Goal: Task Accomplishment & Management: Complete application form

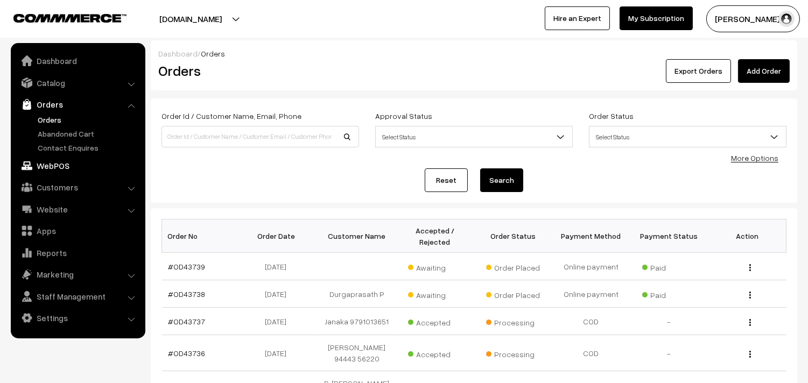
click at [48, 159] on link "WebPOS" at bounding box center [77, 165] width 128 height 19
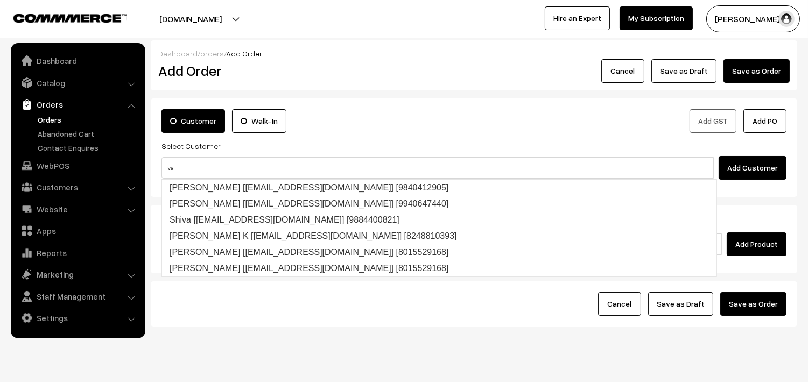
drag, startPoint x: 186, startPoint y: 166, endPoint x: 148, endPoint y: 163, distance: 38.3
click at [103, 154] on body "Thank you for showing interest. Our team will call you shortly. Close annamfood…" at bounding box center [404, 202] width 808 height 405
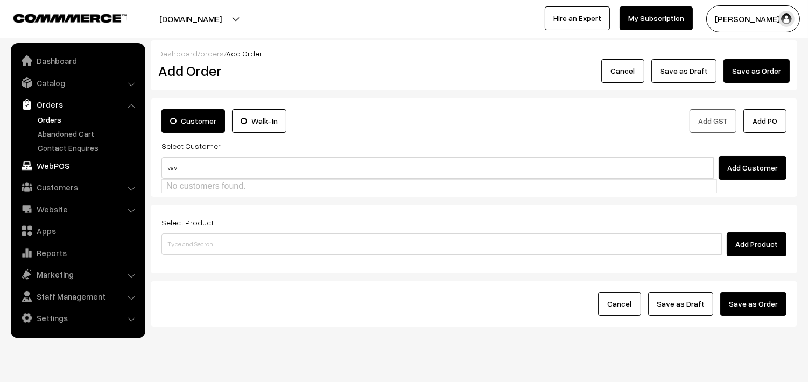
drag, startPoint x: 206, startPoint y: 167, endPoint x: 125, endPoint y: 167, distance: 81.2
click at [125, 167] on body "Thank you for showing interest. Our team will call you shortly. Close annamfood…" at bounding box center [404, 202] width 808 height 405
type input "https://maps.app.goo.gl/ndftcyrMefjd6HHt7"
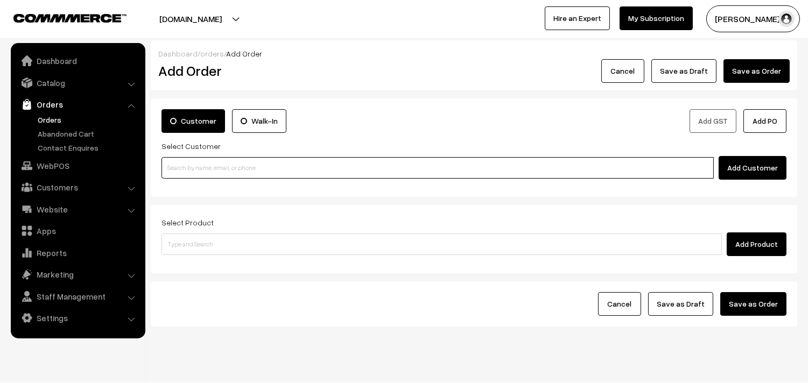
paste input "96770 83067"
click at [185, 164] on input "96770 83067" at bounding box center [437, 168] width 552 height 22
click at [184, 188] on link "Prema rajagopal 9677083067 [anna44@gmail.com] [9677083067]" at bounding box center [439, 188] width 554 height 16
type input "9677083067"
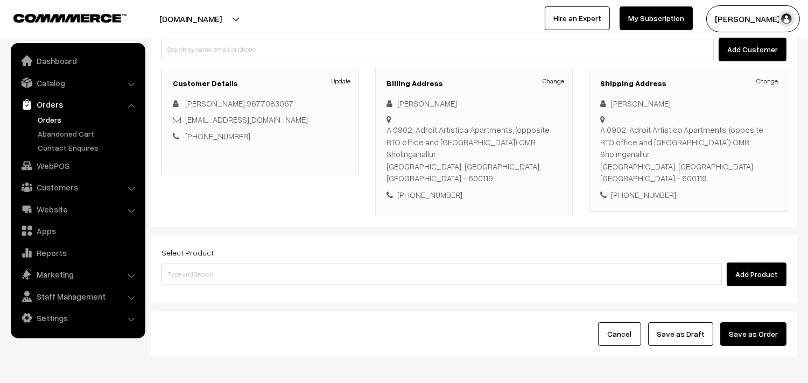
scroll to position [119, 0]
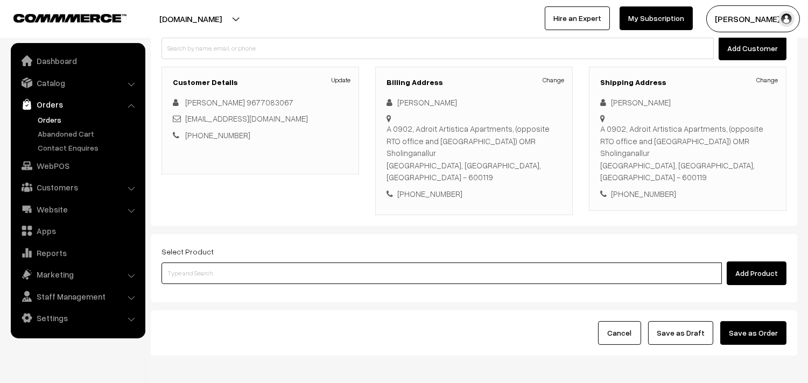
drag, startPoint x: 223, startPoint y: 253, endPoint x: 223, endPoint y: 238, distance: 15.6
click at [223, 263] on input at bounding box center [441, 274] width 560 height 22
type input "curry le"
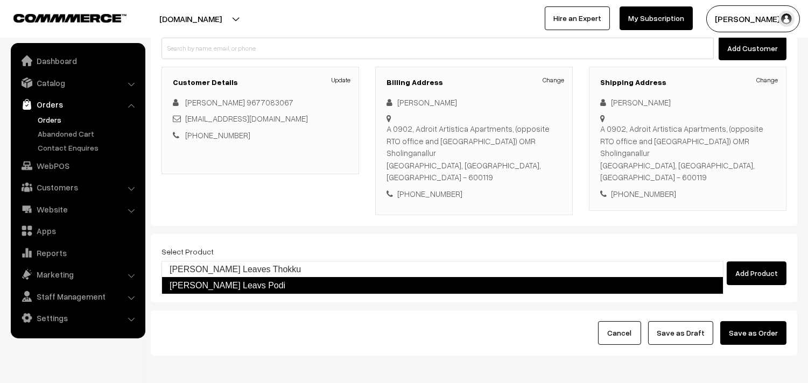
click at [219, 282] on link "Curry Leavs Podi" at bounding box center [442, 285] width 562 height 17
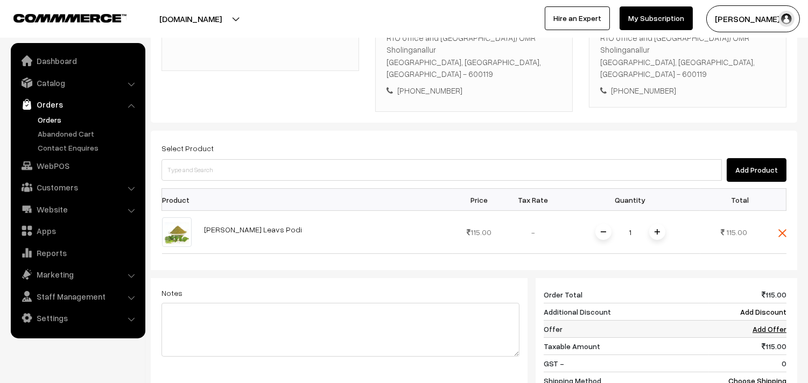
scroll to position [239, 0]
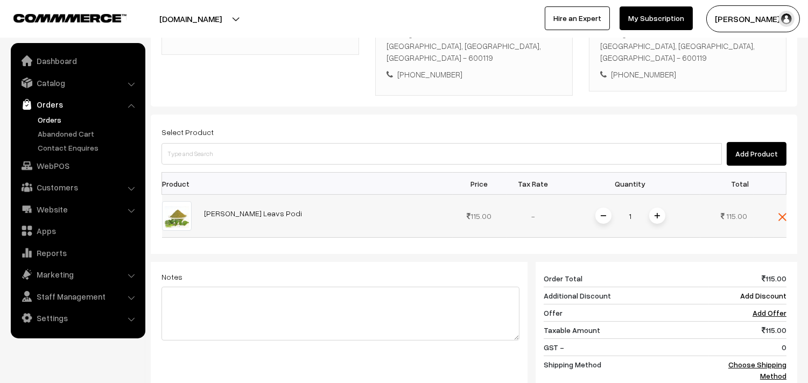
click at [777, 195] on td at bounding box center [770, 216] width 32 height 43
click at [778, 213] on img at bounding box center [782, 217] width 8 height 8
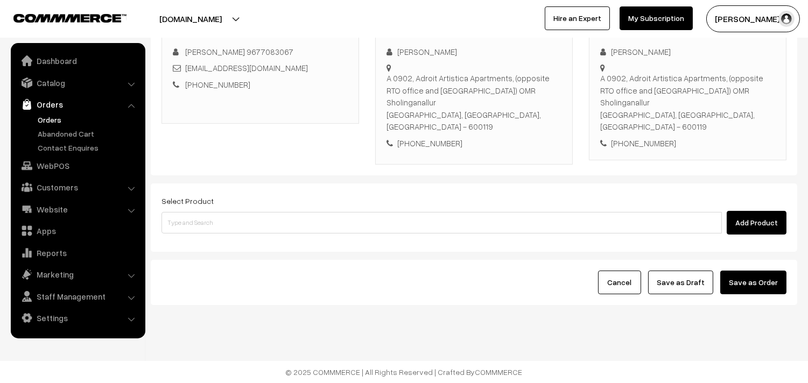
scroll to position [146, 0]
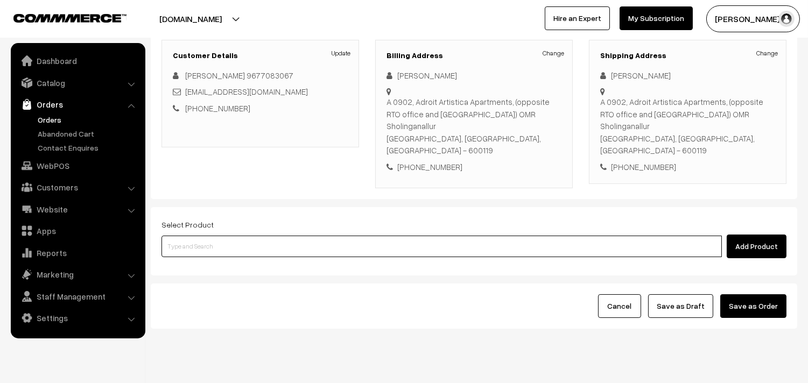
click at [203, 236] on input at bounding box center [441, 247] width 560 height 22
type input "y"
type input "curry"
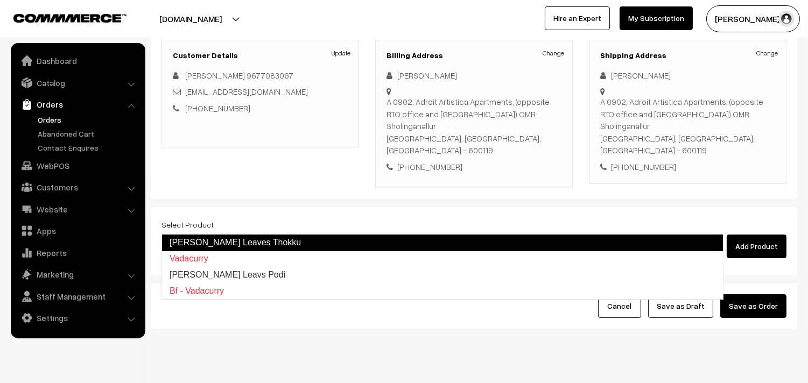
click at [216, 243] on link "Curry Leaves Thokku" at bounding box center [442, 242] width 562 height 17
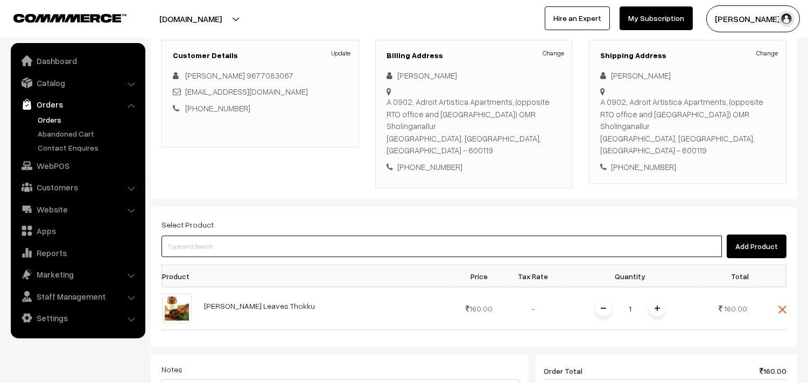
click at [218, 236] on input at bounding box center [441, 247] width 560 height 22
type input "pirand"
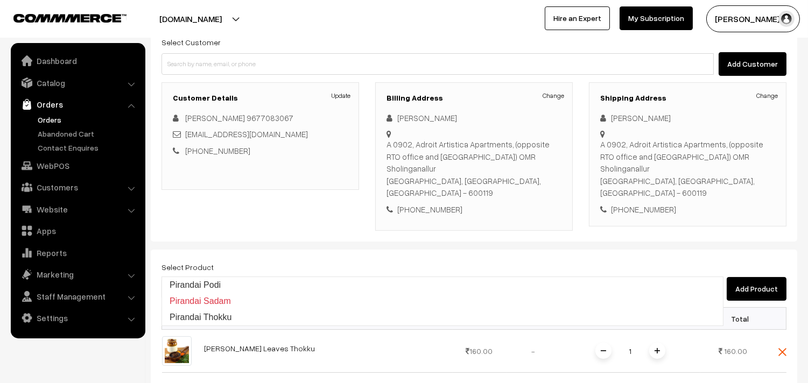
scroll to position [87, 0]
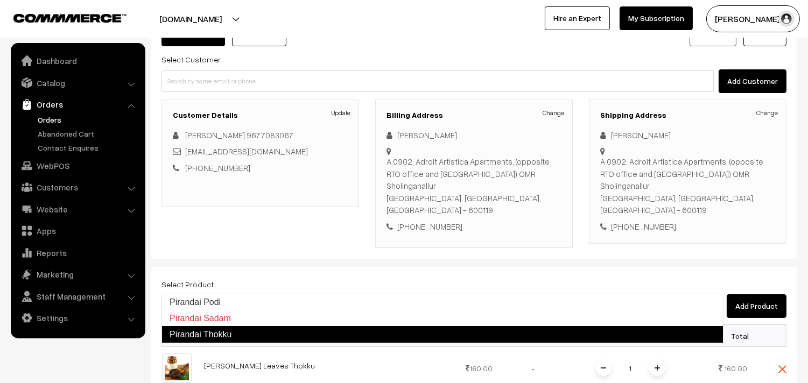
drag, startPoint x: 207, startPoint y: 323, endPoint x: 209, endPoint y: 335, distance: 11.9
click at [209, 335] on ul "Pirandai Podi Pirandai Sadam Pirandai Thokku" at bounding box center [442, 318] width 562 height 49
click at [209, 335] on link "Pirandai Thokku" at bounding box center [442, 334] width 562 height 17
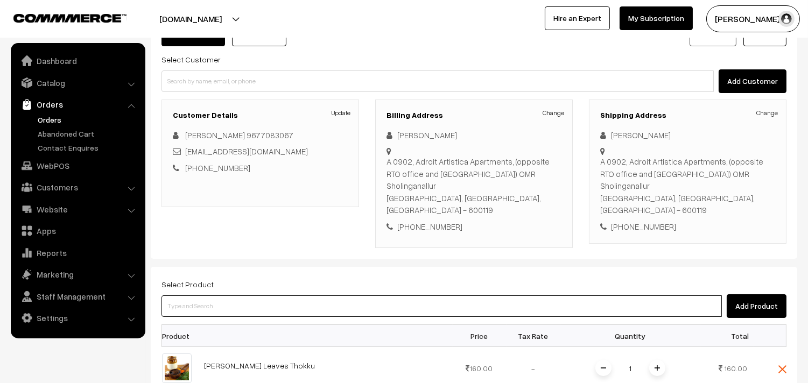
click at [212, 295] on input at bounding box center [441, 306] width 560 height 22
type input "ghee mysur"
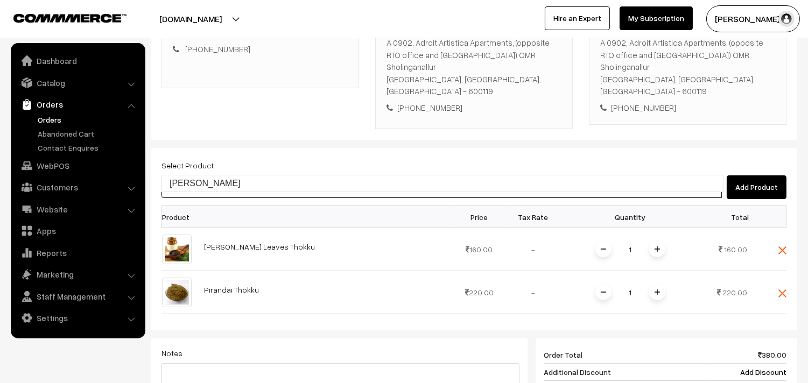
scroll to position [206, 0]
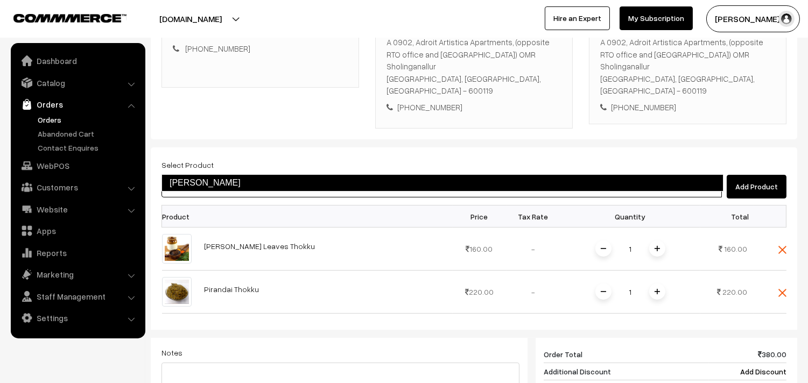
click at [218, 186] on link "Ghee Mysurpa" at bounding box center [442, 182] width 562 height 17
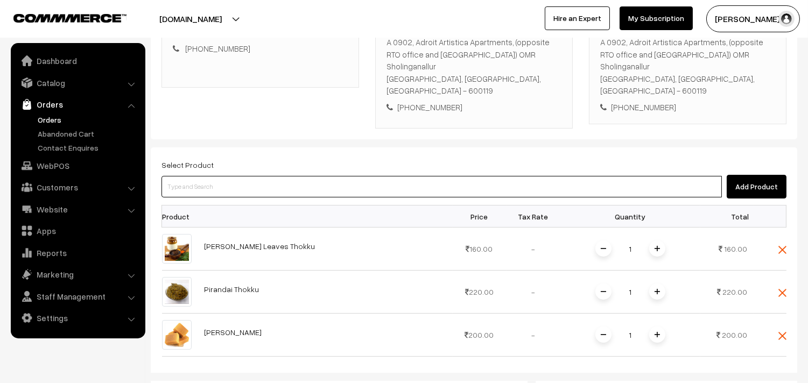
click at [212, 176] on input at bounding box center [441, 187] width 560 height 22
type input "uppu see"
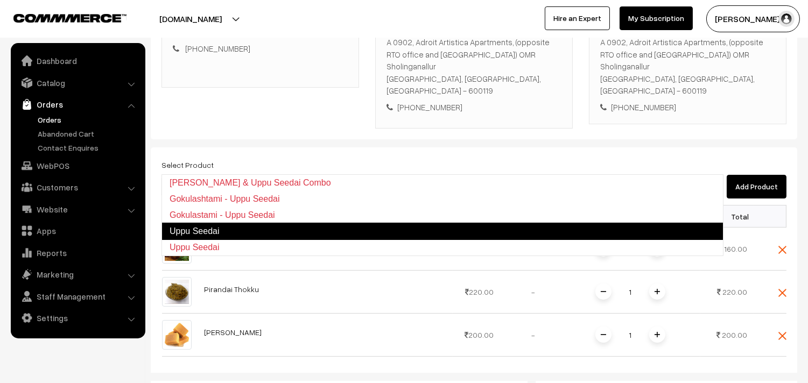
click at [201, 230] on link "Uppu Seedai" at bounding box center [442, 231] width 562 height 17
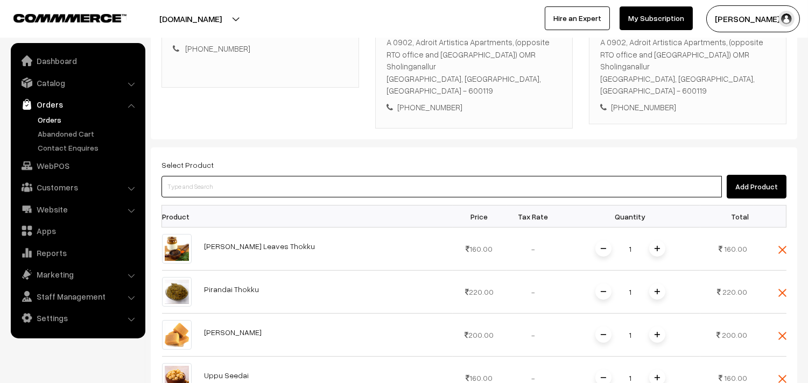
click at [210, 176] on input at bounding box center [441, 187] width 560 height 22
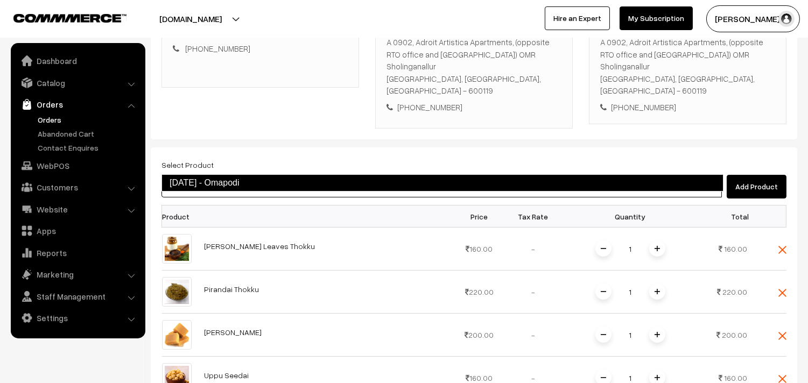
drag, startPoint x: 216, startPoint y: 170, endPoint x: 107, endPoint y: 154, distance: 110.9
click at [105, 154] on body "Thank you for showing interest. Our team will call you shortly. Close annamfood…" at bounding box center [404, 266] width 808 height 944
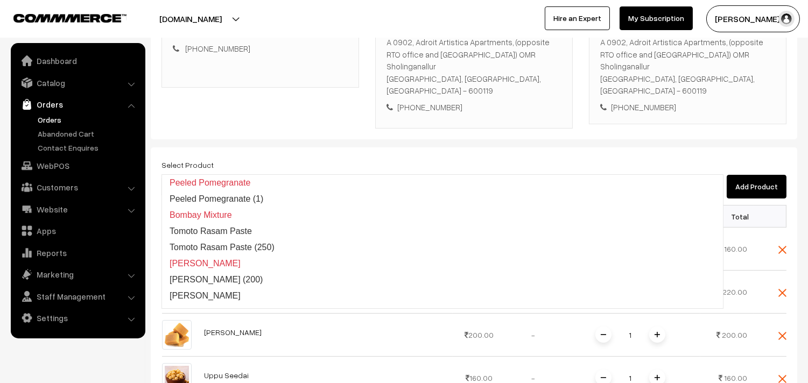
type input "om po"
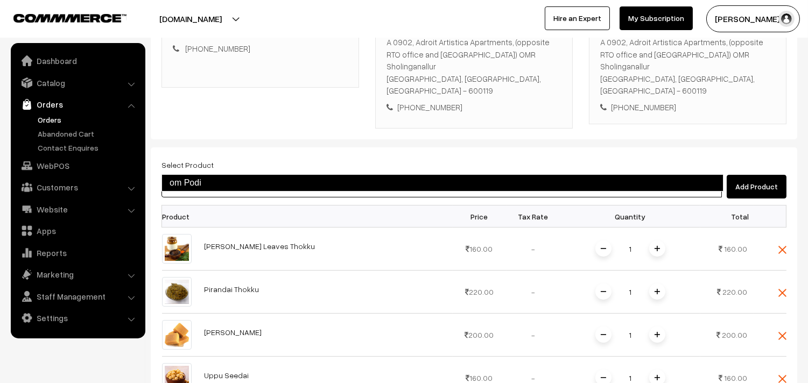
click at [181, 179] on link "om Podi" at bounding box center [442, 182] width 562 height 17
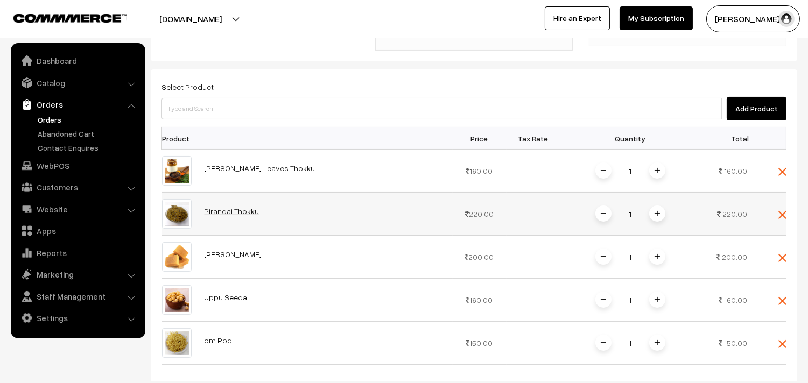
scroll to position [282, 0]
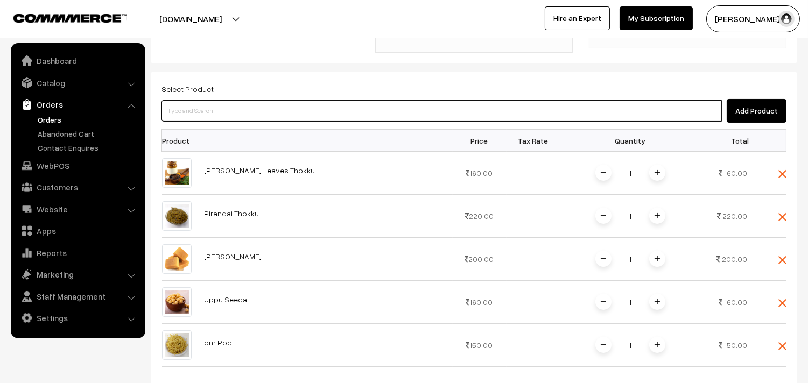
click at [210, 100] on input at bounding box center [441, 111] width 560 height 22
type input "a"
type input "athira"
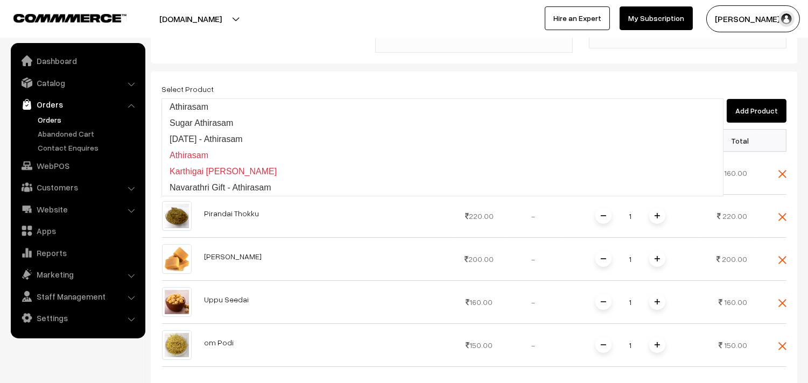
click at [206, 100] on link "Athirasam" at bounding box center [442, 107] width 561 height 16
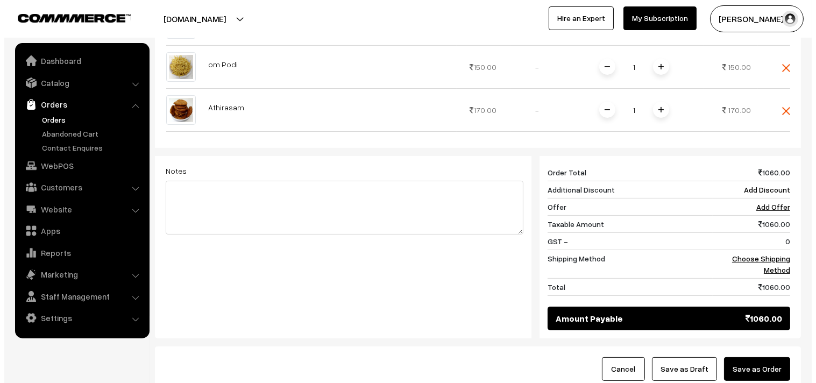
scroll to position [624, 0]
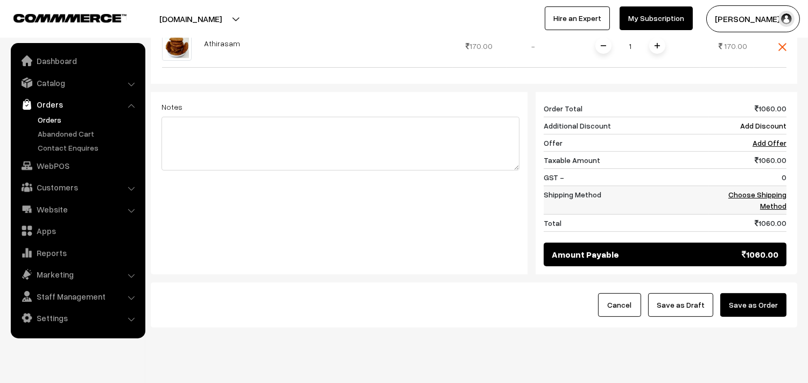
click at [770, 190] on link "Choose Shipping Method" at bounding box center [757, 200] width 58 height 20
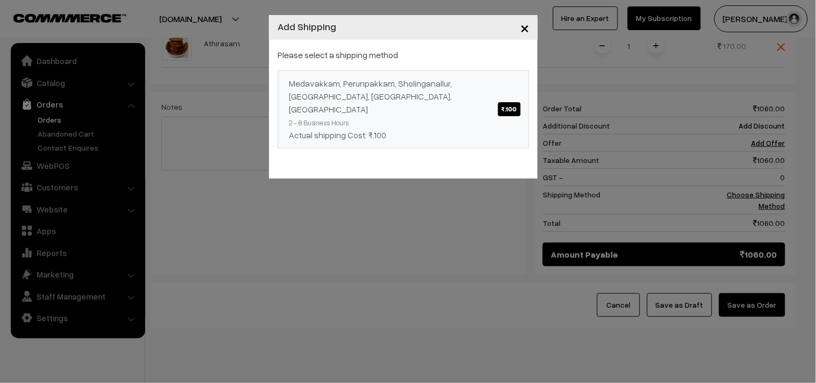
click at [450, 82] on div "Medavakkam, Perunpakkam, Sholinganallur, seliyur, Kirattur, Perambur ₹.100" at bounding box center [403, 96] width 229 height 39
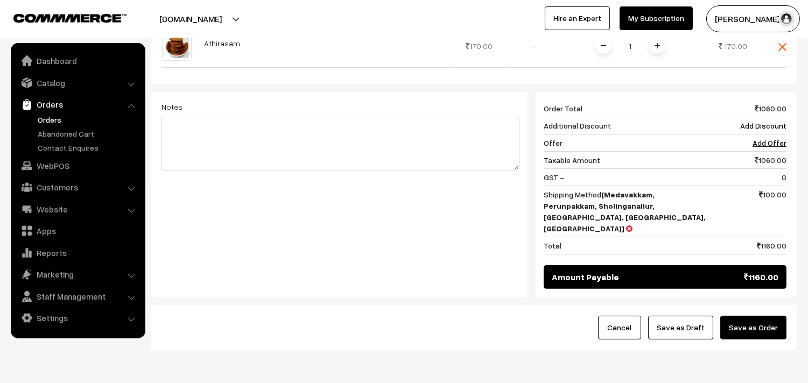
click at [730, 316] on button "Save as Order" at bounding box center [753, 328] width 66 height 24
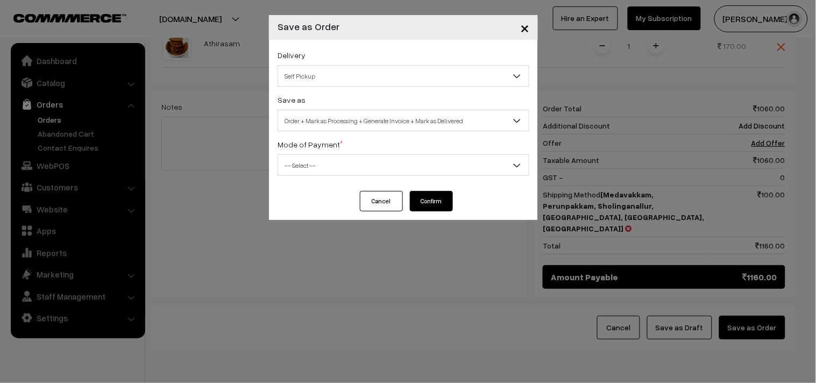
click at [321, 79] on span "Self Pickup" at bounding box center [403, 76] width 251 height 19
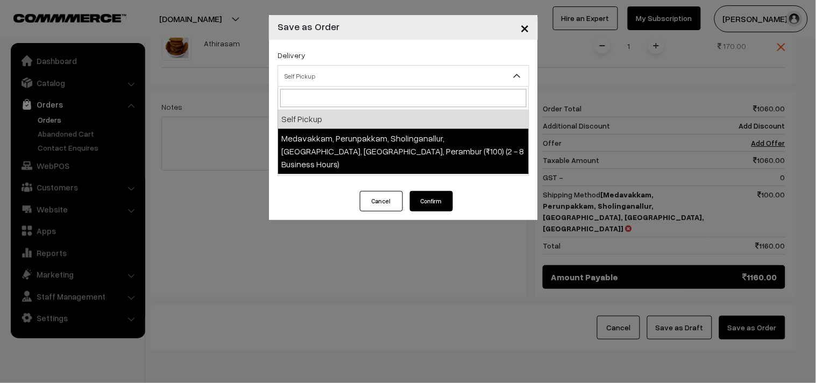
select select "LOB5"
select select "3"
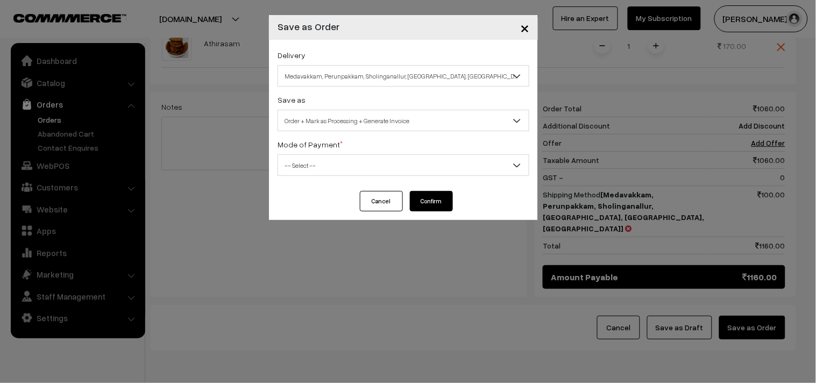
click at [345, 122] on span "Order + Mark as Processing + Generate Invoice" at bounding box center [403, 120] width 251 height 19
click at [330, 174] on span "-- Select --" at bounding box center [403, 165] width 251 height 19
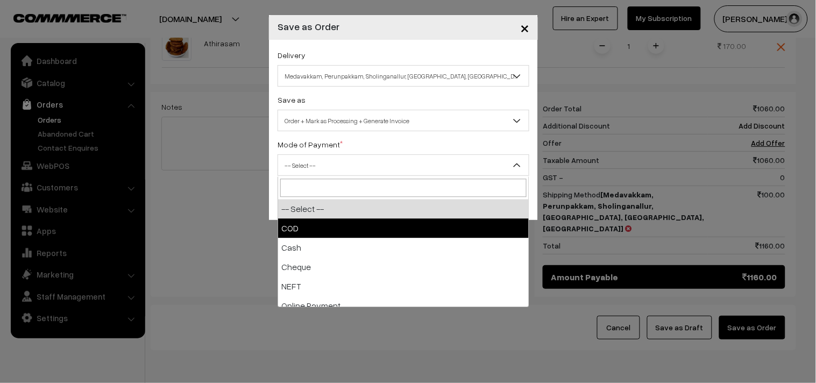
select select "1"
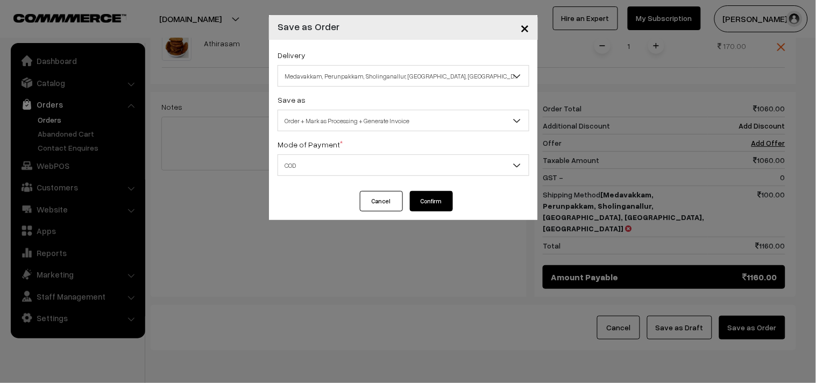
click at [422, 205] on button "Confirm" at bounding box center [431, 201] width 43 height 20
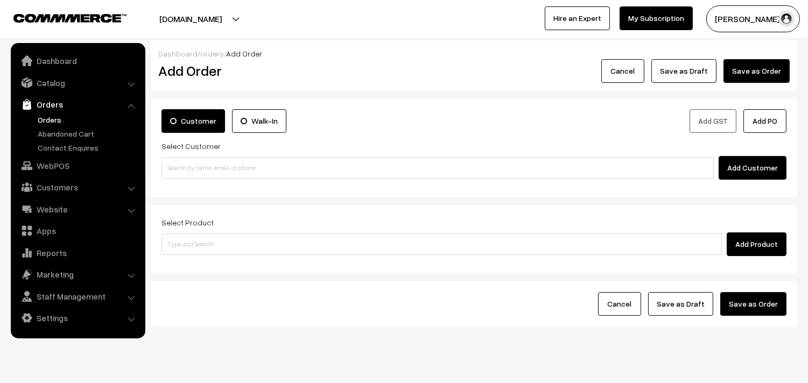
click at [51, 117] on link "Orders" at bounding box center [88, 119] width 107 height 11
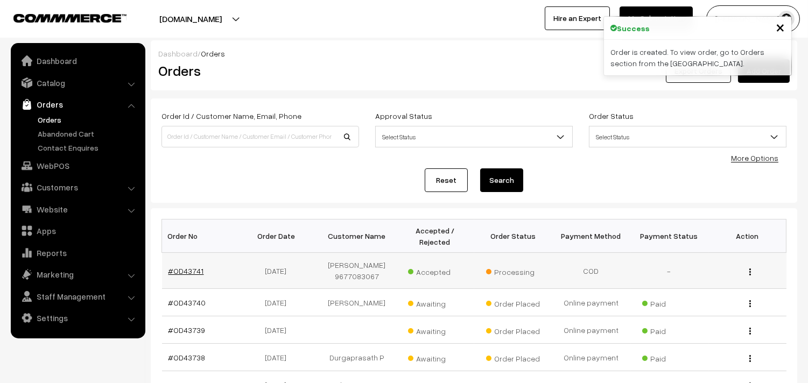
click at [195, 270] on link "#OD43741" at bounding box center [186, 270] width 36 height 9
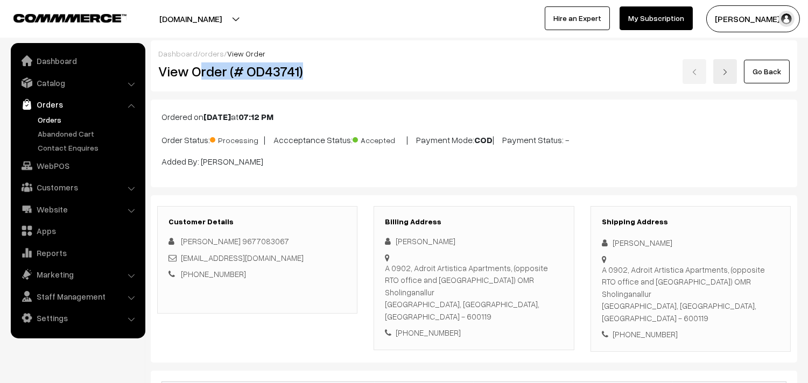
drag, startPoint x: 196, startPoint y: 70, endPoint x: 330, endPoint y: 66, distance: 134.0
click at [330, 66] on h2 "View Order (# OD43741)" at bounding box center [258, 71] width 200 height 17
copy h2 "rder (# OD43741)"
click at [208, 74] on h2 "View Order (# OD43741)" at bounding box center [258, 71] width 200 height 17
drag, startPoint x: 193, startPoint y: 72, endPoint x: 442, endPoint y: 103, distance: 251.0
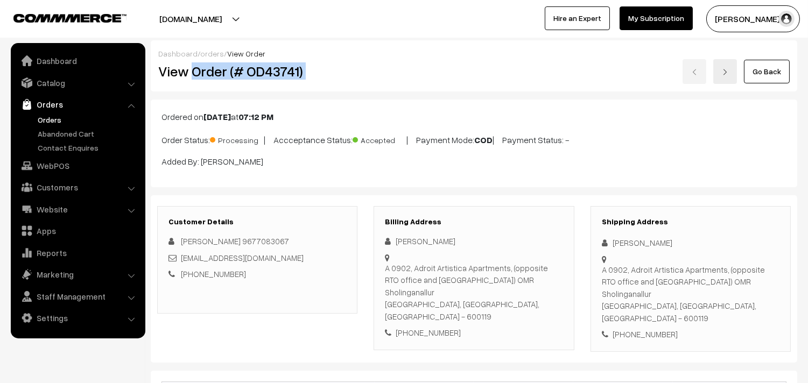
click at [407, 77] on div "View Order (# OD43741) Go Back" at bounding box center [473, 71] width 647 height 25
copy div "Order (# OD43741)"
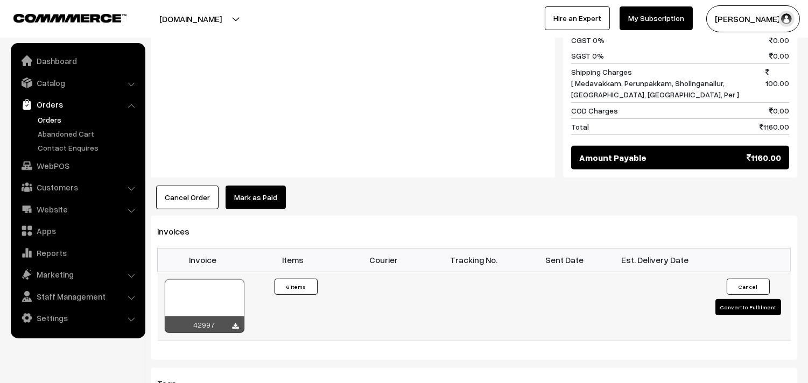
scroll to position [1016, 0]
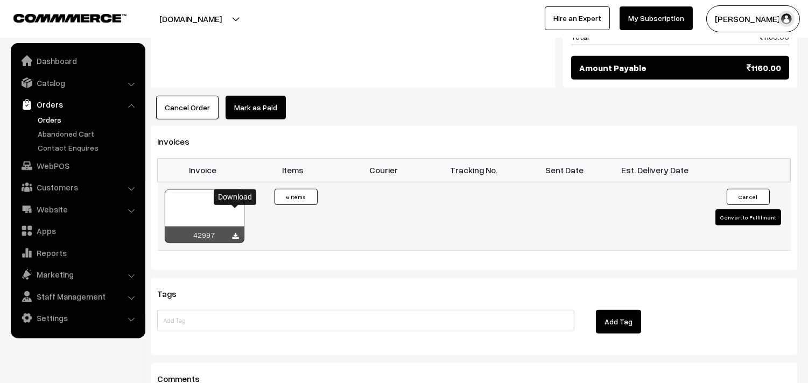
click at [233, 233] on icon at bounding box center [235, 236] width 6 height 7
click at [61, 164] on link "WebPOS" at bounding box center [77, 165] width 128 height 19
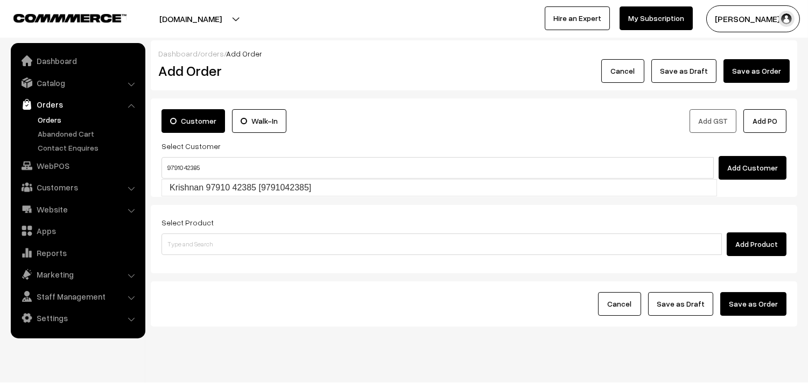
click at [185, 182] on link "Krishnan 97910 42385 [9791042385]" at bounding box center [439, 188] width 554 height 16
type input "97910 42385"
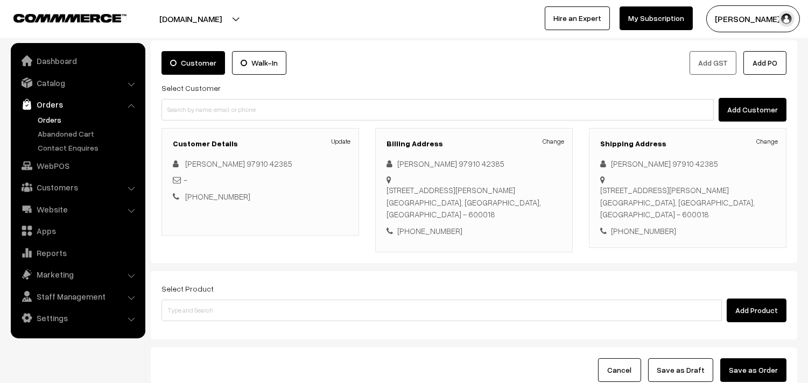
scroll to position [60, 0]
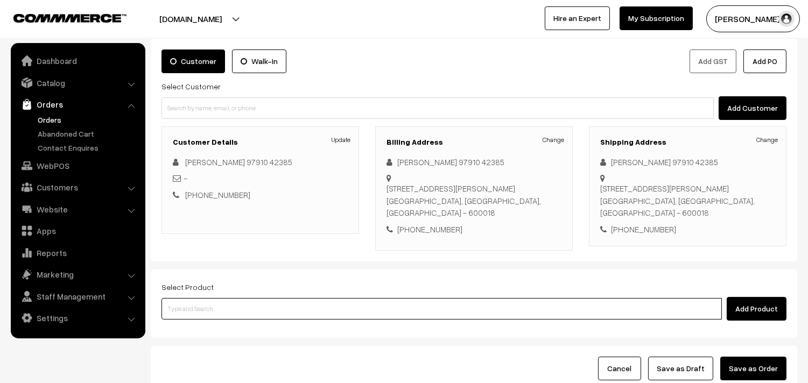
click at [194, 310] on input at bounding box center [441, 309] width 560 height 22
type input "ghee dosa"
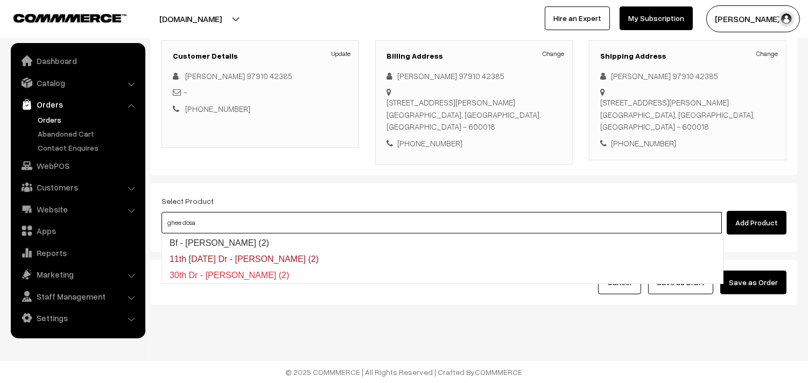
scroll to position [146, 0]
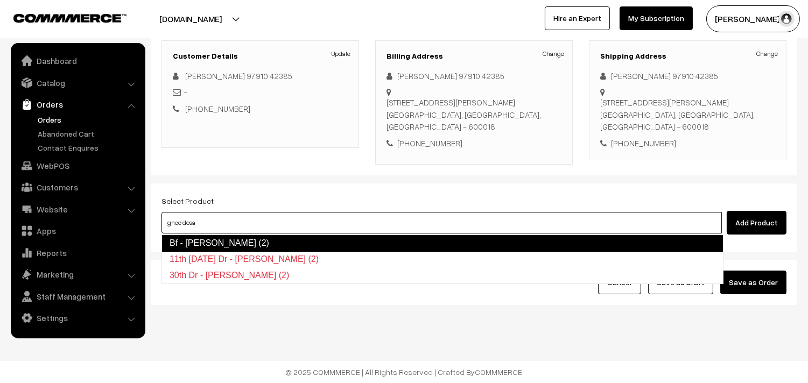
click at [217, 244] on link "Bf - Ghee Dosa (2)" at bounding box center [442, 243] width 562 height 17
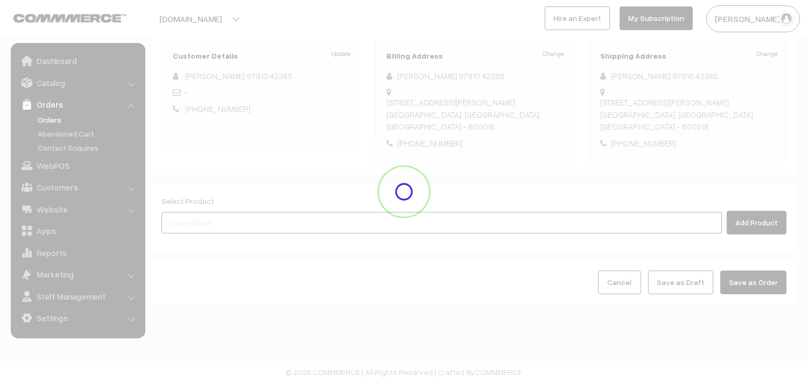
click at [197, 221] on input at bounding box center [441, 223] width 560 height 22
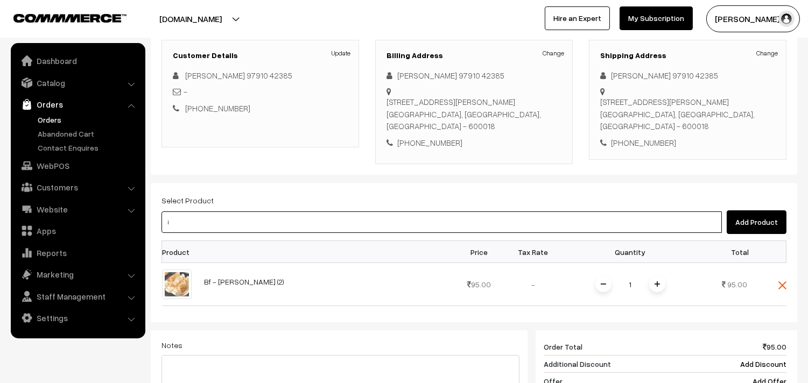
type input "id"
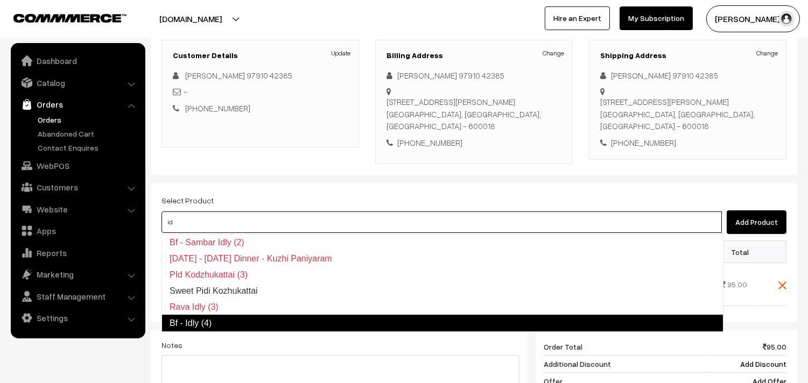
click at [214, 320] on link "Bf - Idly (4)" at bounding box center [442, 323] width 562 height 17
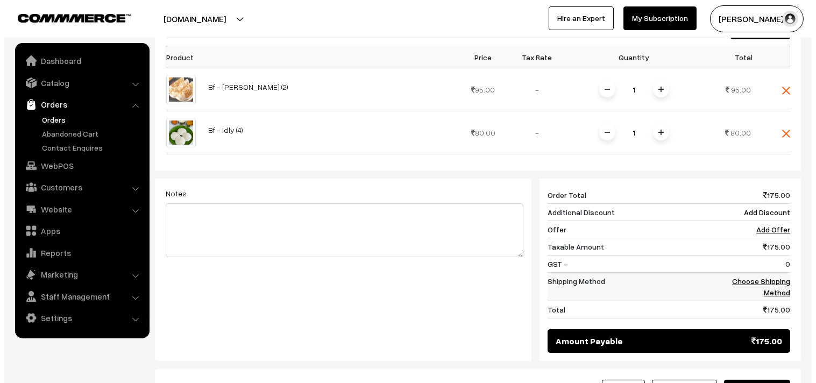
scroll to position [445, 0]
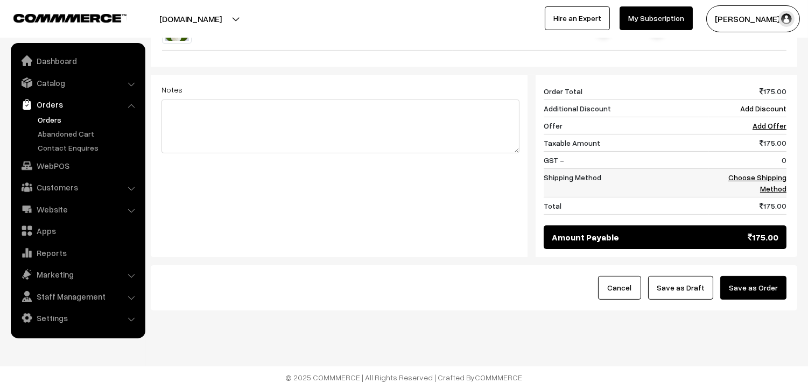
click at [760, 176] on link "Choose Shipping Method" at bounding box center [757, 183] width 58 height 20
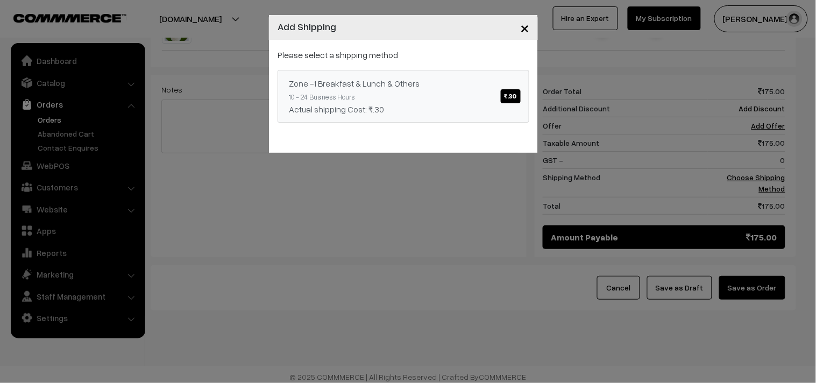
click at [448, 82] on div "Zone -1 Breakfast & Lunch & Others ₹.30" at bounding box center [403, 83] width 229 height 13
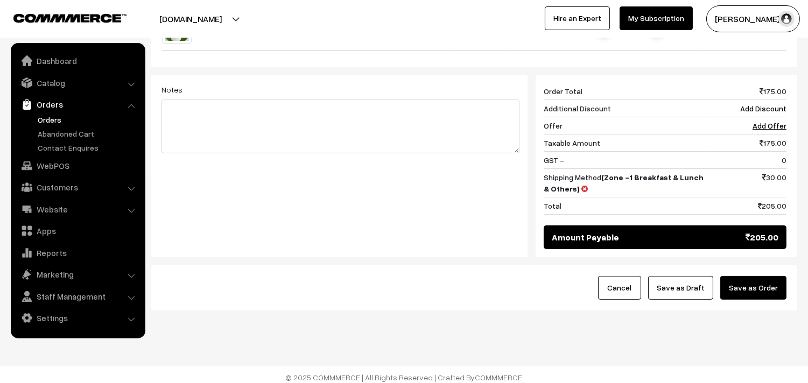
click at [742, 289] on button "Save as Order" at bounding box center [753, 288] width 66 height 24
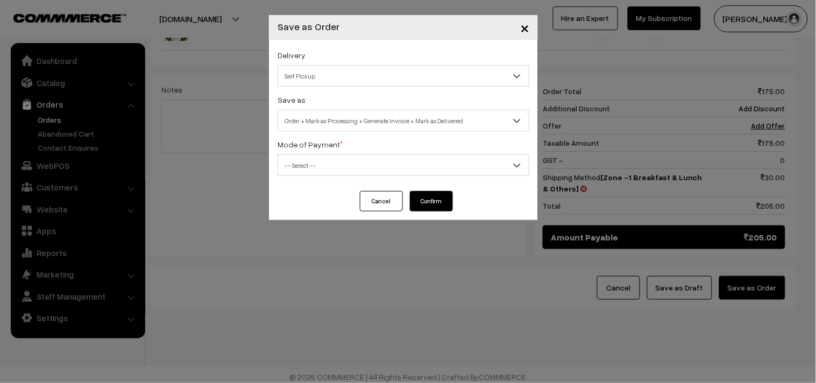
click at [366, 74] on span "Self Pickup" at bounding box center [403, 76] width 251 height 19
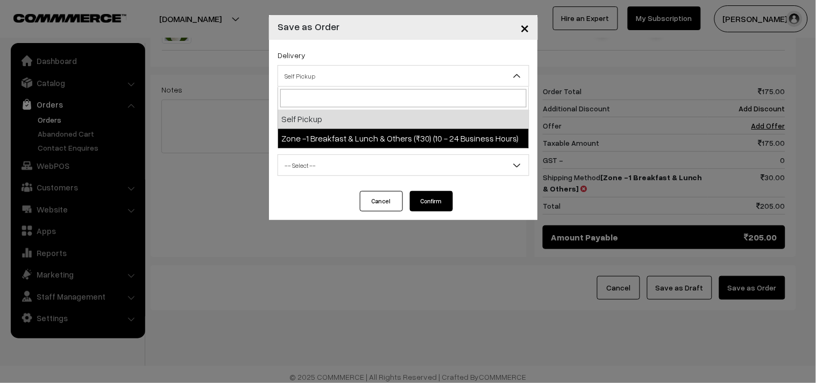
select select "ZON1"
select select "3"
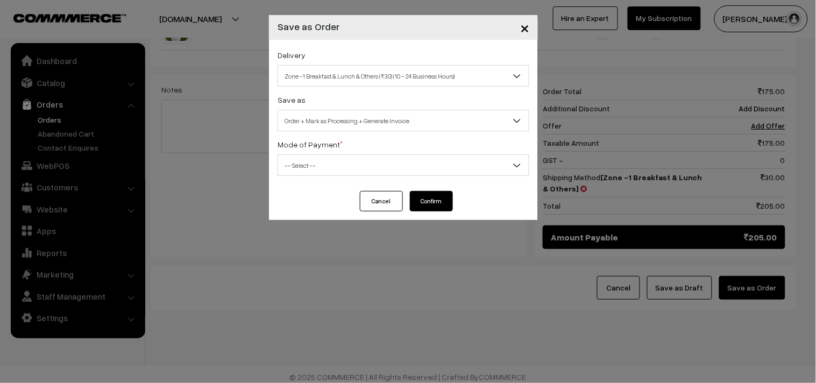
click at [359, 126] on span "Order + Mark as Processing + Generate Invoice" at bounding box center [403, 120] width 251 height 19
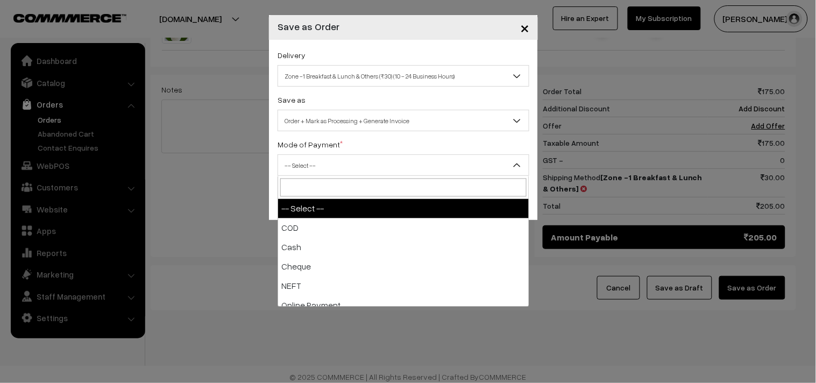
click at [315, 165] on span "-- Select --" at bounding box center [403, 165] width 251 height 19
select select "1"
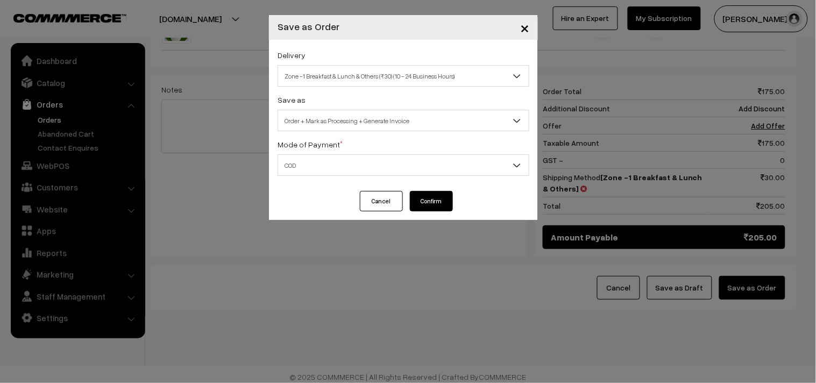
click at [435, 209] on button "Confirm" at bounding box center [431, 201] width 43 height 20
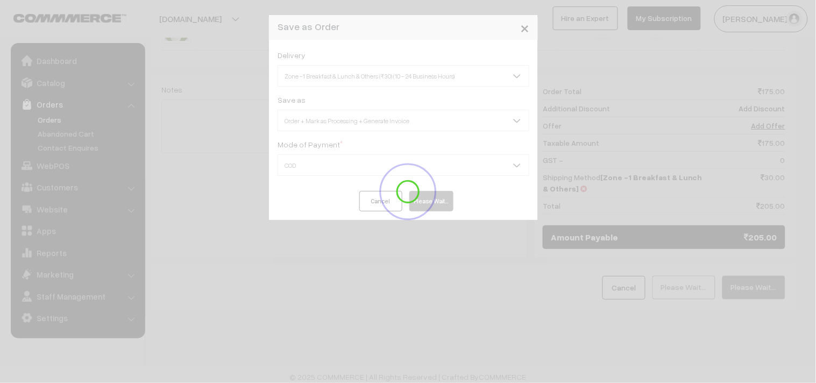
scroll to position [146, 0]
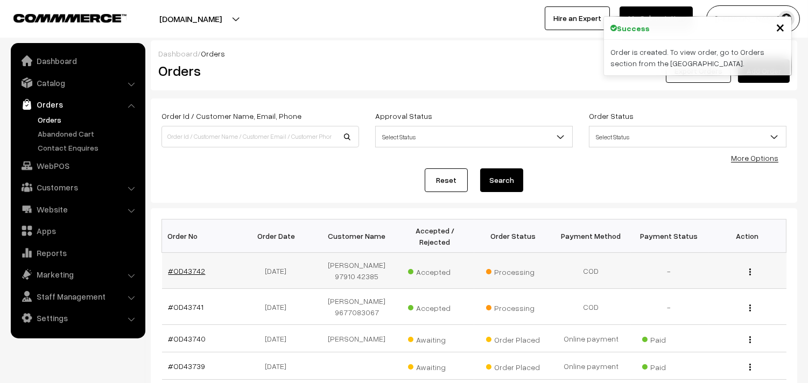
click at [190, 270] on link "#OD43742" at bounding box center [186, 270] width 37 height 9
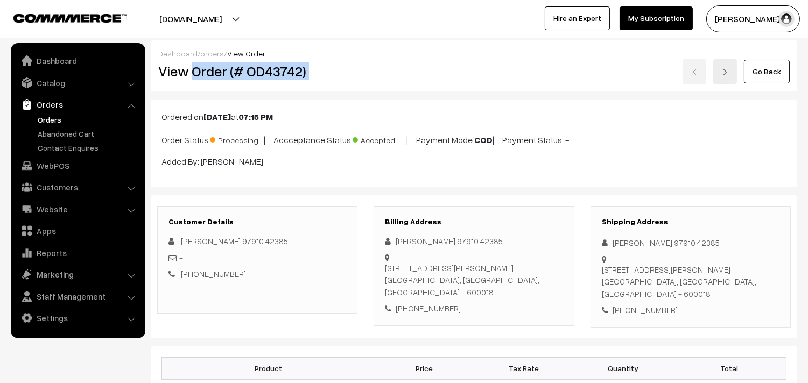
drag, startPoint x: 192, startPoint y: 69, endPoint x: 399, endPoint y: 88, distance: 208.0
click at [399, 88] on div "Dashboard / orders / View Order View Order (# OD43742) Go Back" at bounding box center [474, 65] width 646 height 51
copy div "Order (# OD43742)"
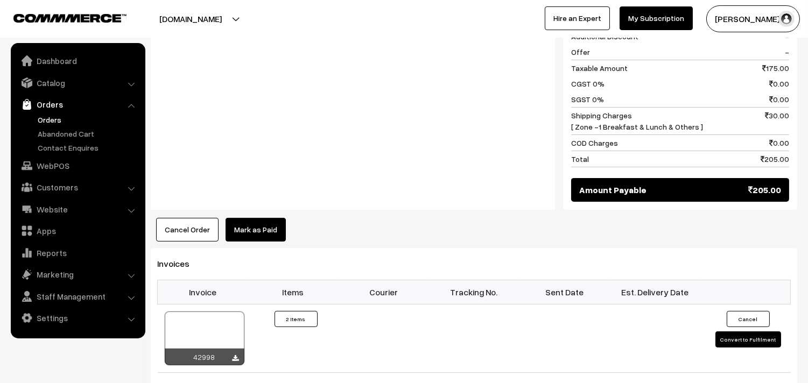
scroll to position [717, 0]
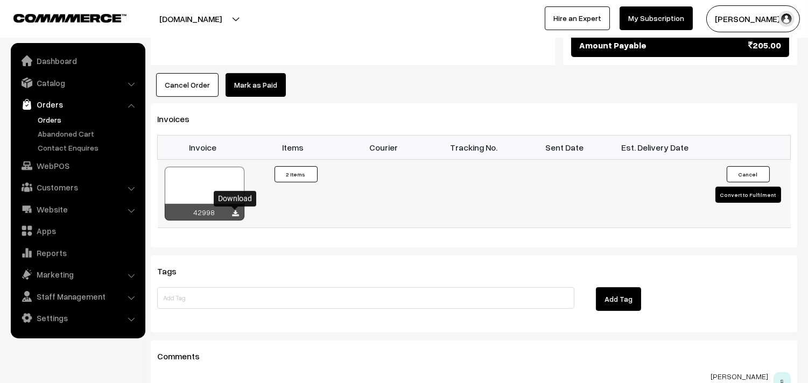
click at [235, 216] on icon at bounding box center [235, 213] width 6 height 7
click at [52, 111] on link "Orders" at bounding box center [77, 104] width 128 height 19
click at [47, 113] on link "Orders" at bounding box center [77, 104] width 128 height 19
click at [48, 112] on link "Orders" at bounding box center [77, 104] width 128 height 19
click at [48, 116] on link "Orders" at bounding box center [88, 119] width 107 height 11
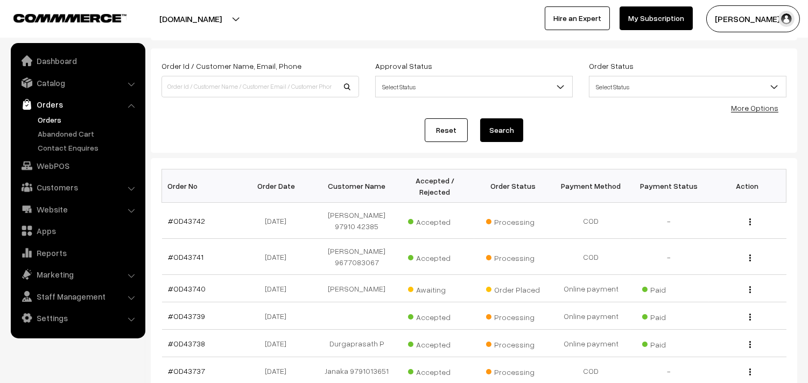
scroll to position [119, 0]
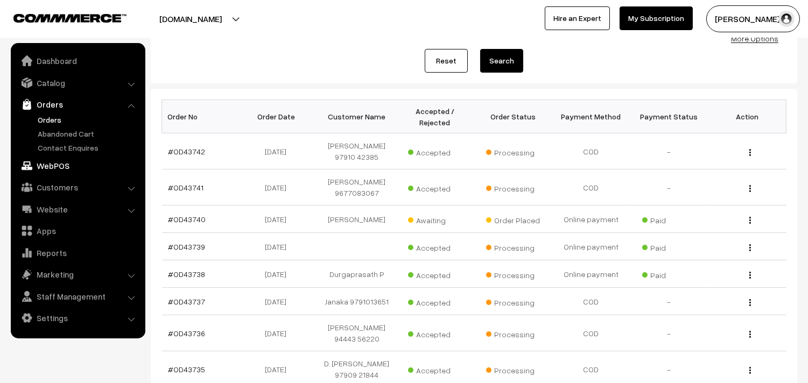
click at [55, 171] on link "WebPOS" at bounding box center [77, 165] width 128 height 19
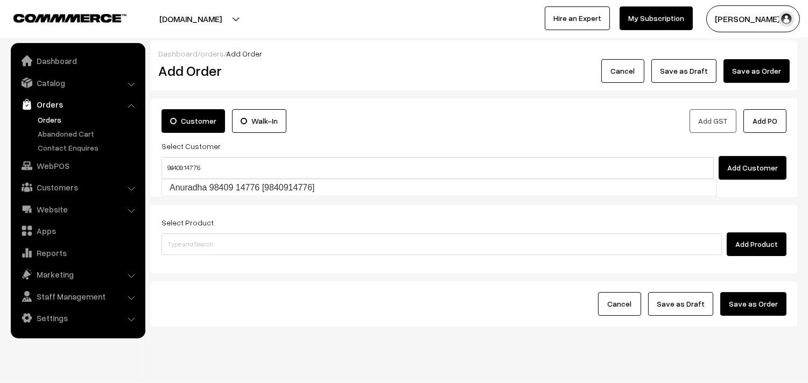
click at [184, 163] on input "98409 14776" at bounding box center [437, 168] width 552 height 22
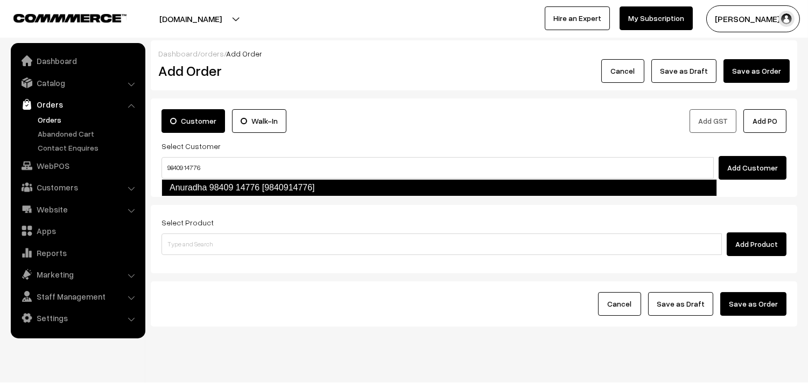
click at [188, 182] on link "Anuradha 98409 14776 [9840914776]" at bounding box center [438, 187] width 555 height 17
type input "98409 14776"
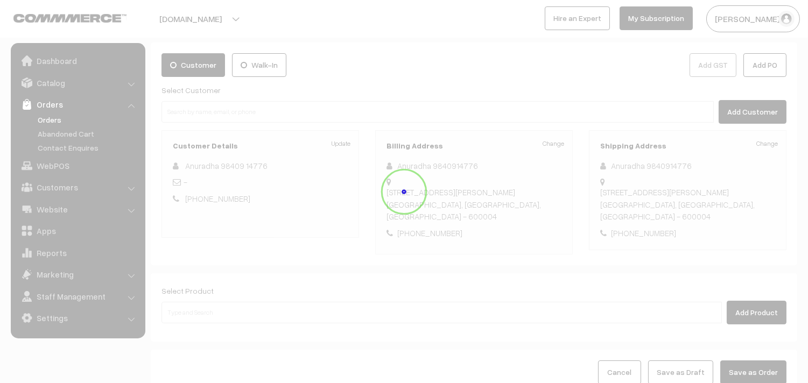
scroll to position [146, 0]
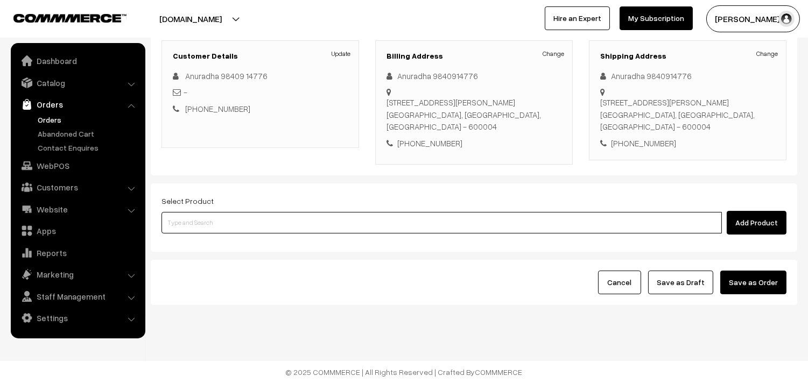
drag, startPoint x: 217, startPoint y: 222, endPoint x: 230, endPoint y: 214, distance: 15.7
click at [221, 221] on input at bounding box center [441, 223] width 560 height 22
type input "ponn"
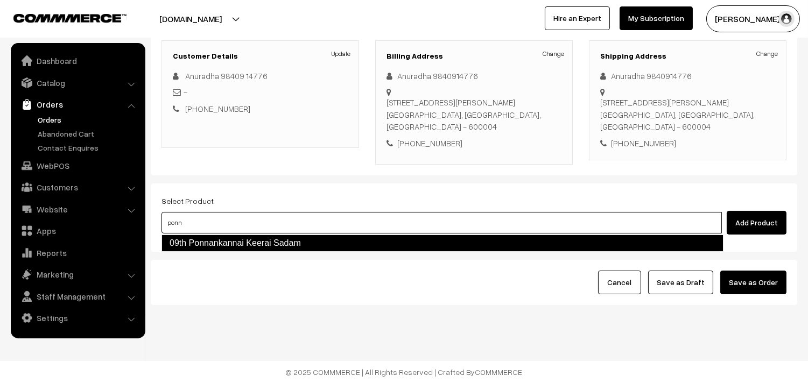
click at [235, 241] on link "09th Ponnankannai Keerai Sadam" at bounding box center [442, 243] width 562 height 17
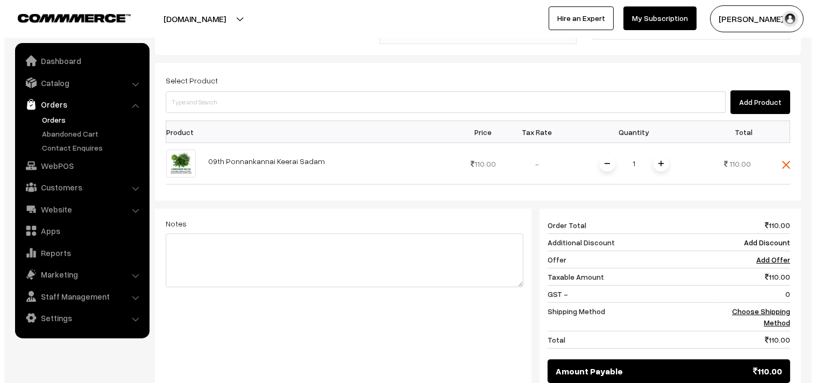
scroll to position [385, 0]
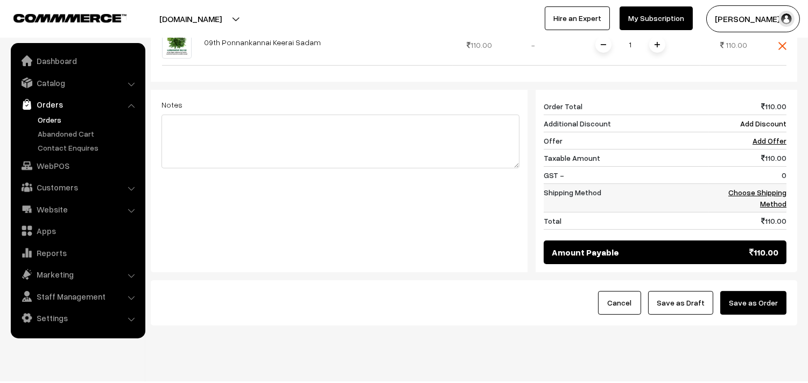
click at [773, 204] on link "Choose Shipping Method" at bounding box center [757, 198] width 58 height 20
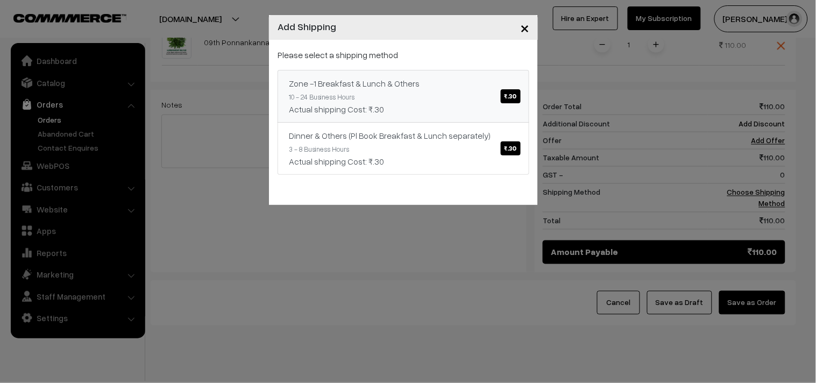
click at [435, 100] on link "Zone -1 Breakfast & Lunch & Others ₹.30 10 - 24 Business Hours Actual shipping …" at bounding box center [404, 96] width 252 height 53
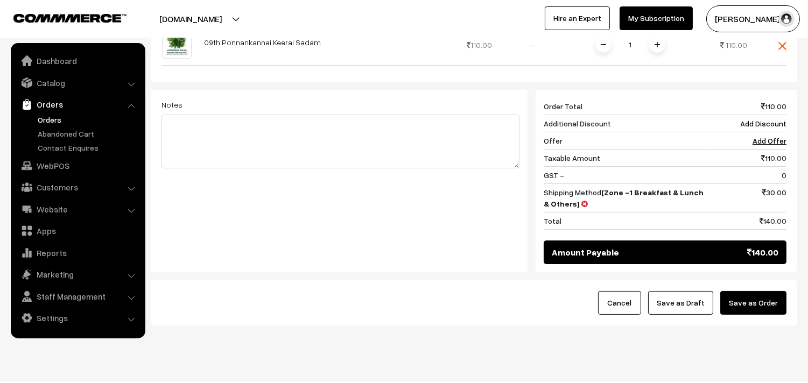
click at [757, 303] on button "Save as Order" at bounding box center [753, 303] width 66 height 24
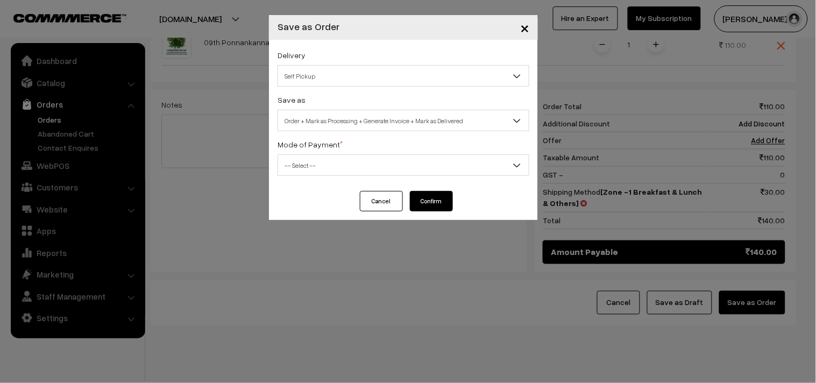
click at [324, 122] on span "Order + Mark as Processing + Generate Invoice + Mark as Delivered" at bounding box center [403, 120] width 251 height 19
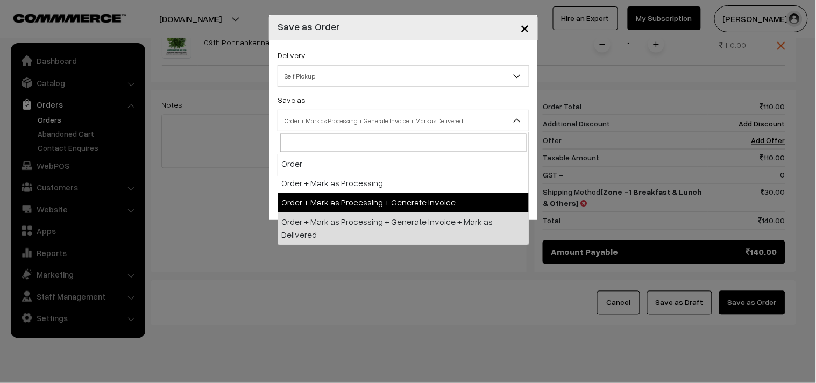
select select "3"
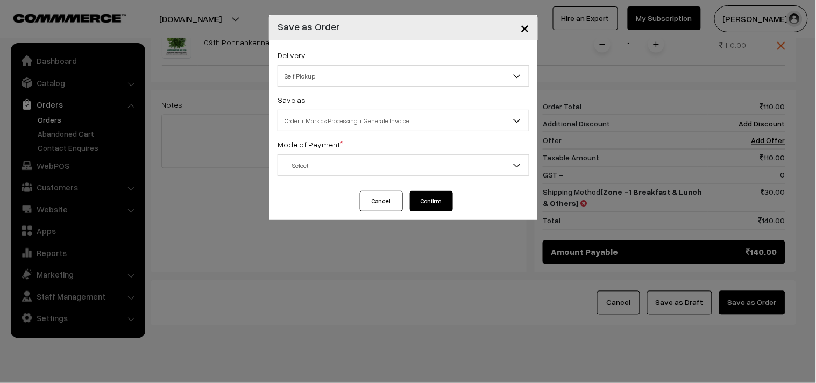
click at [324, 155] on span "-- Select --" at bounding box center [404, 165] width 252 height 22
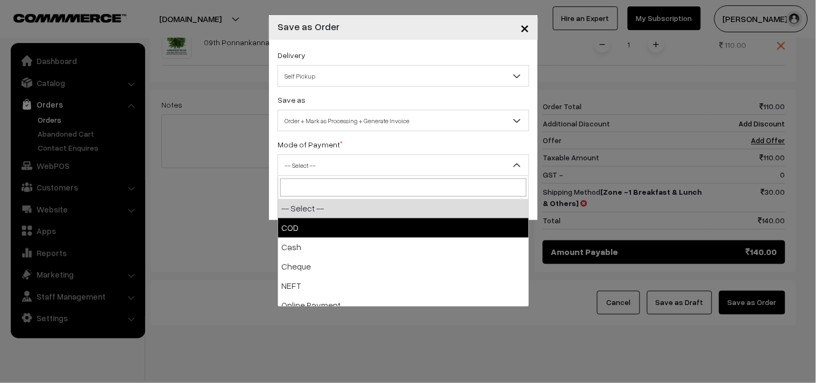
select select "1"
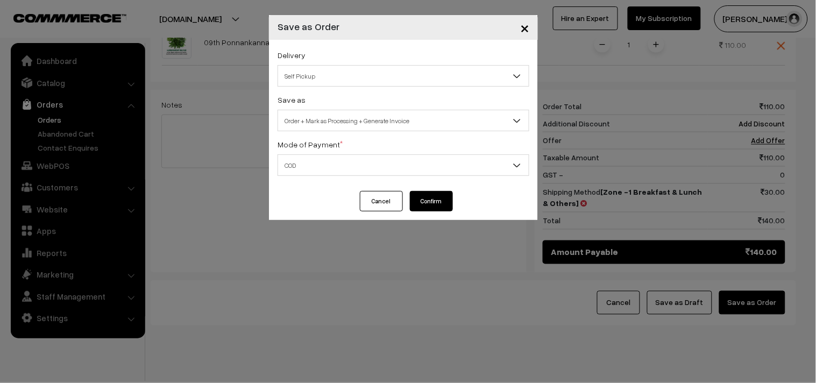
click at [310, 76] on span "Self Pickup" at bounding box center [403, 76] width 251 height 19
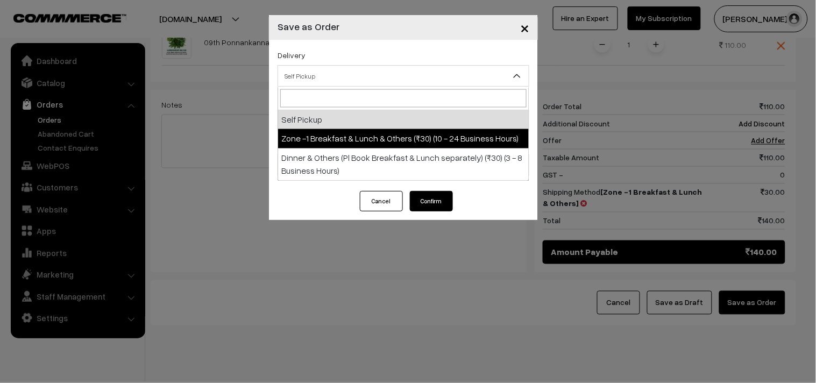
select select "ZON1"
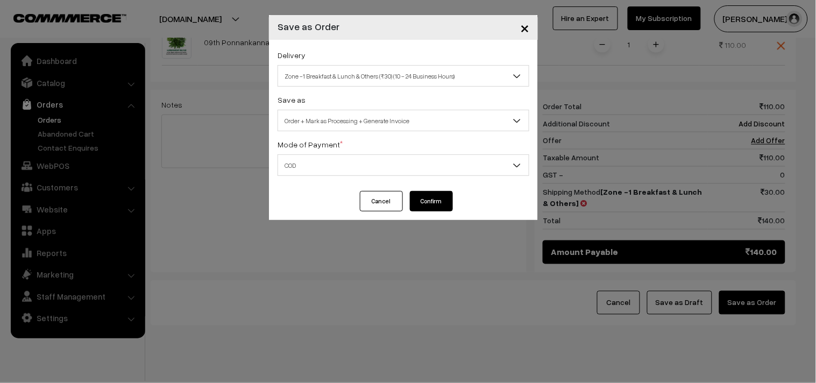
click at [436, 212] on div "Cancel Confirm" at bounding box center [403, 205] width 269 height 29
click at [438, 212] on div "Cancel Confirm" at bounding box center [403, 205] width 269 height 29
click at [437, 207] on button "Confirm" at bounding box center [431, 201] width 43 height 20
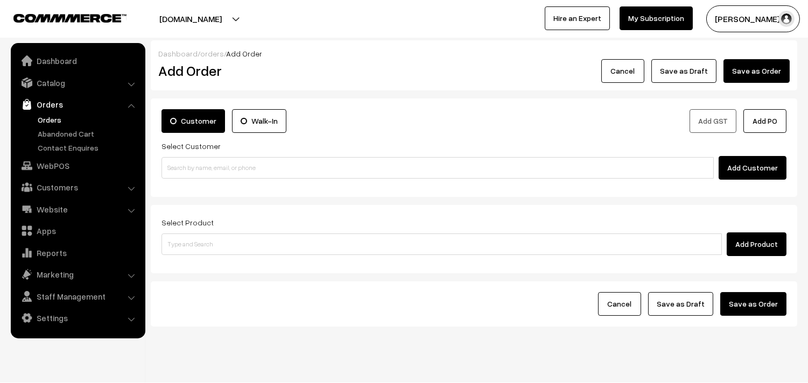
click at [54, 113] on link "Orders" at bounding box center [77, 104] width 128 height 19
click at [45, 114] on link "Orders" at bounding box center [88, 119] width 107 height 11
click at [45, 116] on link "Orders" at bounding box center [88, 119] width 107 height 11
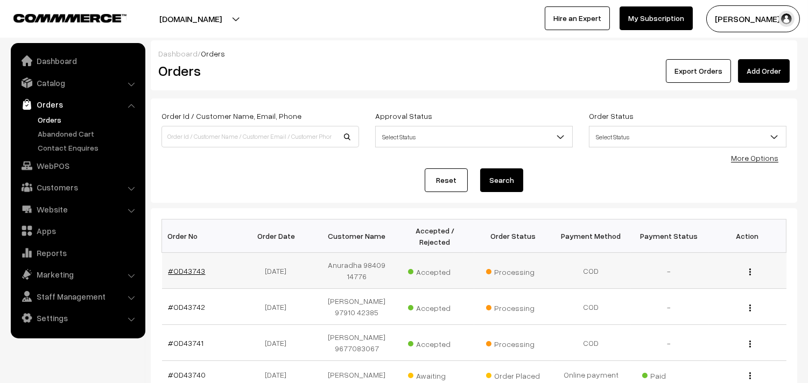
click at [194, 270] on link "#OD43743" at bounding box center [186, 270] width 37 height 9
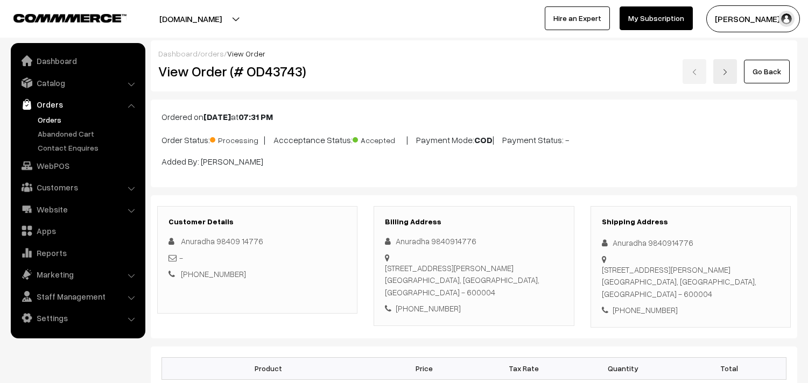
click at [336, 77] on h2 "View Order (# OD43743)" at bounding box center [258, 71] width 200 height 17
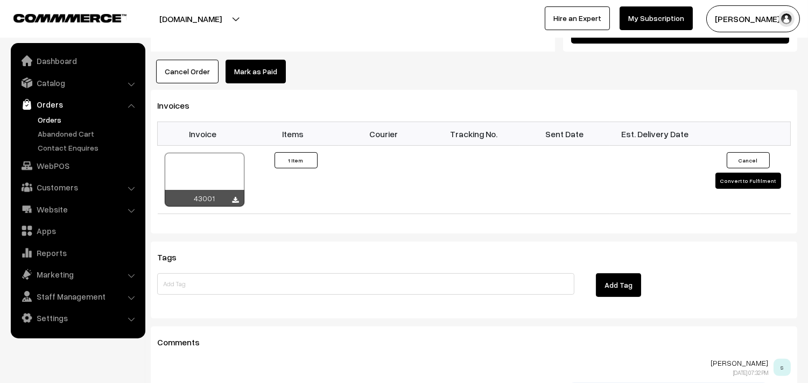
scroll to position [657, 0]
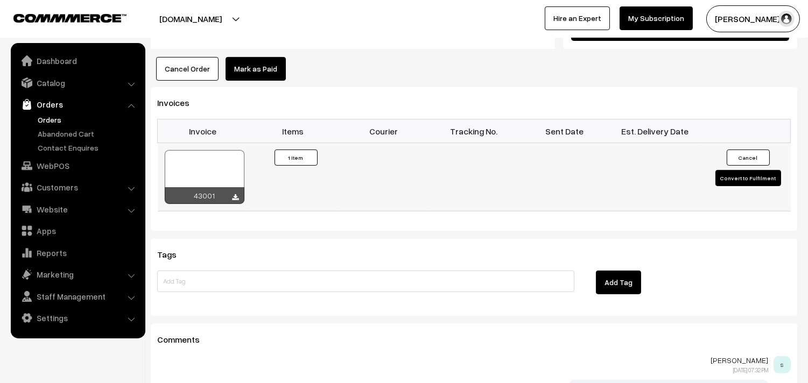
click at [234, 191] on div "43001" at bounding box center [205, 195] width 80 height 17
click at [235, 197] on icon at bounding box center [235, 197] width 6 height 7
click at [60, 167] on link "WebPOS" at bounding box center [77, 165] width 128 height 19
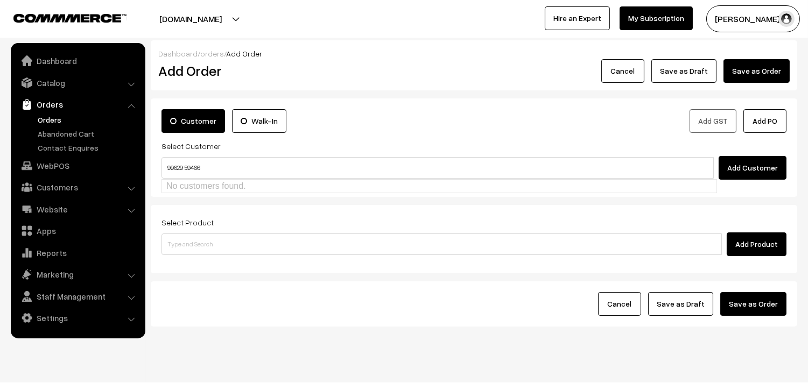
click at [183, 162] on input "99629 59466" at bounding box center [437, 168] width 552 height 22
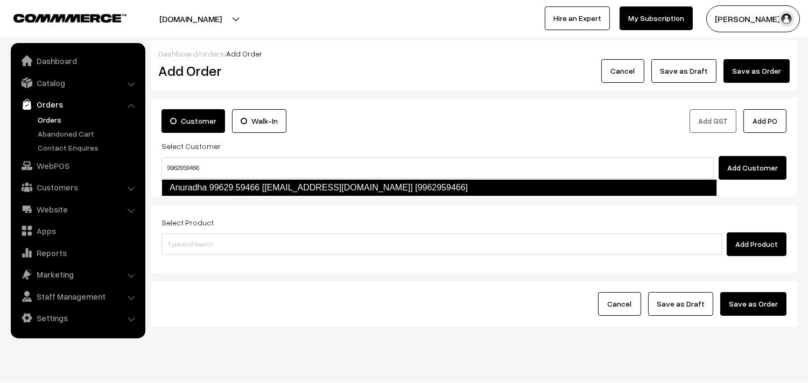
click at [217, 194] on link "Anuradha 99629 59466 [[EMAIL_ADDRESS][DOMAIN_NAME]] [9962959466]" at bounding box center [438, 187] width 555 height 17
type input "9962959466"
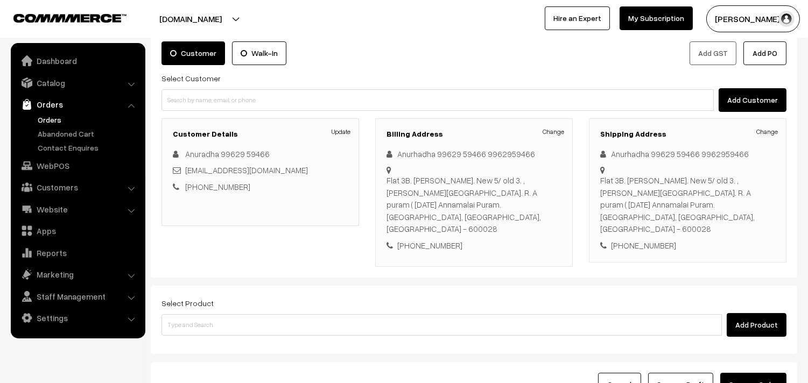
scroll to position [159, 0]
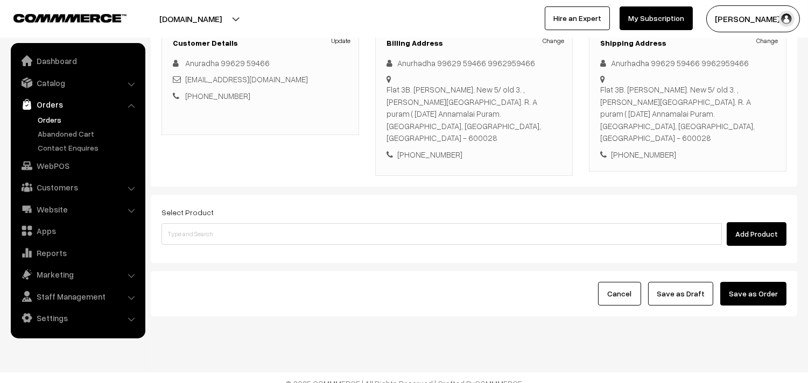
click at [221, 235] on div "Select Product Add Product" at bounding box center [474, 229] width 646 height 68
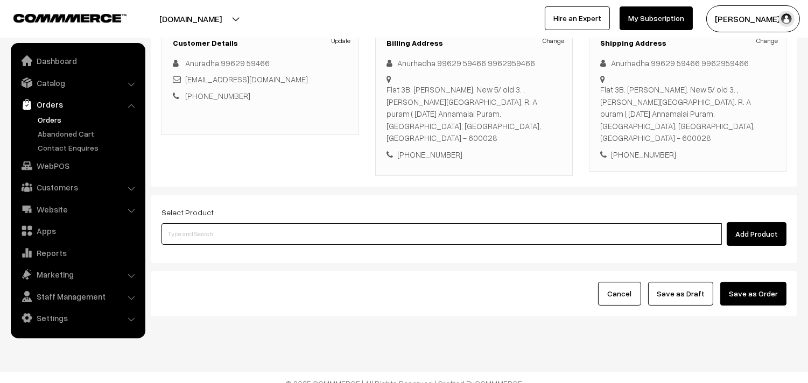
click at [252, 228] on input at bounding box center [441, 234] width 560 height 22
type input "idly"
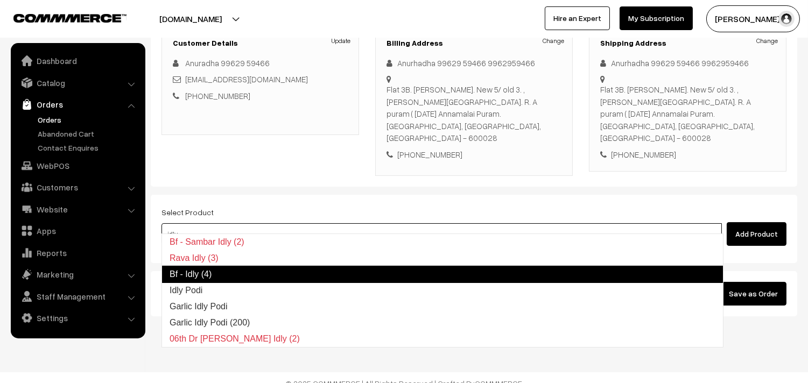
click at [211, 278] on link "Bf - Idly (4)" at bounding box center [442, 274] width 562 height 17
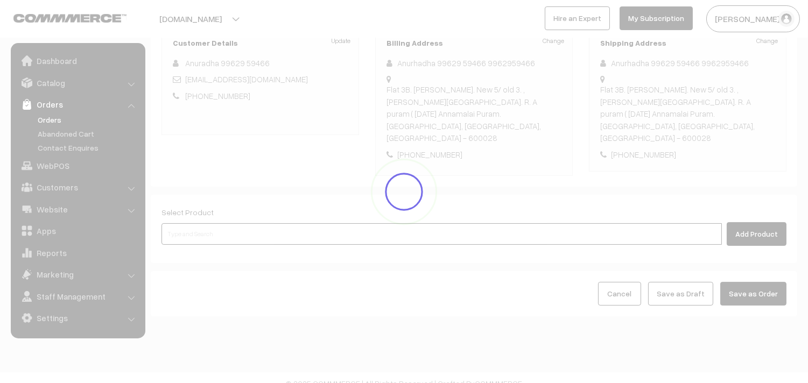
click at [203, 223] on input at bounding box center [441, 234] width 560 height 22
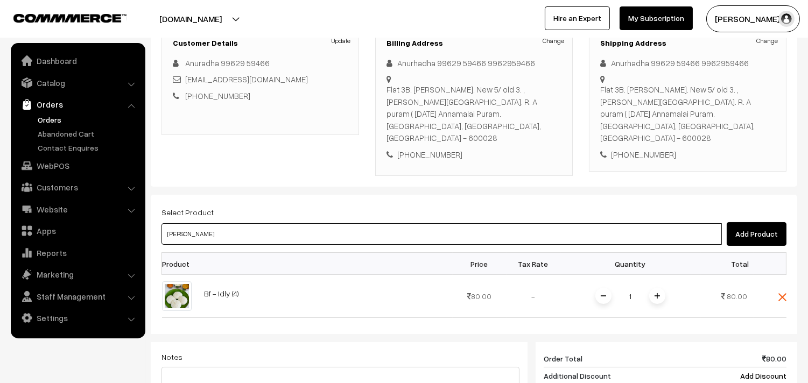
type input "vadai"
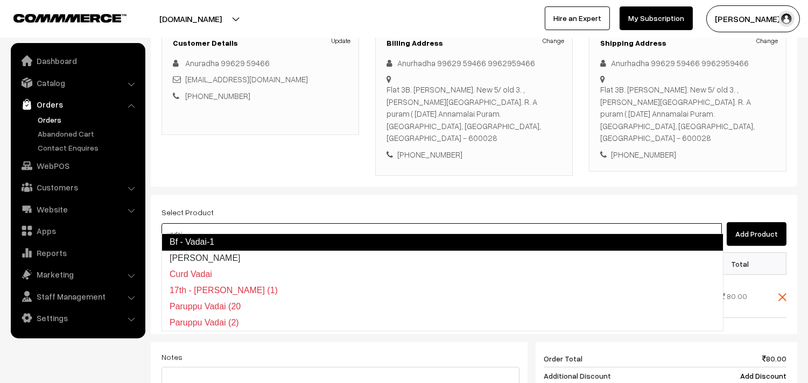
click at [202, 239] on link "Bf - Vadai-1" at bounding box center [442, 241] width 562 height 17
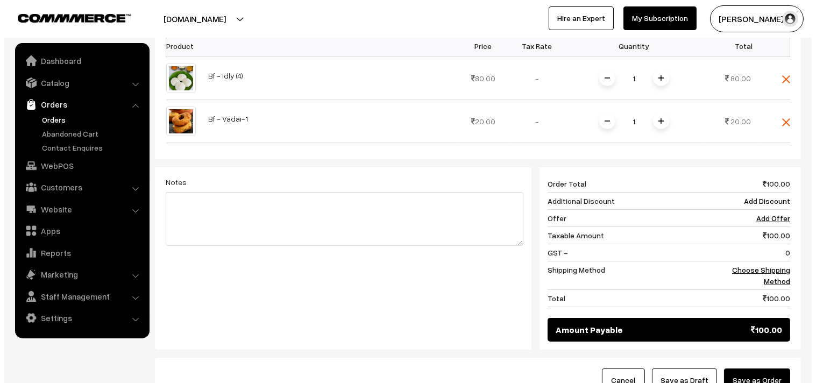
scroll to position [398, 0]
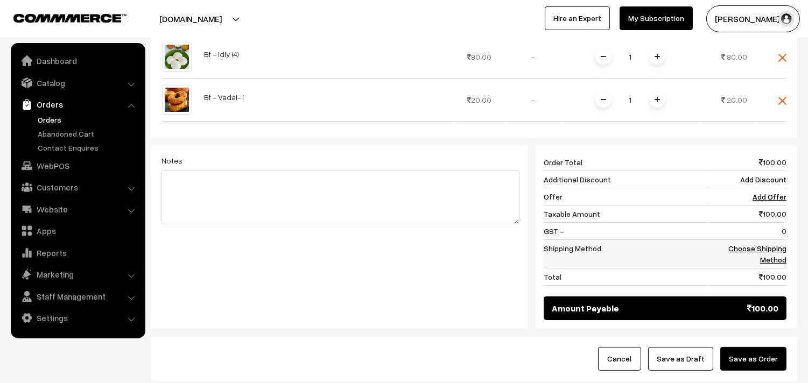
click at [768, 254] on td "Choose Shipping Method" at bounding box center [747, 254] width 77 height 29
click at [760, 249] on td "Choose Shipping Method" at bounding box center [747, 254] width 77 height 29
click at [733, 244] on link "Choose Shipping Method" at bounding box center [757, 254] width 58 height 20
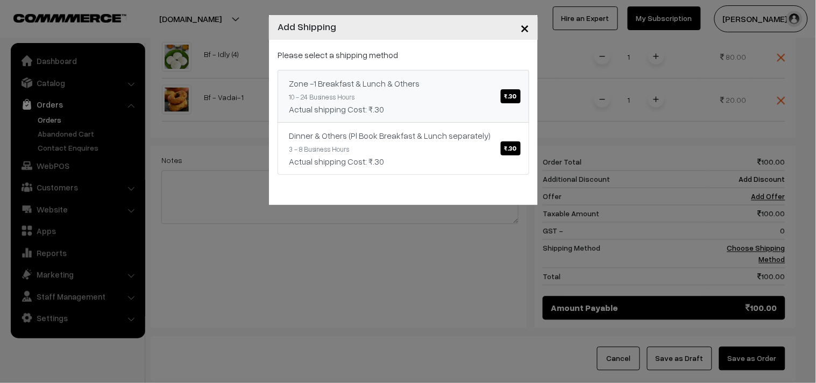
click at [421, 98] on link "Zone -1 Breakfast & Lunch & Others ₹.30 10 - 24 Business Hours Actual shipping …" at bounding box center [404, 96] width 252 height 53
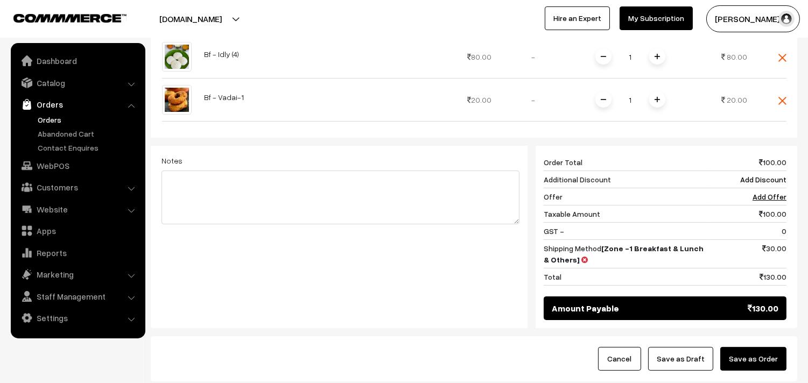
click at [755, 347] on button "Save as Order" at bounding box center [753, 359] width 66 height 24
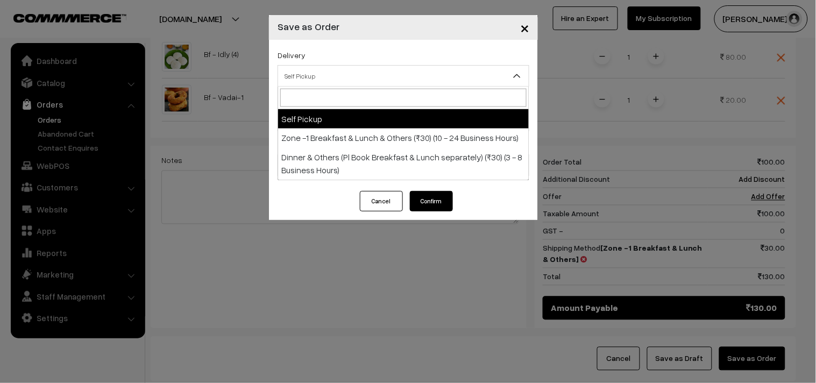
click at [363, 74] on span "Self Pickup" at bounding box center [403, 76] width 251 height 19
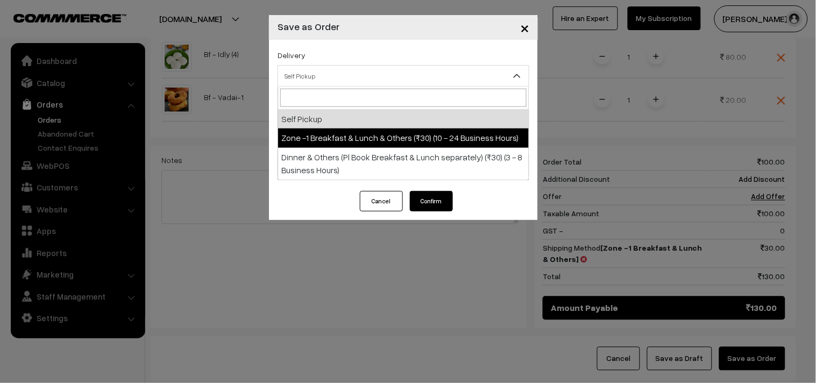
drag, startPoint x: 353, startPoint y: 136, endPoint x: 350, endPoint y: 117, distance: 19.6
select select "ZON1"
select select "3"
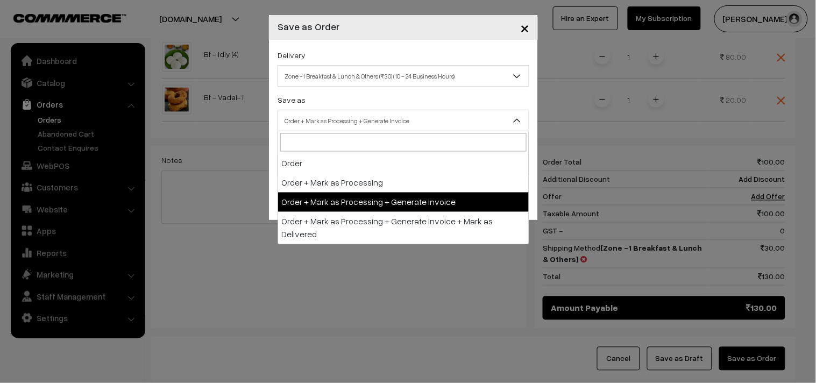
drag, startPoint x: 350, startPoint y: 117, endPoint x: 366, endPoint y: 148, distance: 35.9
click at [350, 116] on span "Order + Mark as Processing + Generate Invoice" at bounding box center [403, 120] width 251 height 19
drag, startPoint x: 377, startPoint y: 197, endPoint x: 307, endPoint y: 148, distance: 85.2
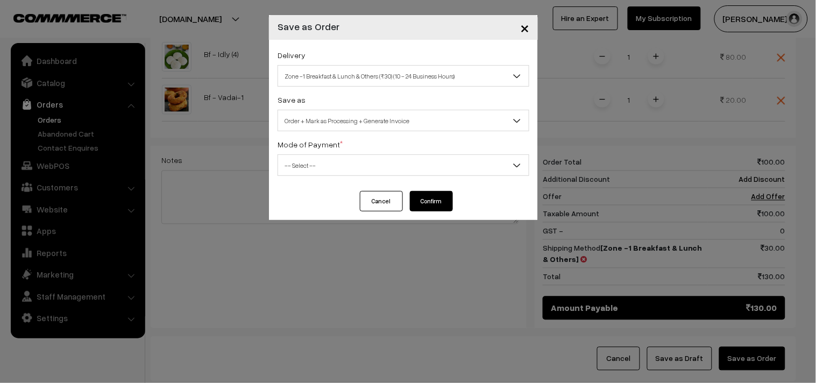
click at [307, 148] on label "Mode of Payment *" at bounding box center [310, 144] width 65 height 11
drag, startPoint x: 299, startPoint y: 148, endPoint x: 302, endPoint y: 166, distance: 18.1
click at [300, 148] on label "Mode of Payment *" at bounding box center [310, 144] width 65 height 11
click at [303, 167] on span "-- Select --" at bounding box center [403, 165] width 251 height 19
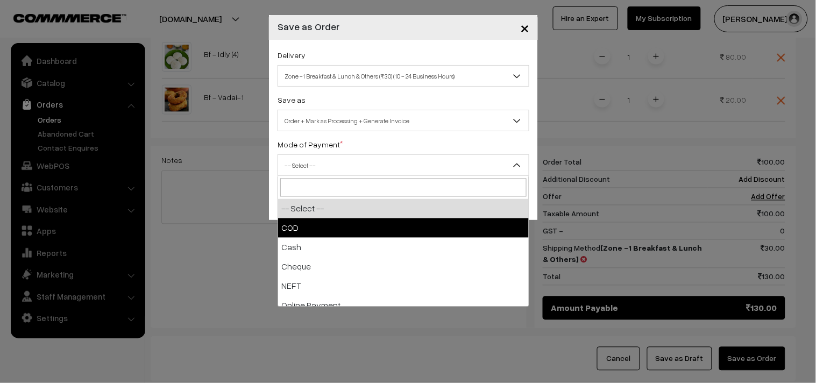
drag, startPoint x: 310, startPoint y: 221, endPoint x: 386, endPoint y: 222, distance: 75.9
select select "1"
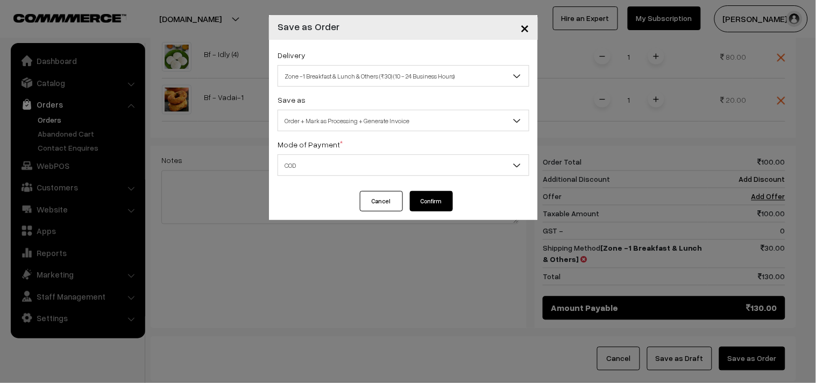
click at [415, 203] on button "Confirm" at bounding box center [431, 201] width 43 height 20
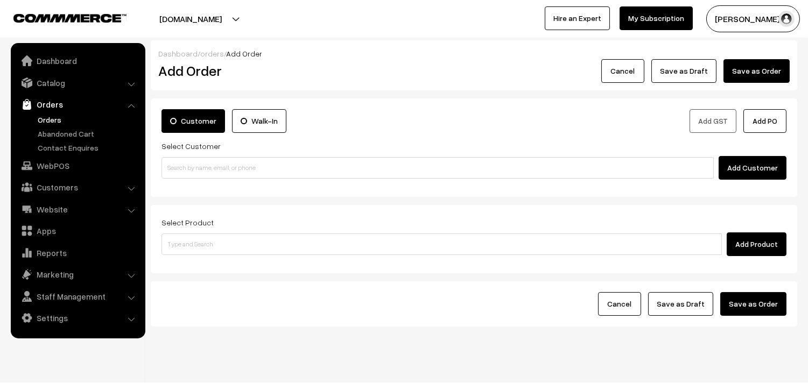
click at [36, 115] on link "Orders" at bounding box center [88, 119] width 107 height 11
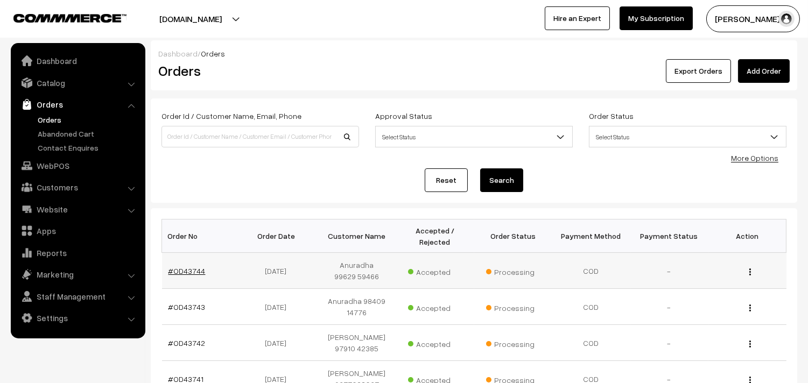
click at [194, 272] on link "#OD43744" at bounding box center [186, 270] width 37 height 9
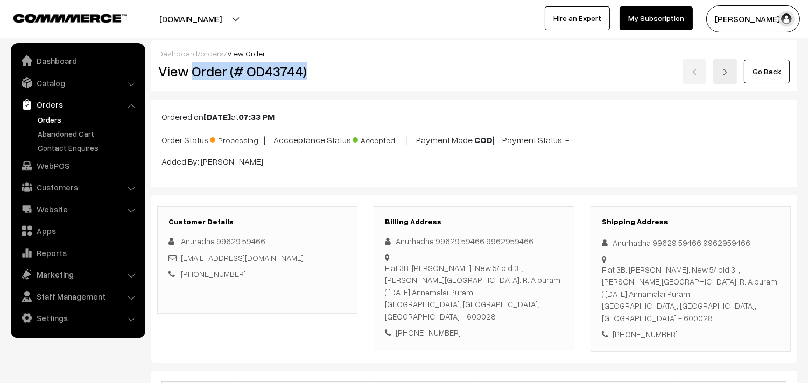
click at [332, 69] on h2 "View Order (# OD43744)" at bounding box center [258, 71] width 200 height 17
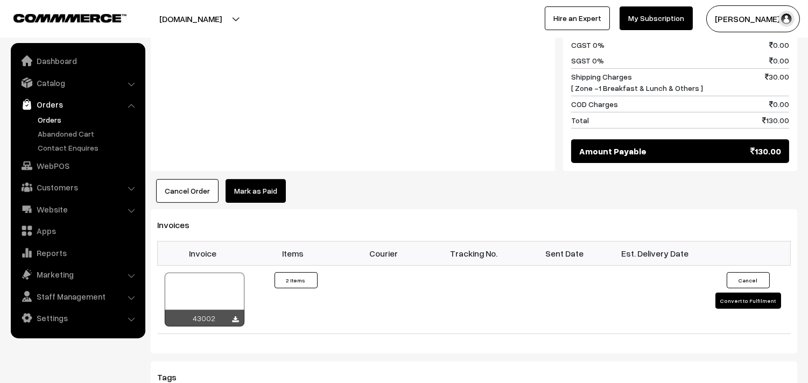
scroll to position [717, 0]
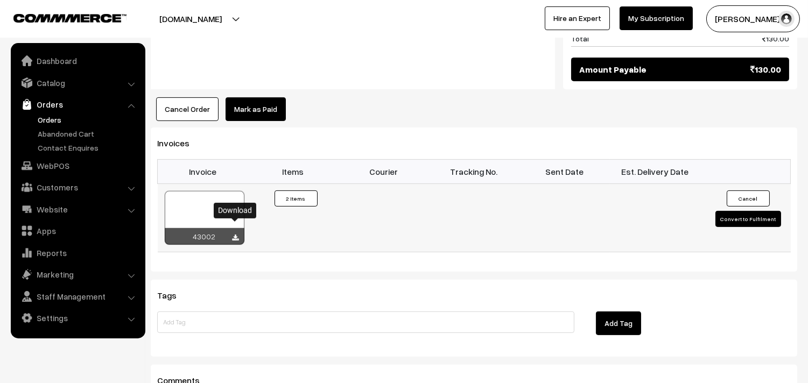
click at [236, 235] on icon at bounding box center [235, 238] width 6 height 7
click at [63, 165] on link "WebPOS" at bounding box center [77, 165] width 128 height 19
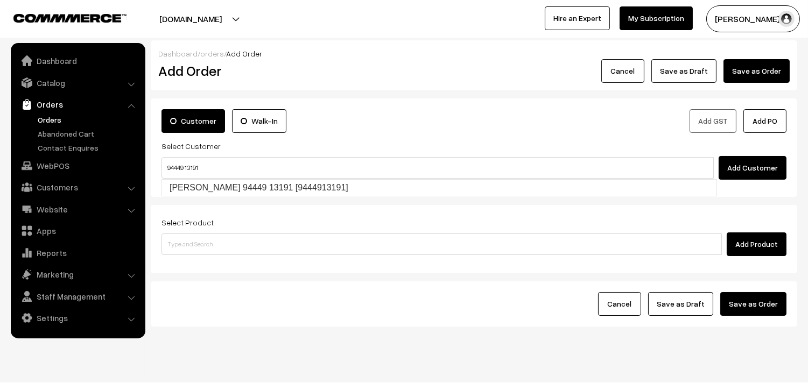
click at [186, 179] on ul "[PERSON_NAME] 94449 13191 [9444913191]" at bounding box center [438, 187] width 555 height 17
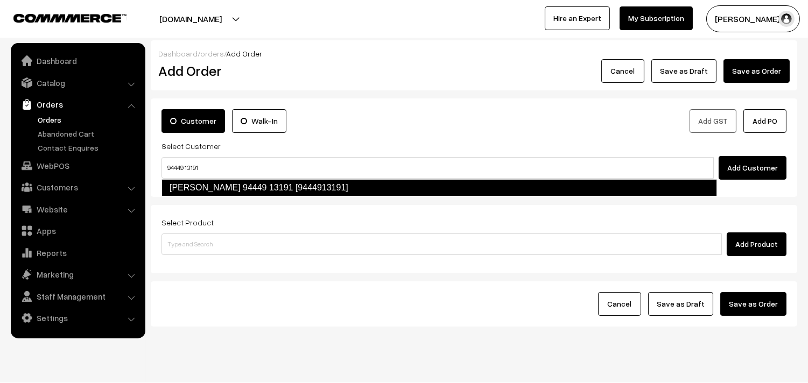
click at [195, 181] on link "[PERSON_NAME] 94449 13191 [9444913191]" at bounding box center [438, 187] width 555 height 17
type input "94449 13191"
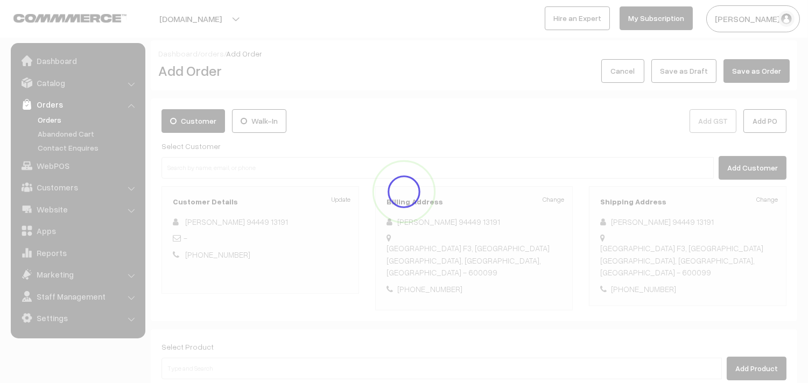
scroll to position [22, 0]
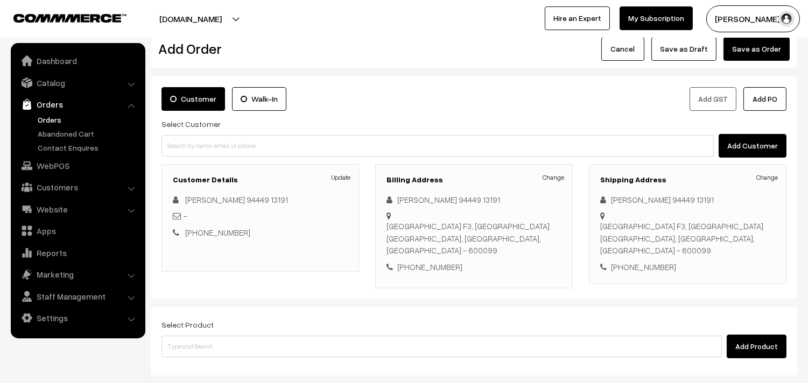
click at [205, 292] on div "Customer Walk-In Add GST Add PO Select Customer Add Customer Customer Details U…" at bounding box center [474, 187] width 646 height 223
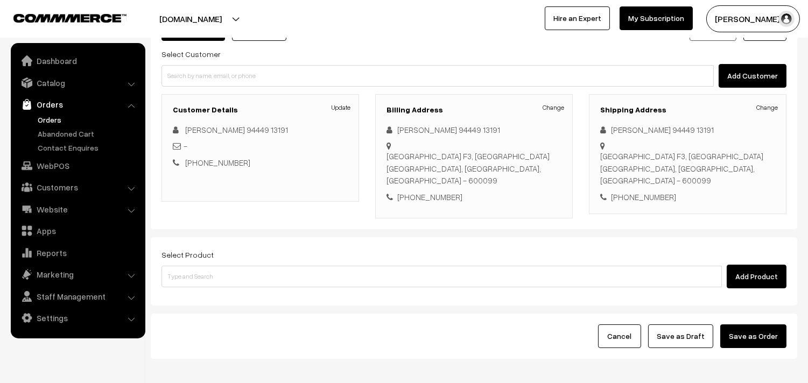
scroll to position [141, 0]
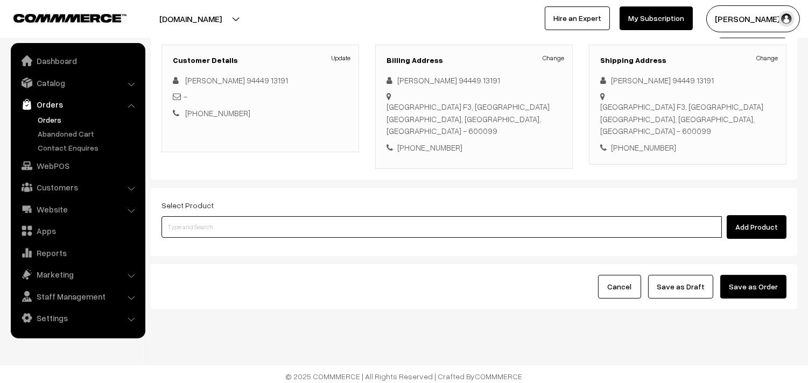
drag, startPoint x: 219, startPoint y: 226, endPoint x: 223, endPoint y: 221, distance: 7.0
click at [221, 225] on input at bounding box center [441, 227] width 560 height 22
type input "ponn"
click at [221, 239] on link "09th Ponnankannai Keerai Sadam" at bounding box center [442, 247] width 561 height 16
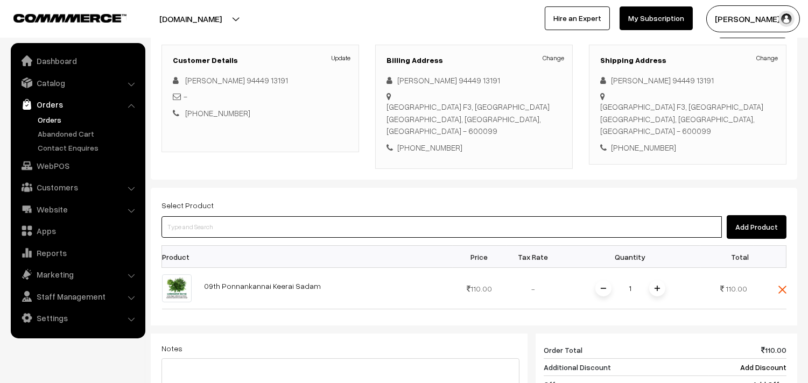
click at [209, 224] on input at bounding box center [441, 227] width 560 height 22
type input "sambar"
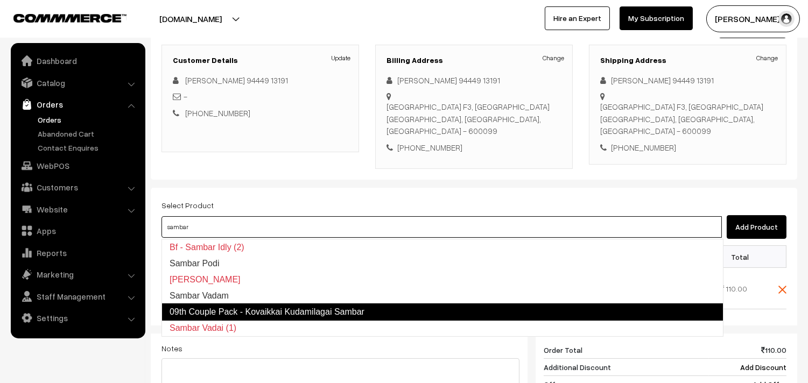
click at [214, 307] on link "09th Couple Pack - Kovaikkai Kudamilagai Sambar" at bounding box center [442, 311] width 562 height 17
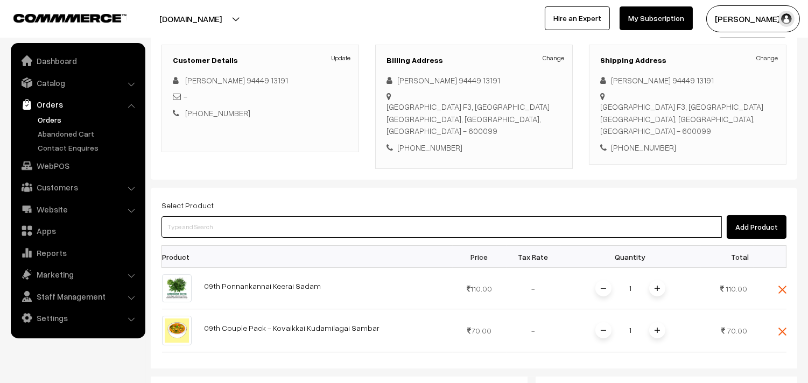
click at [234, 230] on input at bounding box center [441, 227] width 560 height 22
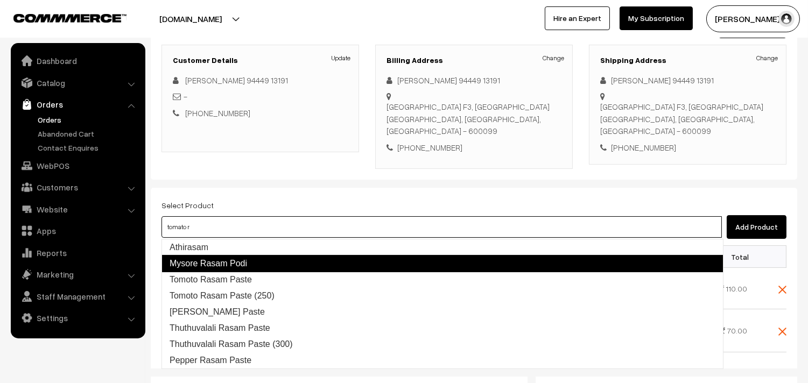
type input "tomato ra"
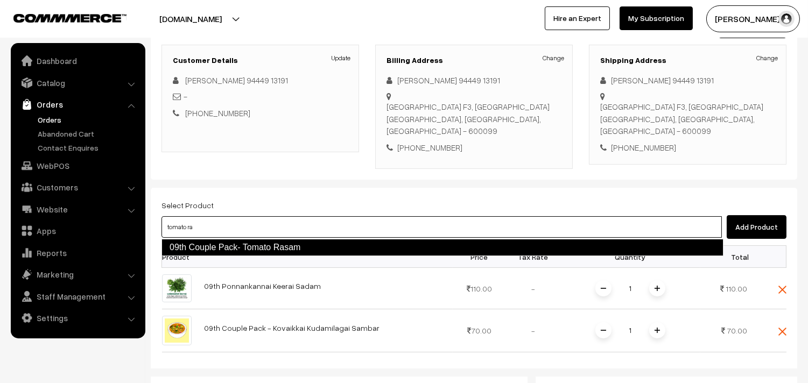
click at [257, 246] on link "09th Couple Pack- Tomato Rasam" at bounding box center [442, 247] width 562 height 17
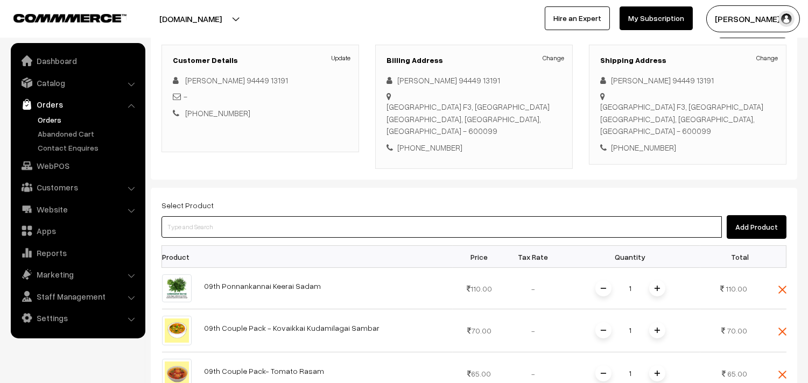
drag, startPoint x: 222, startPoint y: 232, endPoint x: 214, endPoint y: 230, distance: 7.8
click at [222, 232] on input at bounding box center [441, 227] width 560 height 22
type input "beetroot"
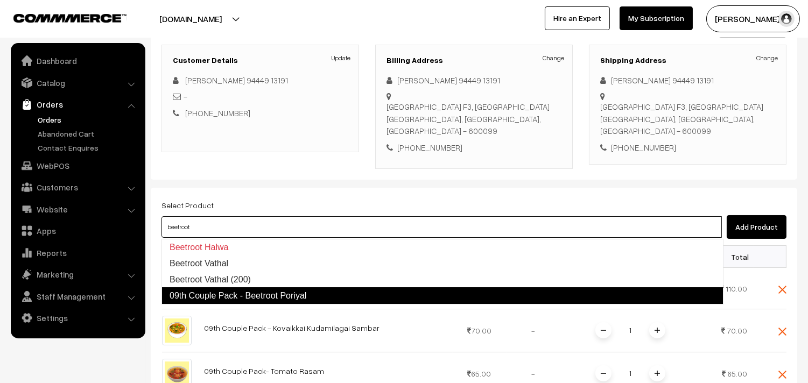
click at [235, 294] on link "09th Couple Pack - Beetroot Poriyal" at bounding box center [442, 295] width 562 height 17
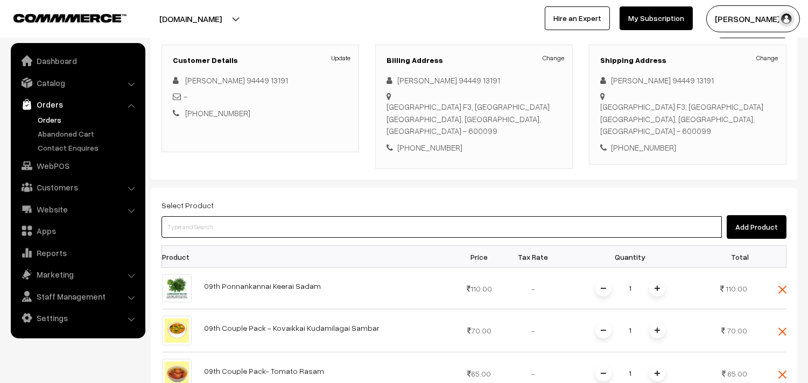
click at [223, 228] on input at bounding box center [441, 227] width 560 height 22
type input "-"
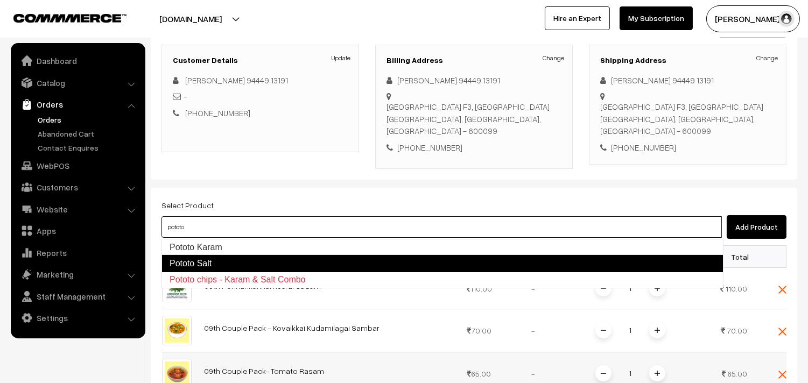
type input "pototo"
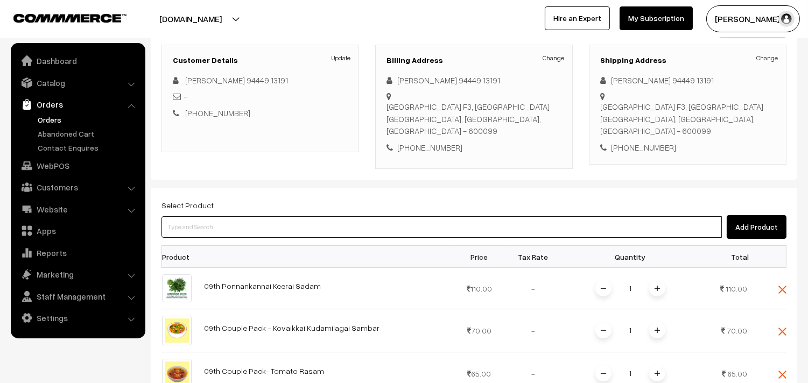
drag, startPoint x: 241, startPoint y: 230, endPoint x: 237, endPoint y: 223, distance: 8.2
click at [240, 229] on input at bounding box center [441, 227] width 560 height 22
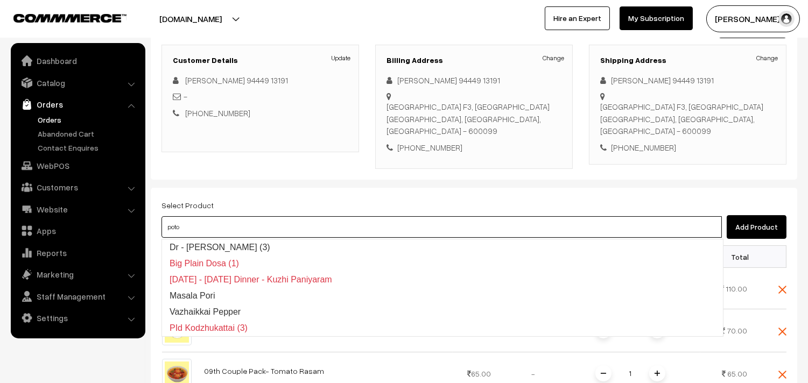
type input "potot"
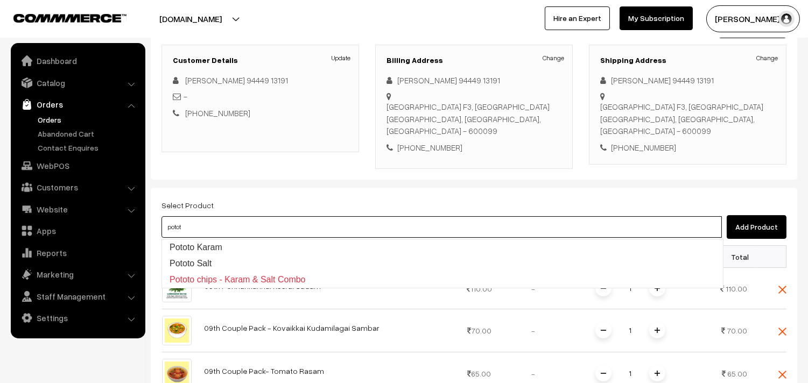
click at [218, 240] on link "Pototo Karam" at bounding box center [442, 247] width 561 height 16
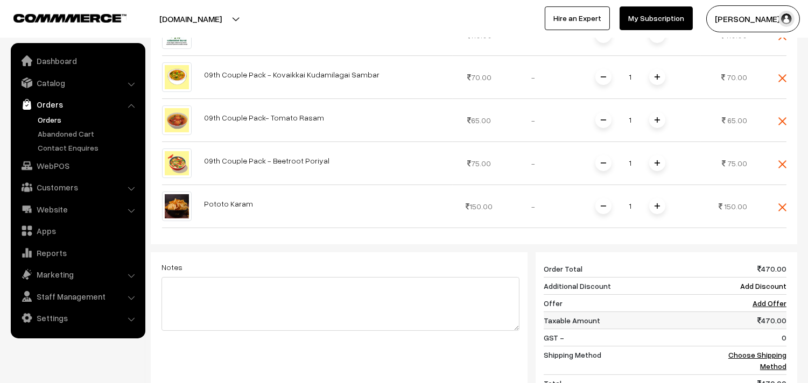
scroll to position [500, 0]
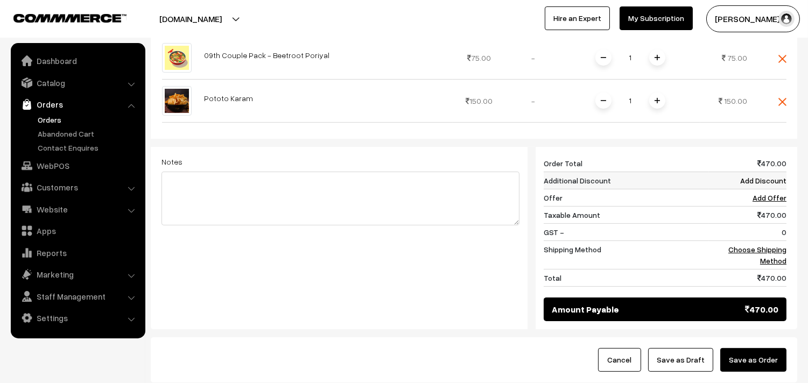
click at [760, 175] on td "Add Discount" at bounding box center [747, 180] width 77 height 17
click at [747, 181] on link "Add Discount" at bounding box center [763, 180] width 46 height 9
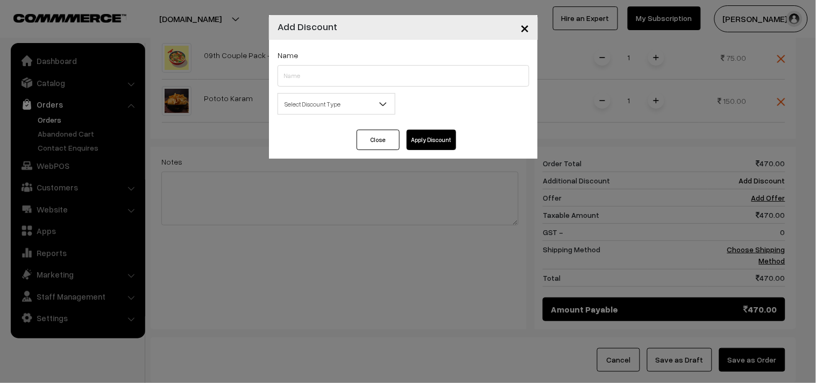
click at [320, 101] on span "Select Discount Type" at bounding box center [336, 104] width 117 height 19
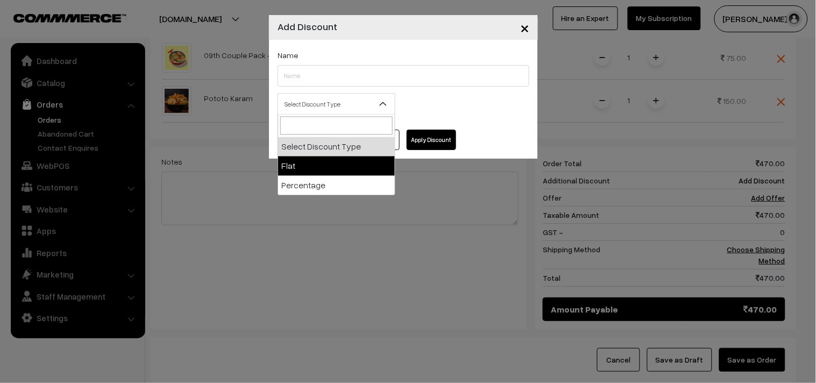
select select "flat"
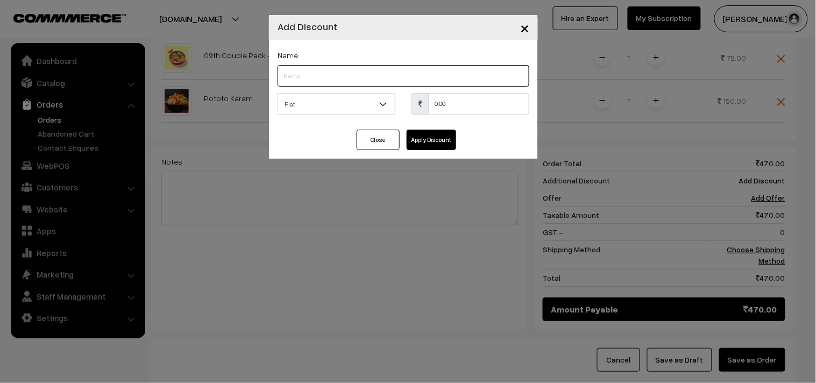
click at [316, 79] on input "text" at bounding box center [404, 76] width 252 height 22
type input "Kootu Discount"
type input "70"
click at [437, 145] on button "Apply Discount" at bounding box center [431, 140] width 49 height 20
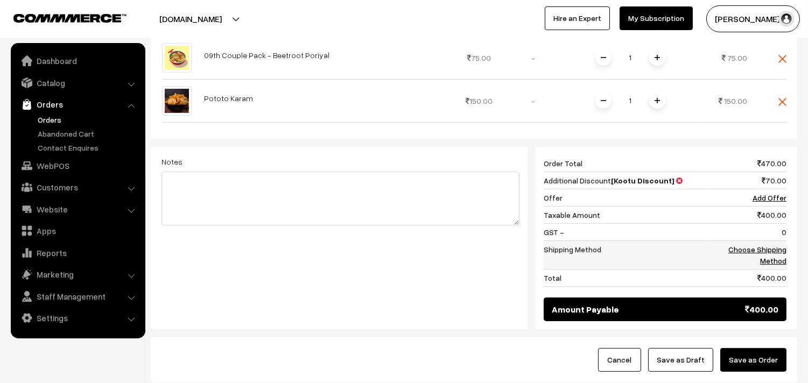
click at [756, 255] on td "Choose Shipping Method" at bounding box center [747, 254] width 77 height 29
click at [754, 252] on link "Choose Shipping Method" at bounding box center [757, 255] width 58 height 20
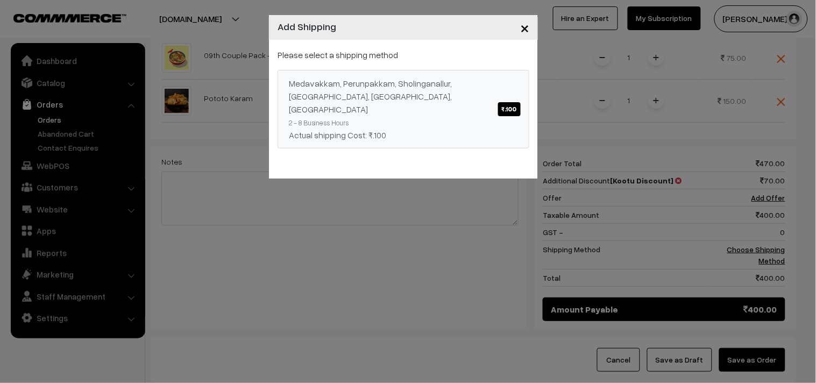
click at [497, 110] on link "Medavakkam, Perunpakkam, Sholinganallur, seliyur, Kirattur, Perambur ₹.100 2 - …" at bounding box center [404, 109] width 252 height 79
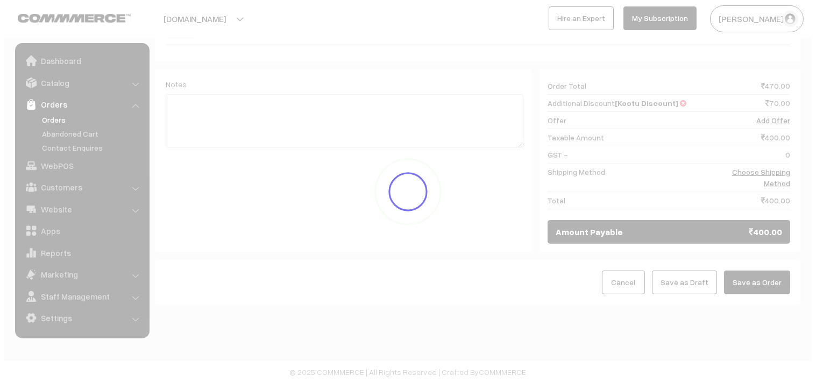
scroll to position [579, 0]
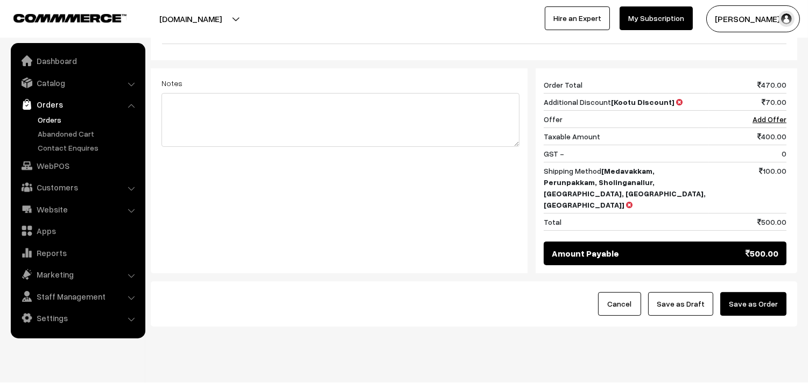
click at [737, 292] on button "Save as Order" at bounding box center [753, 304] width 66 height 24
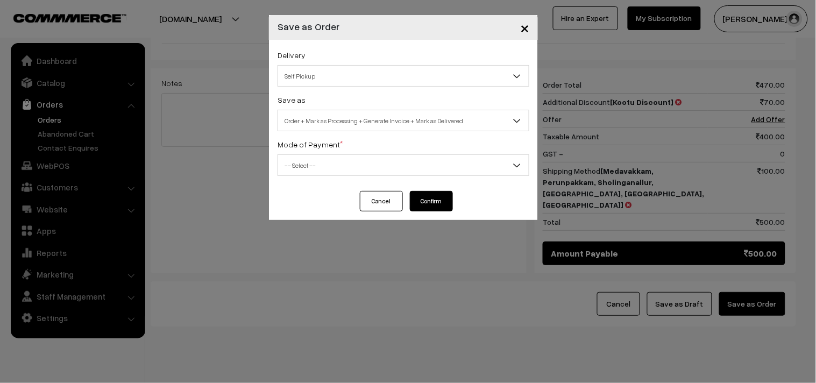
click at [350, 77] on span "Self Pickup" at bounding box center [403, 76] width 251 height 19
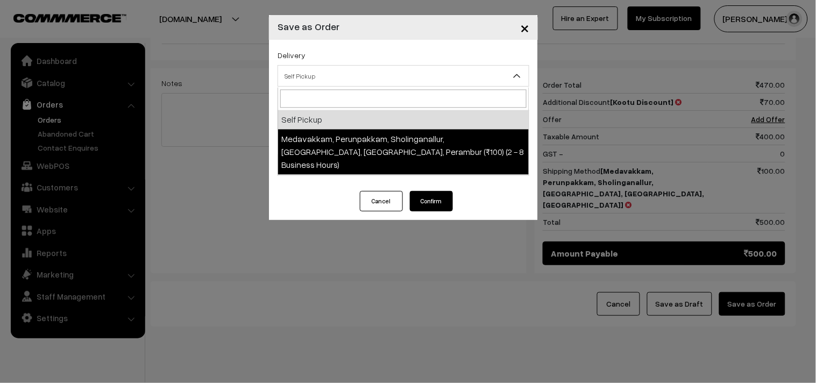
select select "LOB5"
select select "3"
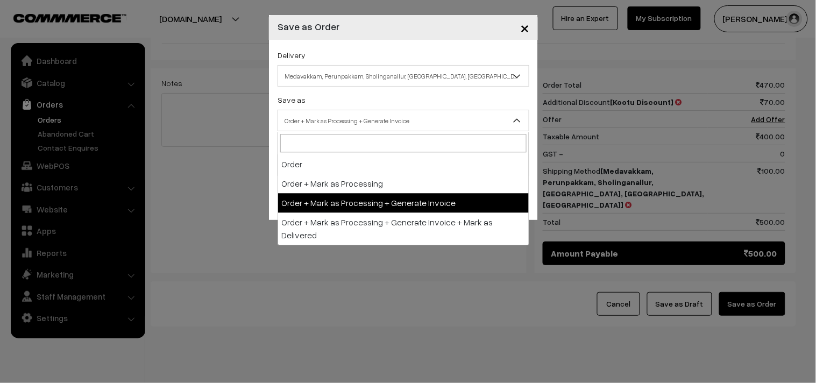
click at [360, 111] on span "Order + Mark as Processing + Generate Invoice" at bounding box center [403, 120] width 251 height 19
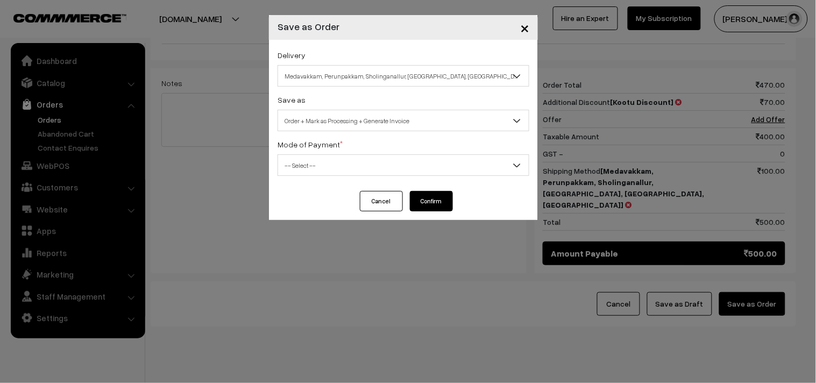
click at [316, 165] on span "-- Select --" at bounding box center [403, 165] width 251 height 19
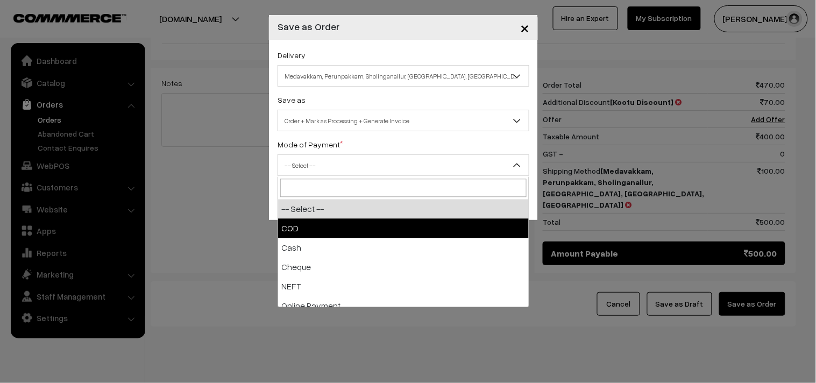
drag, startPoint x: 304, startPoint y: 228, endPoint x: 315, endPoint y: 228, distance: 11.3
select select "1"
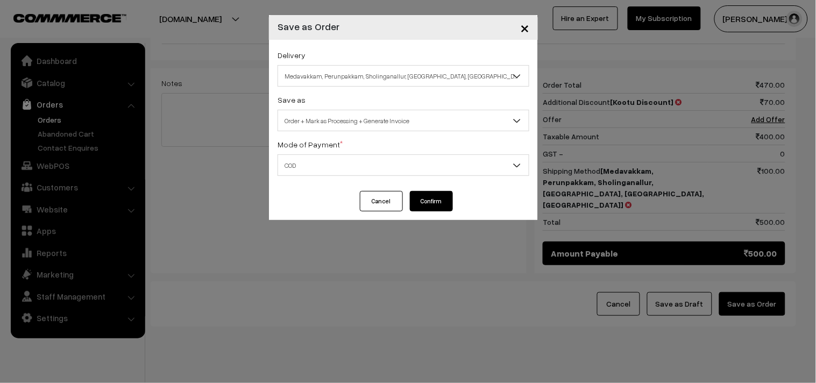
click at [437, 198] on button "Confirm" at bounding box center [431, 201] width 43 height 20
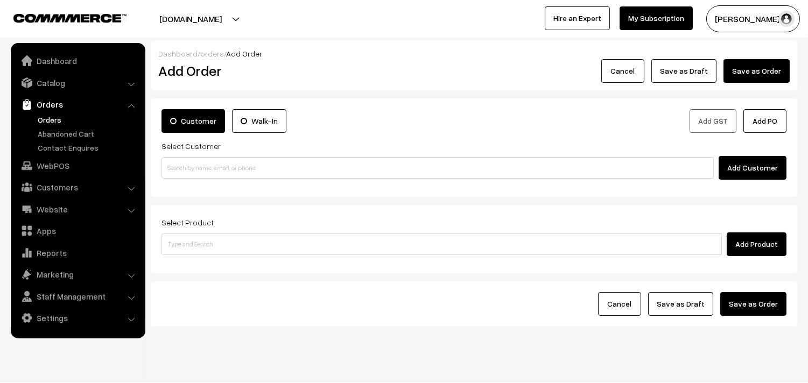
click at [58, 116] on link "Orders" at bounding box center [88, 119] width 107 height 11
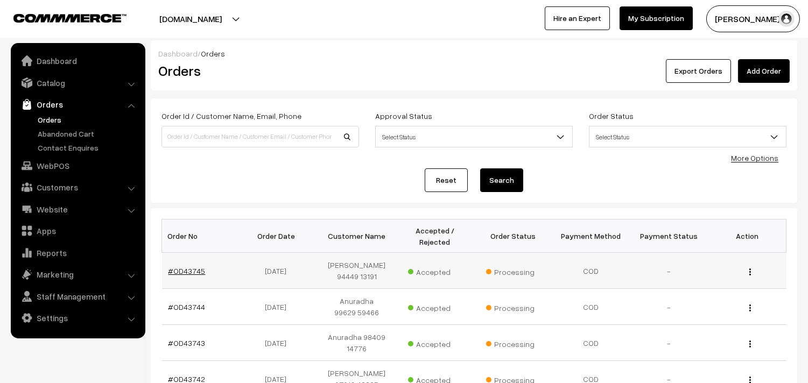
click at [193, 272] on link "#OD43745" at bounding box center [186, 270] width 37 height 9
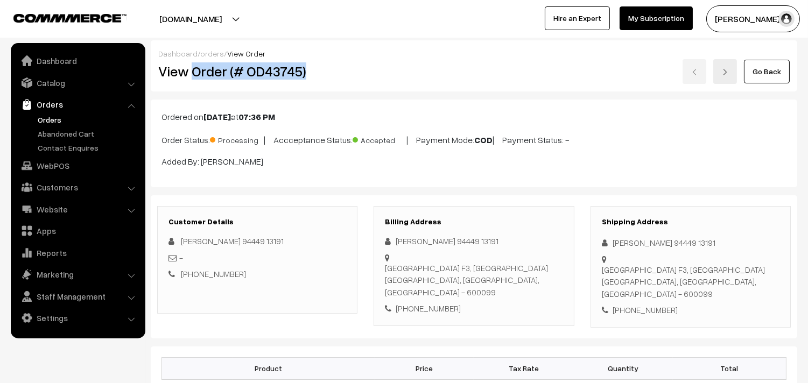
drag, startPoint x: 0, startPoint y: 0, endPoint x: 362, endPoint y: 78, distance: 369.8
click at [362, 78] on div "View Order (# OD43745)" at bounding box center [258, 71] width 216 height 25
copy h2 "Order (# OD43745)"
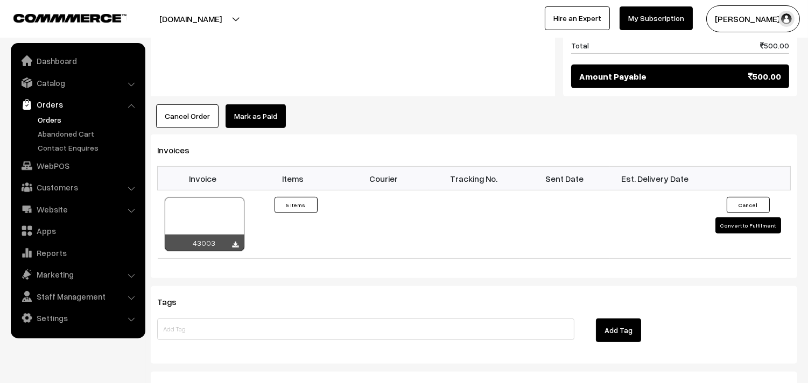
scroll to position [956, 0]
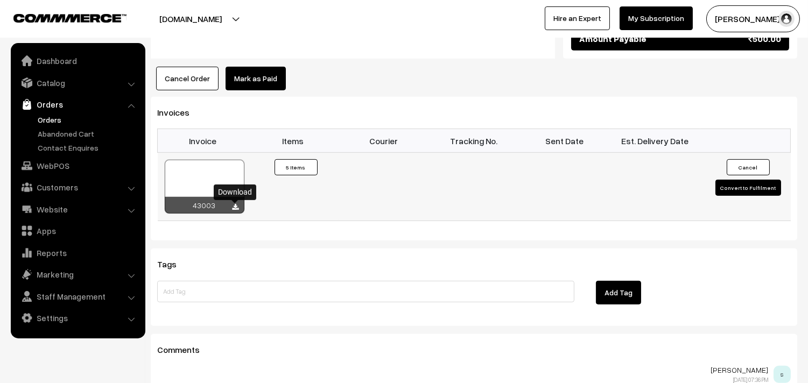
click at [235, 207] on icon at bounding box center [235, 207] width 6 height 7
click at [65, 162] on link "WebPOS" at bounding box center [77, 165] width 128 height 19
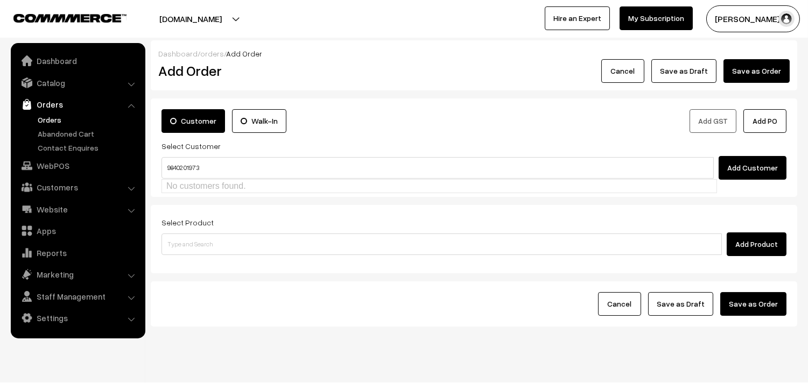
click at [183, 162] on input "98402 01973" at bounding box center [437, 168] width 552 height 22
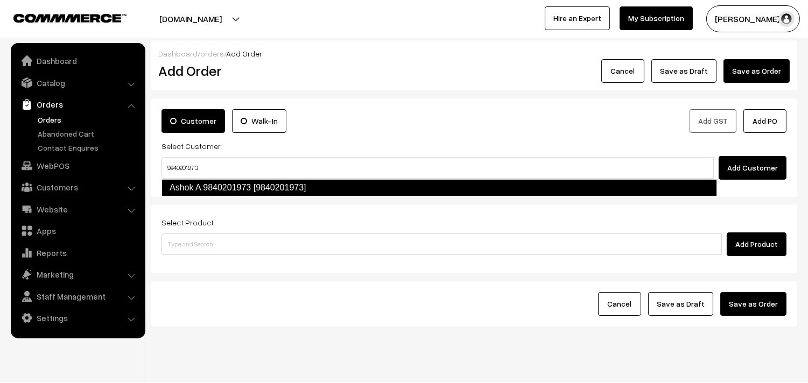
click at [196, 186] on link "Ashok A 9840201973 [9840201973]" at bounding box center [438, 187] width 555 height 17
type input "9840201973"
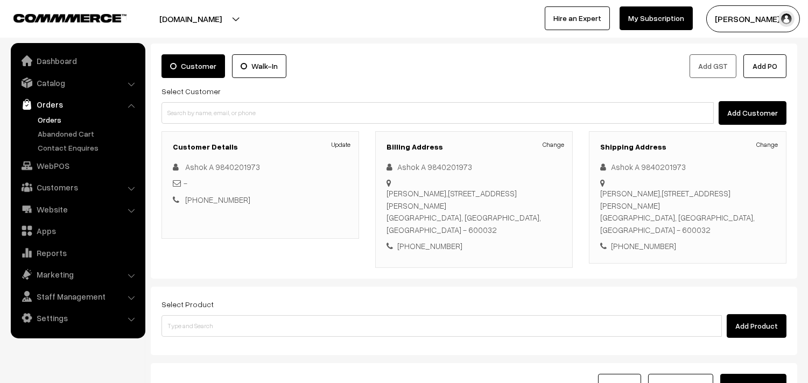
scroll to position [119, 0]
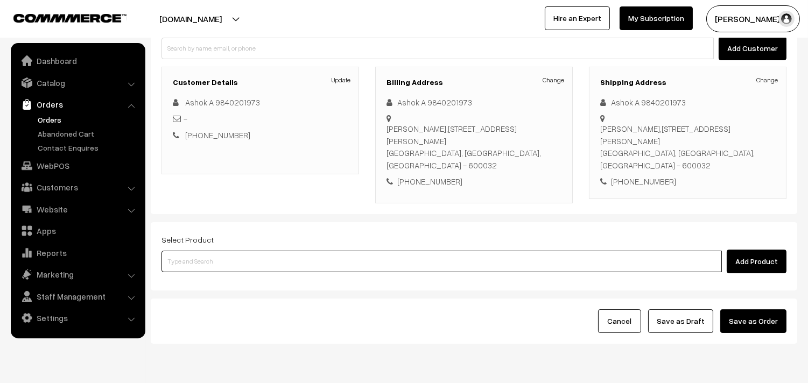
click at [242, 251] on input at bounding box center [441, 262] width 560 height 22
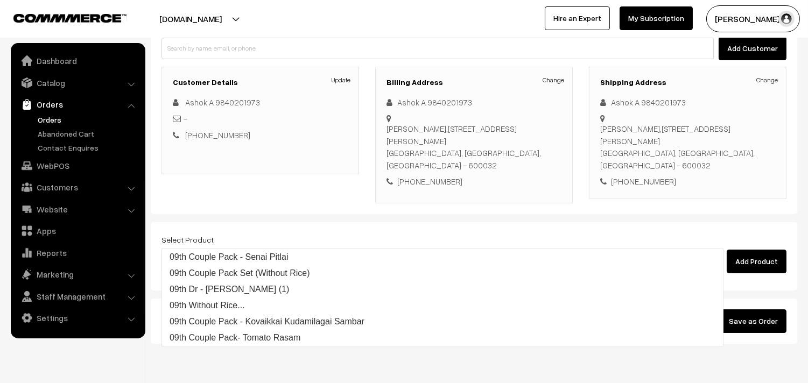
type input "09th wi"
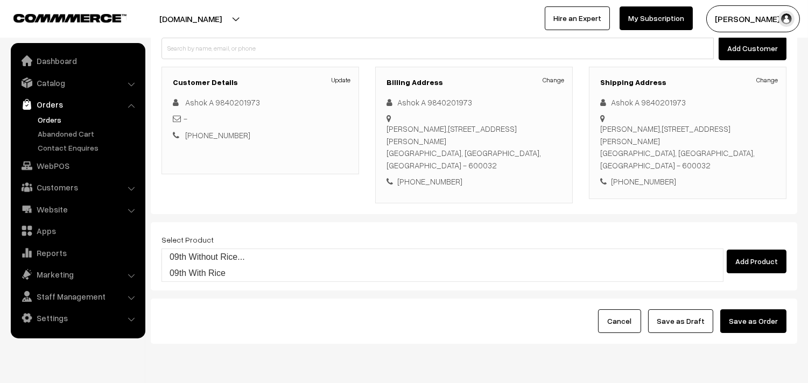
click at [246, 260] on link "09th Without Rice..." at bounding box center [442, 257] width 561 height 16
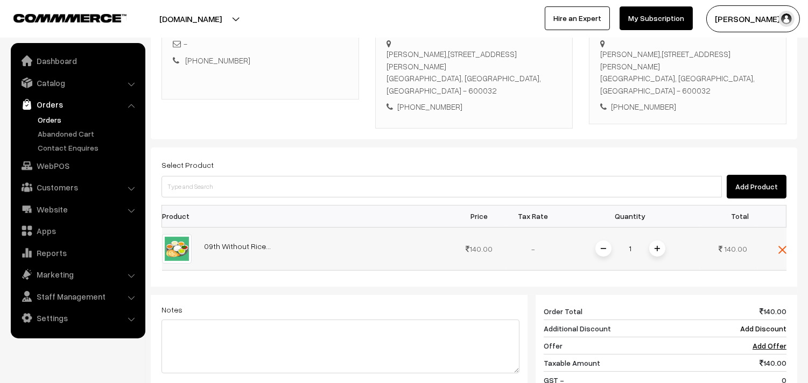
click at [661, 240] on span at bounding box center [657, 248] width 16 height 16
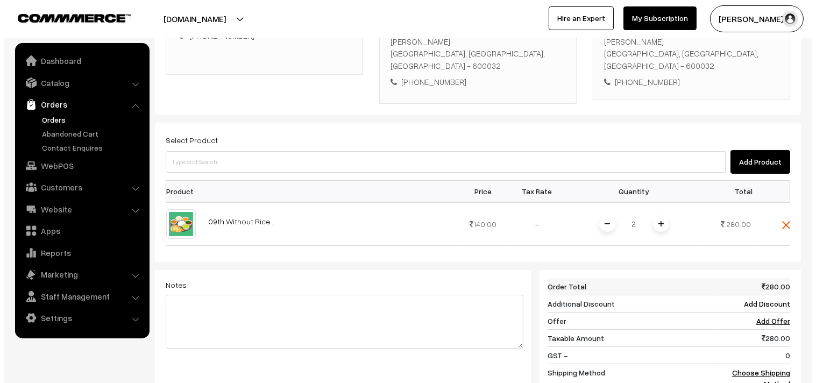
scroll to position [254, 0]
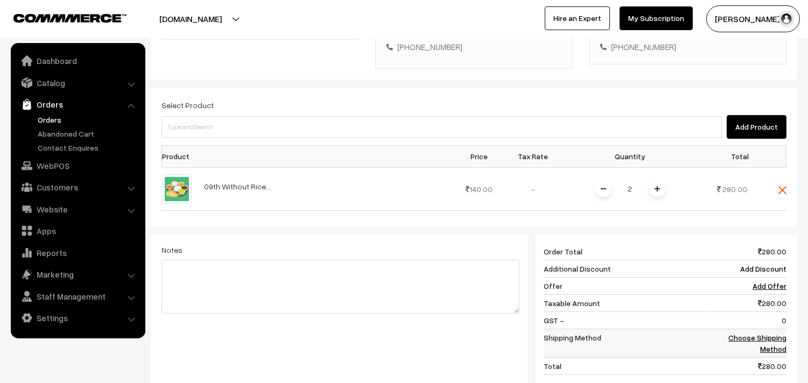
click at [743, 333] on link "Choose Shipping Method" at bounding box center [757, 343] width 58 height 20
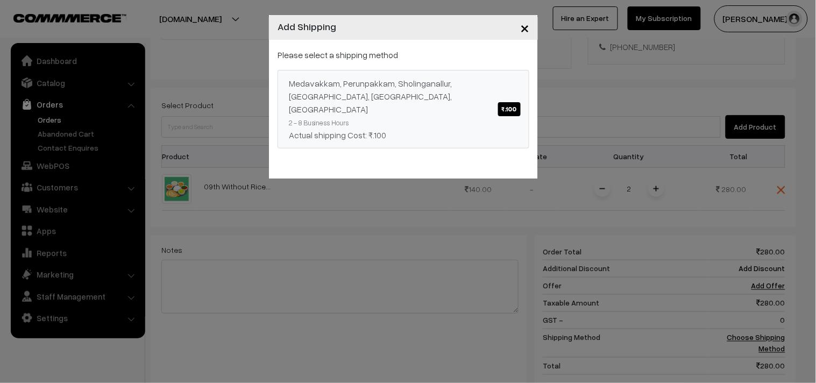
click at [466, 111] on link "Medavakkam, Perunpakkam, Sholinganallur, seliyur, Kirattur, Perambur ₹.100 2 - …" at bounding box center [404, 109] width 252 height 79
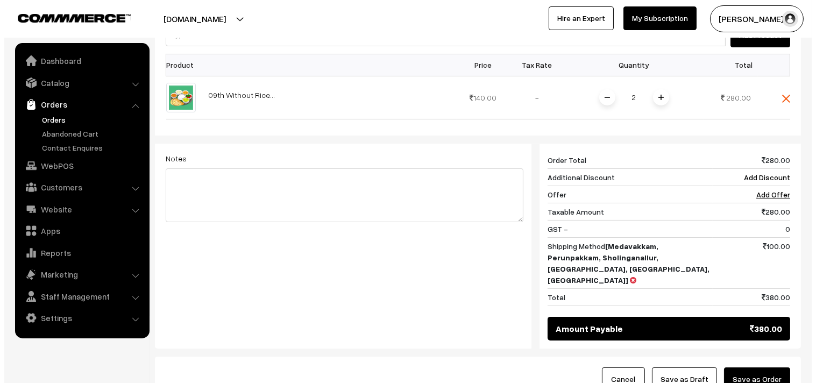
scroll to position [373, 0]
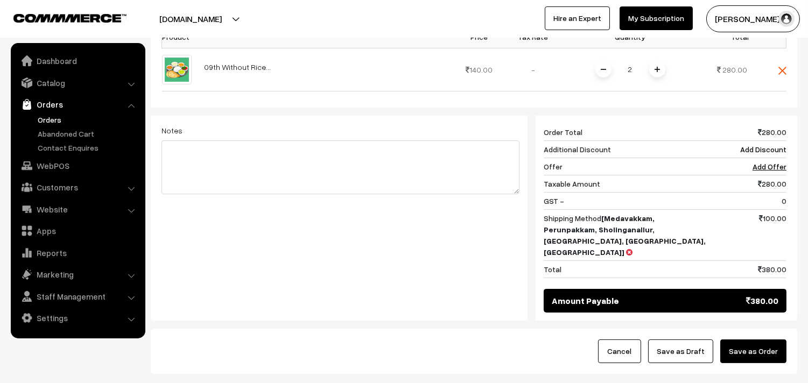
click at [746, 339] on button "Save as Order" at bounding box center [753, 351] width 66 height 24
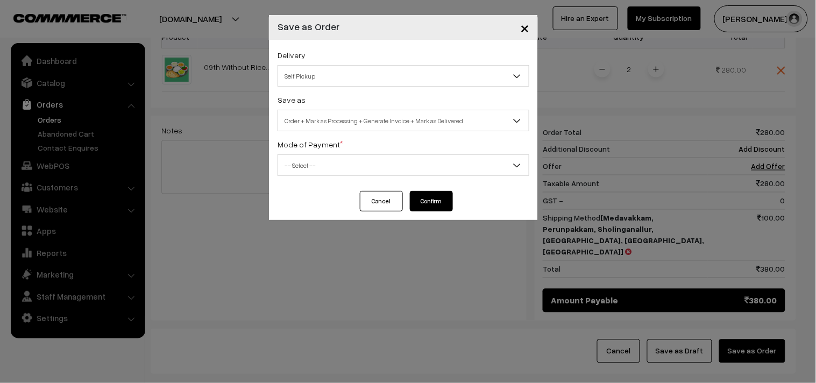
click at [310, 81] on span "Self Pickup" at bounding box center [403, 76] width 251 height 19
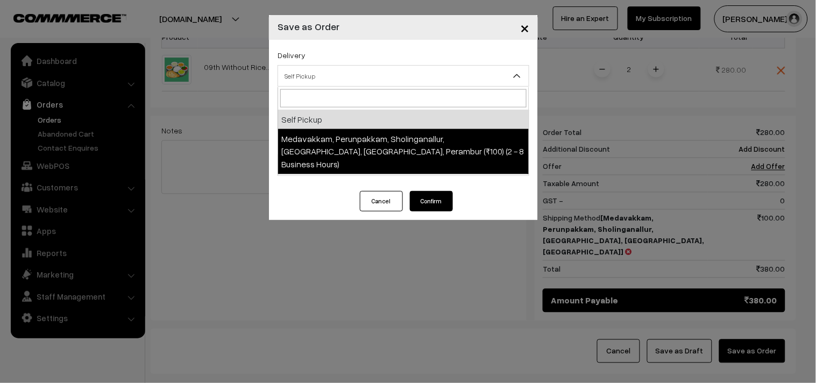
select select "LOB5"
select select "3"
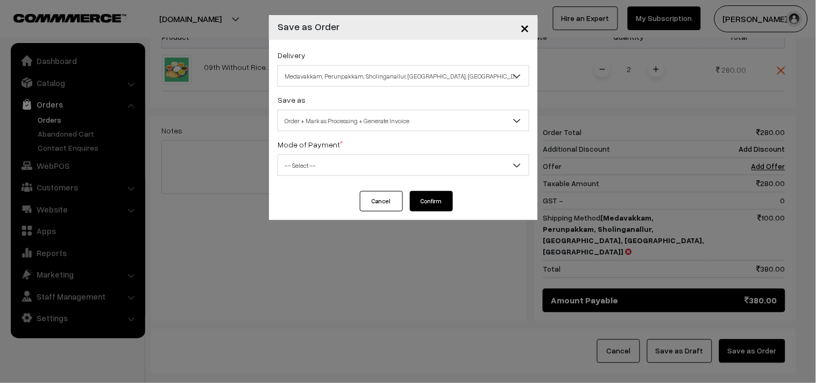
click at [369, 132] on div "Delivery Self Pickup Medavakkam, Perunpakkam, Sholinganallur, seliyur, Kirattur…" at bounding box center [403, 115] width 269 height 151
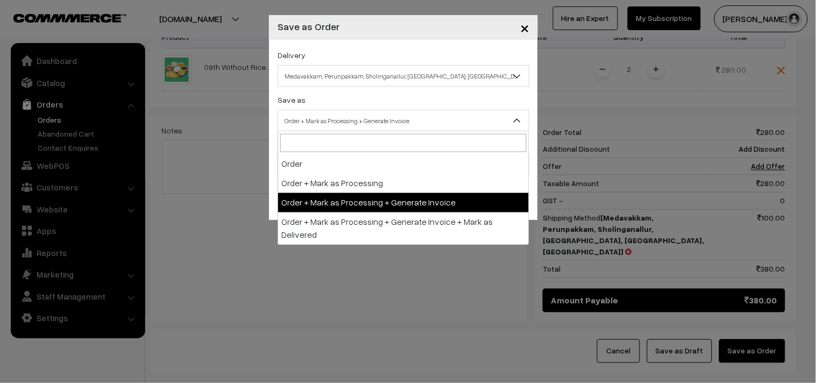
drag, startPoint x: 369, startPoint y: 126, endPoint x: 364, endPoint y: 171, distance: 45.4
click at [368, 125] on span "Order + Mark as Processing + Generate Invoice" at bounding box center [403, 120] width 251 height 19
drag, startPoint x: 373, startPoint y: 207, endPoint x: 337, endPoint y: 176, distance: 47.7
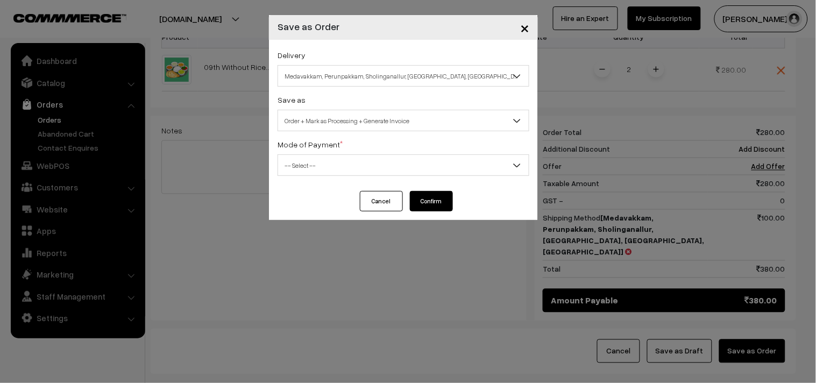
click at [311, 155] on span "-- Select --" at bounding box center [404, 165] width 252 height 22
click at [299, 174] on span "-- Select --" at bounding box center [403, 165] width 251 height 19
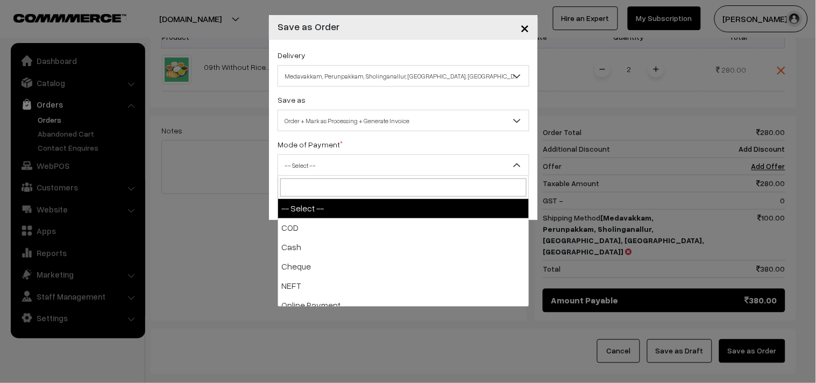
click at [302, 160] on span "-- Select --" at bounding box center [403, 165] width 251 height 19
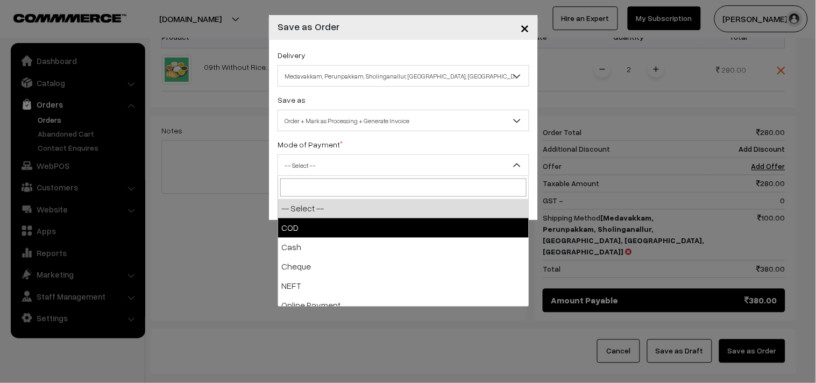
drag, startPoint x: 308, startPoint y: 222, endPoint x: 358, endPoint y: 224, distance: 49.5
select select "1"
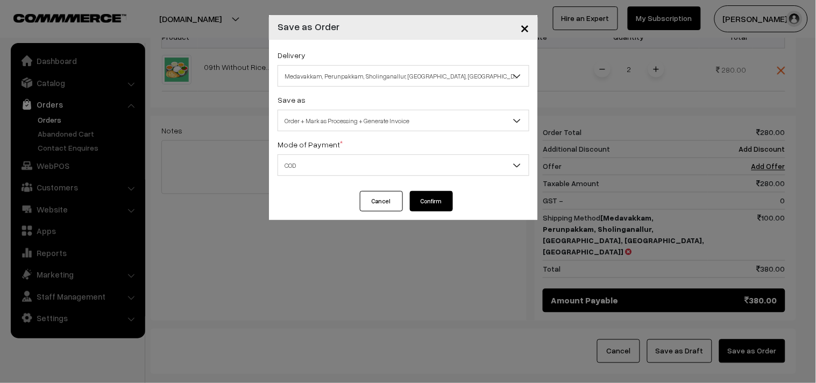
click at [431, 201] on button "Confirm" at bounding box center [431, 201] width 43 height 20
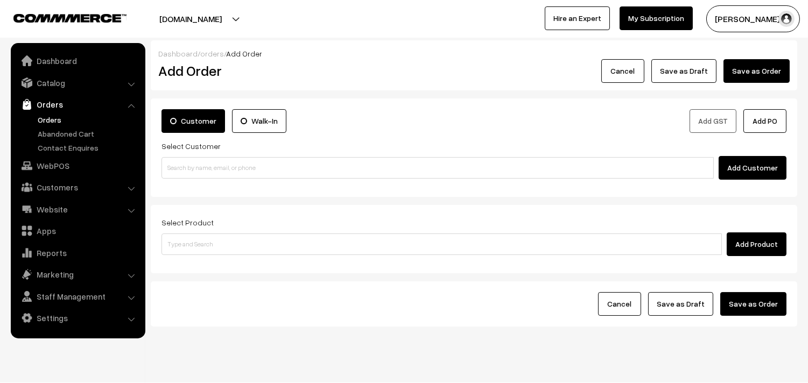
click at [49, 120] on link "Orders" at bounding box center [88, 119] width 107 height 11
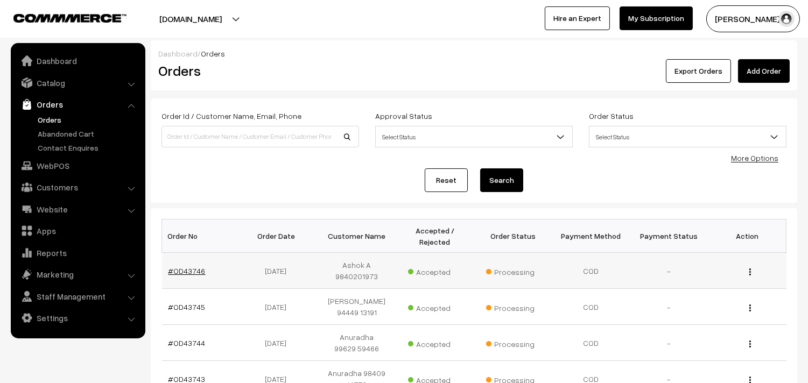
click at [185, 272] on link "#OD43746" at bounding box center [186, 270] width 37 height 9
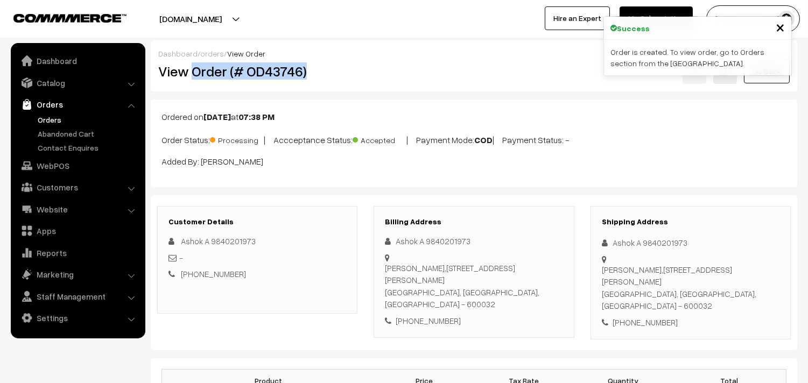
click at [339, 77] on h2 "View Order (# OD43746)" at bounding box center [258, 71] width 200 height 17
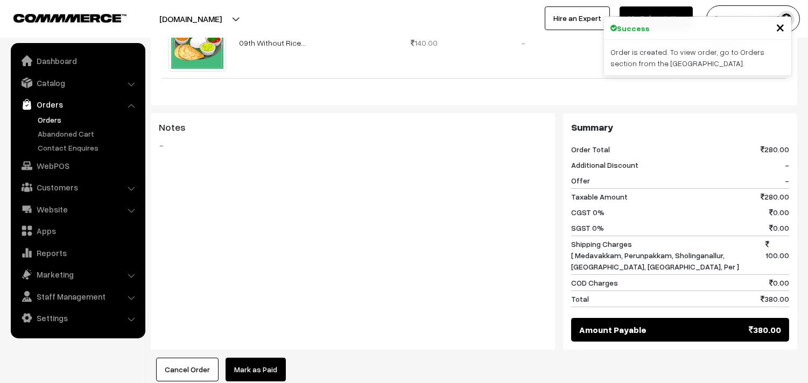
scroll to position [478, 0]
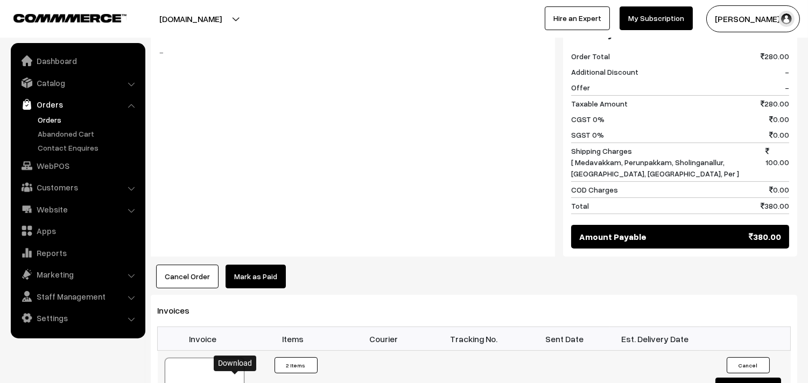
click at [50, 115] on link "Orders" at bounding box center [88, 119] width 107 height 11
click at [49, 154] on ul "Dashboard Catalog" at bounding box center [78, 190] width 134 height 295
click at [51, 167] on link "WebPOS" at bounding box center [77, 165] width 128 height 19
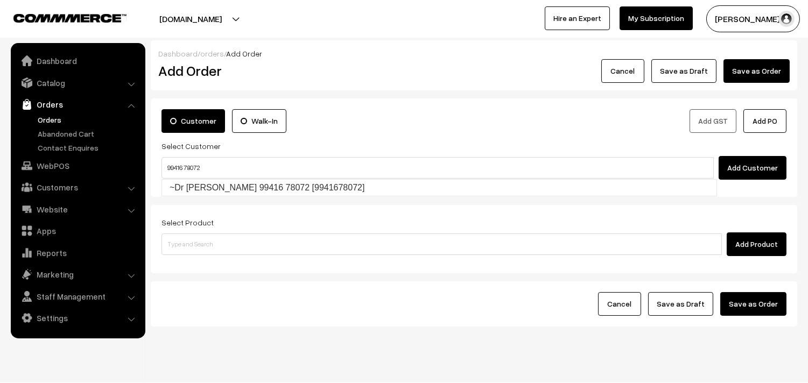
click at [189, 180] on link "~Dr R Srivathsan 99416 78072 [9941678072]" at bounding box center [439, 188] width 554 height 16
type input "99416 78072"
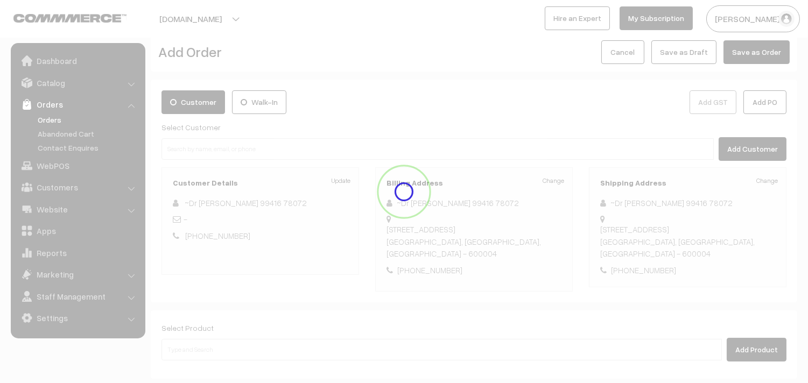
scroll to position [22, 0]
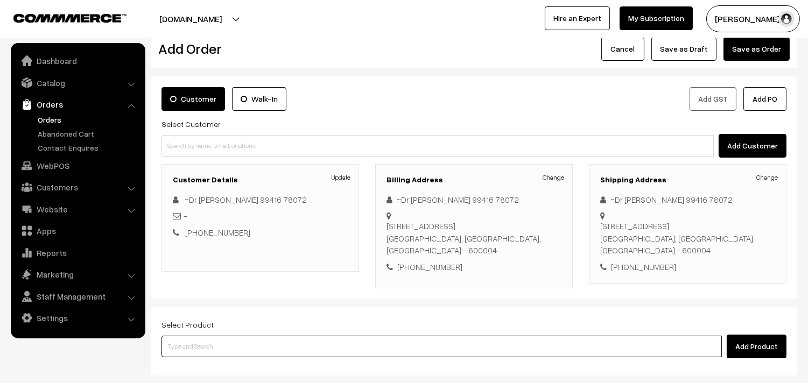
drag, startPoint x: 211, startPoint y: 329, endPoint x: 221, endPoint y: 324, distance: 10.6
click at [213, 336] on input at bounding box center [441, 347] width 560 height 22
type input "ghee podi"
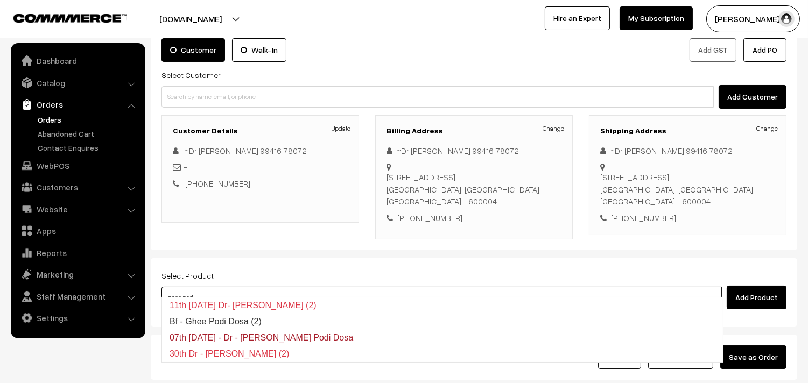
scroll to position [134, 0]
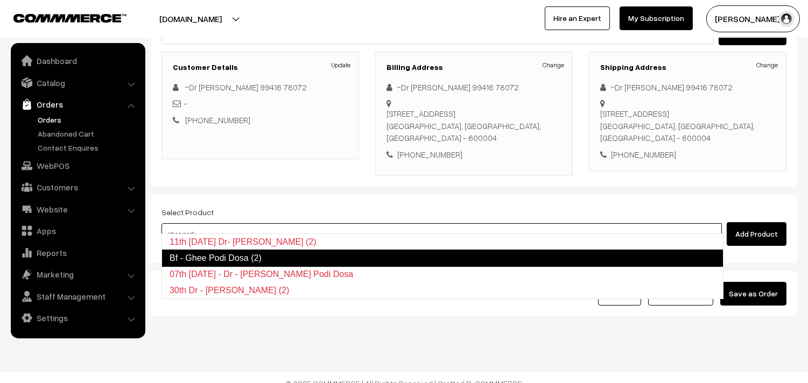
click at [259, 258] on link "Bf - Ghee Podi Dosa (2)" at bounding box center [442, 258] width 562 height 17
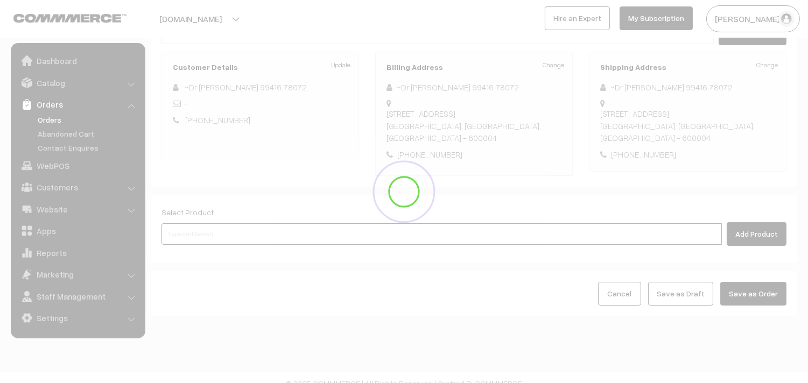
click at [199, 226] on input at bounding box center [441, 234] width 560 height 22
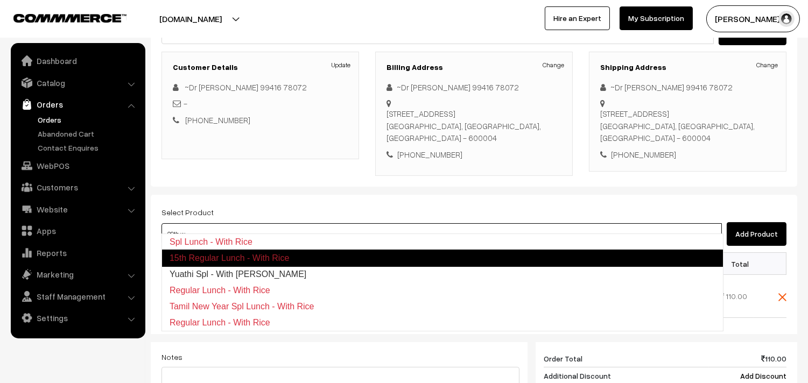
type input "09th wi"
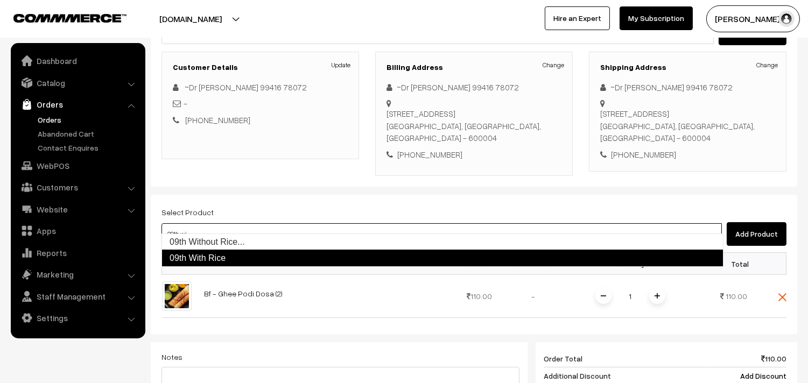
click at [209, 253] on link "09th With Rice" at bounding box center [442, 258] width 562 height 17
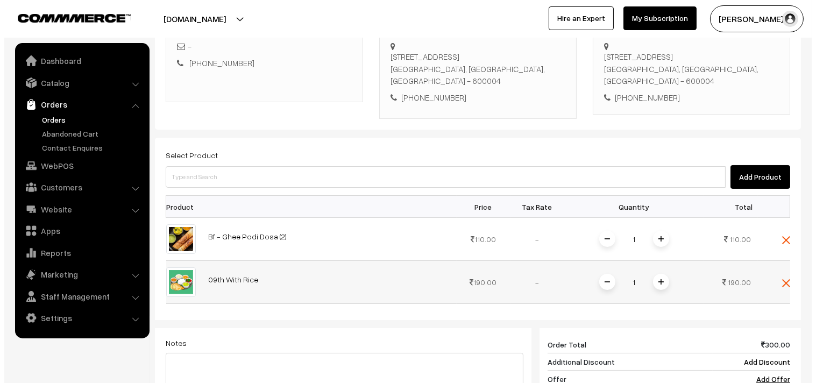
scroll to position [373, 0]
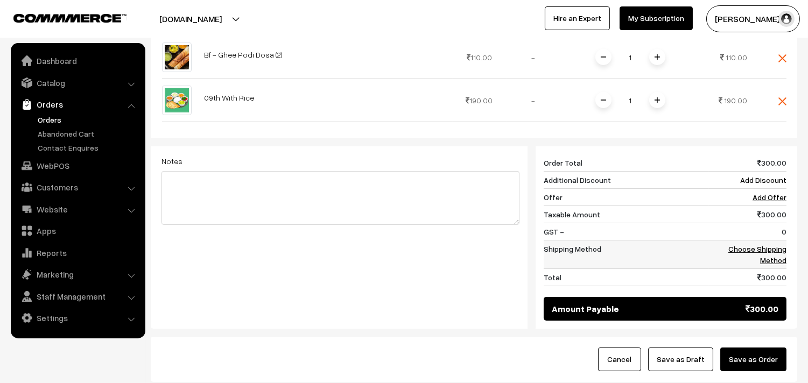
click at [773, 244] on link "Choose Shipping Method" at bounding box center [757, 254] width 58 height 20
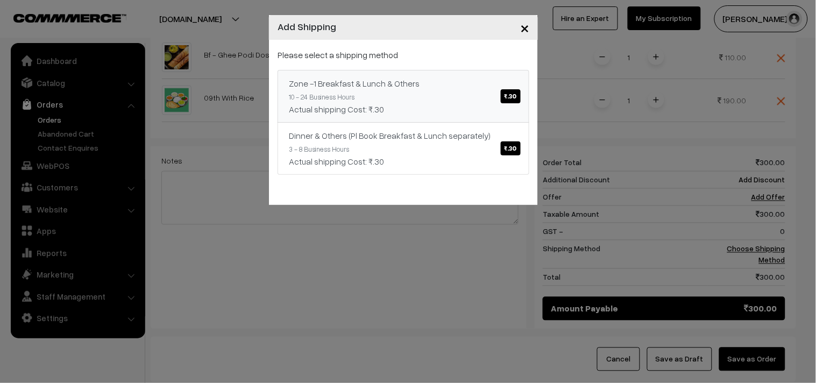
click at [500, 104] on div "Actual shipping Cost: ₹.30" at bounding box center [403, 109] width 229 height 13
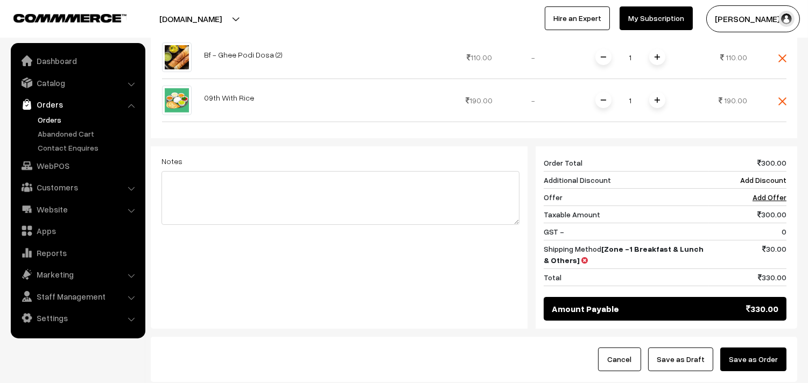
click at [741, 351] on button "Save as Order" at bounding box center [753, 360] width 66 height 24
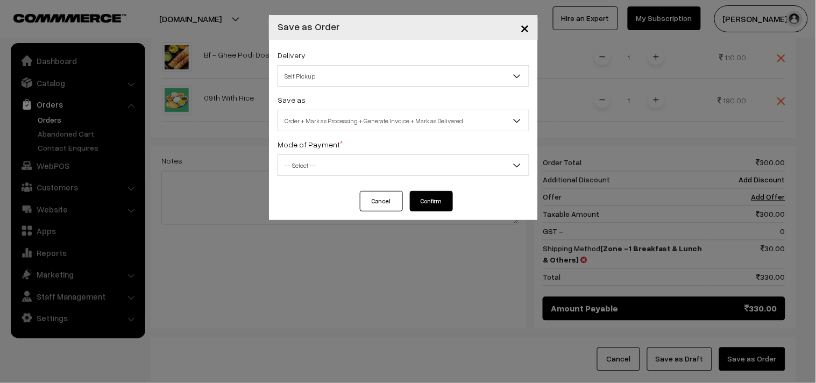
click at [337, 66] on span "Self Pickup" at bounding box center [404, 76] width 252 height 22
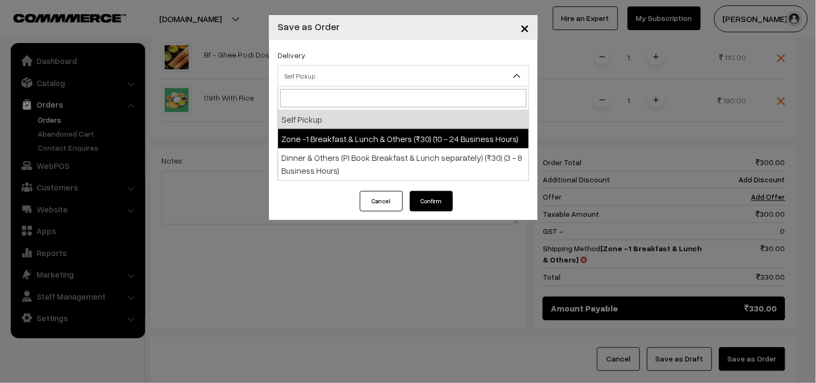
select select "ZON1"
select select "3"
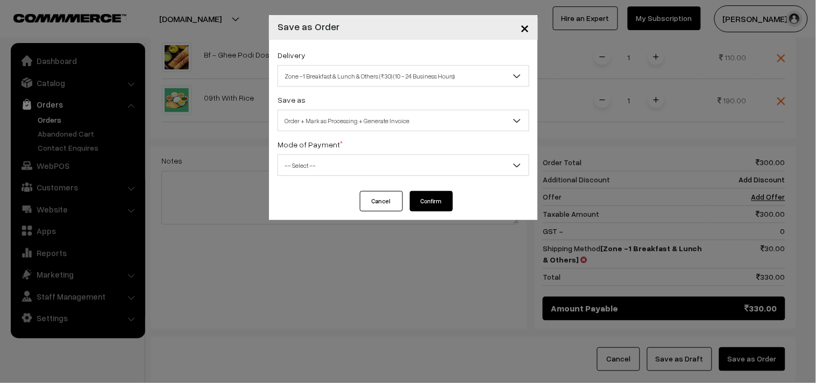
click at [370, 121] on span "Order + Mark as Processing + Generate Invoice" at bounding box center [403, 120] width 251 height 19
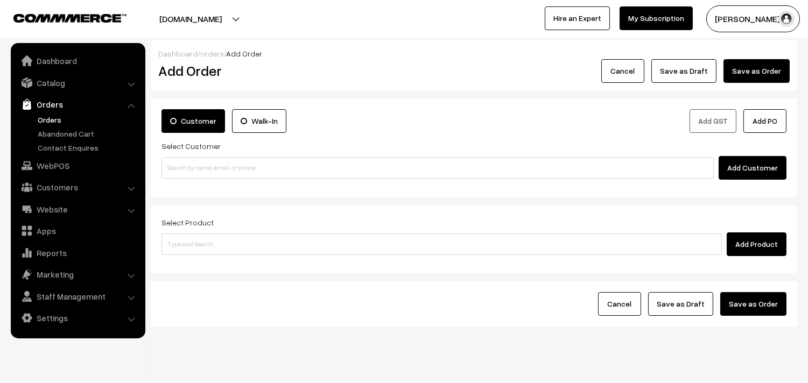
click at [46, 122] on link "Orders" at bounding box center [88, 119] width 107 height 11
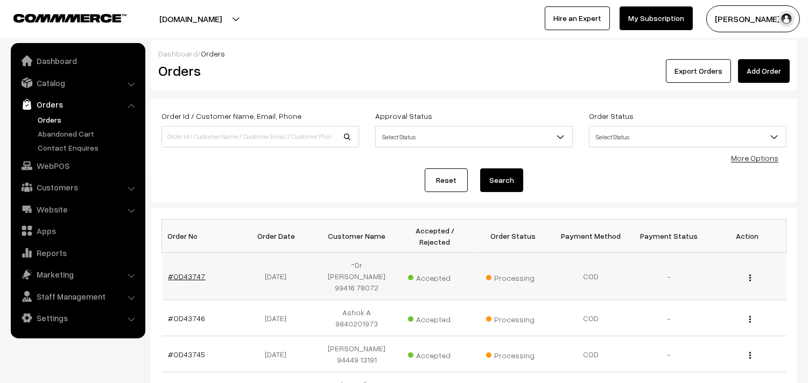
click at [190, 272] on link "#OD43747" at bounding box center [186, 276] width 37 height 9
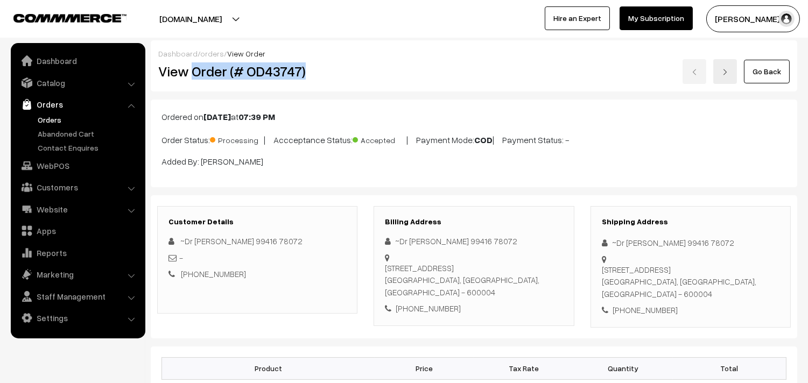
drag, startPoint x: 193, startPoint y: 68, endPoint x: 332, endPoint y: 63, distance: 139.4
click at [332, 63] on h2 "View Order (# OD43747)" at bounding box center [258, 71] width 200 height 17
copy h2 "Order (# OD43747)"
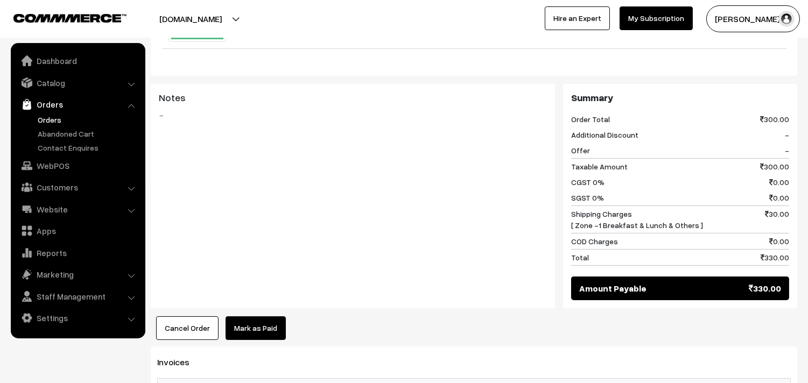
scroll to position [538, 0]
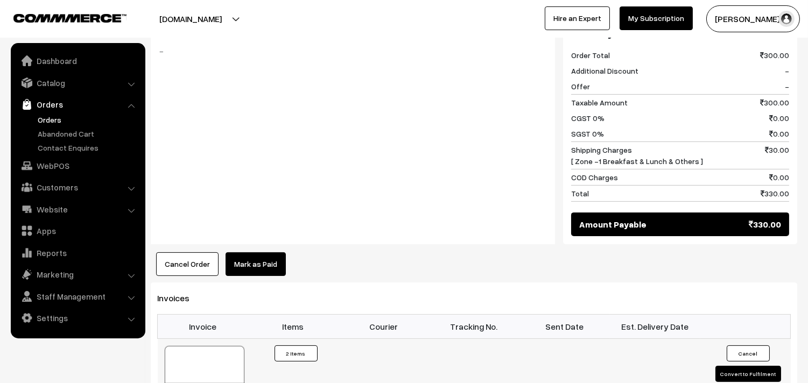
click at [62, 116] on link "Orders" at bounding box center [88, 119] width 107 height 11
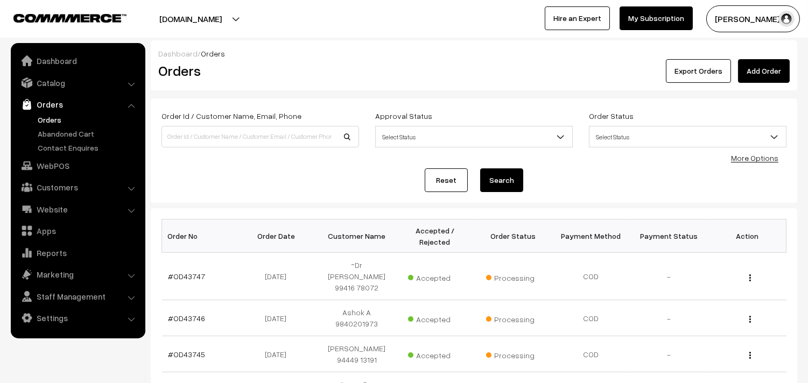
click at [58, 116] on link "Orders" at bounding box center [88, 119] width 107 height 11
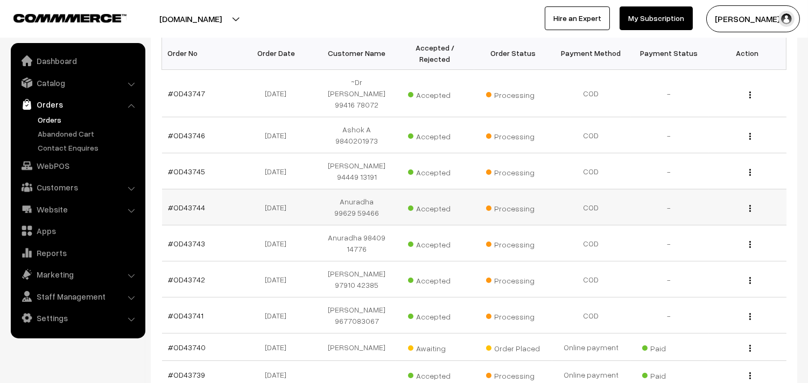
scroll to position [239, 0]
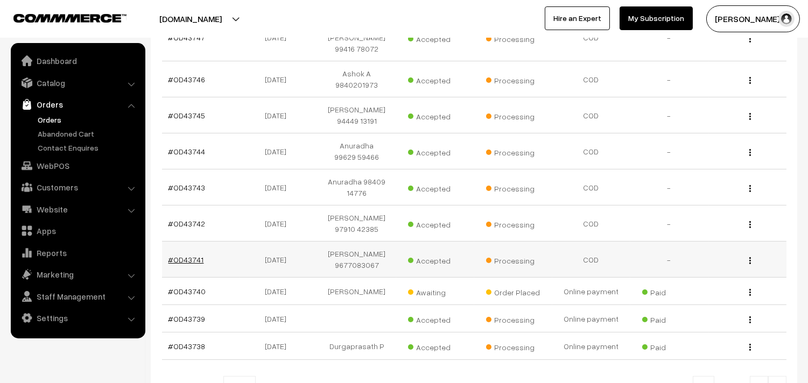
click at [180, 255] on link "#OD43741" at bounding box center [186, 259] width 36 height 9
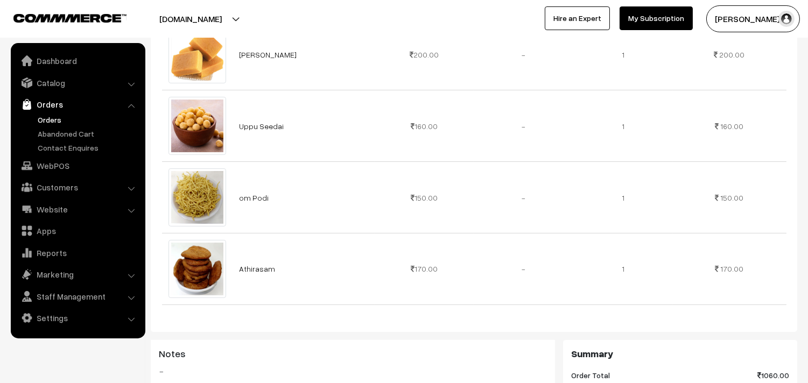
scroll to position [538, 0]
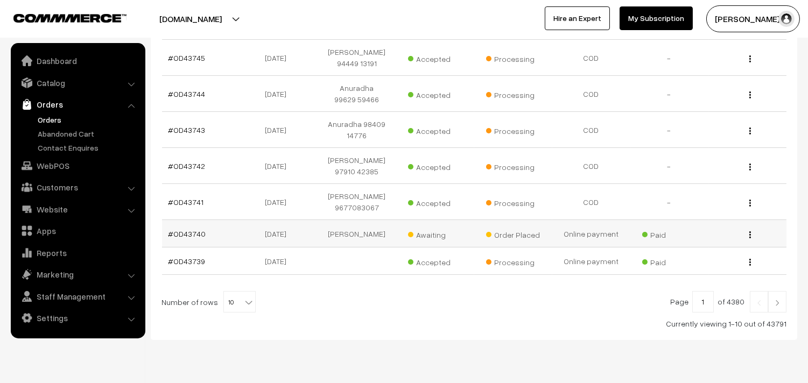
scroll to position [351, 0]
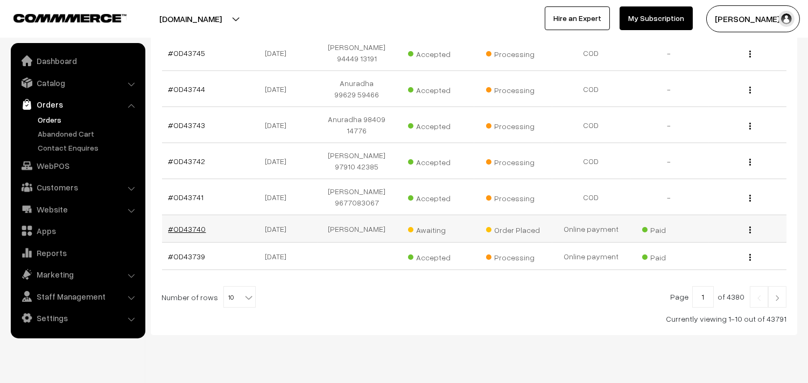
click at [181, 224] on link "#OD43740" at bounding box center [187, 228] width 38 height 9
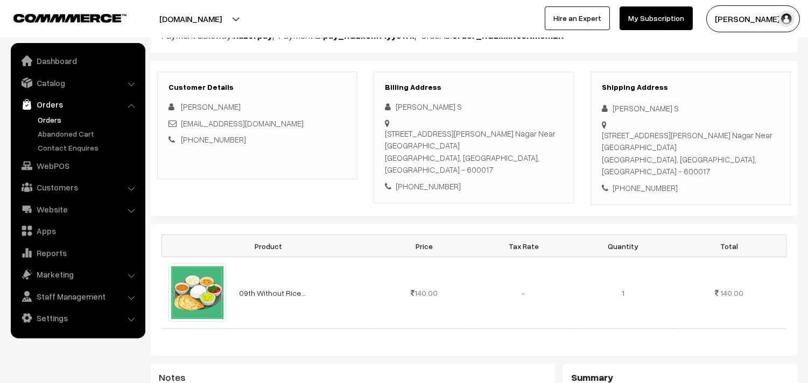
scroll to position [239, 0]
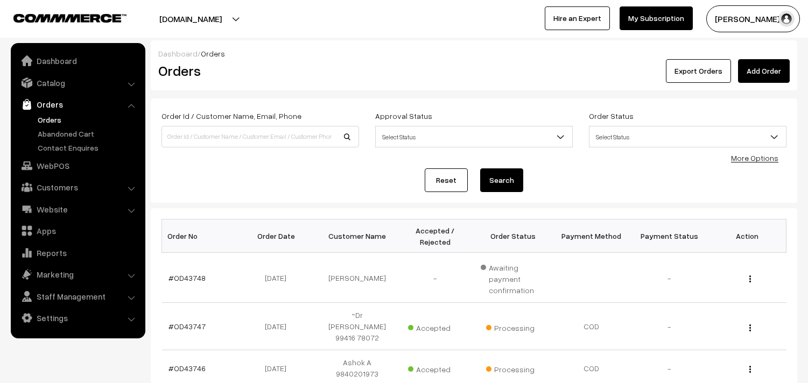
scroll to position [351, 0]
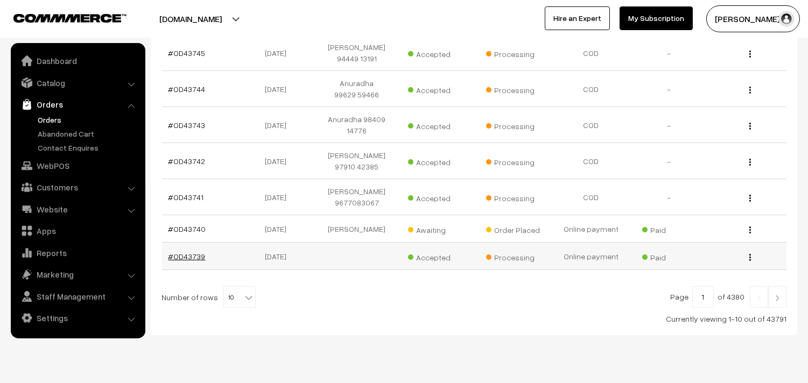
click at [185, 252] on link "#OD43739" at bounding box center [186, 256] width 37 height 9
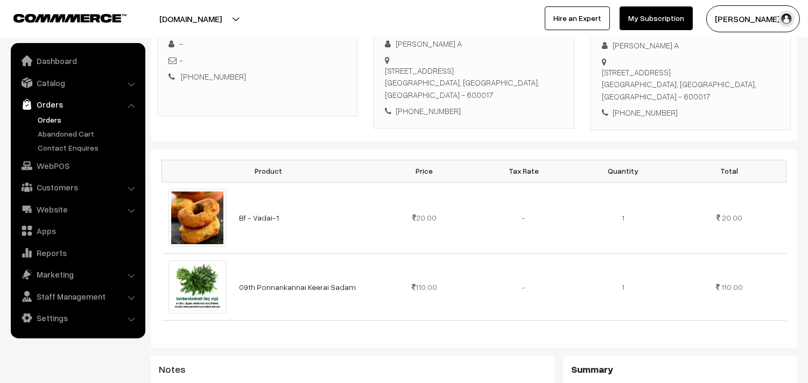
scroll to position [239, 0]
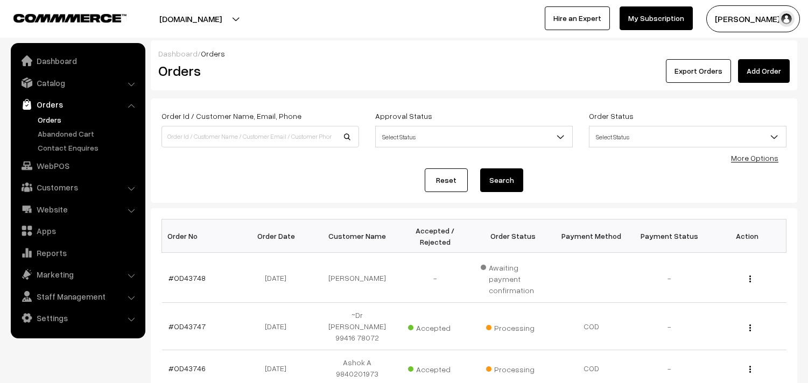
scroll to position [351, 0]
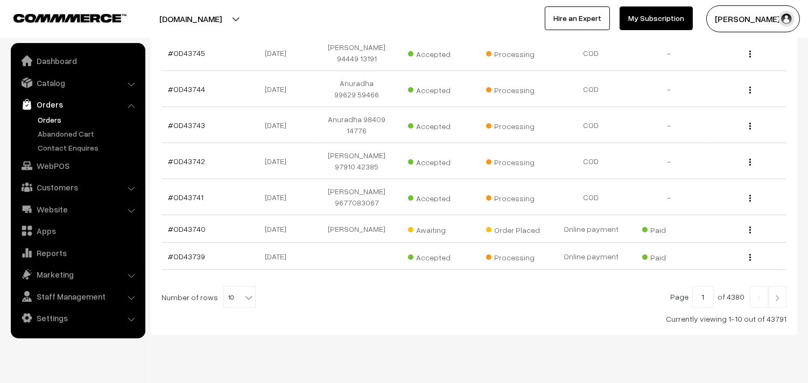
click at [237, 287] on span "10" at bounding box center [239, 298] width 31 height 22
select select "60"
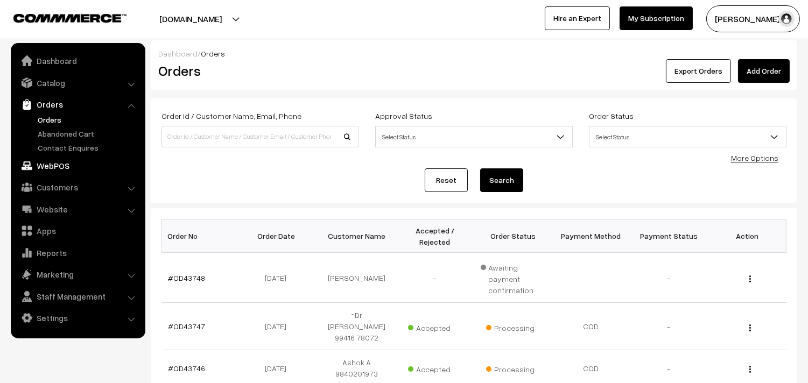
click at [51, 164] on link "WebPOS" at bounding box center [77, 165] width 128 height 19
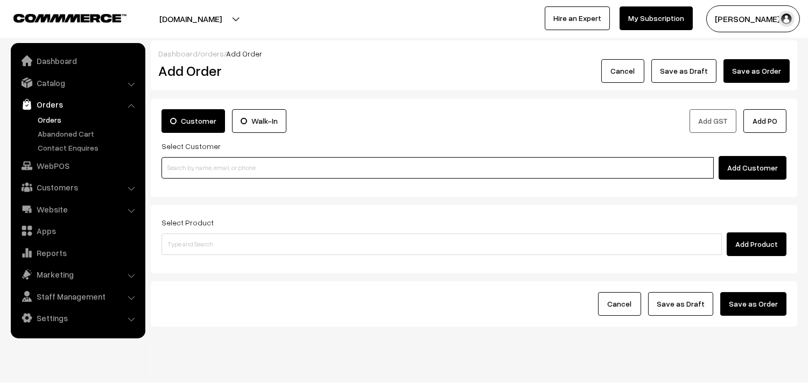
click at [221, 174] on input at bounding box center [437, 168] width 552 height 22
paste input "94457 19485"
click at [184, 160] on input "94457 19485" at bounding box center [437, 168] width 552 height 22
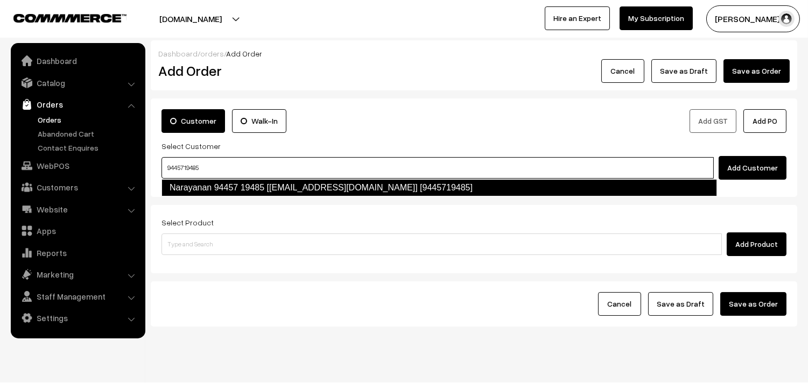
click at [196, 187] on link "Narayanan 94457 19485 [test618@gmail.com] [9445719485]" at bounding box center [438, 187] width 555 height 17
type input "9445719485"
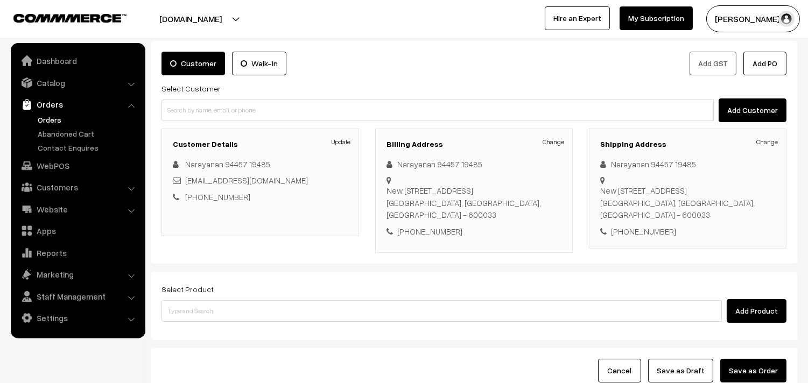
scroll to position [60, 0]
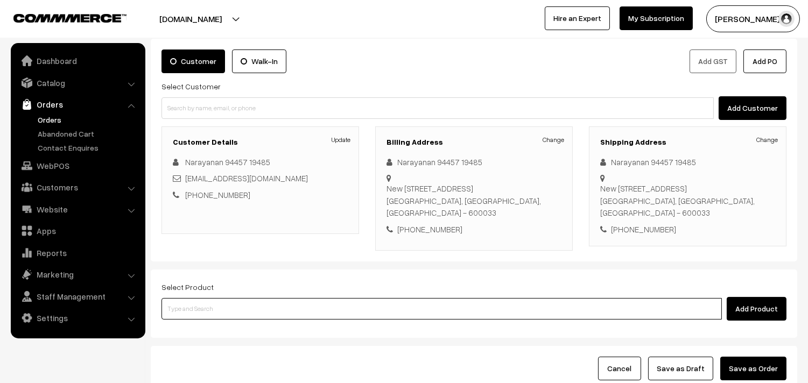
click at [219, 317] on input at bounding box center [441, 309] width 560 height 22
type input "ponna"
click at [257, 310] on input "ponna" at bounding box center [441, 309] width 560 height 22
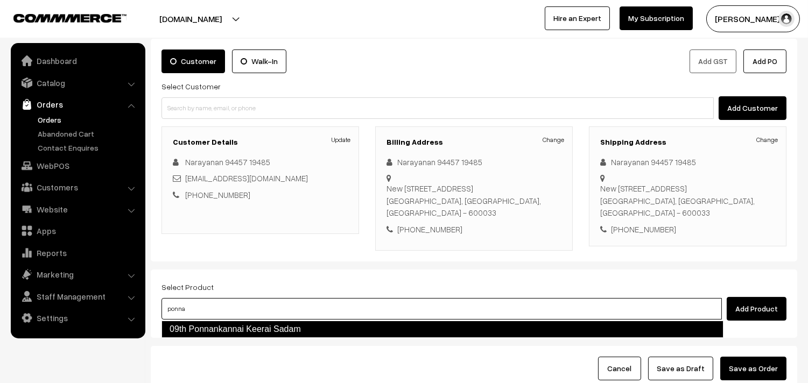
click at [257, 329] on link "09th Ponnankannai Keerai Sadam" at bounding box center [442, 329] width 562 height 17
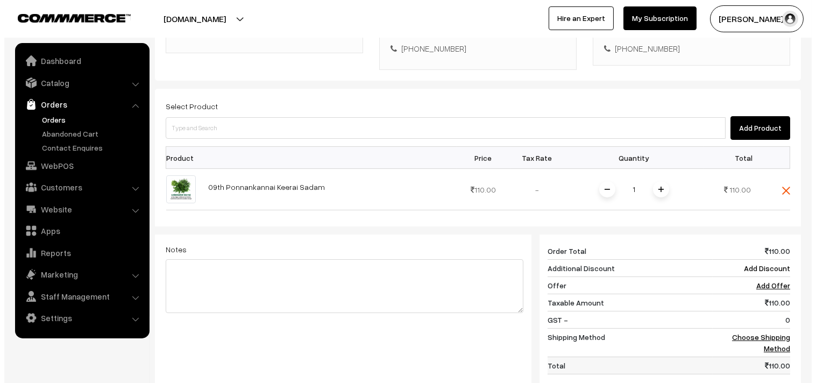
scroll to position [325, 0]
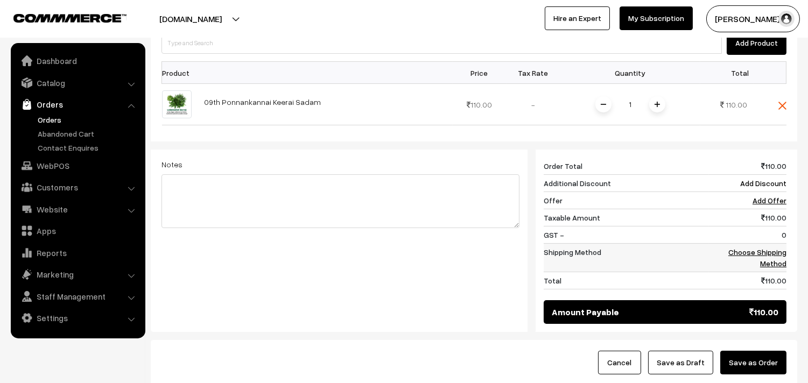
click at [760, 249] on link "Choose Shipping Method" at bounding box center [757, 257] width 58 height 20
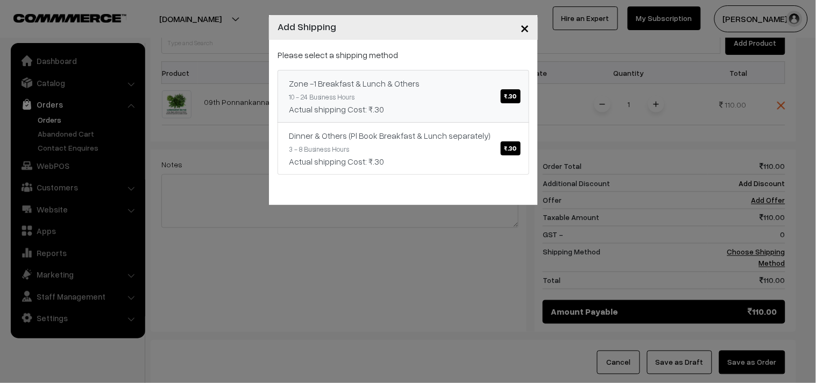
click at [391, 81] on div "Zone -1 Breakfast & Lunch & Others ₹.30" at bounding box center [403, 83] width 229 height 13
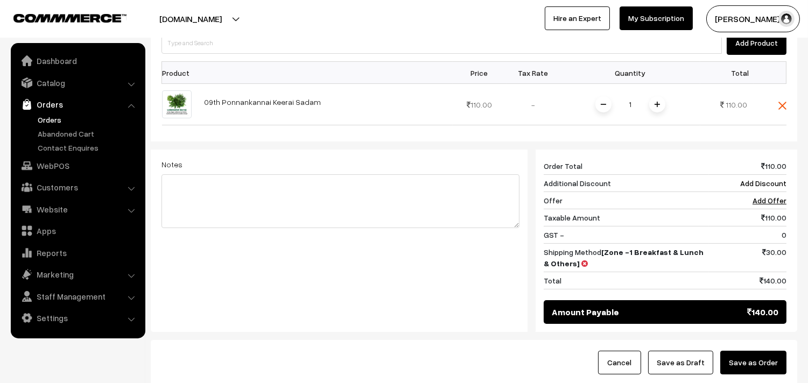
click at [748, 356] on button "Save as Order" at bounding box center [753, 363] width 66 height 24
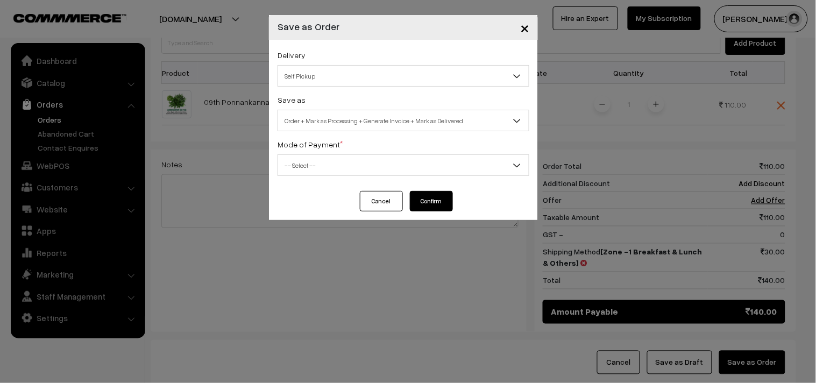
click at [335, 65] on div "Delivery Self Pickup Zone -1 Breakfast & Lunch & Others (₹30) (10 - 24 Business…" at bounding box center [404, 67] width 252 height 38
click at [341, 83] on span "Self Pickup" at bounding box center [403, 76] width 251 height 19
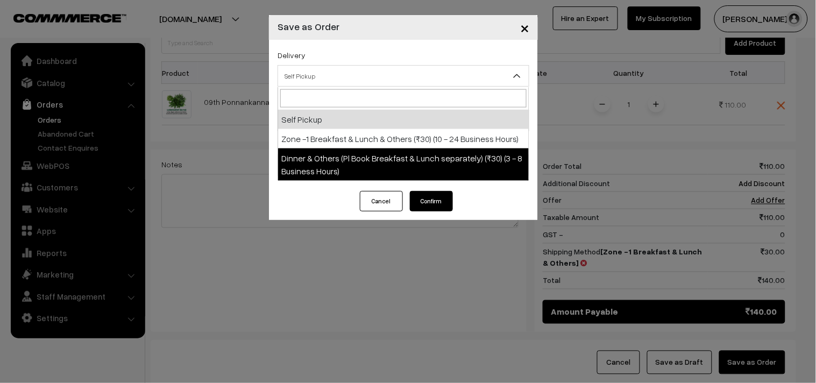
select select "DOP1"
select select "3"
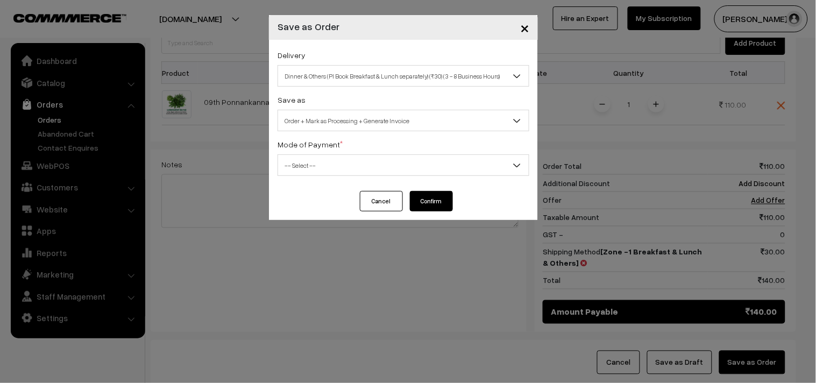
click at [349, 94] on div "Save as Order Order + Mark as Processing Order + Mark as Processing + Generate …" at bounding box center [404, 112] width 252 height 38
click at [352, 76] on span "Dinner & Others (Pl Book Breakfast & Lunch separately) (₹30) (3 - 8 Business Ho…" at bounding box center [403, 76] width 251 height 19
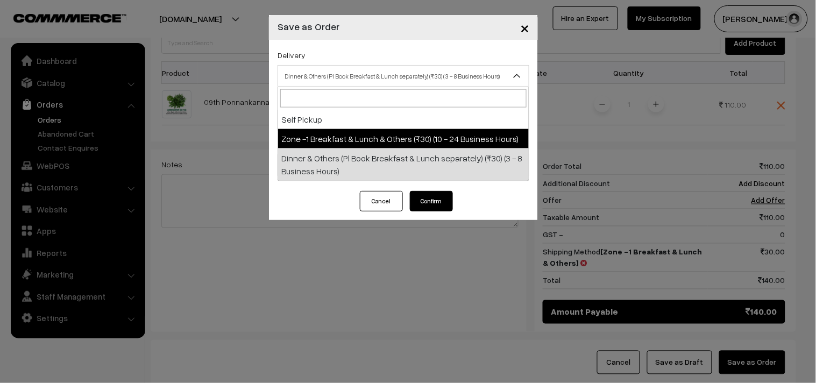
drag, startPoint x: 395, startPoint y: 154, endPoint x: 406, endPoint y: 138, distance: 19.4
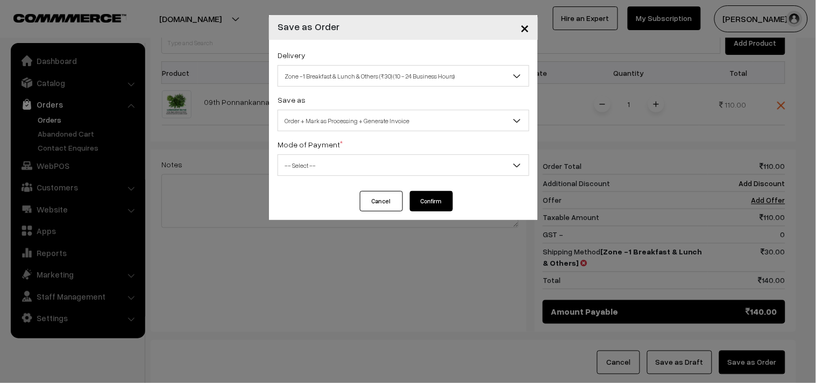
click at [314, 115] on span "Order + Mark as Processing + Generate Invoice" at bounding box center [403, 120] width 251 height 19
click at [356, 80] on span "Zone -1 Breakfast & Lunch & Others (₹30) (10 - 24 Business Hours)" at bounding box center [403, 76] width 251 height 19
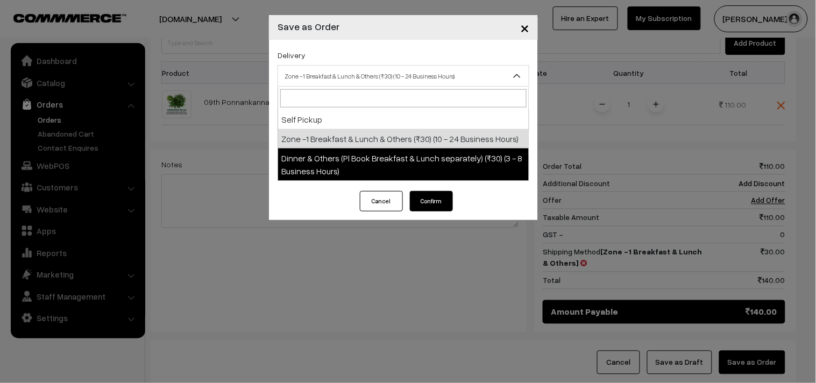
select select "DOP1"
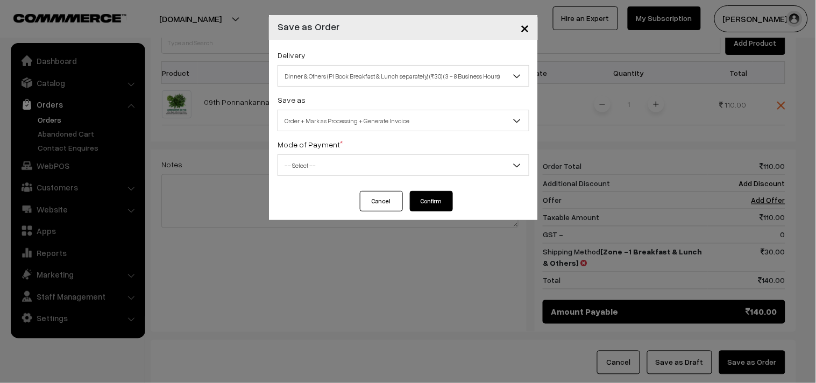
click at [320, 144] on label "Mode of Payment *" at bounding box center [310, 144] width 65 height 11
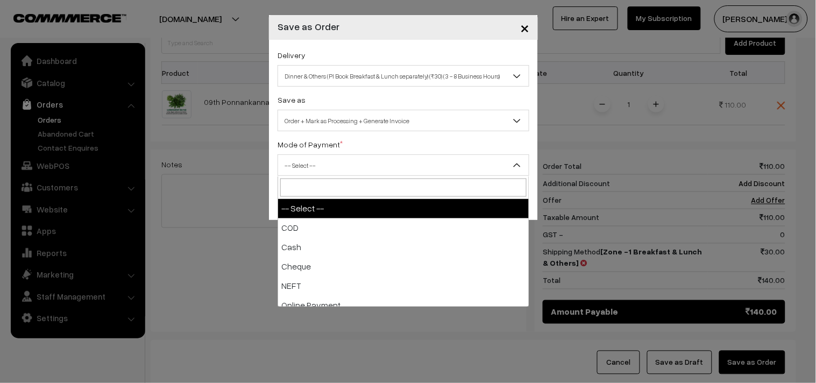
click at [315, 156] on span "-- Select --" at bounding box center [403, 165] width 251 height 19
select select "1"
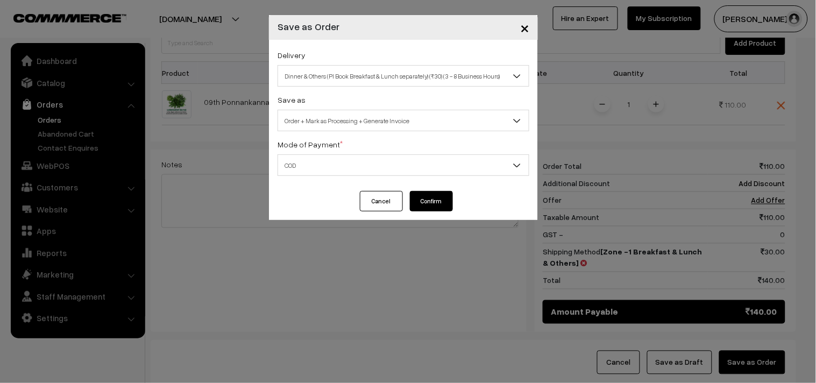
click at [429, 207] on button "Confirm" at bounding box center [431, 201] width 43 height 20
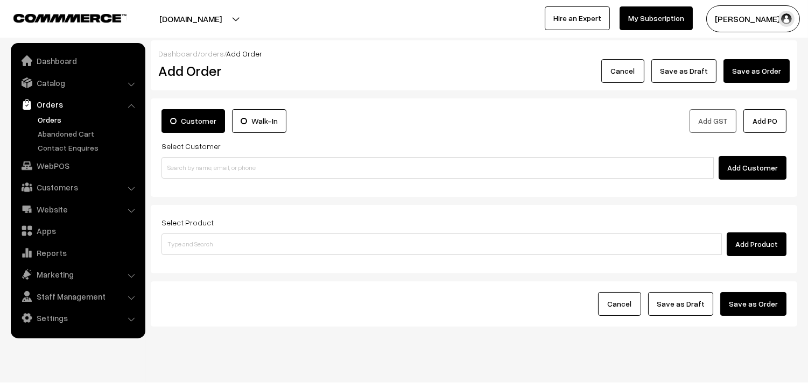
click at [55, 118] on link "Orders" at bounding box center [88, 119] width 107 height 11
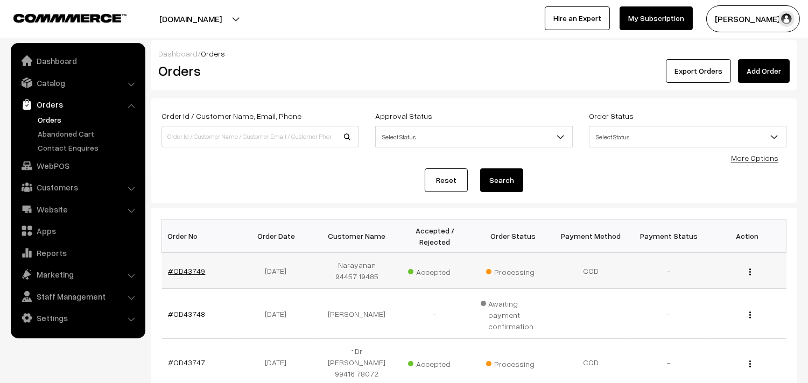
click at [186, 271] on link "#OD43749" at bounding box center [186, 270] width 37 height 9
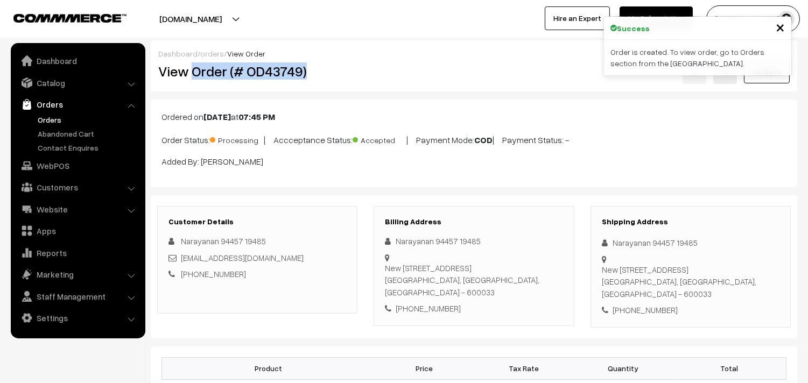
drag, startPoint x: 234, startPoint y: 68, endPoint x: 338, endPoint y: 76, distance: 104.1
click at [338, 76] on h2 "View Order (# OD43749)" at bounding box center [258, 71] width 200 height 17
copy h2 "Order (# OD43749)"
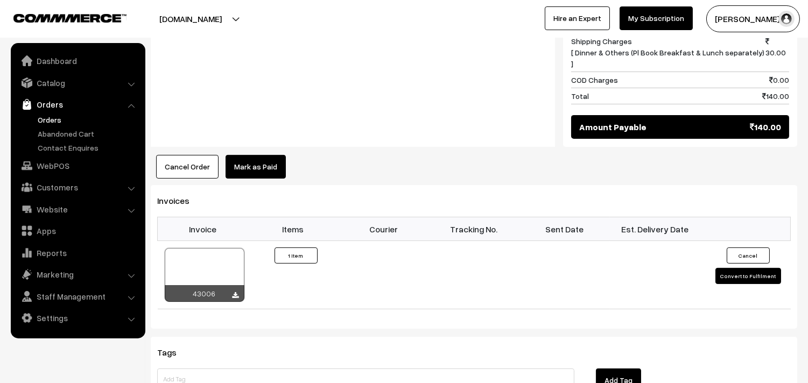
scroll to position [657, 0]
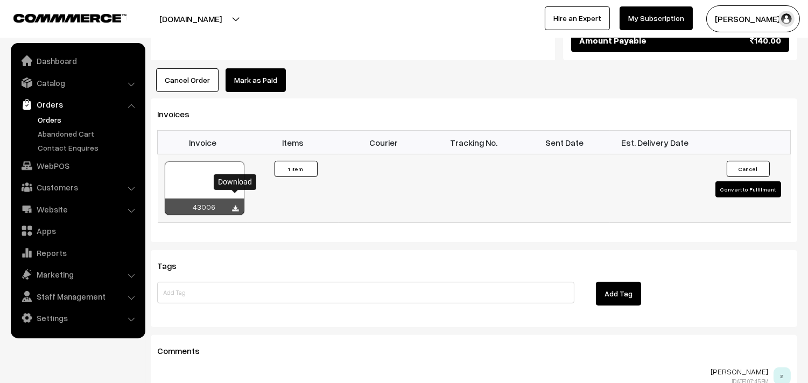
click at [236, 206] on icon at bounding box center [235, 209] width 6 height 7
click at [75, 163] on link "WebPOS" at bounding box center [77, 165] width 128 height 19
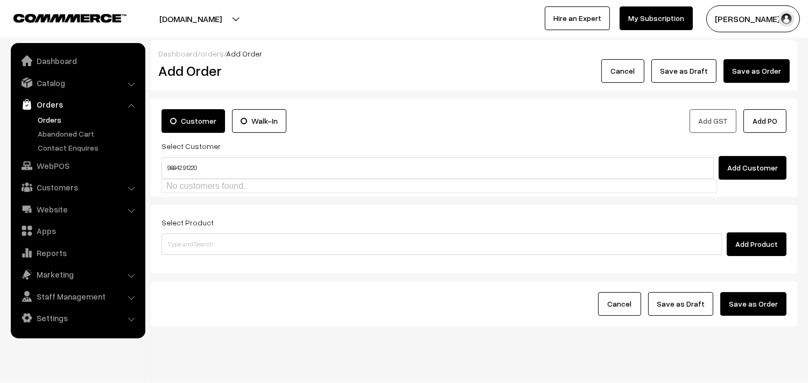
click at [183, 160] on input "98842 91220" at bounding box center [437, 168] width 552 height 22
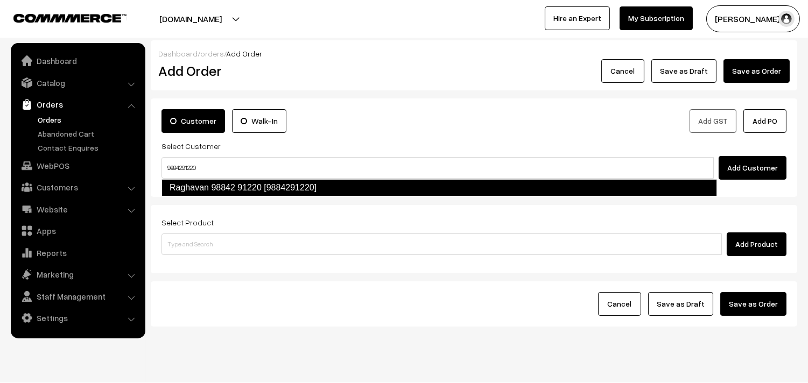
click at [197, 196] on li "Raghavan 98842 91220 [9884291220]" at bounding box center [439, 187] width 554 height 17
type input "9884291220"
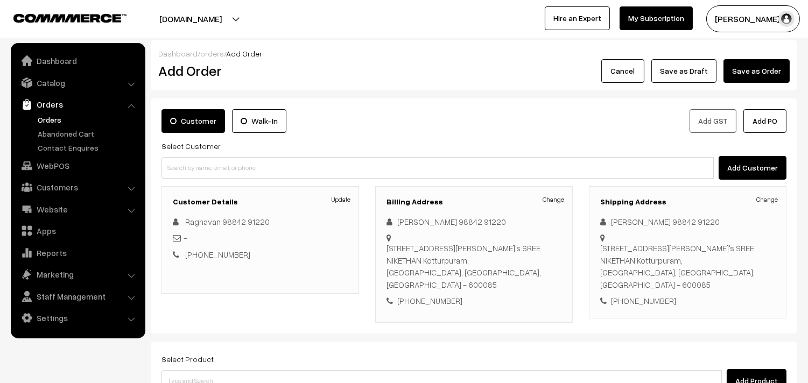
scroll to position [146, 0]
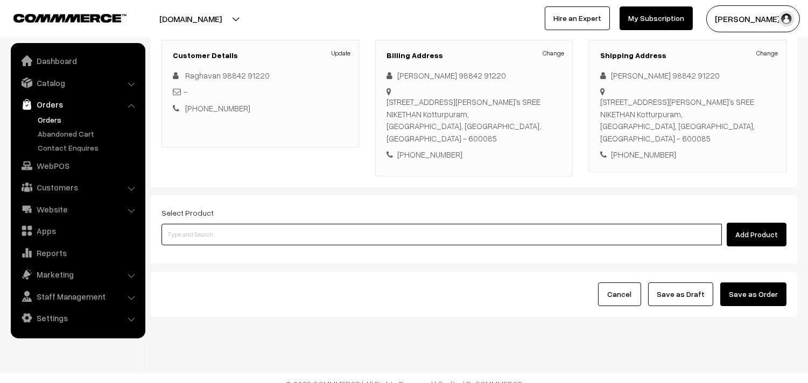
click at [239, 224] on input at bounding box center [441, 235] width 560 height 22
type input "09th wi"
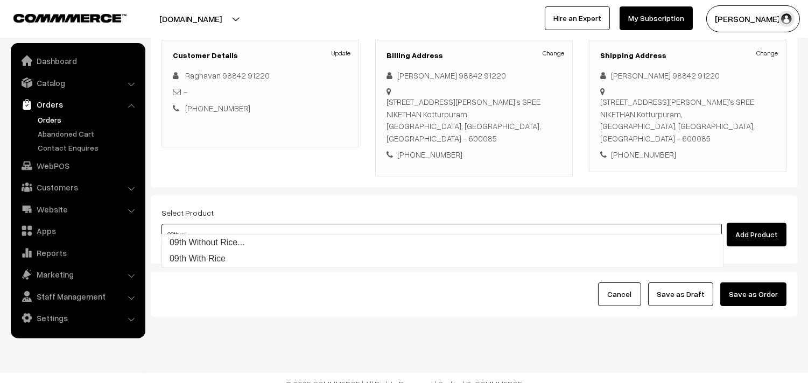
click at [238, 235] on link "09th Without Rice..." at bounding box center [442, 243] width 561 height 16
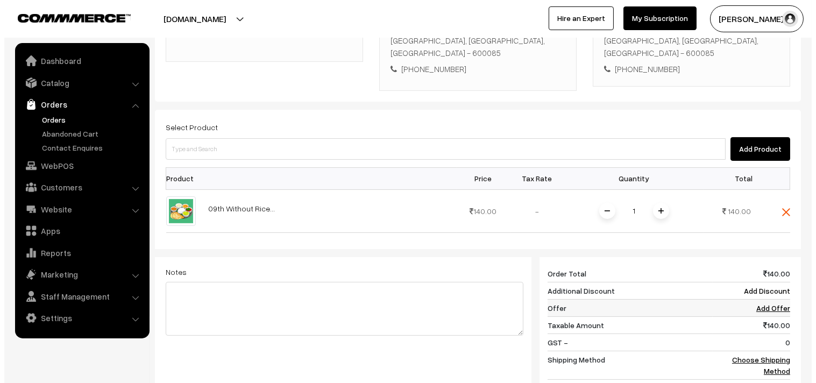
scroll to position [325, 0]
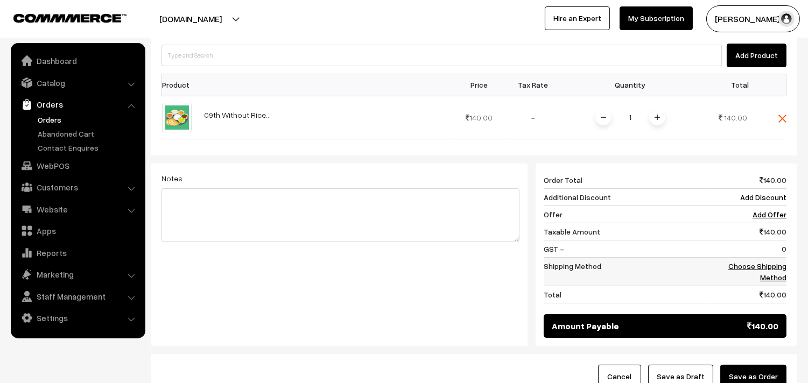
click at [755, 261] on link "Choose Shipping Method" at bounding box center [757, 271] width 58 height 20
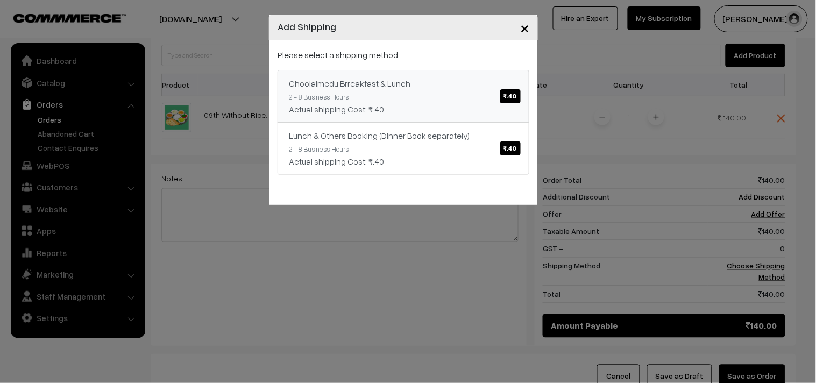
click at [430, 93] on link "Choolaimedu Brreakfast & Lunch ₹.40 2 - 8 Business Hours Actual shipping Cost: …" at bounding box center [404, 96] width 252 height 53
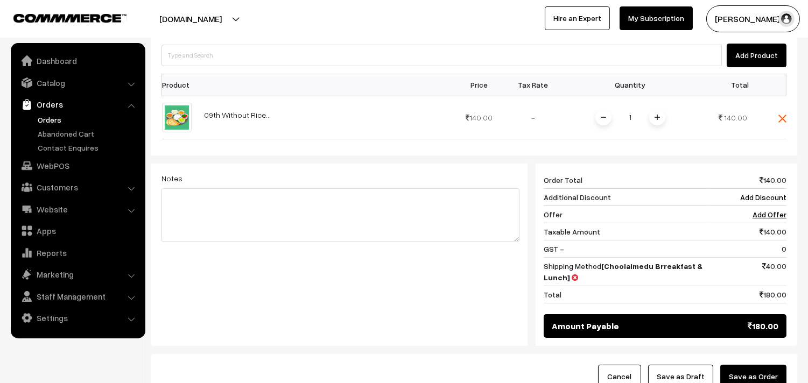
click at [745, 371] on button "Save as Order" at bounding box center [753, 377] width 66 height 24
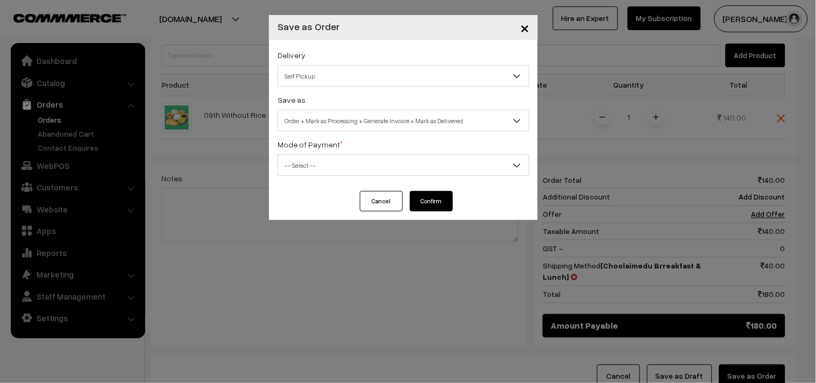
click at [320, 81] on span "Self Pickup" at bounding box center [403, 76] width 251 height 19
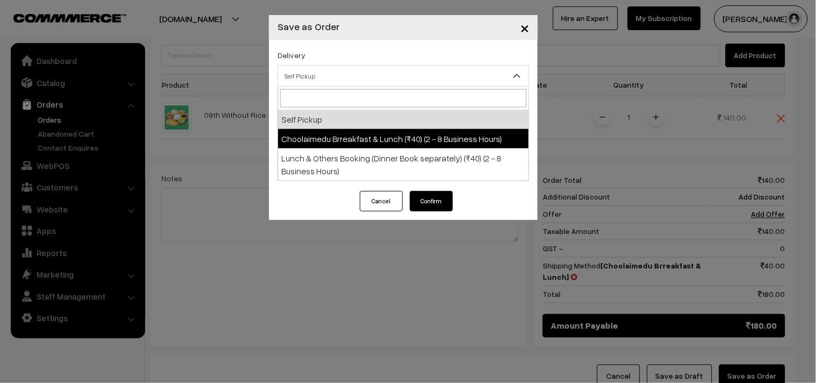
select select "CBL1"
select select "3"
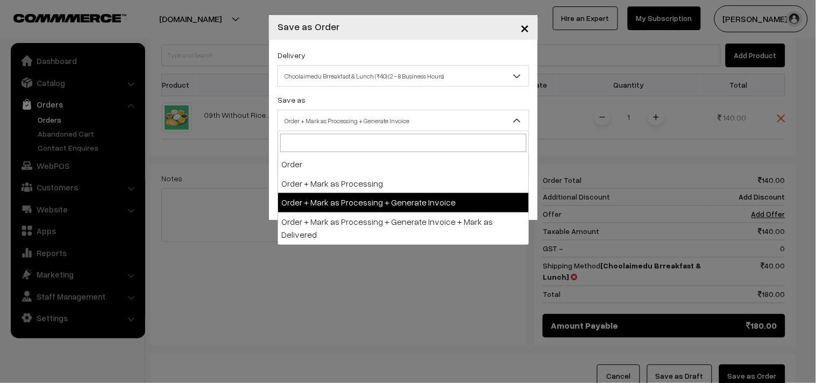
click at [344, 124] on span "Order + Mark as Processing + Generate Invoice" at bounding box center [403, 120] width 251 height 19
drag, startPoint x: 353, startPoint y: 201, endPoint x: 327, endPoint y: 178, distance: 35.1
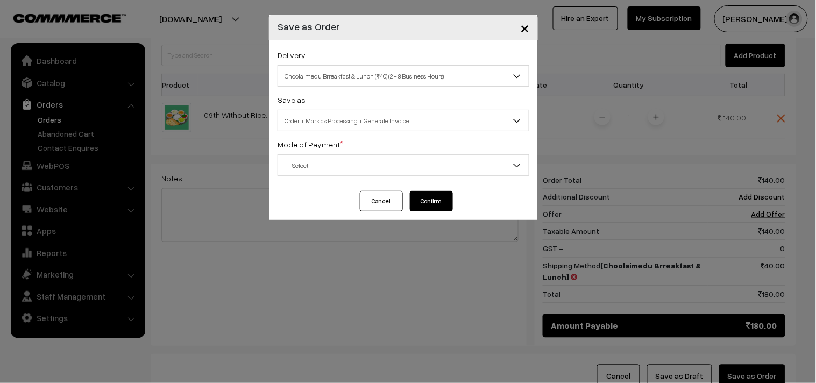
click at [319, 170] on span "-- Select --" at bounding box center [403, 165] width 251 height 19
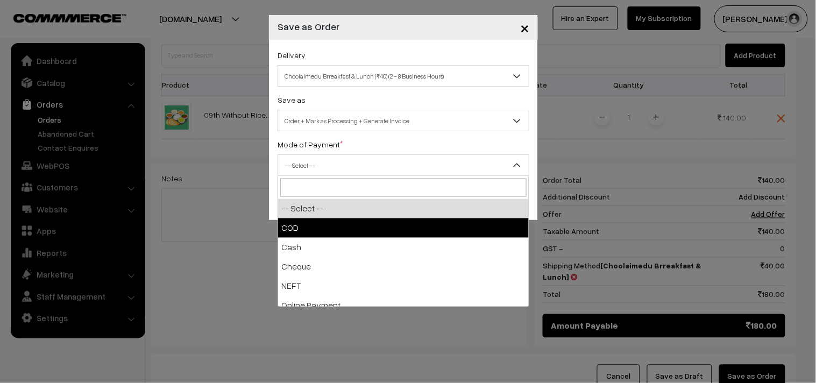
select select "1"
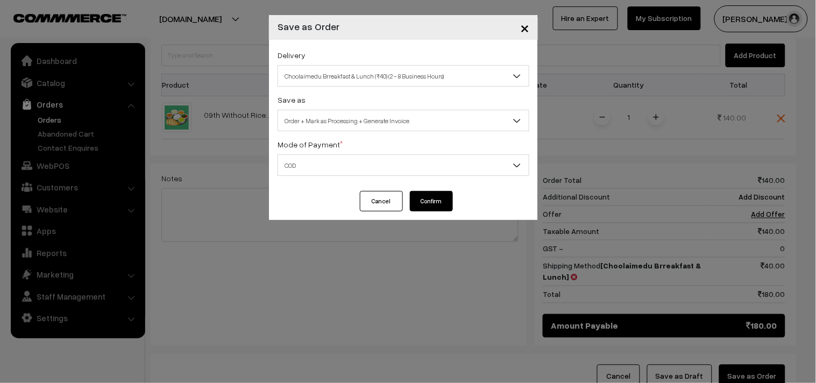
click at [432, 201] on button "Confirm" at bounding box center [431, 201] width 43 height 20
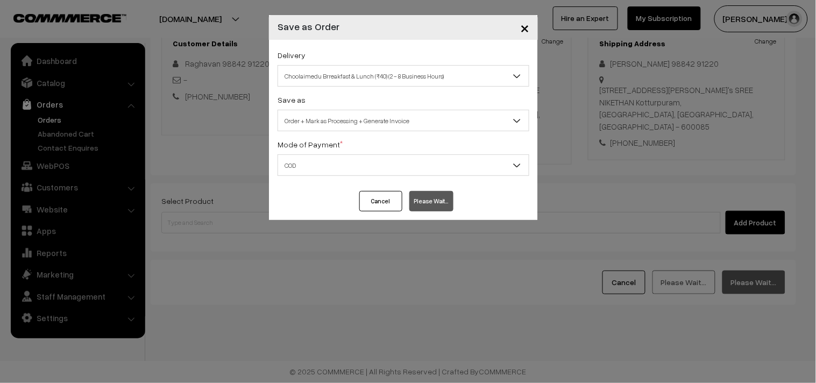
scroll to position [146, 0]
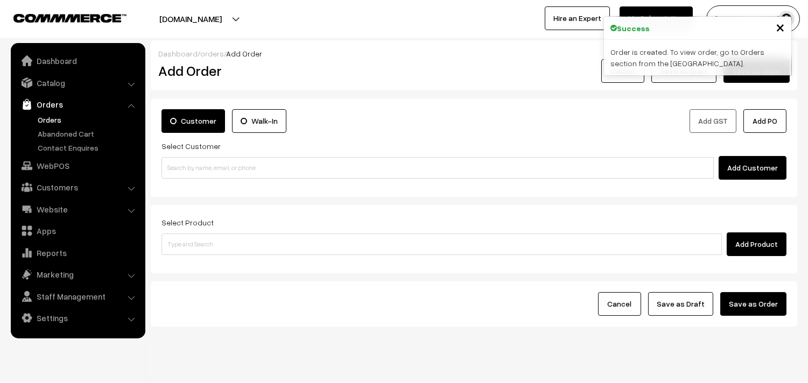
click at [49, 119] on link "Orders" at bounding box center [88, 119] width 107 height 11
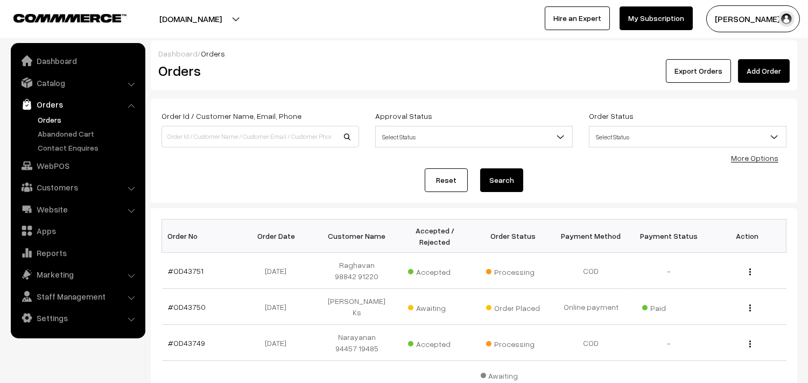
click at [196, 271] on link "#OD43751" at bounding box center [186, 270] width 36 height 9
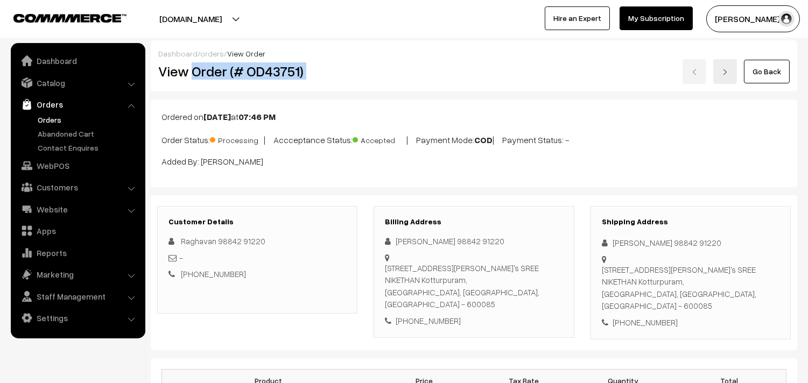
drag, startPoint x: 192, startPoint y: 68, endPoint x: 378, endPoint y: 61, distance: 186.3
click at [378, 61] on div "View Order (# OD43751) Go Back" at bounding box center [473, 71] width 647 height 25
copy div "Order (# OD43751)"
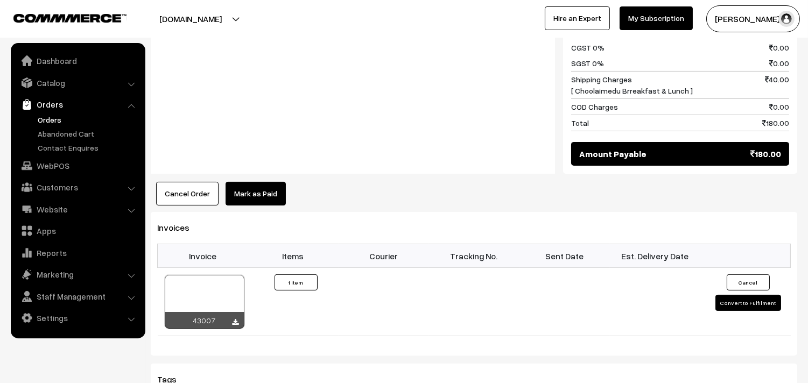
scroll to position [657, 0]
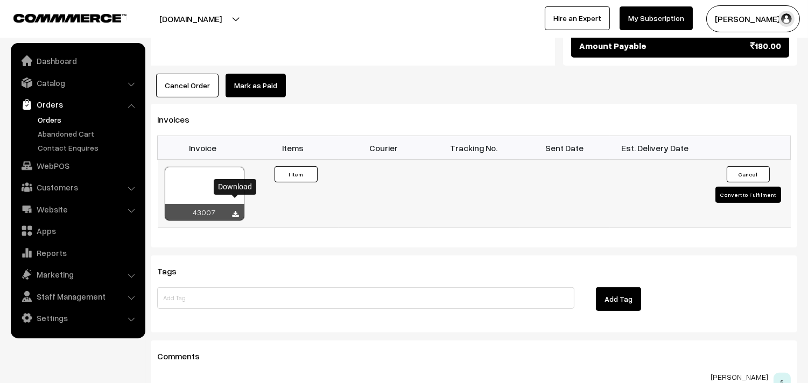
click at [238, 211] on icon at bounding box center [235, 214] width 6 height 7
click at [68, 166] on link "WebPOS" at bounding box center [77, 165] width 128 height 19
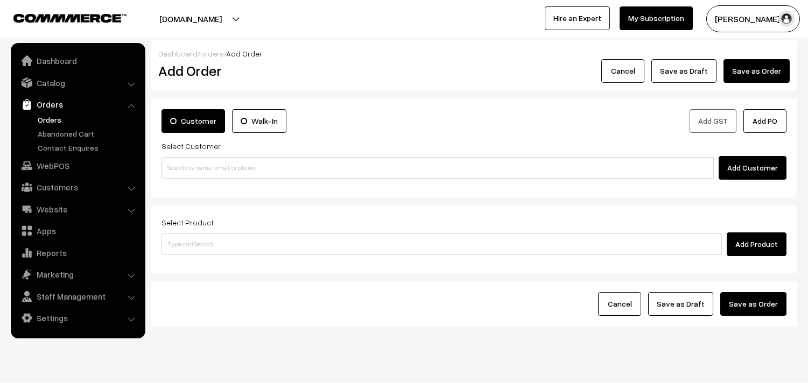
click at [198, 165] on input at bounding box center [437, 168] width 552 height 22
click at [185, 160] on input "94456 06119" at bounding box center [437, 168] width 552 height 22
click at [196, 186] on link "Vijayalakshmi 9445606119 [test187@gmail.com] [9445606119]" at bounding box center [439, 188] width 554 height 16
type input "9445606119"
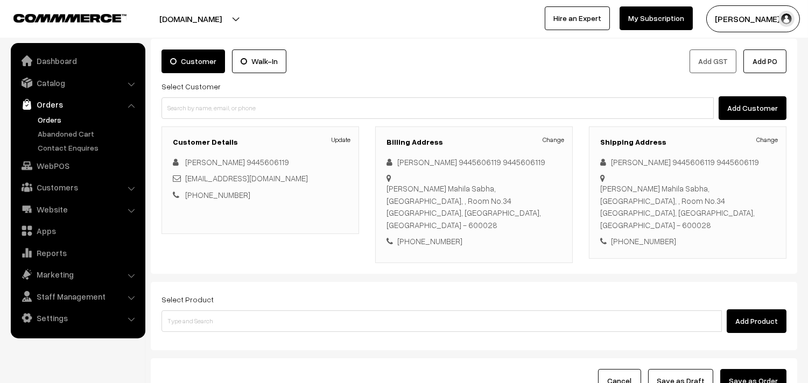
scroll to position [130, 0]
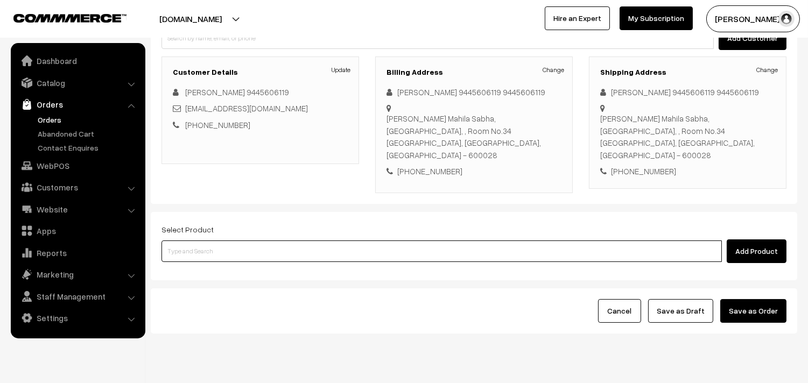
click at [248, 240] on input at bounding box center [441, 251] width 560 height 22
type input "plain dosa"
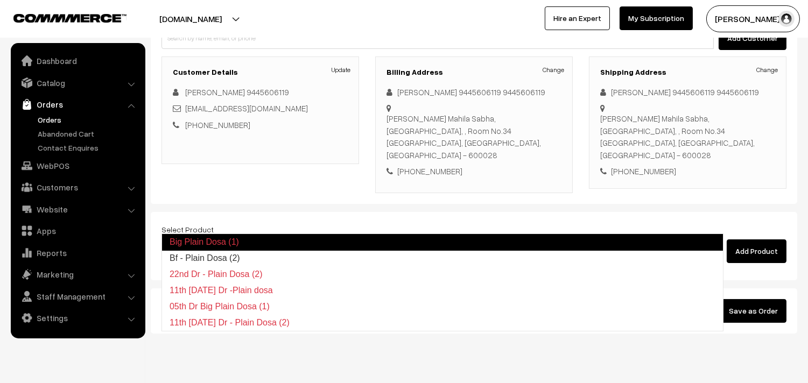
click at [230, 258] on link "Bf - Plain Dosa (2)" at bounding box center [442, 258] width 561 height 16
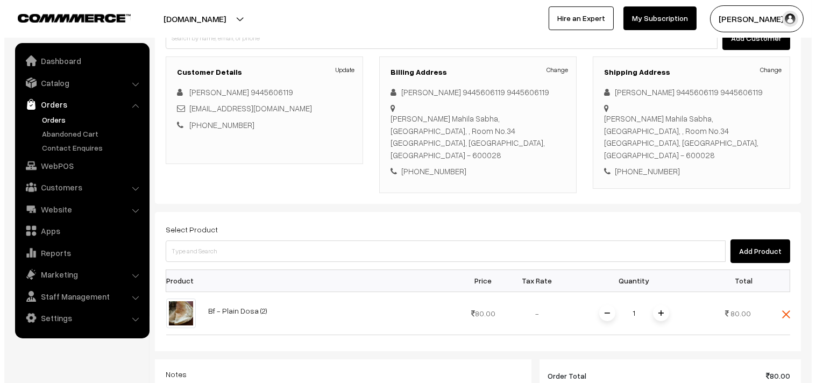
scroll to position [369, 0]
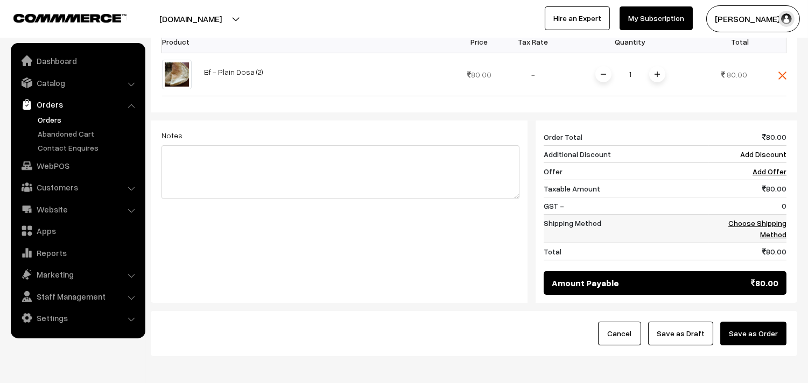
click at [764, 218] on link "Choose Shipping Method" at bounding box center [757, 228] width 58 height 20
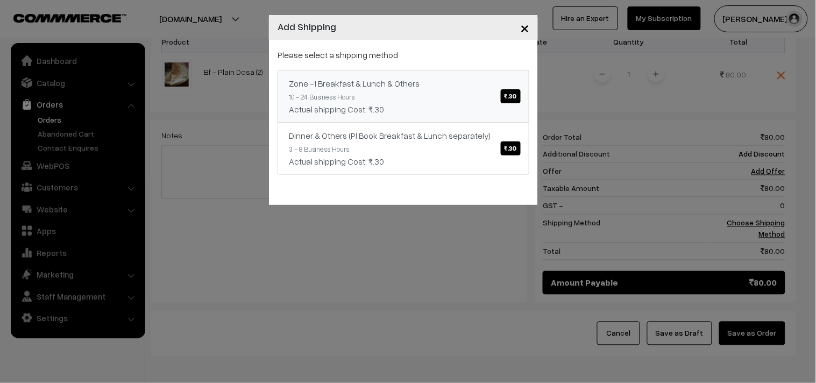
click at [479, 110] on div "Actual shipping Cost: ₹.30" at bounding box center [403, 109] width 229 height 13
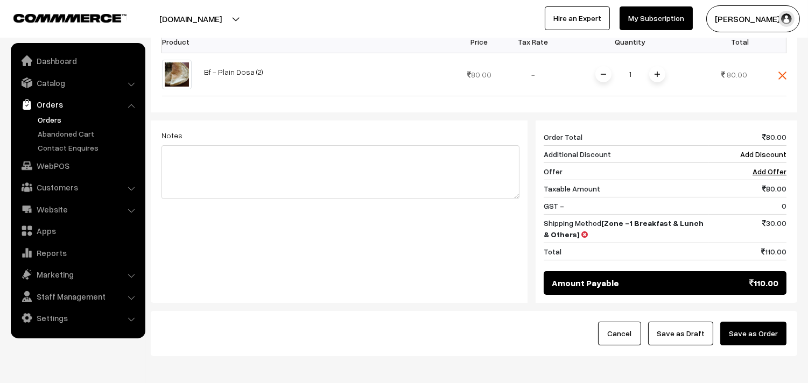
click at [759, 322] on button "Save as Order" at bounding box center [753, 334] width 66 height 24
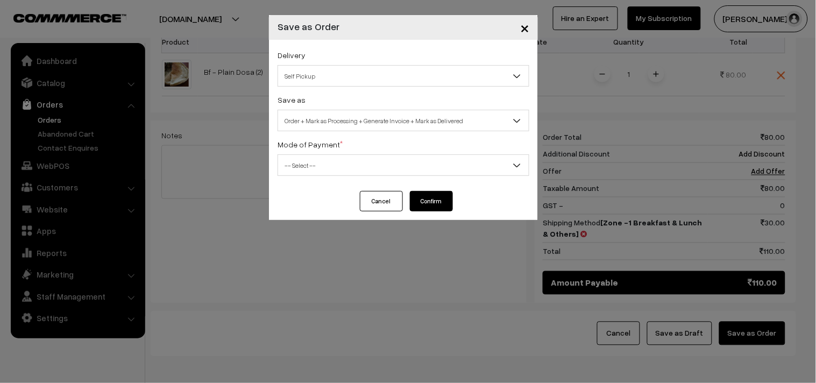
click at [321, 81] on span "Self Pickup" at bounding box center [403, 76] width 251 height 19
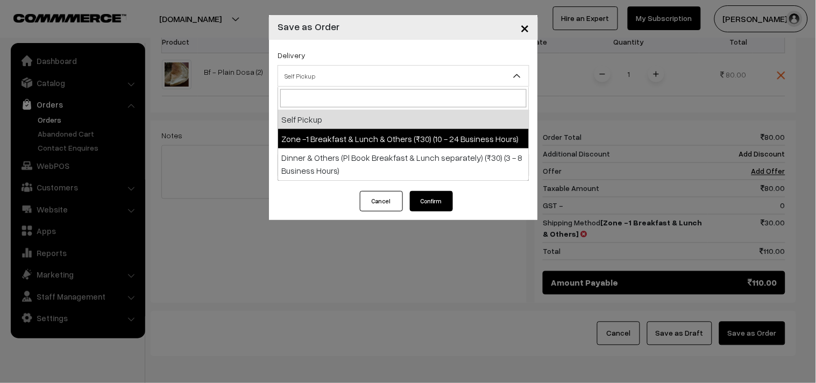
select select "ZON1"
select select "3"
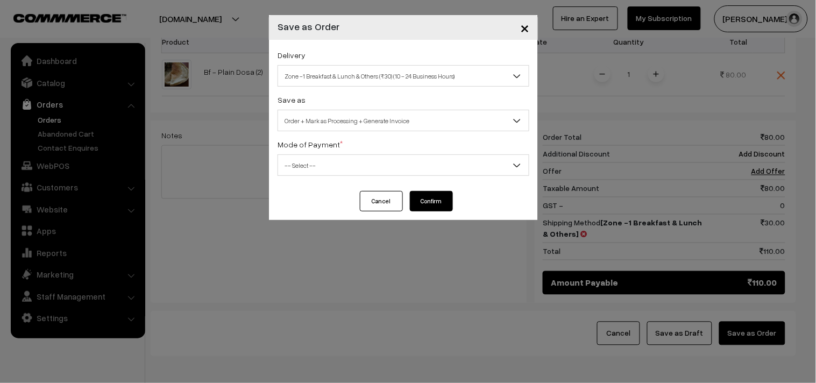
click at [346, 121] on span "Order + Mark as Processing + Generate Invoice" at bounding box center [403, 120] width 251 height 19
click at [291, 140] on label "Mode of Payment *" at bounding box center [310, 144] width 65 height 11
click at [294, 162] on span "-- Select --" at bounding box center [403, 165] width 251 height 19
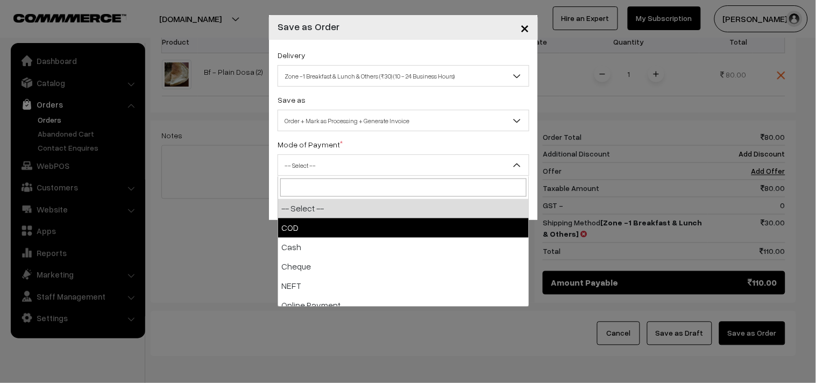
drag, startPoint x: 308, startPoint y: 206, endPoint x: 407, endPoint y: 216, distance: 99.6
select select "1"
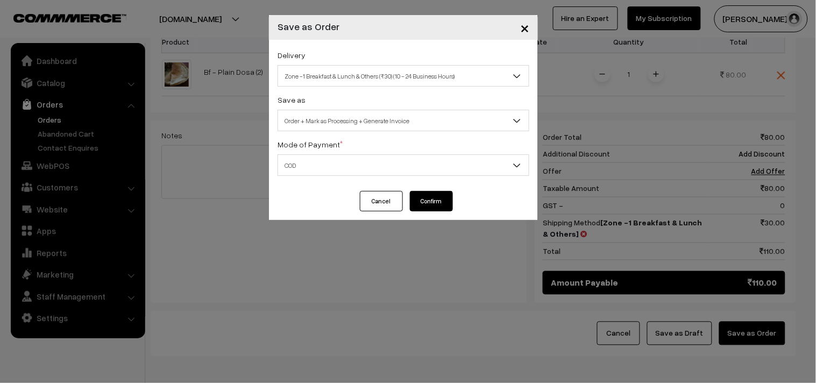
click at [417, 203] on button "Confirm" at bounding box center [431, 201] width 43 height 20
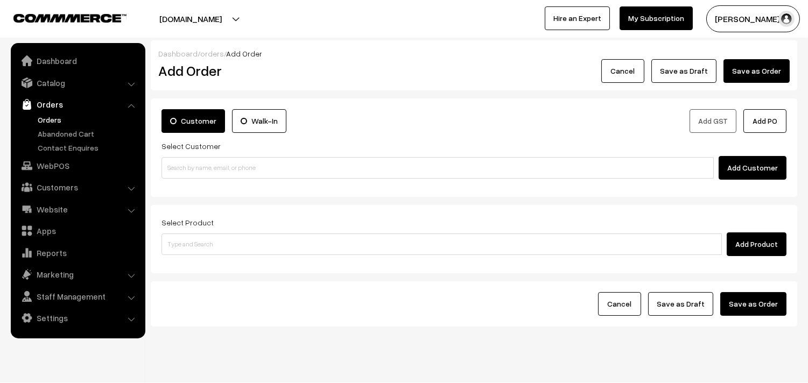
click at [61, 119] on link "Orders" at bounding box center [88, 119] width 107 height 11
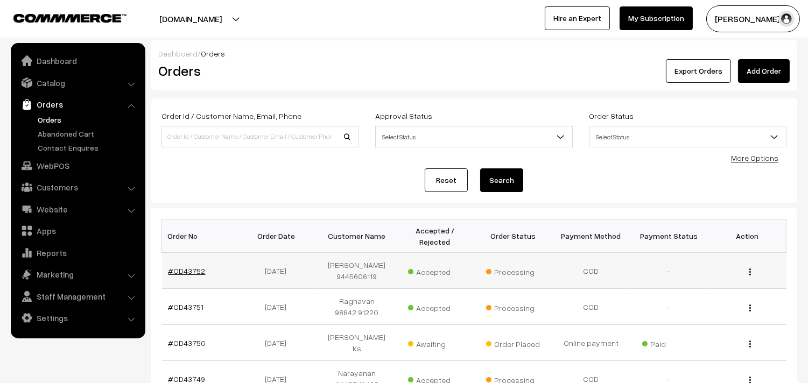
click at [187, 270] on link "#OD43752" at bounding box center [186, 270] width 37 height 9
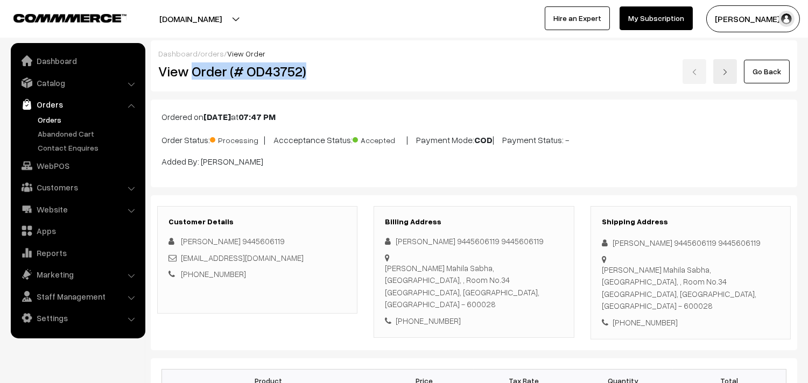
drag, startPoint x: 192, startPoint y: 66, endPoint x: 412, endPoint y: 108, distance: 224.5
click at [326, 74] on h2 "View Order (# OD43752)" at bounding box center [258, 71] width 200 height 17
copy h2 "Order (# OD43752)"
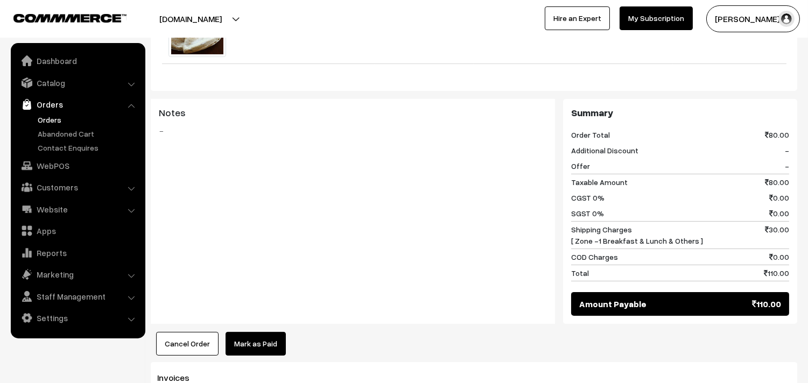
scroll to position [418, 0]
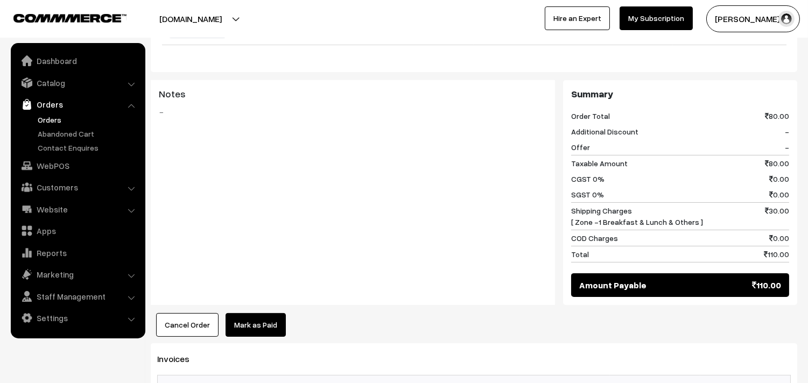
click at [217, 244] on div "Notes -" at bounding box center [353, 192] width 404 height 225
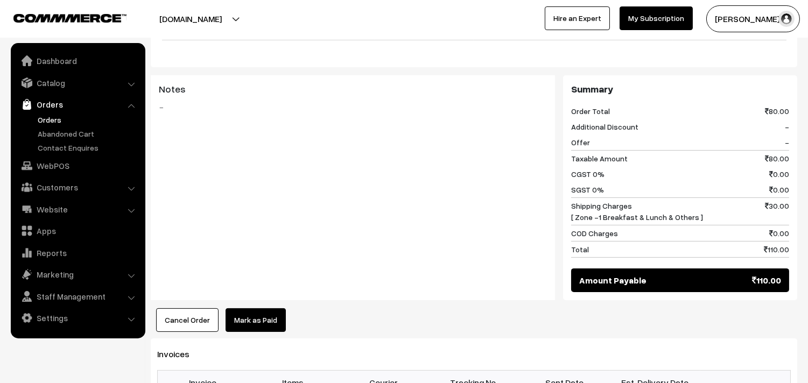
scroll to position [598, 0]
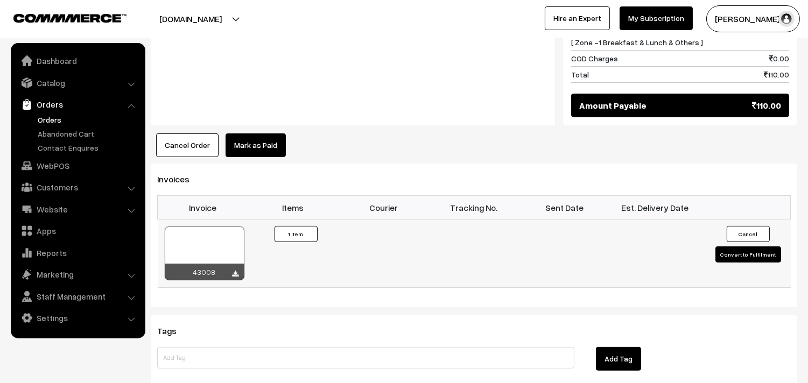
click at [240, 255] on td "43008" at bounding box center [203, 253] width 90 height 68
click at [237, 271] on icon at bounding box center [235, 274] width 6 height 7
click at [59, 121] on link "Orders" at bounding box center [88, 119] width 107 height 11
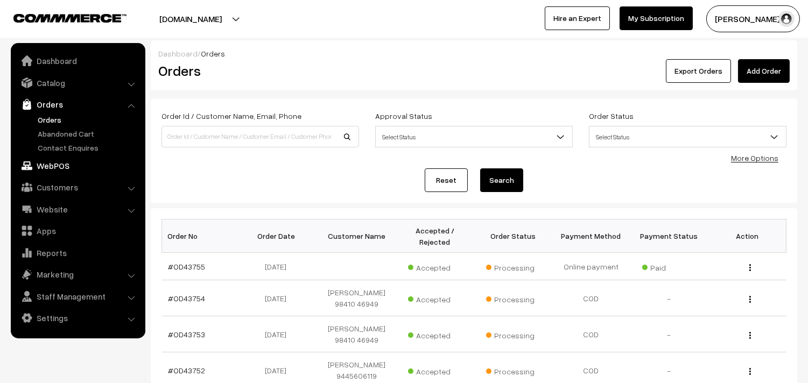
click at [58, 160] on link "WebPOS" at bounding box center [77, 165] width 128 height 19
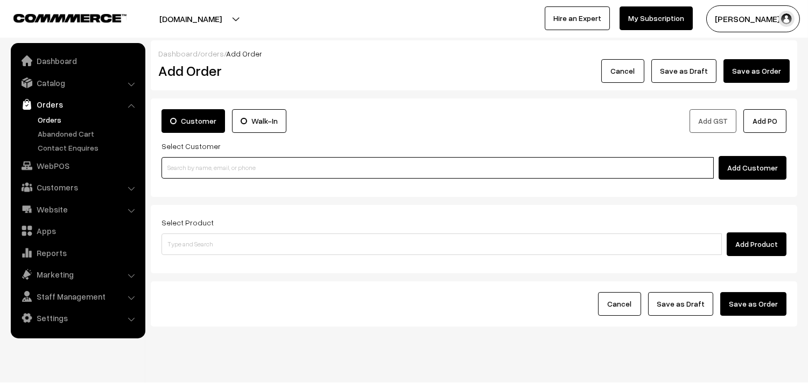
click at [195, 176] on input at bounding box center [437, 168] width 552 height 22
paste input "97898 19061"
click at [184, 160] on input "97898 19061" at bounding box center [437, 168] width 552 height 22
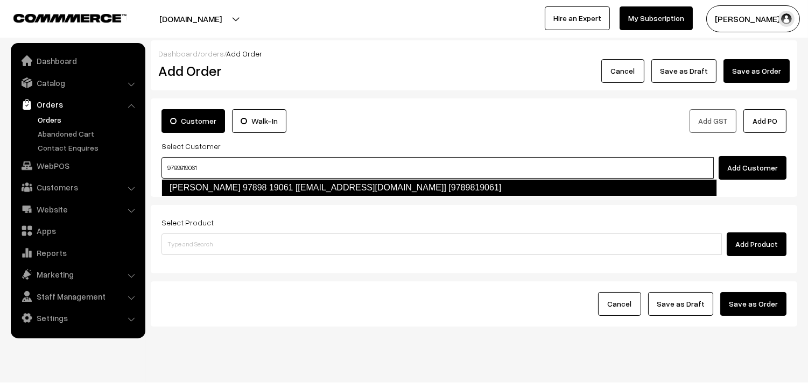
click at [202, 187] on link "[PERSON_NAME] 97898 19061 [[EMAIL_ADDRESS][DOMAIN_NAME]] [9789819061]" at bounding box center [438, 187] width 555 height 17
type input "9789819061"
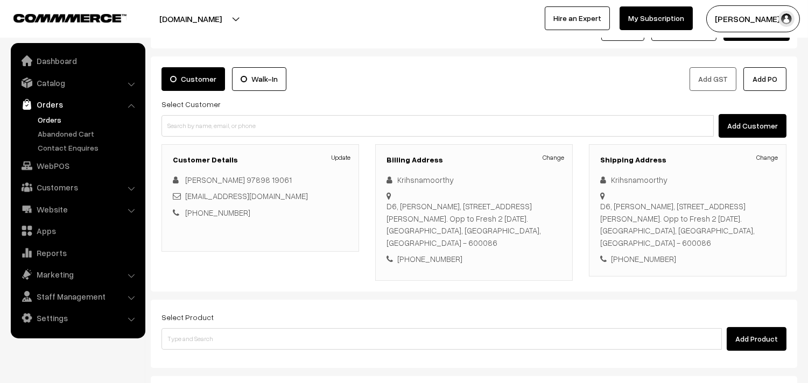
scroll to position [146, 0]
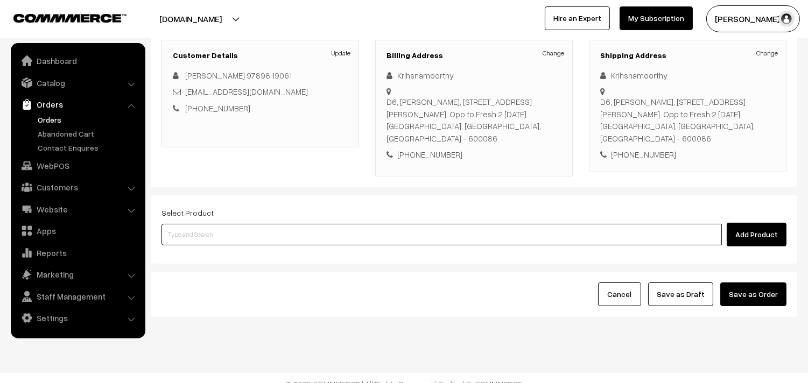
click at [258, 229] on input at bounding box center [441, 235] width 560 height 22
type input "idly"
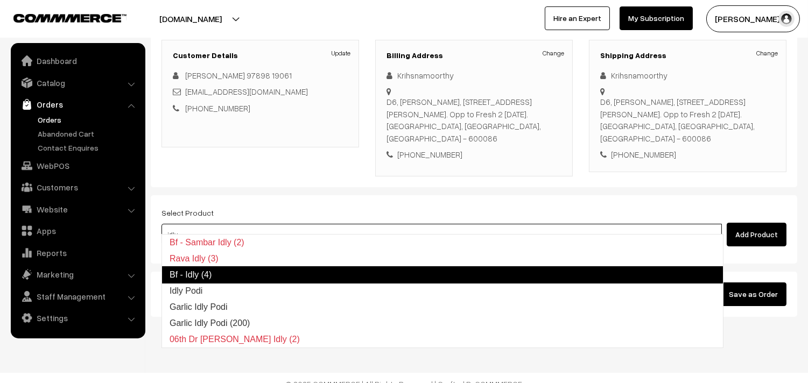
click at [181, 282] on link "Bf - Idly (4)" at bounding box center [442, 274] width 562 height 17
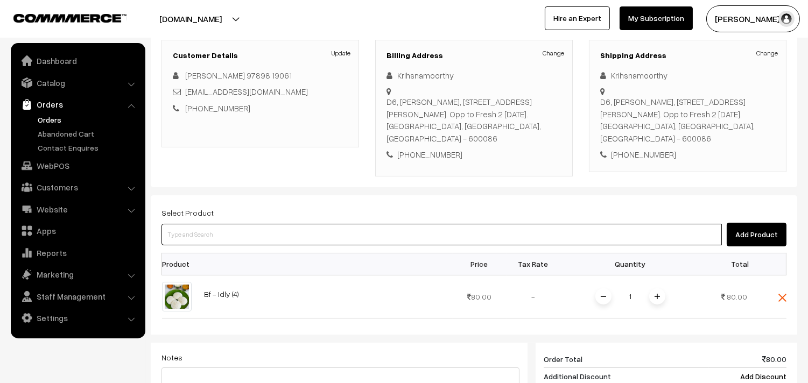
drag, startPoint x: 210, startPoint y: 227, endPoint x: 216, endPoint y: 225, distance: 6.3
click at [211, 226] on input at bounding box center [441, 235] width 560 height 22
type input "vadai"
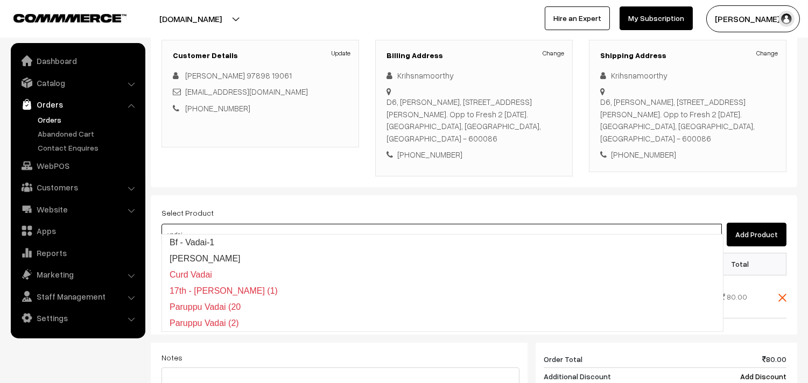
click at [215, 232] on input "vadai" at bounding box center [441, 235] width 560 height 22
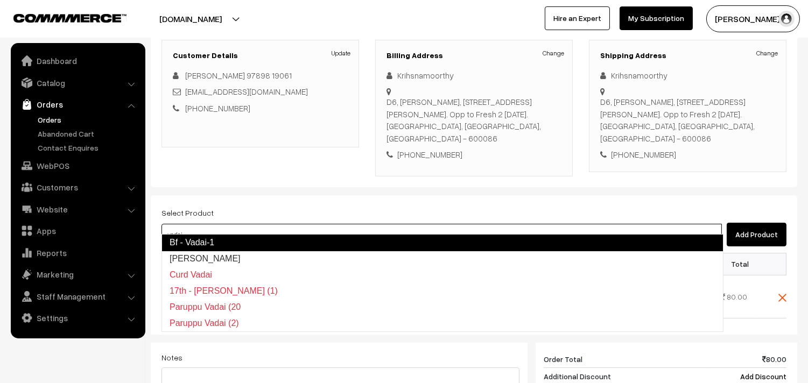
click at [216, 235] on link "Bf - Vadai-1" at bounding box center [442, 242] width 562 height 17
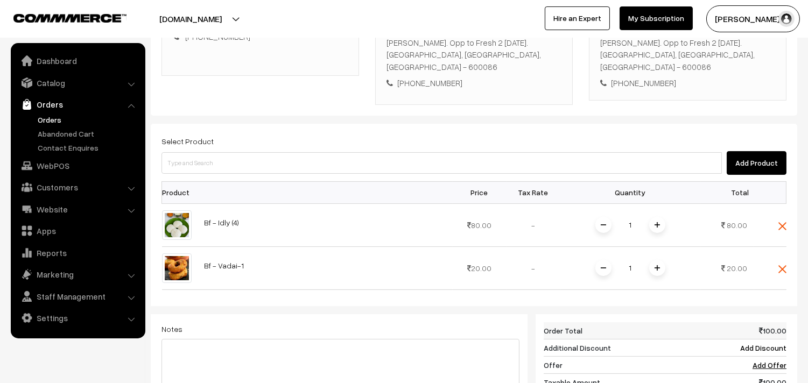
scroll to position [325, 0]
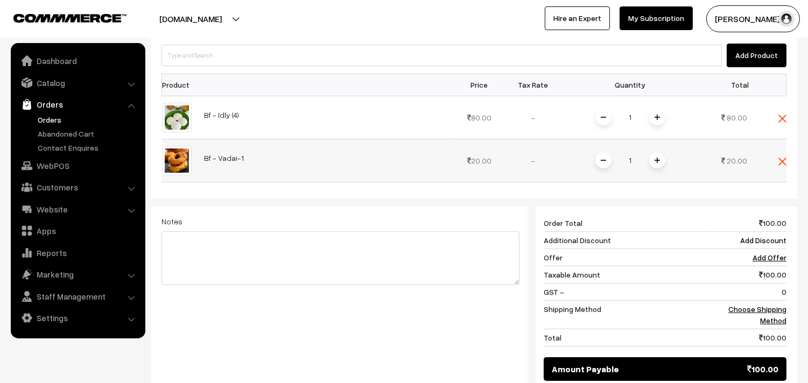
click at [658, 158] on img at bounding box center [656, 160] width 5 height 5
click at [762, 305] on link "Choose Shipping Method" at bounding box center [757, 315] width 58 height 20
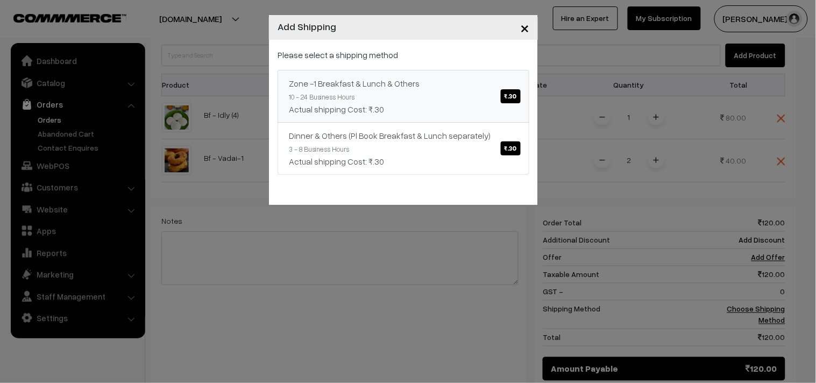
click at [456, 90] on link "Zone -1 Breakfast & Lunch & Others ₹.30 10 - 24 Business Hours Actual shipping …" at bounding box center [404, 96] width 252 height 53
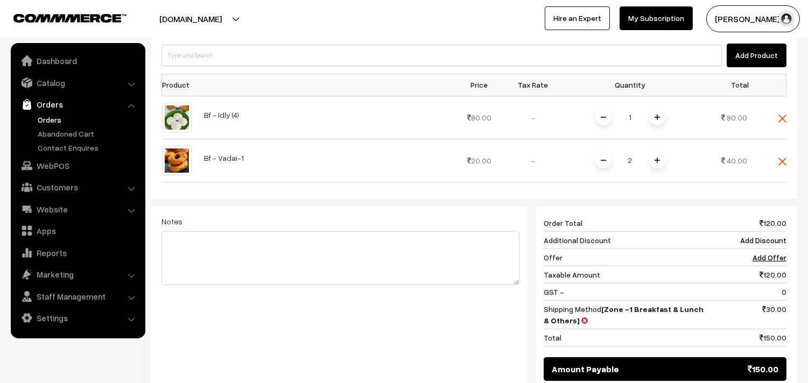
click at [747, 363] on span "150.00" at bounding box center [762, 369] width 31 height 13
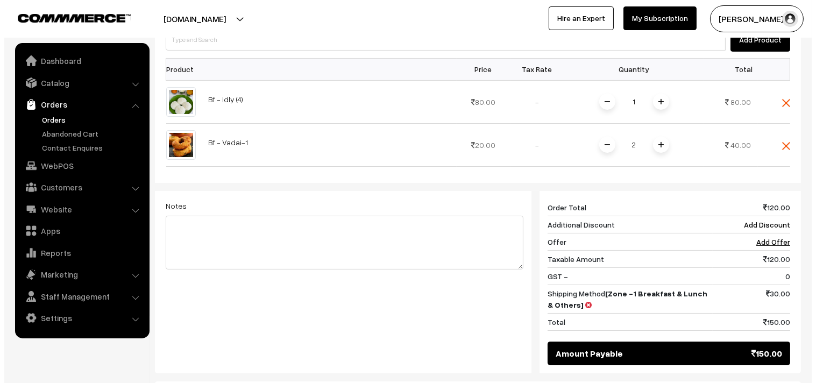
scroll to position [385, 0]
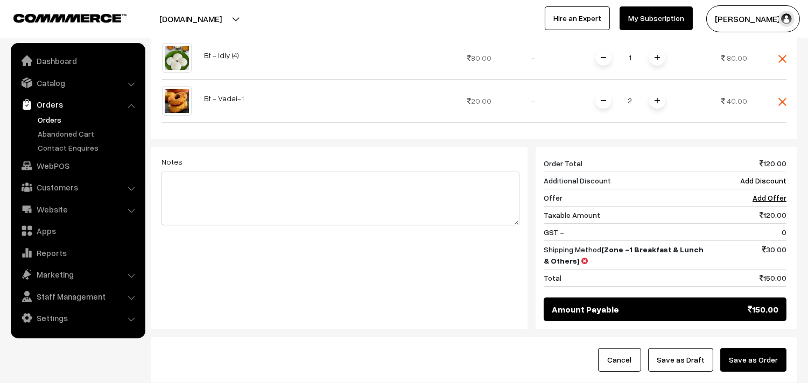
click at [760, 348] on button "Save as Order" at bounding box center [753, 360] width 66 height 24
click at [0, 0] on div at bounding box center [0, 0] width 0 height 0
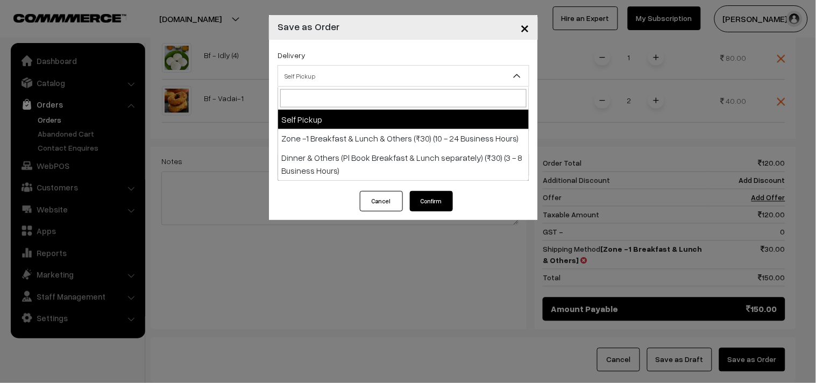
click at [310, 84] on span "Self Pickup" at bounding box center [403, 76] width 251 height 19
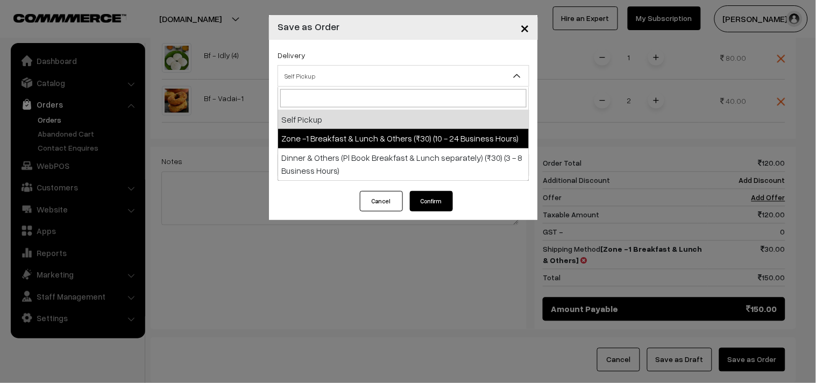
select select "ZON1"
select select "3"
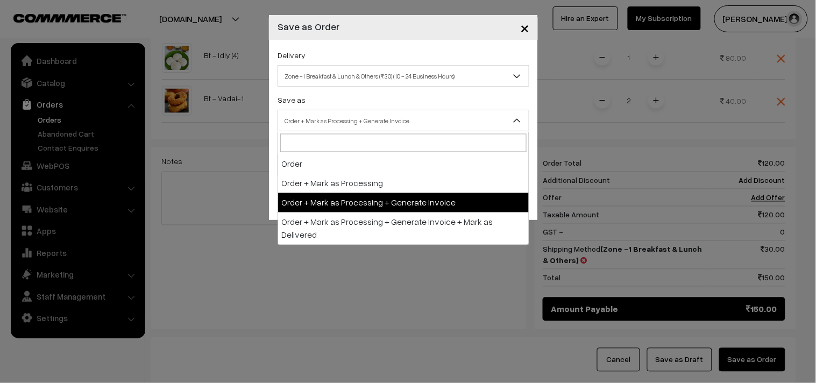
click at [357, 126] on span "Order + Mark as Processing + Generate Invoice" at bounding box center [403, 120] width 251 height 19
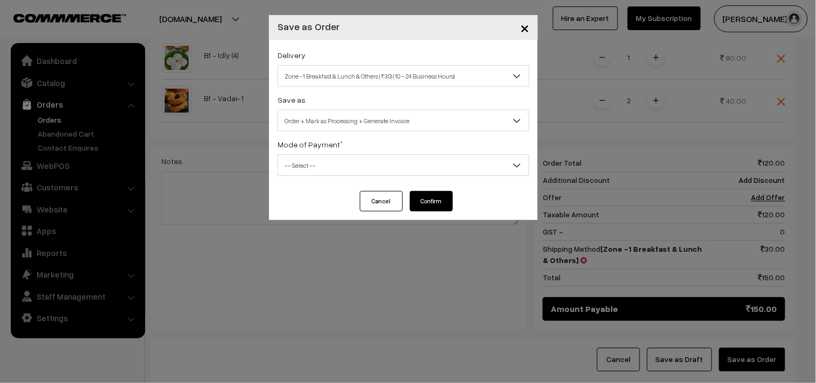
click at [309, 164] on span "-- Select --" at bounding box center [403, 165] width 251 height 19
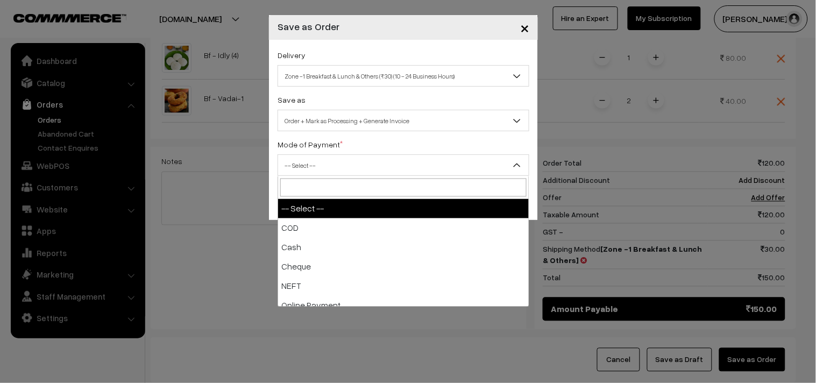
drag, startPoint x: 307, startPoint y: 217, endPoint x: 372, endPoint y: 228, distance: 66.0
select select "1"
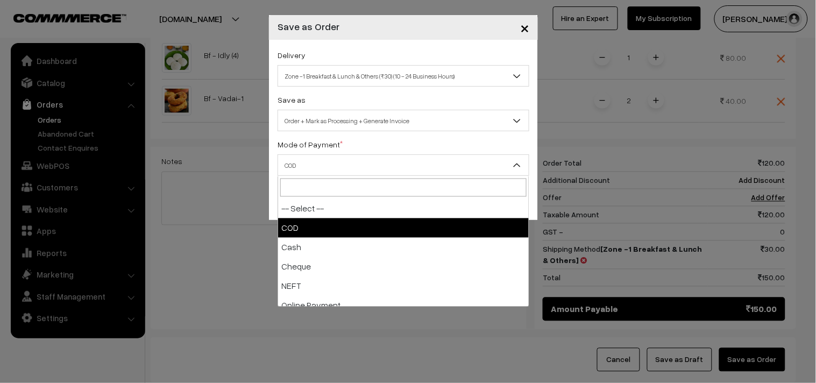
click at [313, 164] on span "COD" at bounding box center [403, 165] width 251 height 19
drag, startPoint x: 300, startPoint y: 219, endPoint x: 391, endPoint y: 224, distance: 91.6
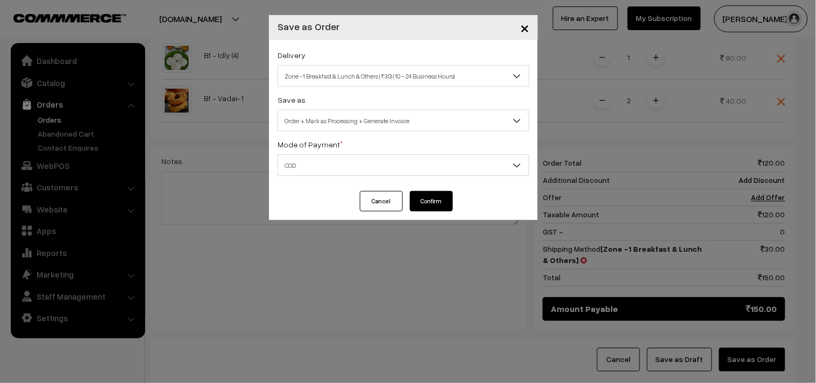
click at [456, 201] on div "Cancel Confirm" at bounding box center [403, 205] width 269 height 29
click at [444, 201] on button "Confirm" at bounding box center [431, 201] width 43 height 20
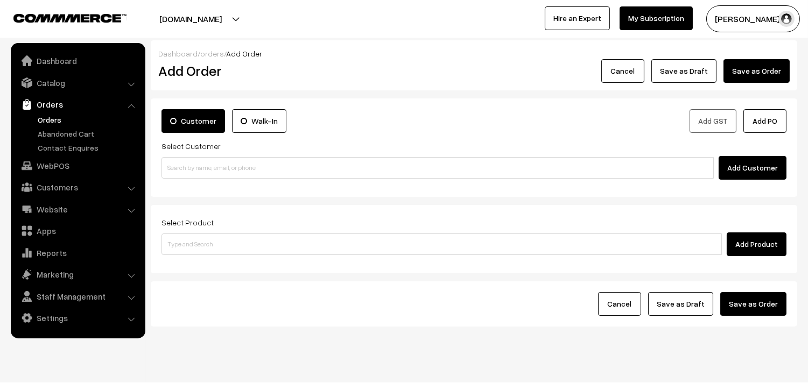
click at [46, 119] on link "Orders" at bounding box center [88, 119] width 107 height 11
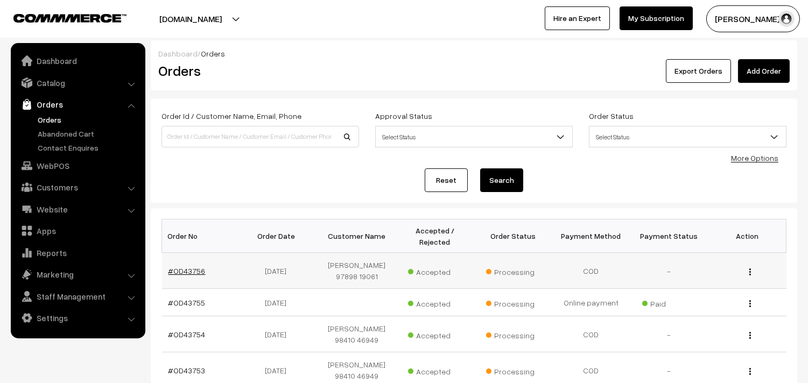
click at [179, 266] on link "#OD43756" at bounding box center [186, 270] width 37 height 9
click at [180, 271] on link "#OD43756" at bounding box center [186, 270] width 37 height 9
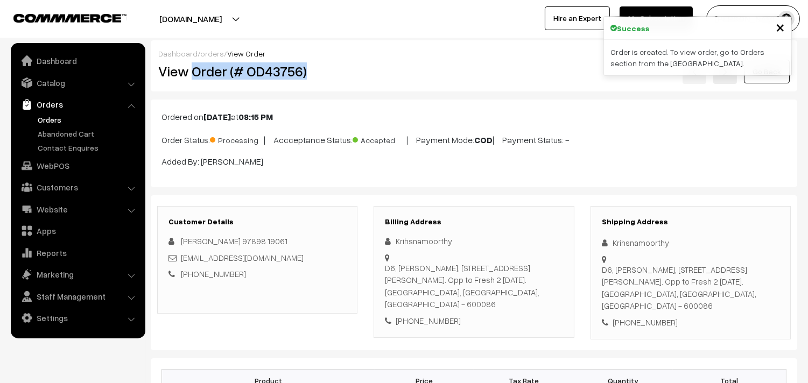
click at [330, 61] on div "View Order (# OD43756)" at bounding box center [258, 71] width 216 height 25
copy h2 "Order (# OD43756)"
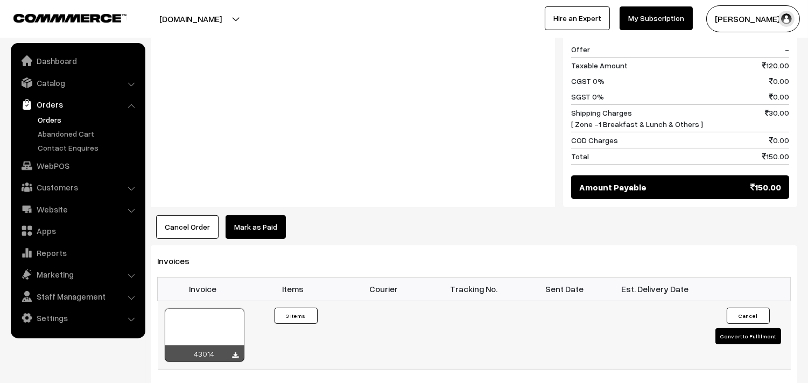
scroll to position [598, 0]
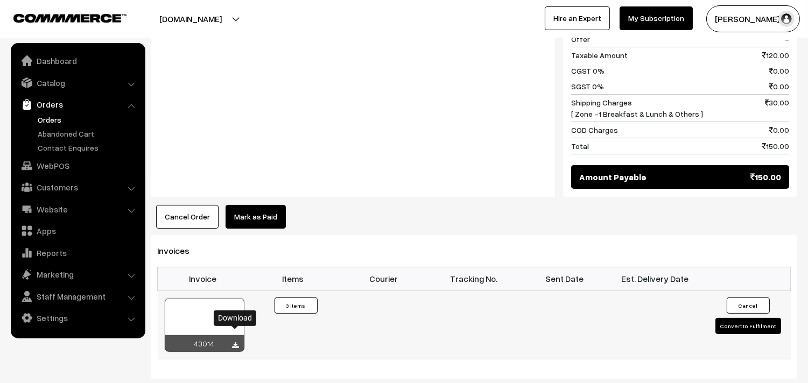
click at [237, 342] on icon at bounding box center [235, 345] width 6 height 7
click at [56, 169] on link "WebPOS" at bounding box center [77, 165] width 128 height 19
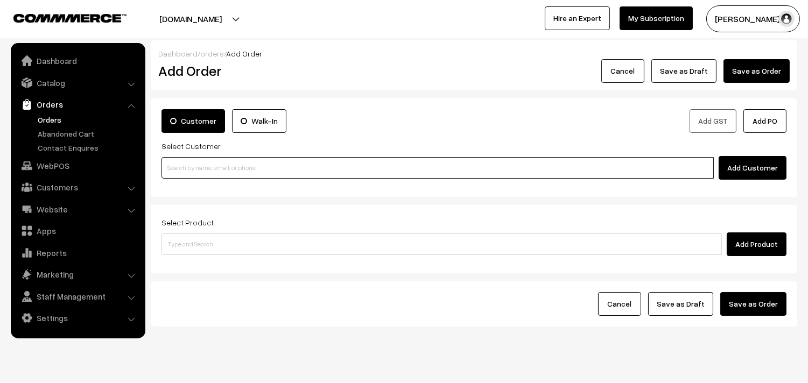
click at [208, 174] on input at bounding box center [437, 168] width 552 height 22
paste input "98410 16458"
click at [183, 159] on input "98410 16458" at bounding box center [437, 168] width 552 height 22
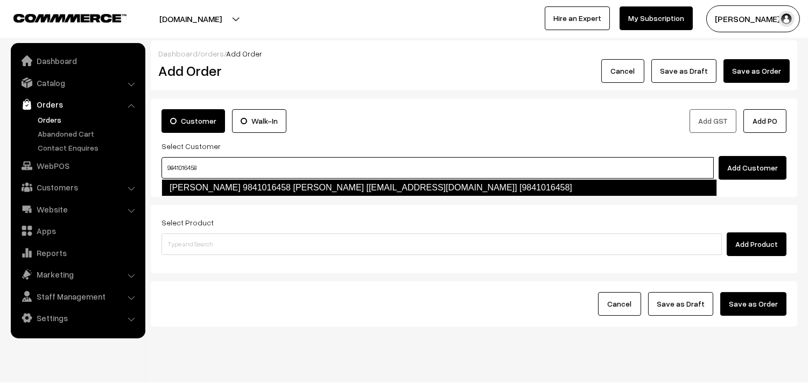
click at [185, 180] on link "Murthy 9841016458 Murthy [test201@gmail.com] [9841016458]" at bounding box center [438, 187] width 555 height 17
type input "9841016458"
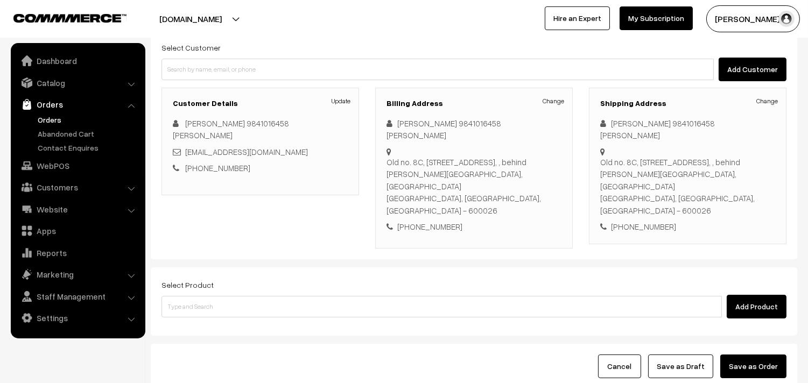
scroll to position [99, 0]
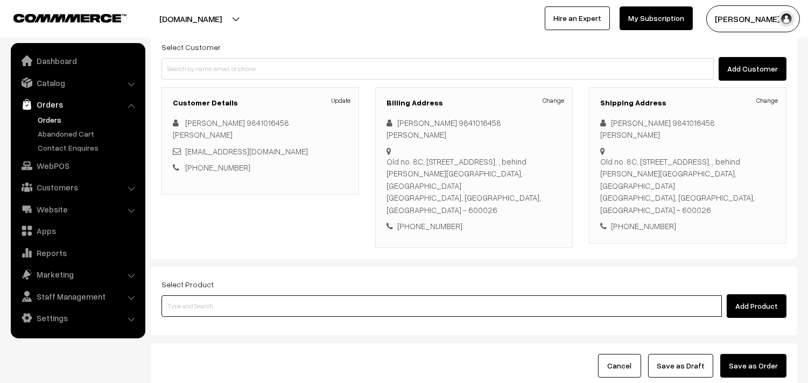
click at [231, 295] on input at bounding box center [441, 306] width 560 height 22
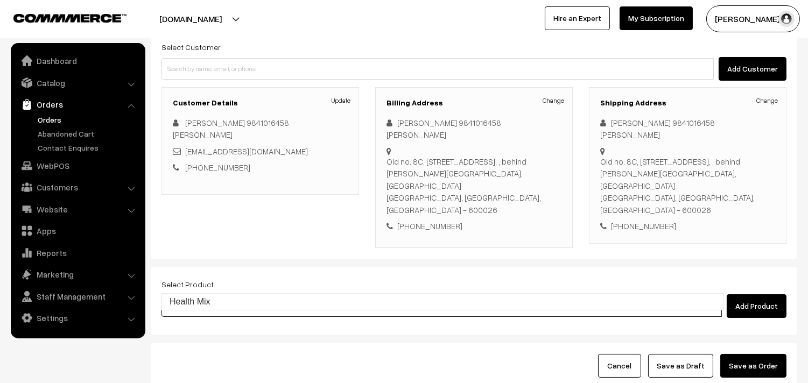
type input "health mix"
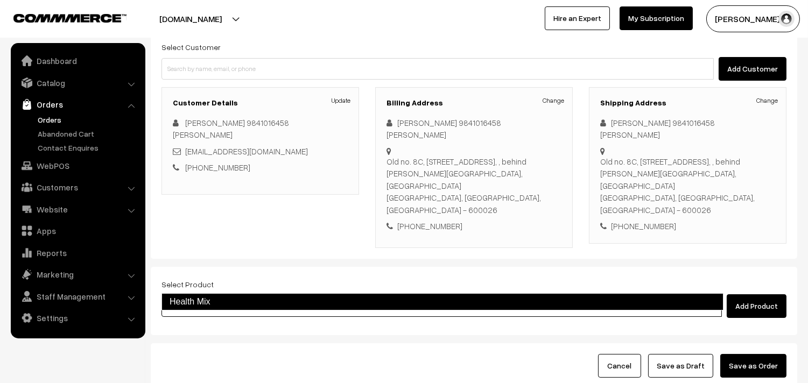
click at [218, 296] on link "Health Mix" at bounding box center [442, 301] width 562 height 17
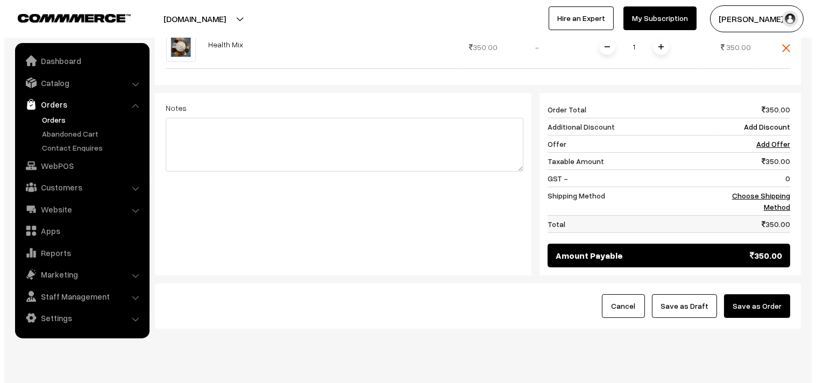
scroll to position [421, 0]
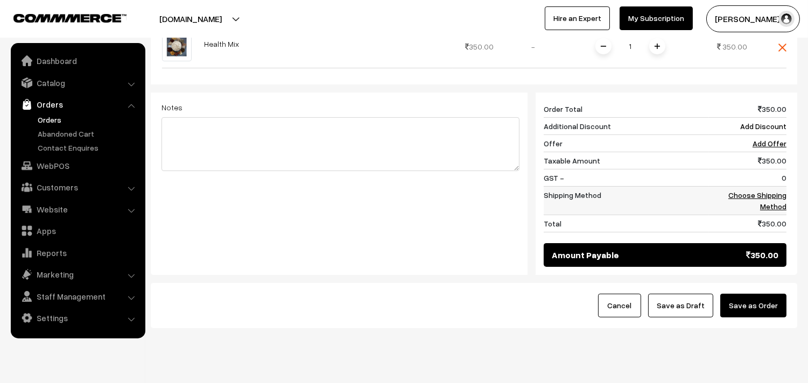
click at [760, 190] on link "Choose Shipping Method" at bounding box center [757, 200] width 58 height 20
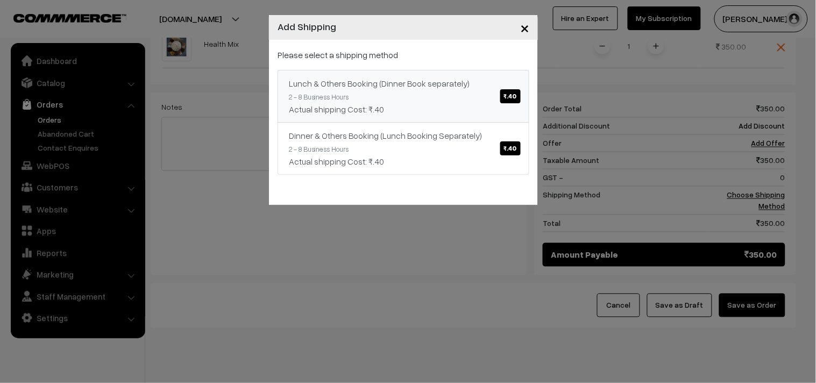
click at [513, 84] on div "Lunch & Others Booking (Dinner Book separately) ₹.40" at bounding box center [403, 83] width 229 height 13
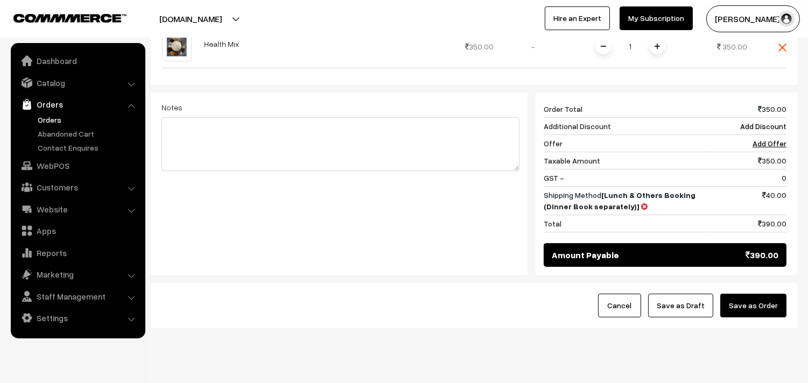
click at [771, 294] on button "Save as Order" at bounding box center [753, 306] width 66 height 24
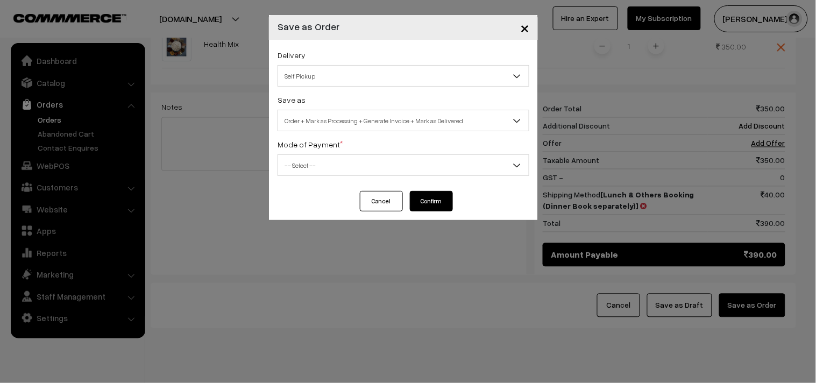
click at [305, 63] on div "Delivery Self Pickup Lunch & Others Booking (Dinner Book separately) (₹40) (2 -…" at bounding box center [404, 67] width 252 height 38
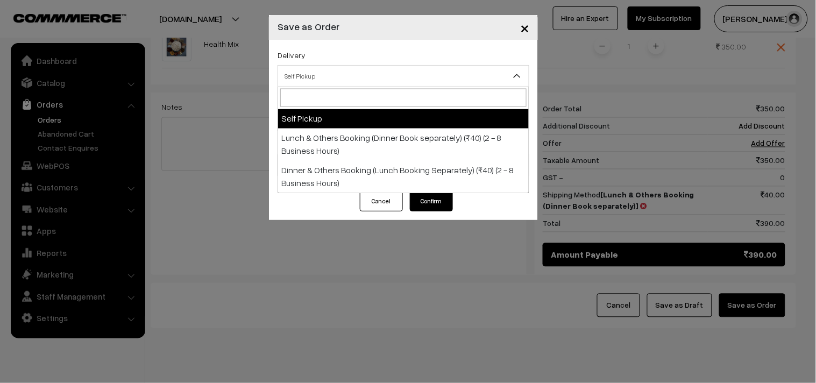
drag, startPoint x: 316, startPoint y: 74, endPoint x: 330, endPoint y: 98, distance: 28.4
click at [317, 73] on span "Self Pickup" at bounding box center [403, 76] width 251 height 19
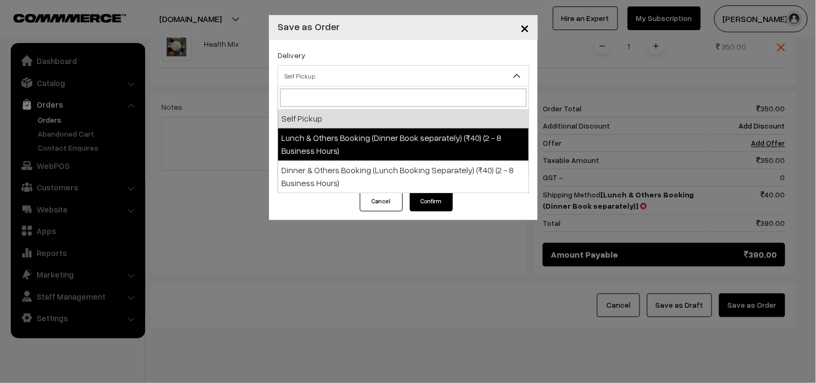
drag, startPoint x: 337, startPoint y: 140, endPoint x: 336, endPoint y: 122, distance: 18.4
select select "LOB1"
select select "3"
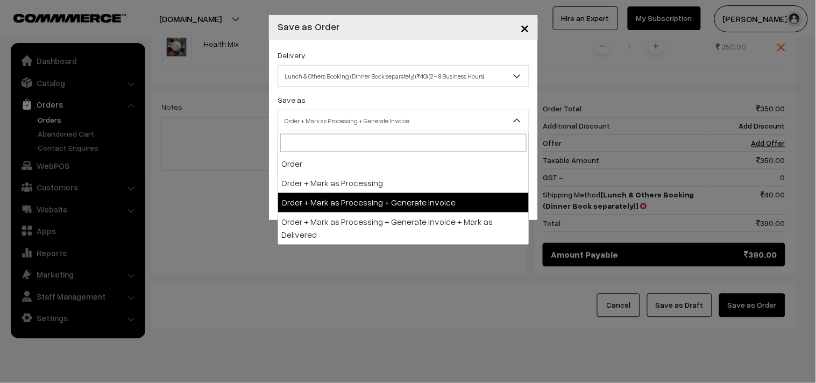
click at [336, 122] on span "Order + Mark as Processing + Generate Invoice" at bounding box center [403, 120] width 251 height 19
drag, startPoint x: 356, startPoint y: 208, endPoint x: 305, endPoint y: 174, distance: 60.9
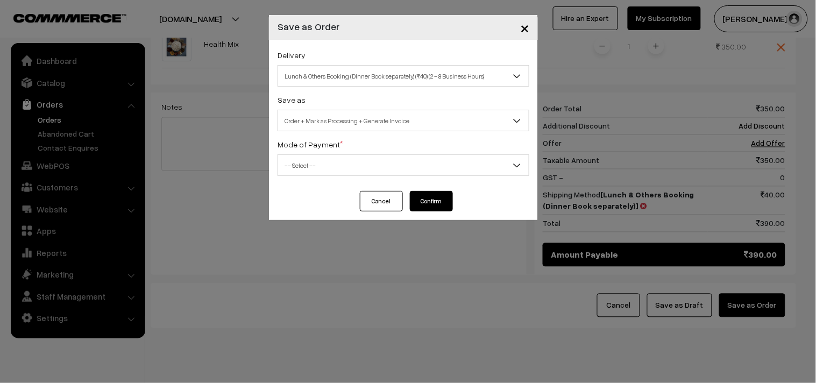
click at [305, 174] on span "-- Select --" at bounding box center [403, 165] width 251 height 19
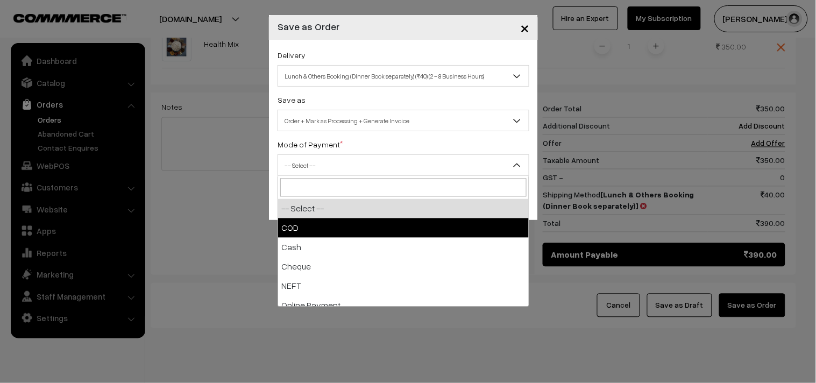
drag, startPoint x: 307, startPoint y: 232, endPoint x: 378, endPoint y: 221, distance: 71.8
select select "1"
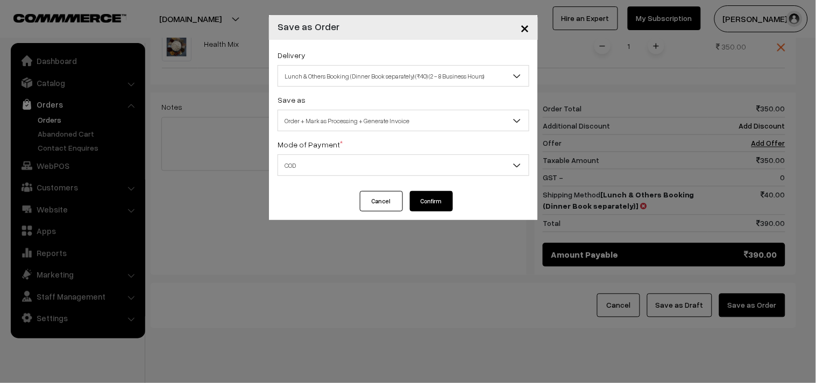
click at [431, 197] on button "Confirm" at bounding box center [431, 201] width 43 height 20
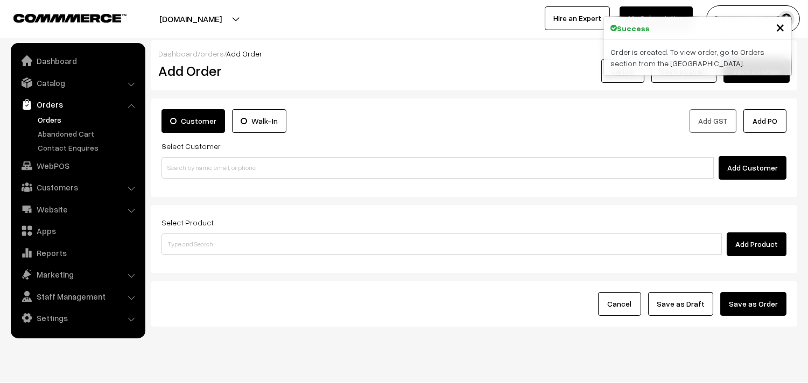
click at [51, 121] on link "Orders" at bounding box center [88, 119] width 107 height 11
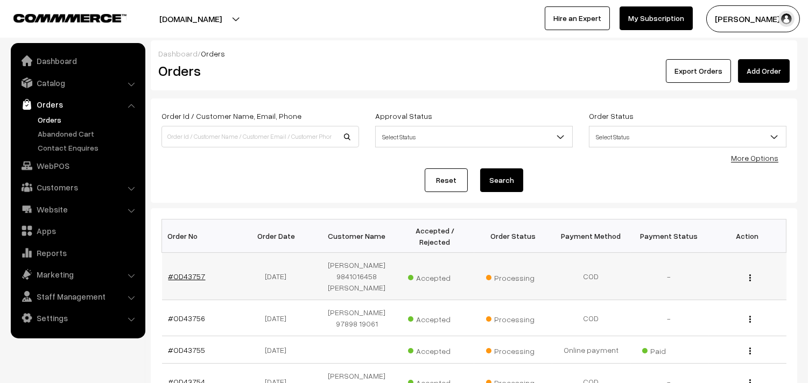
click at [184, 272] on link "#OD43757" at bounding box center [186, 276] width 37 height 9
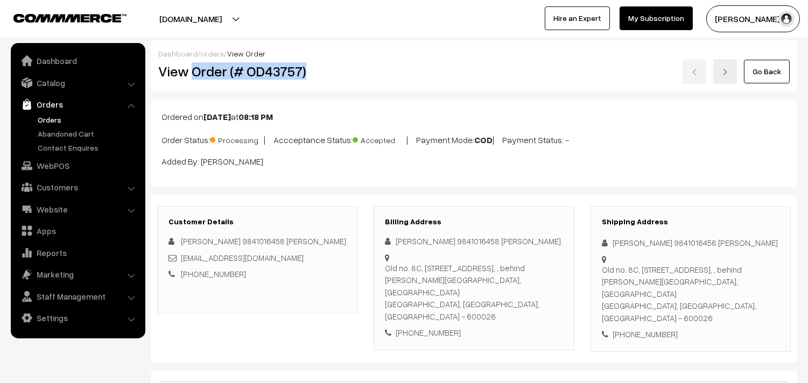
click at [342, 72] on h2 "View Order (# OD43757)" at bounding box center [258, 71] width 200 height 17
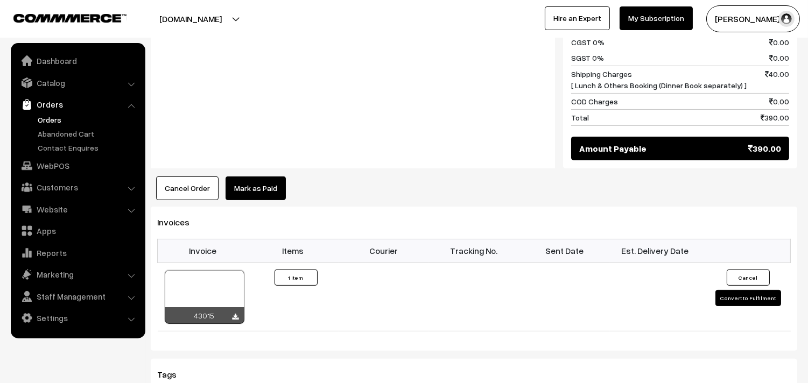
scroll to position [598, 0]
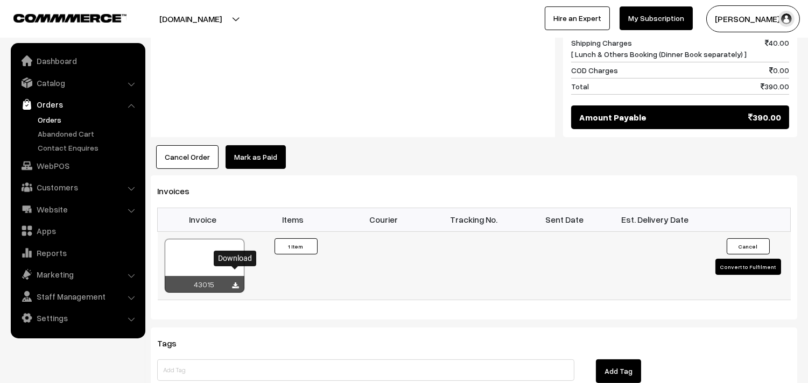
click at [237, 282] on icon at bounding box center [235, 285] width 6 height 7
click at [51, 121] on link "Orders" at bounding box center [88, 119] width 107 height 11
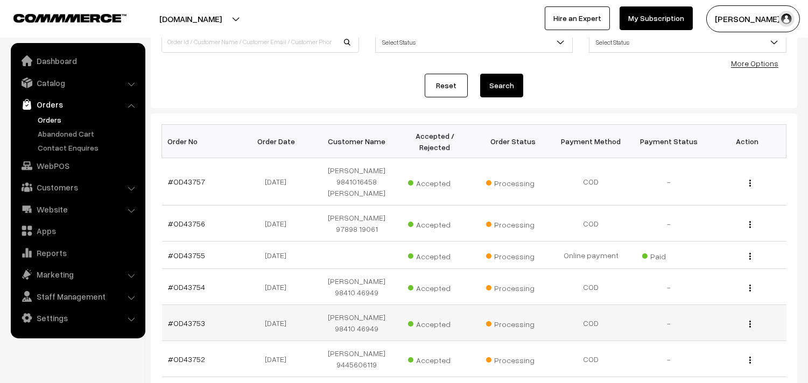
scroll to position [179, 0]
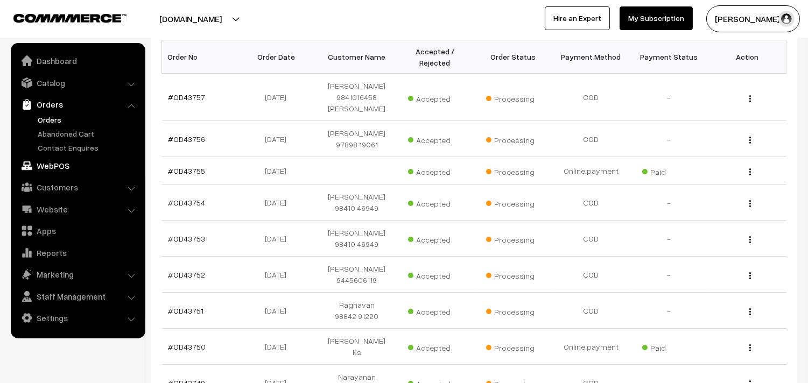
click at [53, 167] on link "WebPOS" at bounding box center [77, 165] width 128 height 19
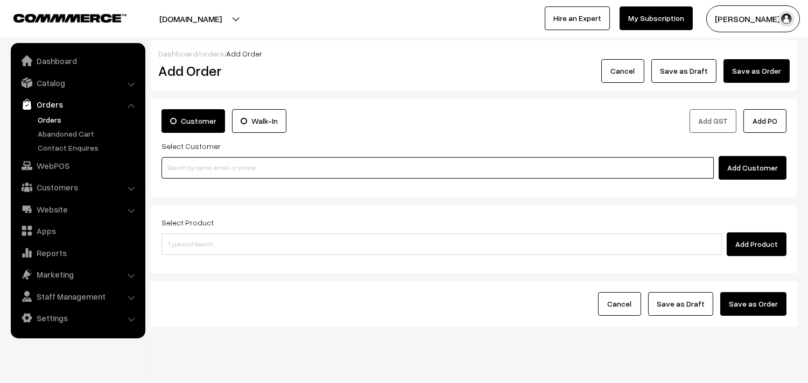
click at [208, 168] on input at bounding box center [437, 168] width 552 height 22
paste input "98402 01222"
click at [185, 160] on input "98402 01222" at bounding box center [437, 168] width 552 height 22
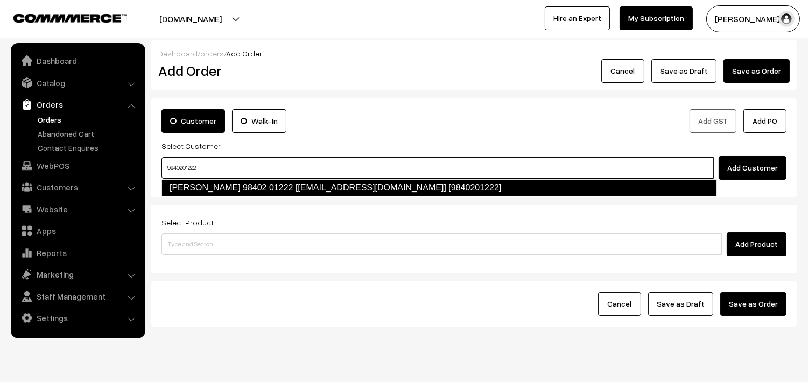
click at [207, 196] on li "Girija 98402 01222 [test875@gmail.com] [9840201222]" at bounding box center [439, 187] width 554 height 17
type input "9840201222"
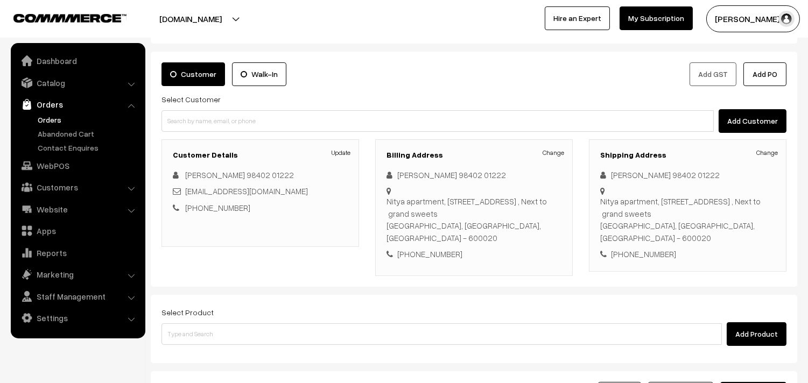
scroll to position [60, 0]
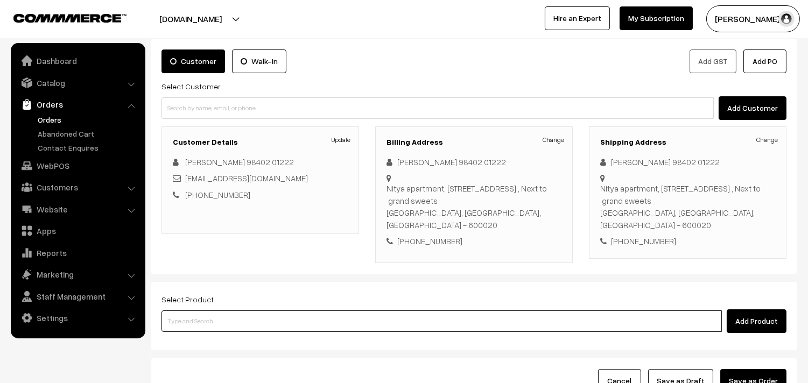
click at [201, 310] on input at bounding box center [441, 321] width 560 height 22
type input "karive"
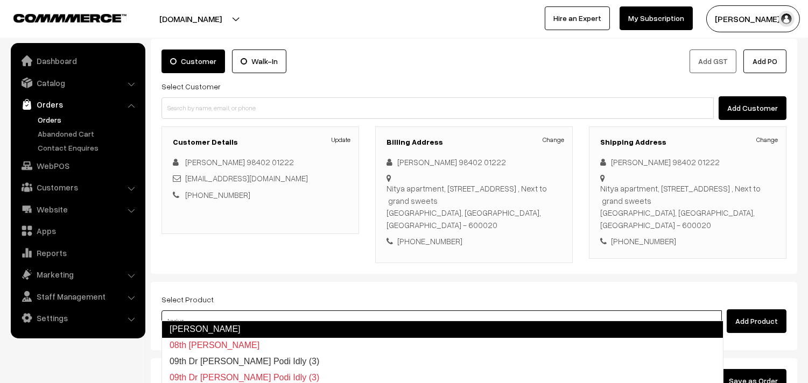
click at [189, 327] on link "Kariveppilai Vadagam" at bounding box center [442, 329] width 562 height 17
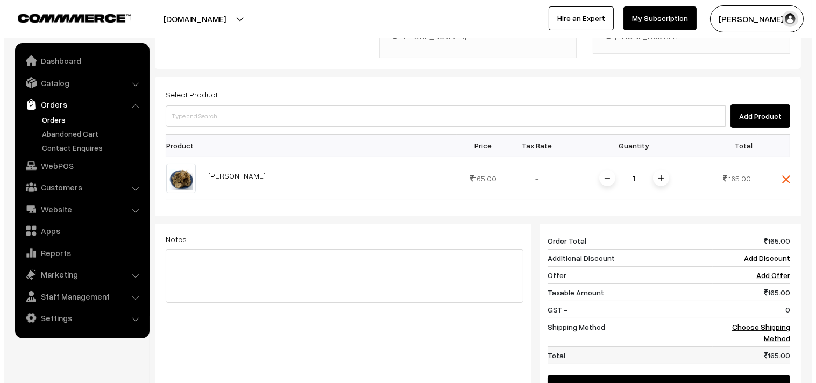
scroll to position [358, 0]
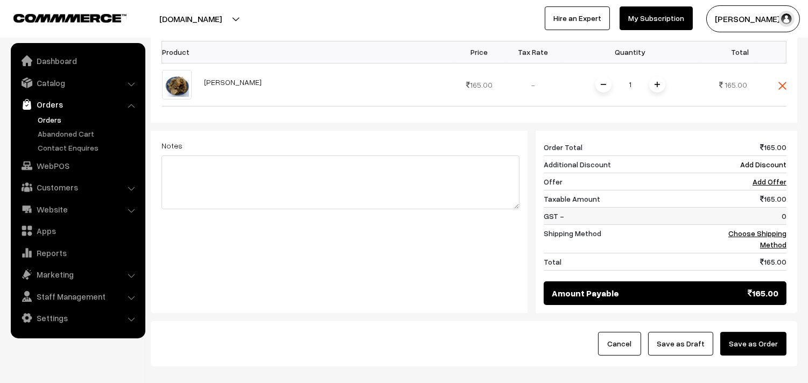
click at [764, 211] on td "0" at bounding box center [747, 215] width 77 height 17
click at [764, 227] on td "Choose Shipping Method" at bounding box center [747, 238] width 77 height 29
click at [767, 229] on link "Choose Shipping Method" at bounding box center [757, 239] width 58 height 20
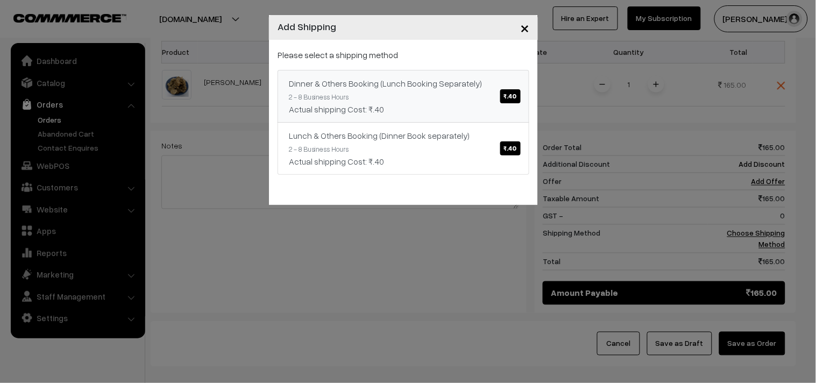
click at [483, 84] on div "Dinner & Others Booking (Lunch Booking Separately) ₹.40" at bounding box center [403, 83] width 229 height 13
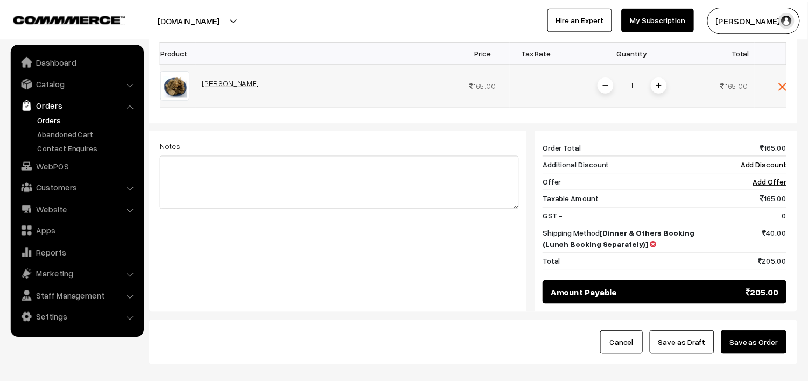
scroll to position [299, 0]
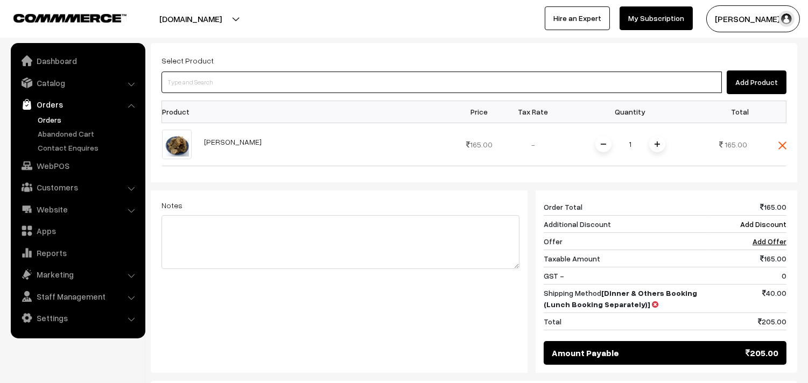
click at [212, 72] on input at bounding box center [441, 83] width 560 height 22
type input "ghee pon"
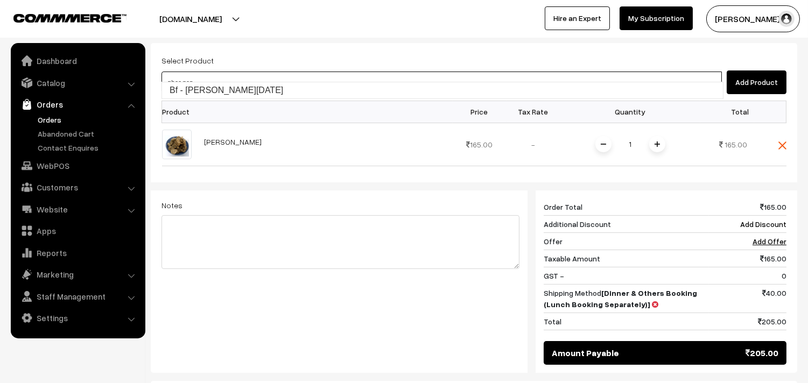
click at [206, 85] on link "Bf - [PERSON_NAME][DATE]" at bounding box center [442, 90] width 561 height 16
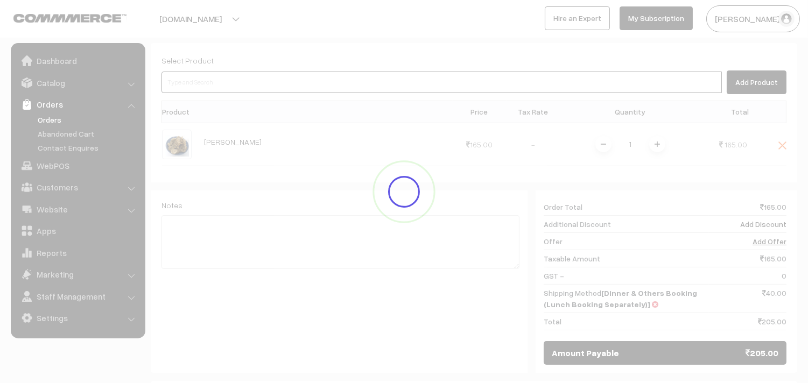
click at [207, 73] on input at bounding box center [441, 83] width 560 height 22
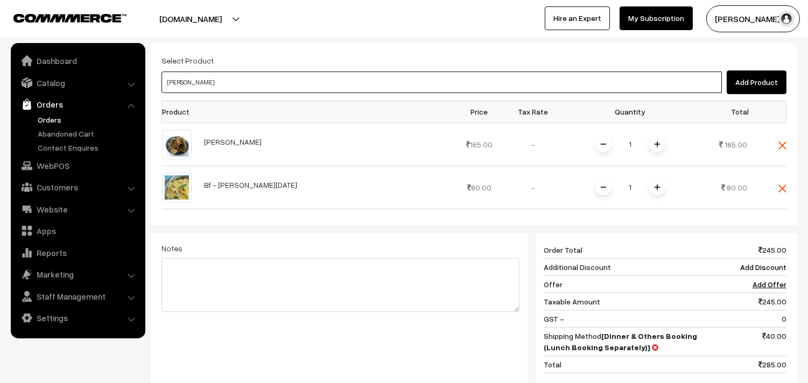
type input "vadai"
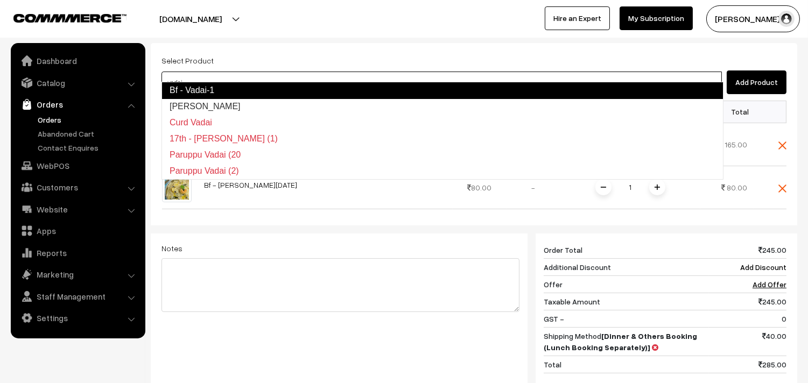
click at [200, 87] on link "Bf - Vadai-1" at bounding box center [442, 90] width 562 height 17
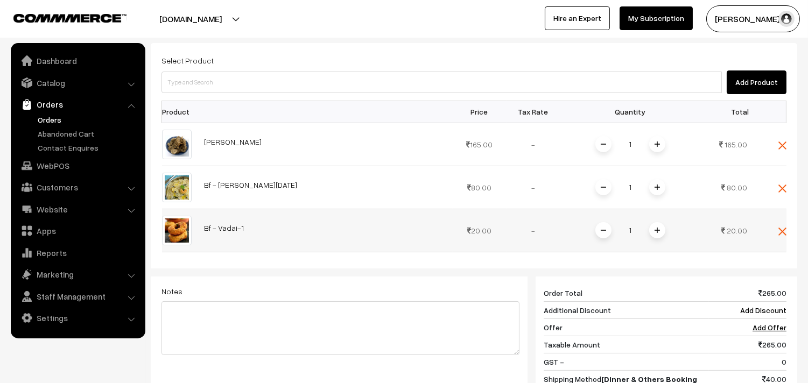
click at [653, 222] on span at bounding box center [657, 230] width 16 height 16
click at [780, 141] on img at bounding box center [782, 145] width 8 height 8
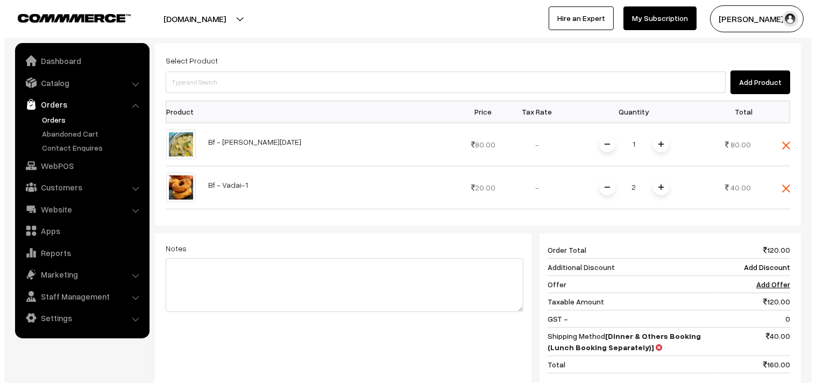
scroll to position [418, 0]
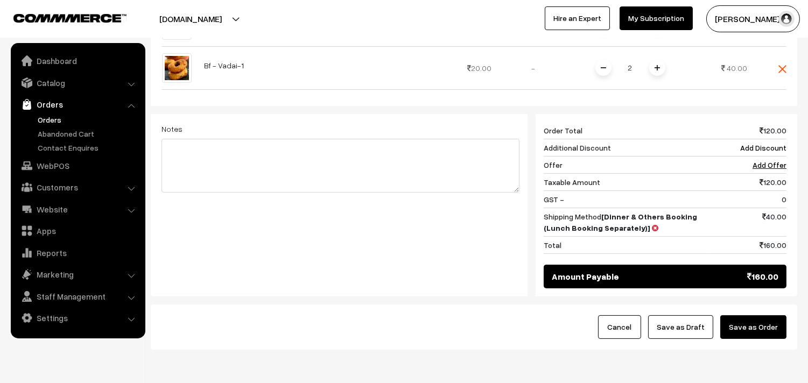
click at [751, 315] on button "Save as Order" at bounding box center [753, 327] width 66 height 24
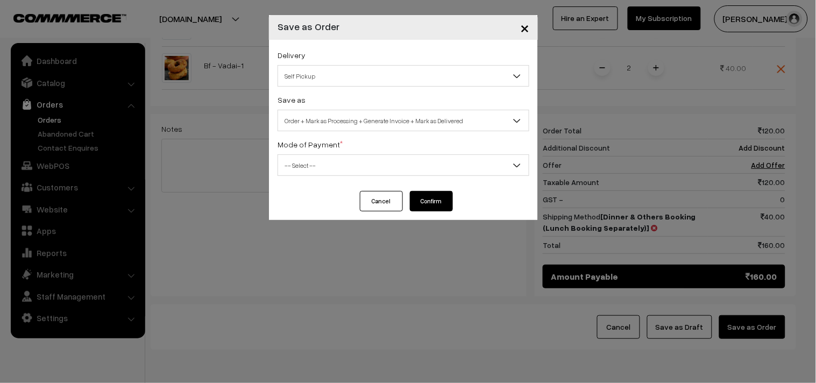
click at [309, 73] on span "Self Pickup" at bounding box center [403, 76] width 251 height 19
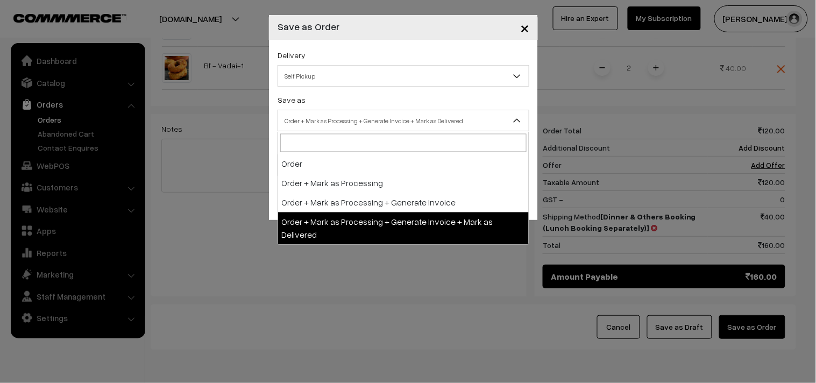
drag, startPoint x: 330, startPoint y: 130, endPoint x: 329, endPoint y: 124, distance: 5.9
click at [329, 130] on span "Order + Mark as Processing + Generate Invoice + Mark as Delivered" at bounding box center [403, 120] width 251 height 19
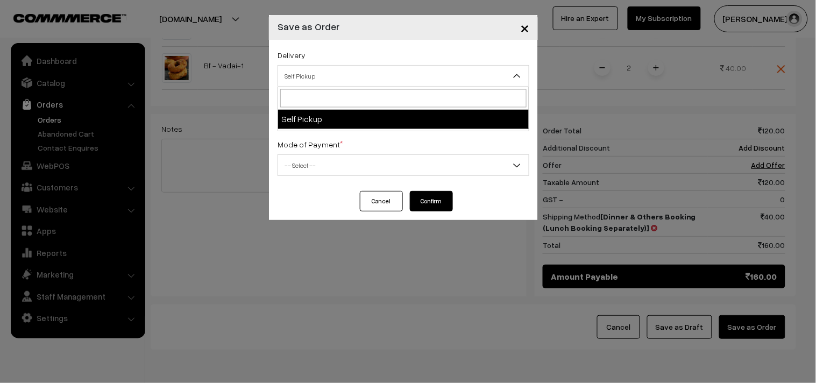
click at [328, 81] on span "Self Pickup" at bounding box center [403, 76] width 251 height 19
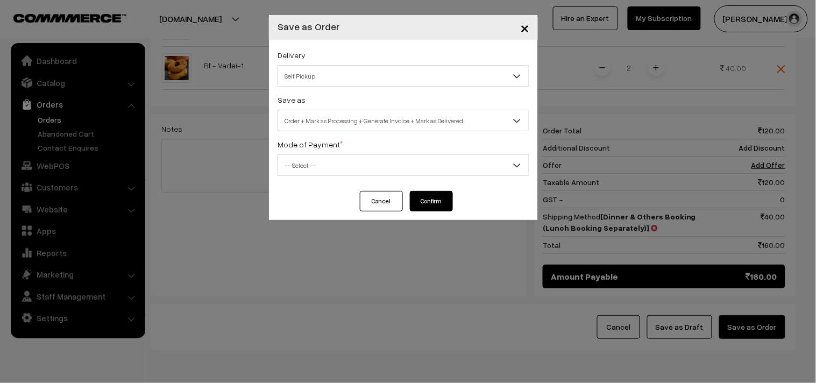
click at [340, 119] on span "Order + Mark as Processing + Generate Invoice + Mark as Delivered" at bounding box center [403, 120] width 251 height 19
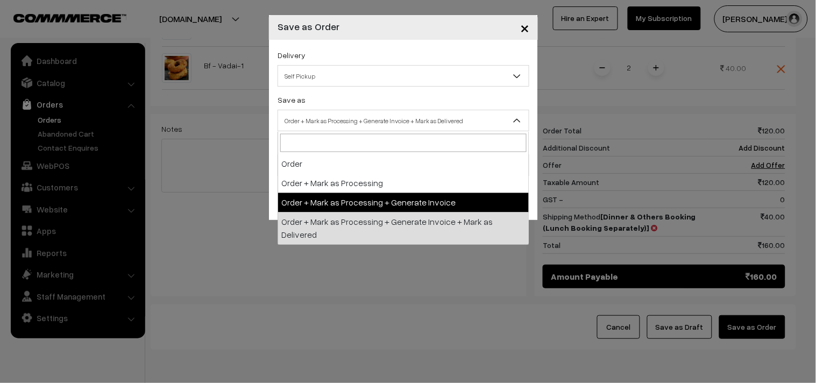
select select "3"
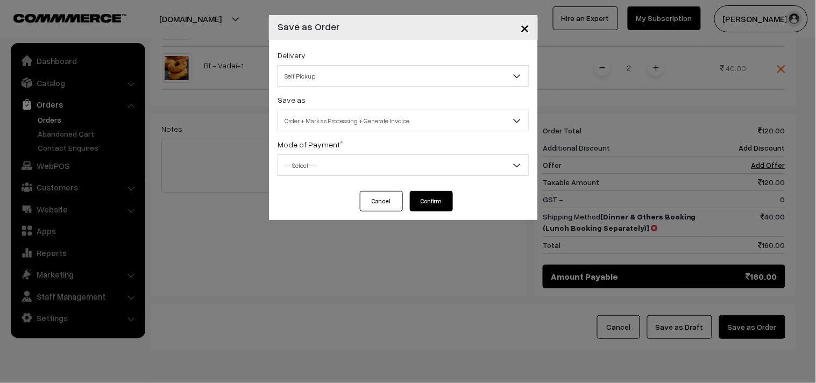
click at [305, 159] on span "-- Select --" at bounding box center [403, 165] width 251 height 19
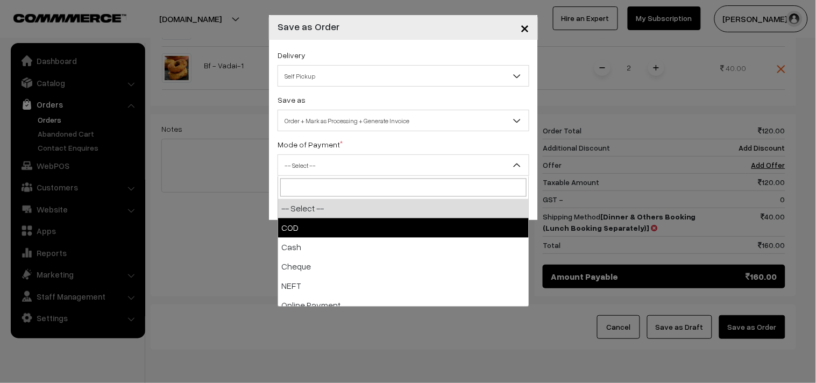
select select "1"
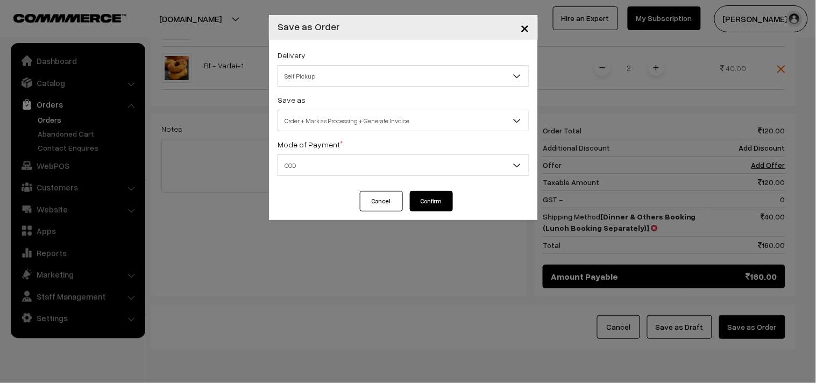
click at [431, 199] on button "Confirm" at bounding box center [431, 201] width 43 height 20
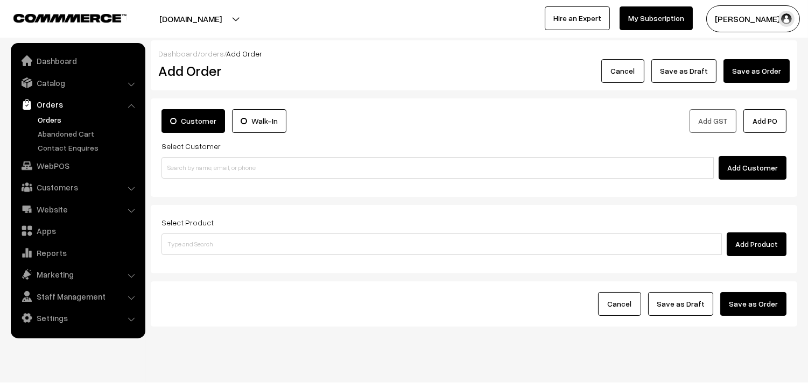
click at [48, 119] on link "Orders" at bounding box center [88, 119] width 107 height 11
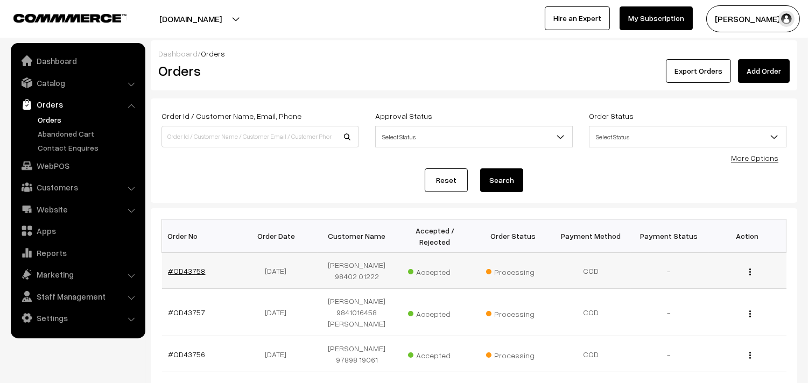
click at [195, 266] on link "#OD43758" at bounding box center [186, 270] width 37 height 9
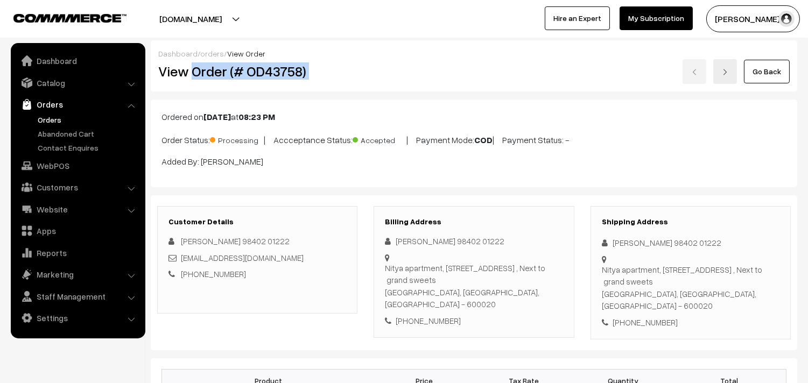
click at [376, 84] on div "Dashboard / orders / View Order View Order (# OD43758) Go Back" at bounding box center [474, 65] width 646 height 51
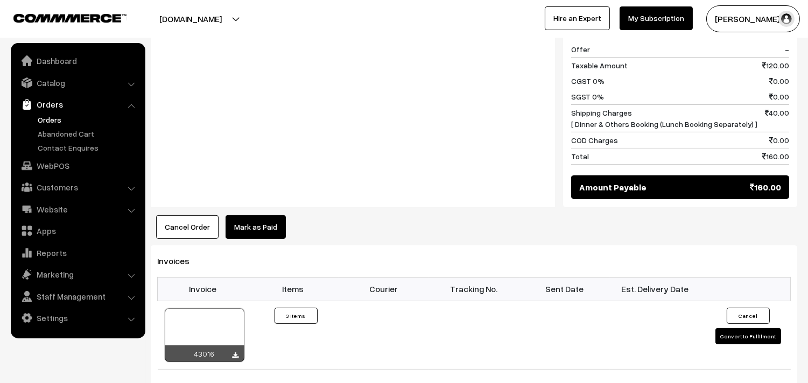
scroll to position [717, 0]
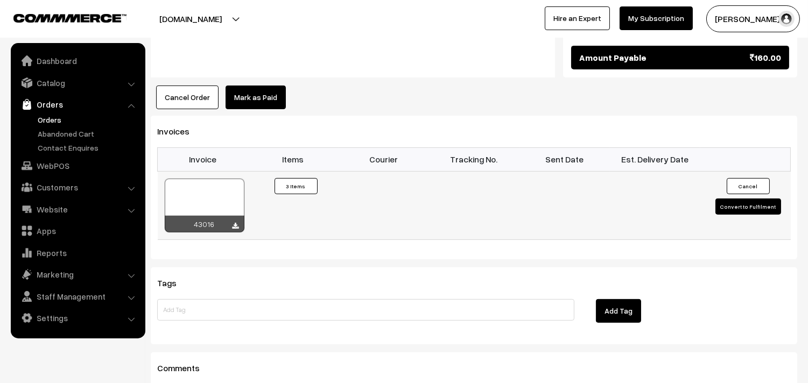
click at [235, 223] on icon at bounding box center [235, 226] width 6 height 7
click at [65, 124] on link "Orders" at bounding box center [88, 119] width 107 height 11
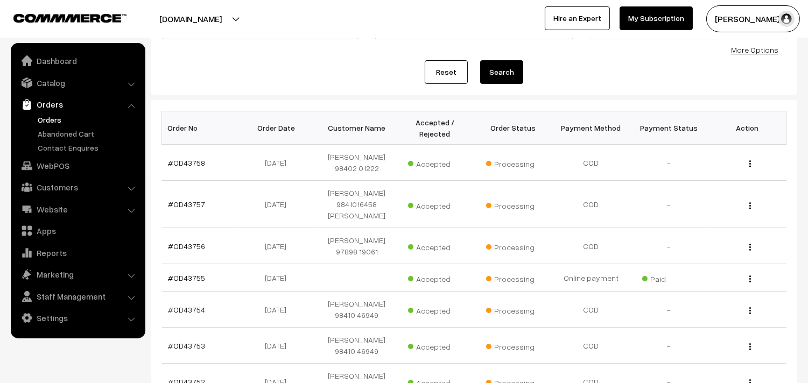
scroll to position [119, 0]
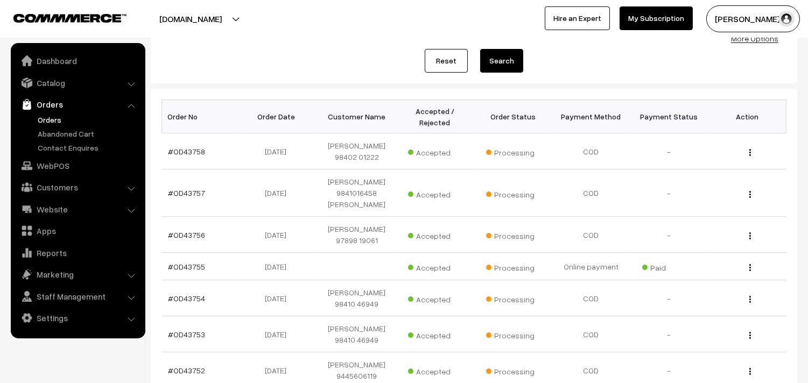
click at [51, 118] on link "Orders" at bounding box center [88, 119] width 107 height 11
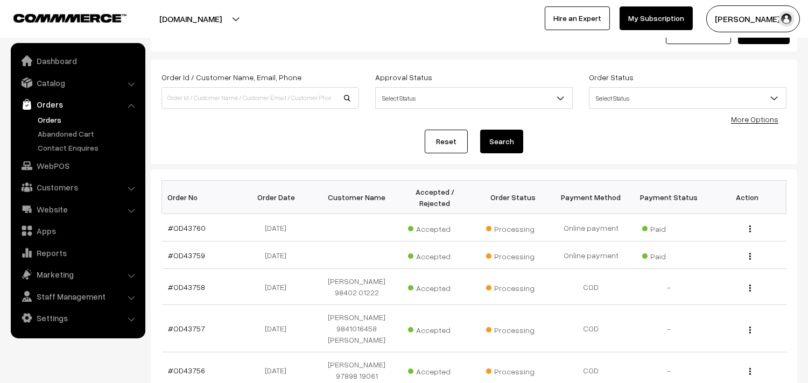
scroll to position [60, 0]
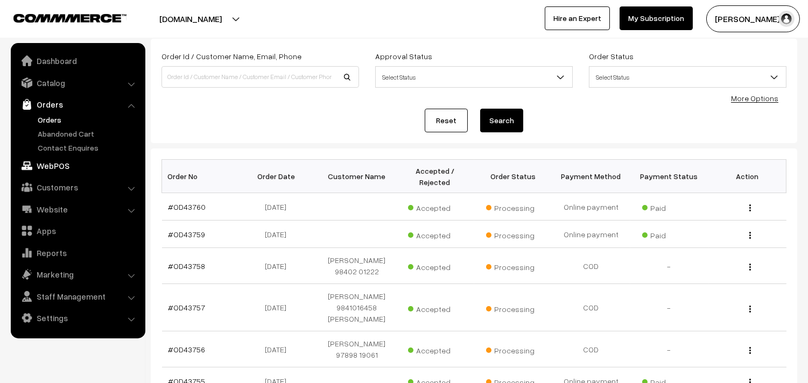
click at [51, 160] on link "WebPOS" at bounding box center [77, 165] width 128 height 19
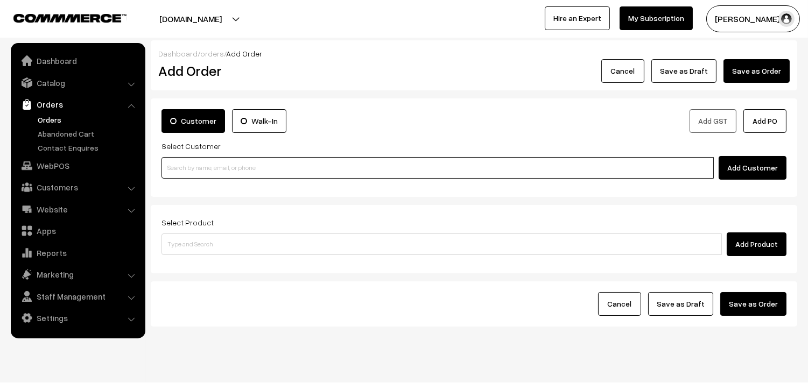
click at [194, 169] on input at bounding box center [437, 168] width 552 height 22
paste input "98417 78087"
click at [184, 162] on input "98417 78087" at bounding box center [437, 168] width 552 height 22
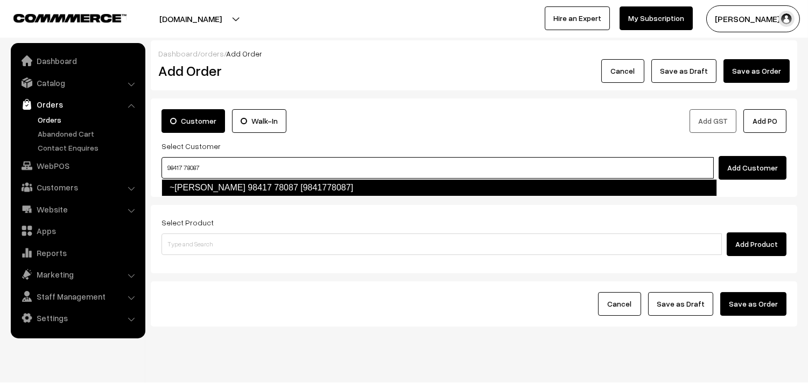
click at [195, 183] on link "~[PERSON_NAME] 98417 78087 [9841778087]" at bounding box center [438, 187] width 555 height 17
type input "98417 78087"
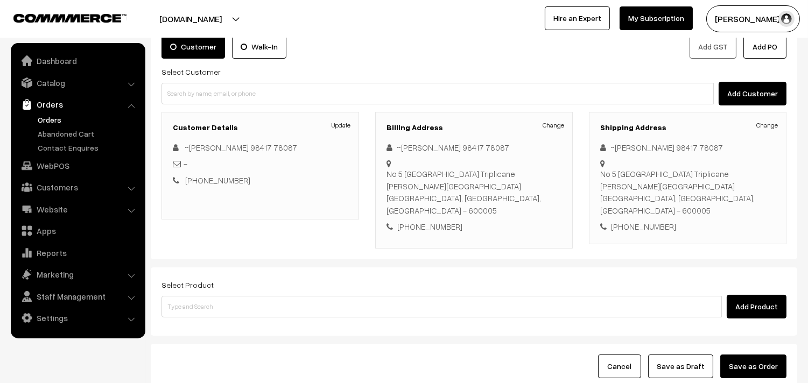
scroll to position [146, 0]
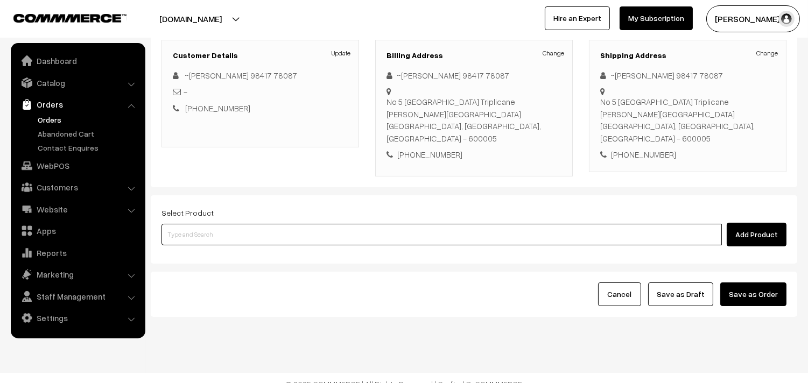
click at [214, 227] on input at bounding box center [441, 235] width 560 height 22
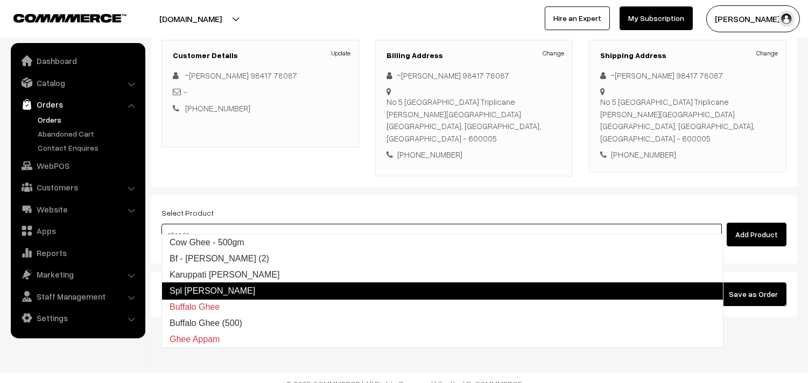
type input "ghee pon"
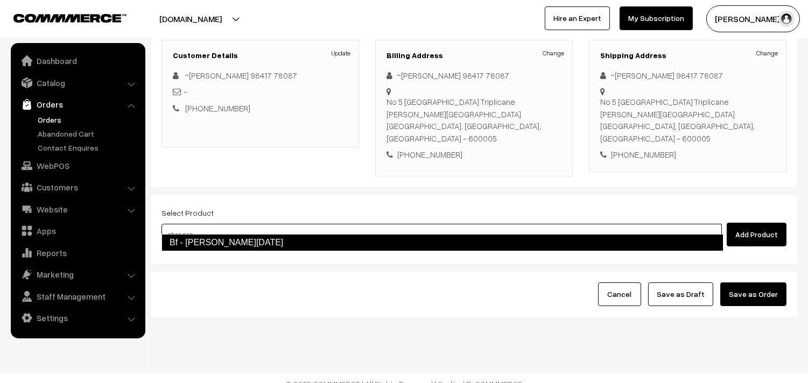
click at [216, 248] on link "Bf - [PERSON_NAME][DATE]" at bounding box center [442, 242] width 562 height 17
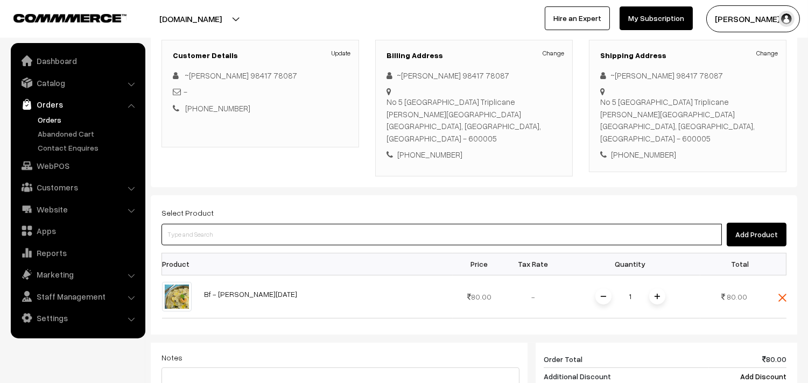
click at [224, 225] on input at bounding box center [441, 235] width 560 height 22
type input "idly"
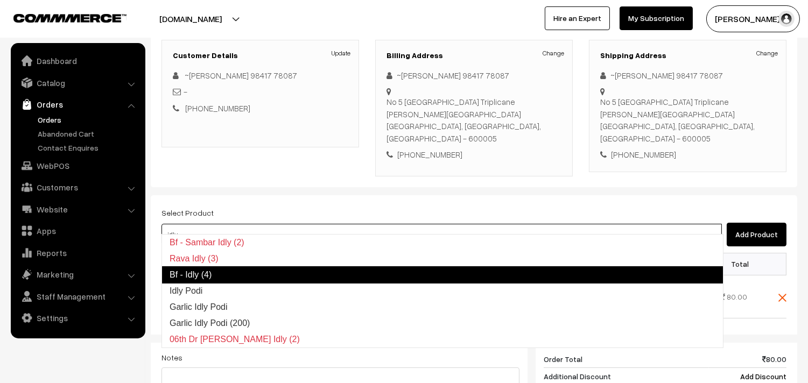
click at [210, 270] on link "Bf - Idly (4)" at bounding box center [442, 274] width 562 height 17
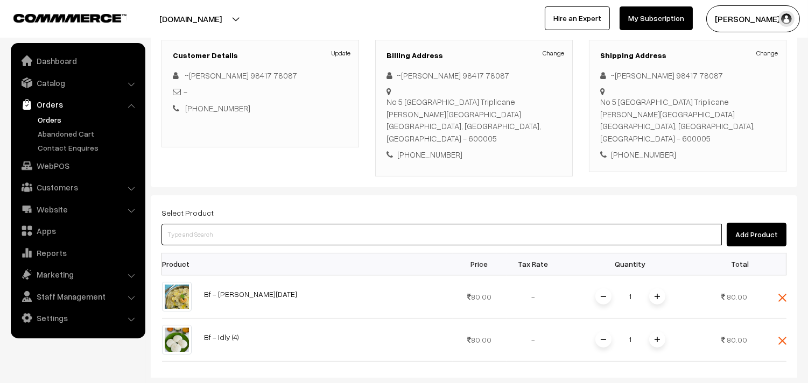
click at [222, 228] on input at bounding box center [441, 235] width 560 height 22
type input "vadai"
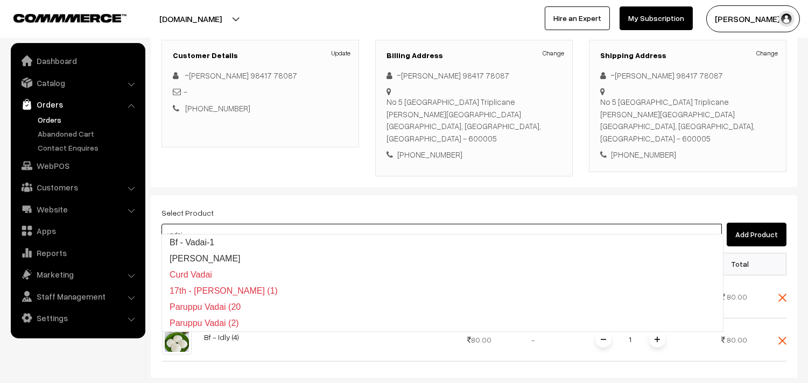
click at [221, 234] on ul "Bf - Vadai-1 Milagu Vadai Curd Vadai 17th - Ulundhu Vadai (1) Paruppu Vadai (20…" at bounding box center [442, 283] width 562 height 98
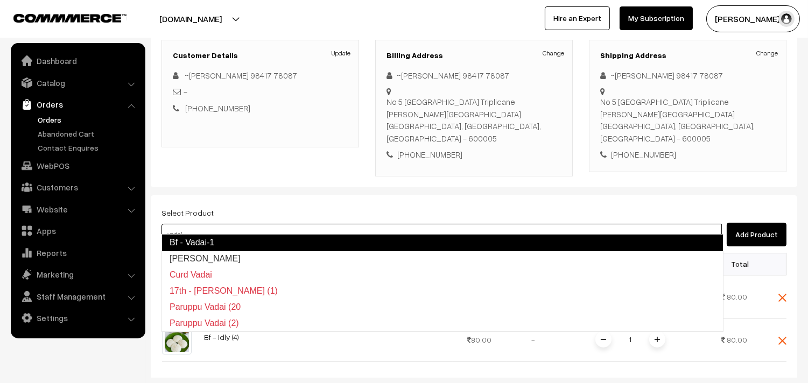
click at [219, 239] on link "Bf - Vadai-1" at bounding box center [442, 242] width 562 height 17
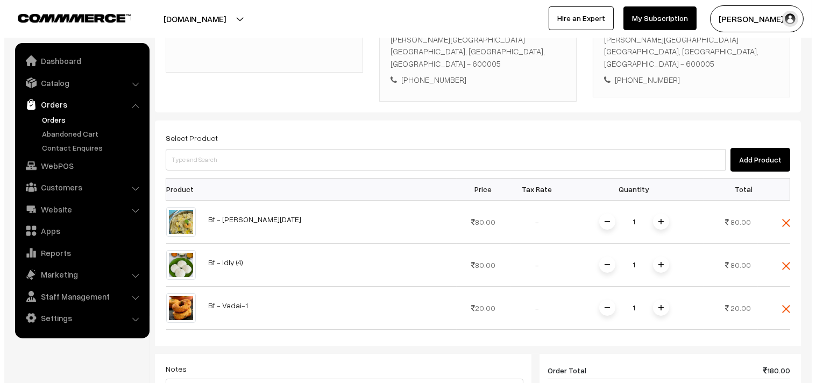
scroll to position [445, 0]
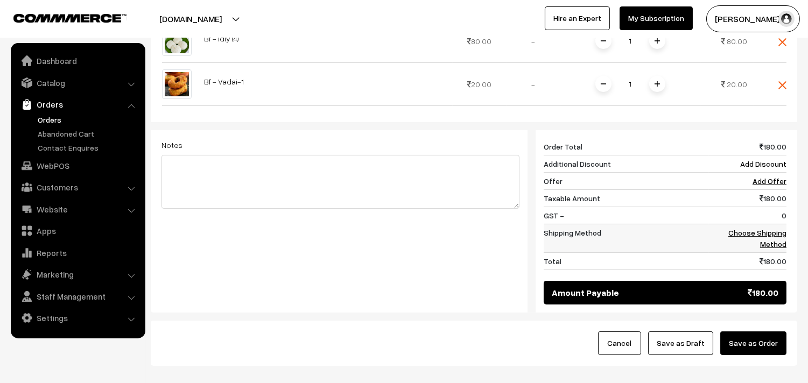
click at [760, 224] on td "Choose Shipping Method" at bounding box center [747, 238] width 77 height 29
click at [743, 228] on link "Choose Shipping Method" at bounding box center [757, 238] width 58 height 20
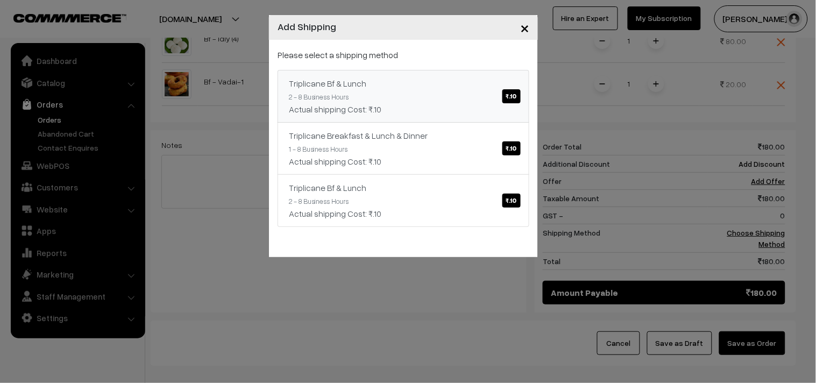
click at [425, 93] on link "Triplicane Bf & Lunch ₹.10 2 - 8 Business Hours Actual shipping Cost: ₹.10" at bounding box center [404, 96] width 252 height 53
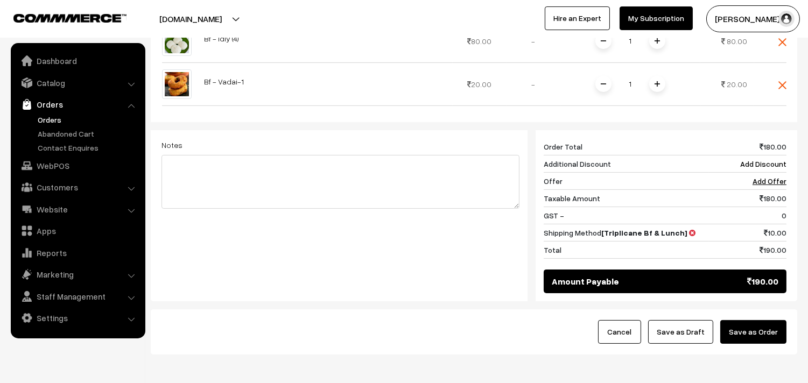
click at [740, 329] on button "Save as Order" at bounding box center [753, 332] width 66 height 24
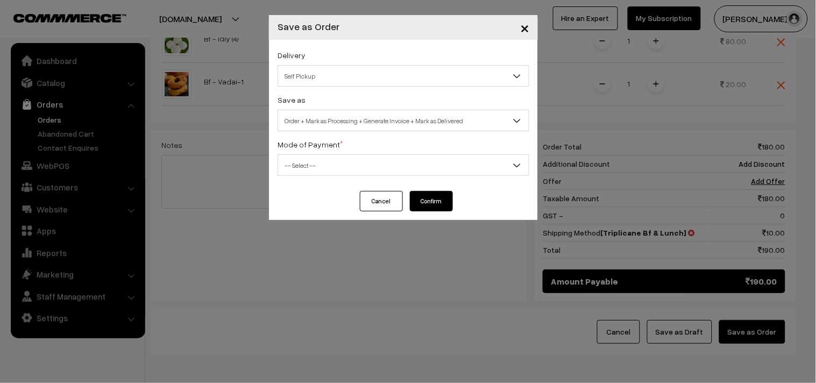
click at [323, 72] on span "Self Pickup" at bounding box center [403, 76] width 251 height 19
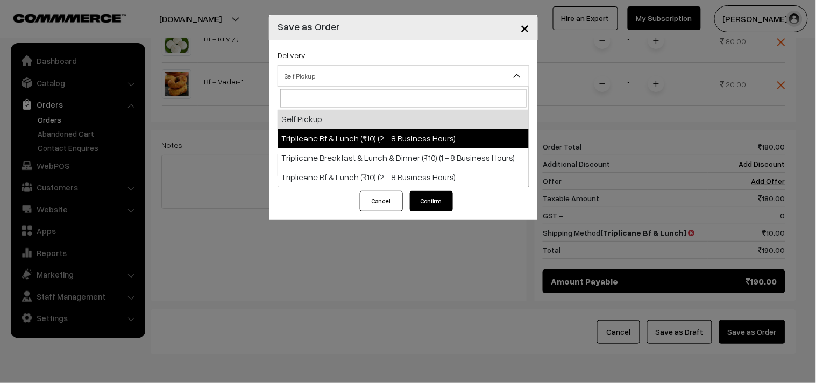
select select "TO1"
select select "3"
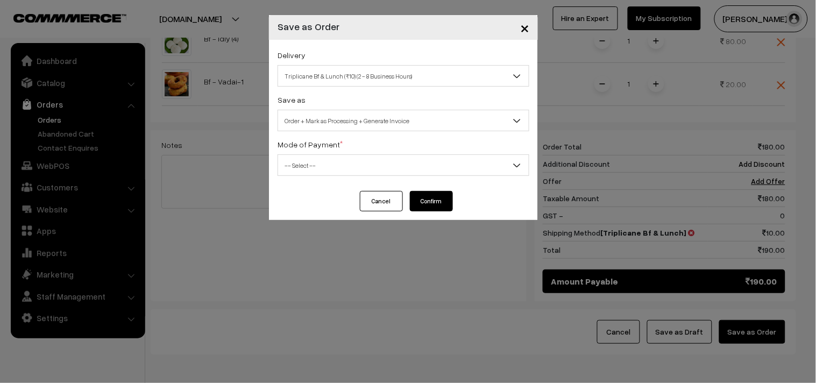
click at [341, 121] on span "Order + Mark as Processing + Generate Invoice" at bounding box center [403, 120] width 251 height 19
click at [318, 172] on span "-- Select --" at bounding box center [403, 165] width 251 height 19
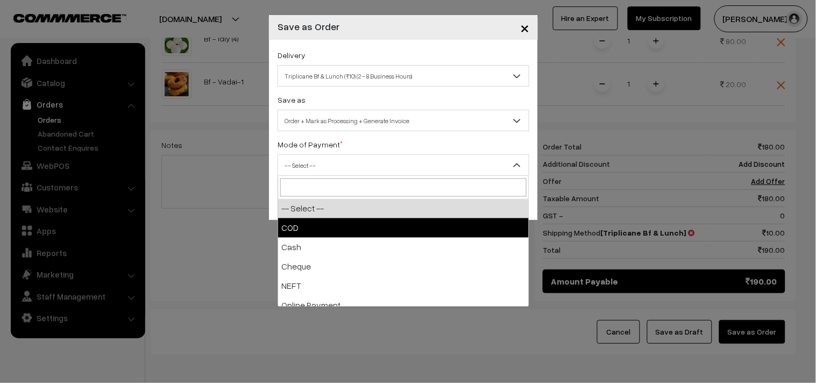
drag, startPoint x: 303, startPoint y: 216, endPoint x: 302, endPoint y: 229, distance: 13.0
select select "1"
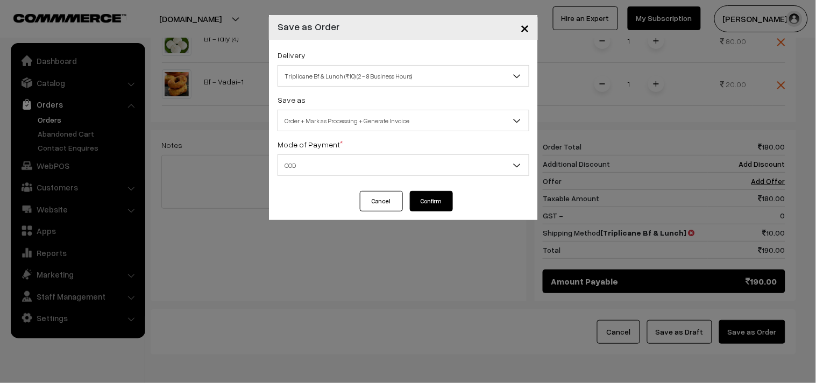
click at [440, 198] on button "Confirm" at bounding box center [431, 201] width 43 height 20
click at [54, 120] on div "× Save as Order Delivery Self Pickup Triplicane Bf & Lunch (₹10) (2 - 8 Busines…" at bounding box center [408, 191] width 816 height 383
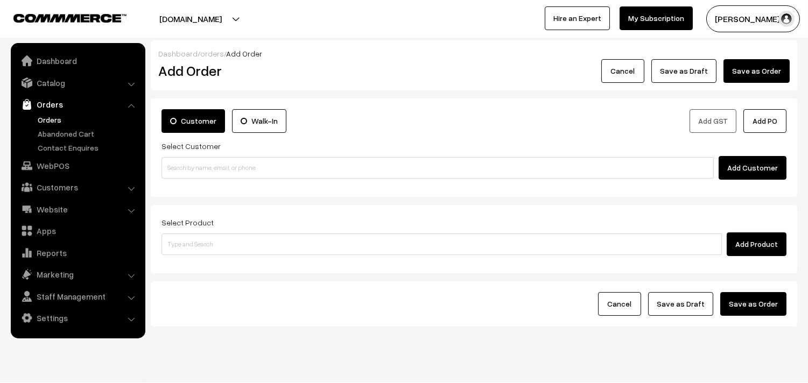
click at [50, 119] on link "Orders" at bounding box center [88, 119] width 107 height 11
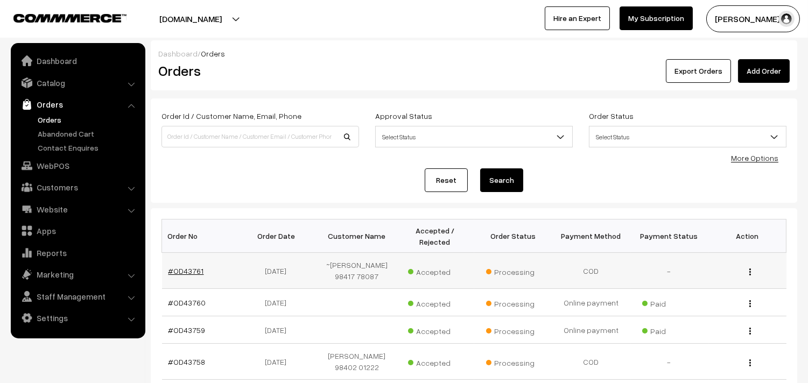
click at [192, 266] on link "#OD43761" at bounding box center [186, 270] width 36 height 9
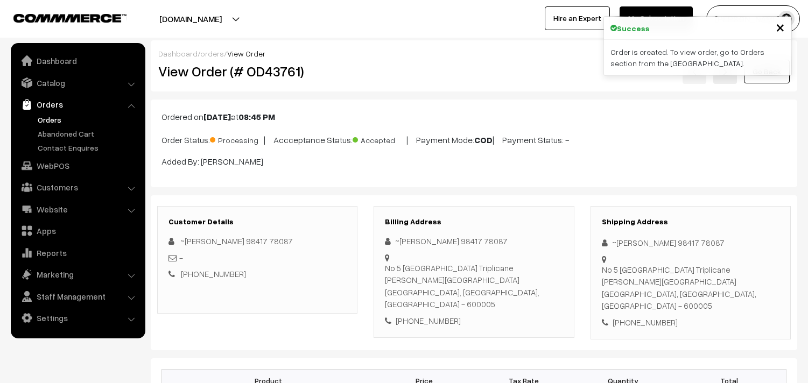
click at [341, 74] on h2 "View Order (# OD43761)" at bounding box center [258, 71] width 200 height 17
click at [210, 76] on h2 "View Order (# OD43761)" at bounding box center [258, 71] width 200 height 17
drag, startPoint x: 192, startPoint y: 65, endPoint x: 339, endPoint y: 68, distance: 146.9
click at [339, 68] on h2 "View Order (# OD43761)" at bounding box center [258, 71] width 200 height 17
copy h2 "Order (# OD43761)"
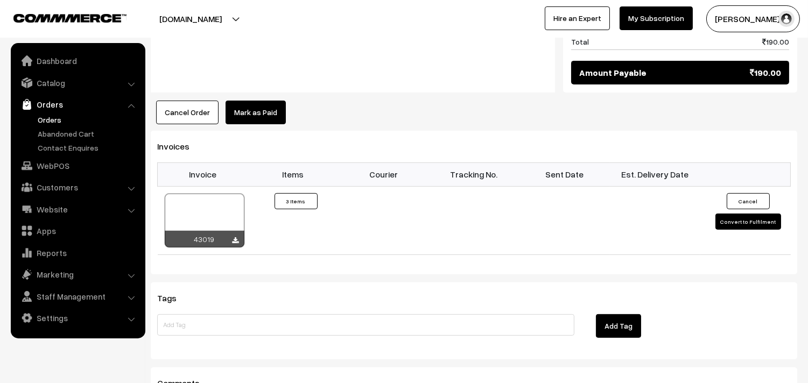
scroll to position [837, 0]
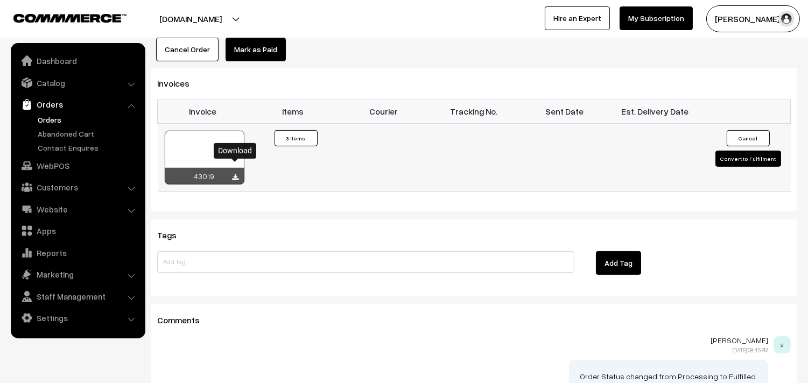
click at [238, 173] on div at bounding box center [235, 178] width 6 height 11
click at [239, 168] on div "43019" at bounding box center [205, 176] width 80 height 17
click at [233, 174] on icon at bounding box center [235, 177] width 6 height 7
click at [44, 117] on link "Orders" at bounding box center [88, 119] width 107 height 11
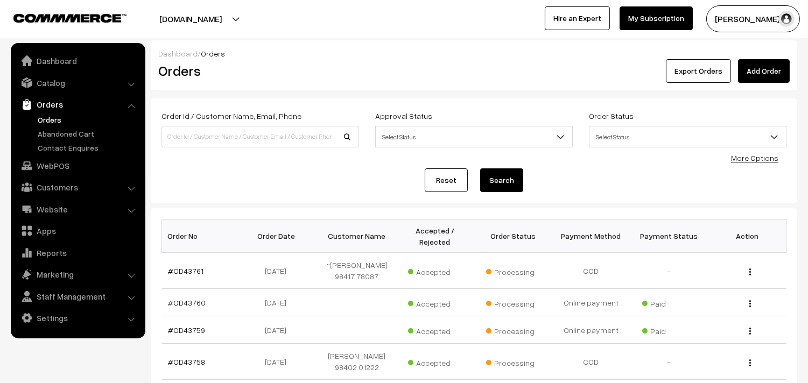
click at [41, 118] on link "Orders" at bounding box center [88, 119] width 107 height 11
click at [44, 111] on link "Orders" at bounding box center [77, 104] width 128 height 19
click at [44, 115] on link "Orders" at bounding box center [88, 119] width 107 height 11
click at [52, 114] on link "Orders" at bounding box center [88, 119] width 107 height 11
click at [52, 170] on link "WebPOS" at bounding box center [77, 165] width 128 height 19
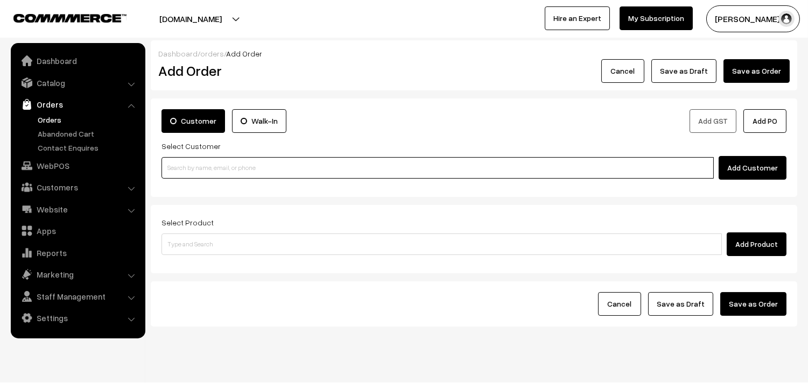
click at [207, 171] on input at bounding box center [437, 168] width 552 height 22
paste input "80569 32293"
click at [185, 158] on input "80569 32293" at bounding box center [437, 168] width 552 height 22
click at [203, 178] on input "8056932293" at bounding box center [437, 168] width 552 height 22
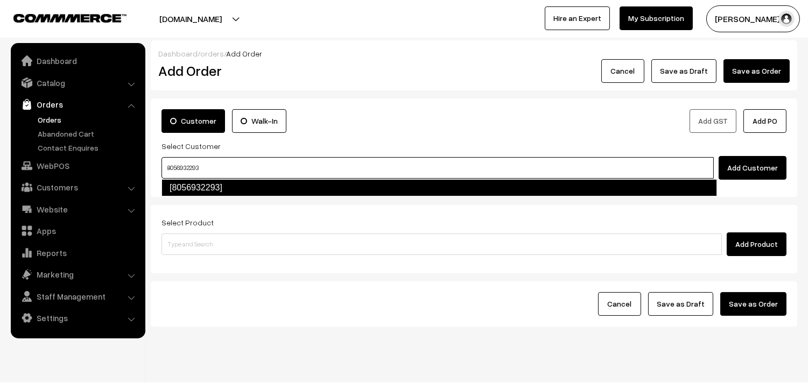
click at [202, 190] on link "[8056932293]" at bounding box center [438, 187] width 555 height 17
type input "8056932293"
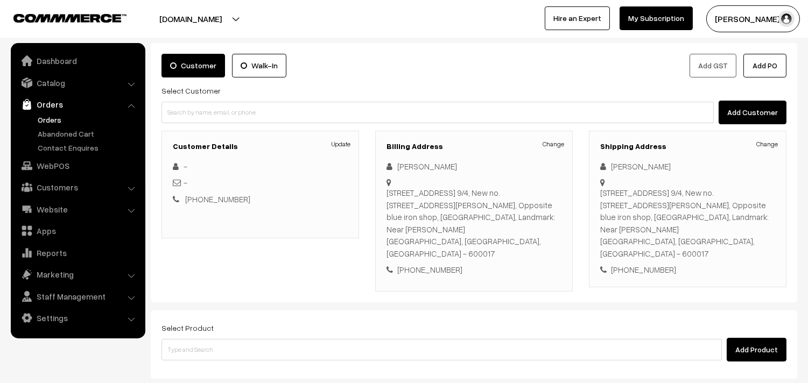
scroll to position [60, 0]
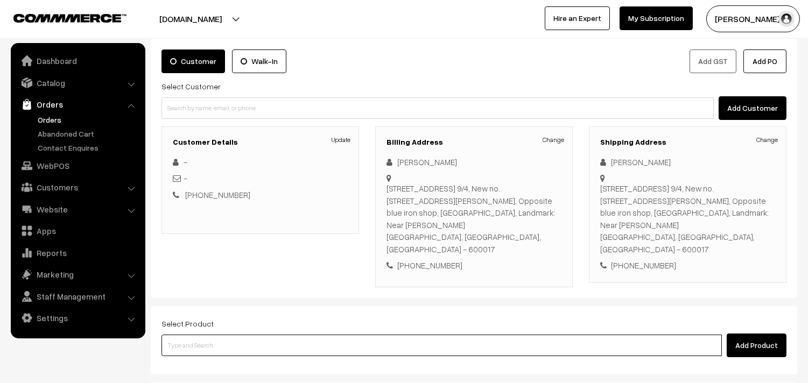
click at [229, 335] on input at bounding box center [441, 346] width 560 height 22
type input "ghee podi"
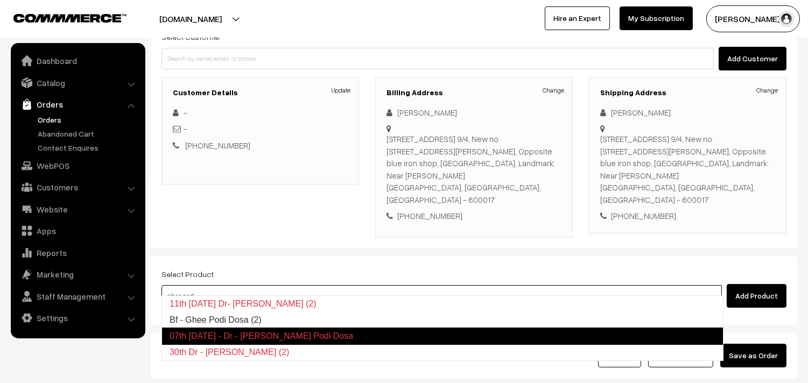
scroll to position [171, 0]
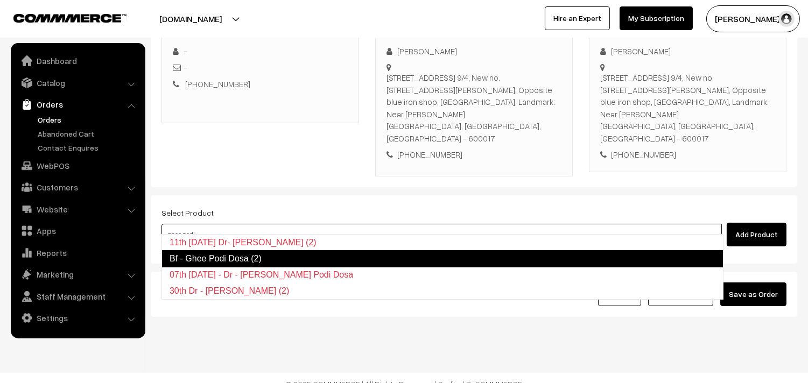
click at [244, 264] on link "Bf - Ghee Podi Dosa (2)" at bounding box center [442, 258] width 562 height 17
click at [223, 227] on input at bounding box center [441, 235] width 560 height 22
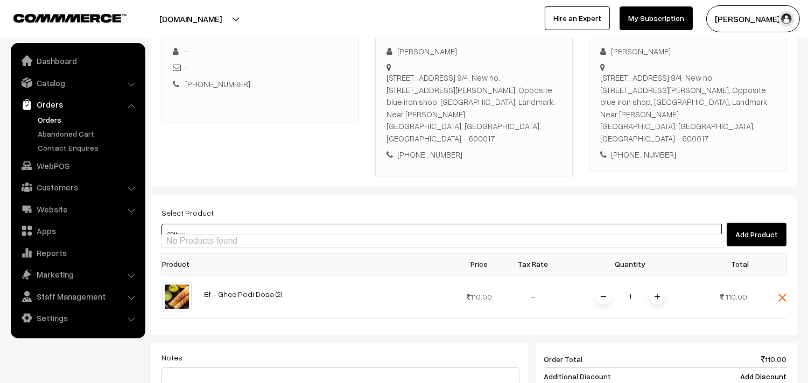
type input "09th wi"
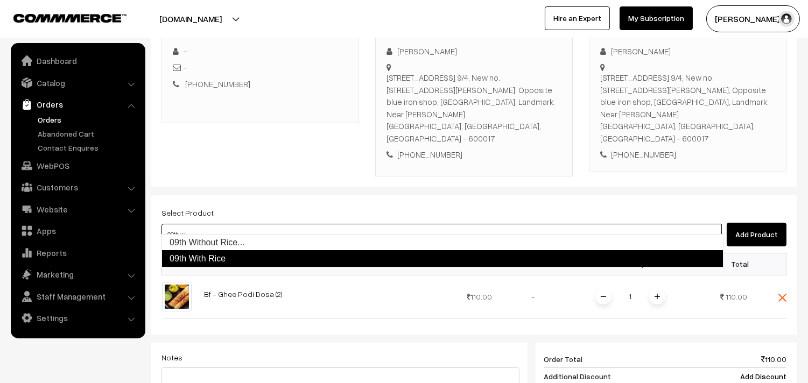
click at [215, 258] on link "09th With Rice" at bounding box center [442, 258] width 562 height 17
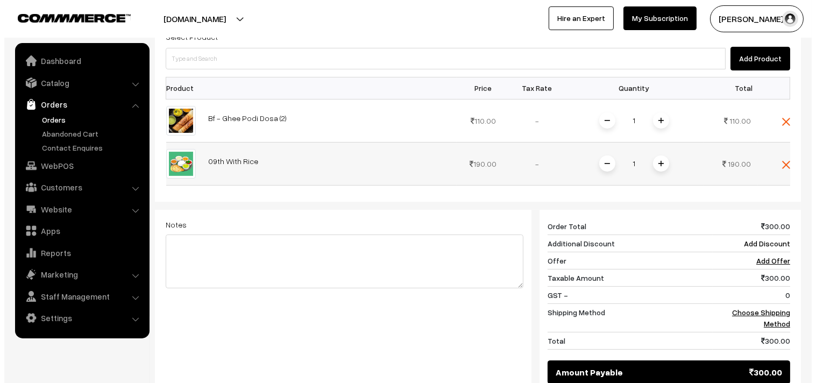
scroll to position [410, 0]
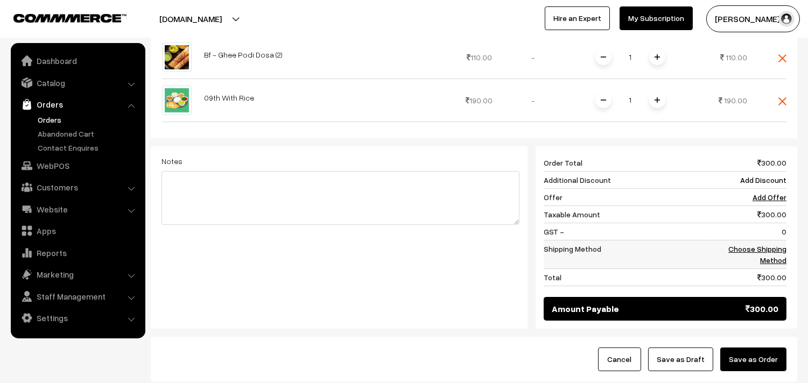
click at [746, 243] on td "Choose Shipping Method" at bounding box center [747, 254] width 77 height 29
click at [743, 244] on link "Choose Shipping Method" at bounding box center [757, 254] width 58 height 20
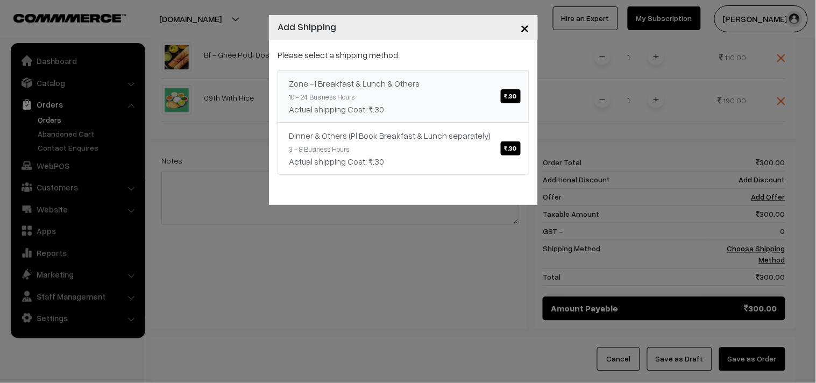
click at [429, 82] on div "Zone -1 Breakfast & Lunch & Others ₹.30" at bounding box center [403, 83] width 229 height 13
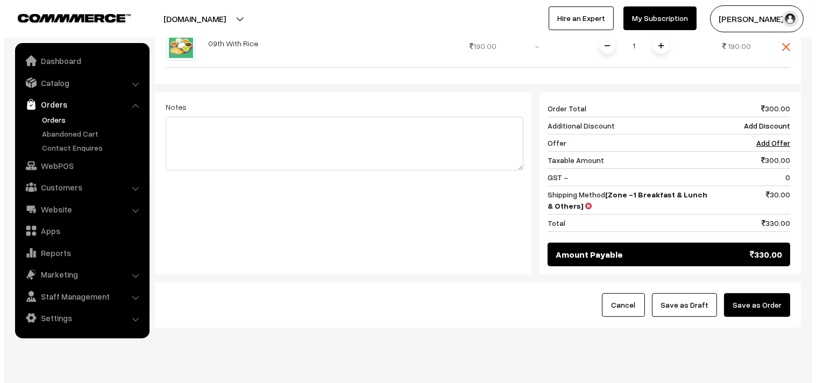
scroll to position [476, 0]
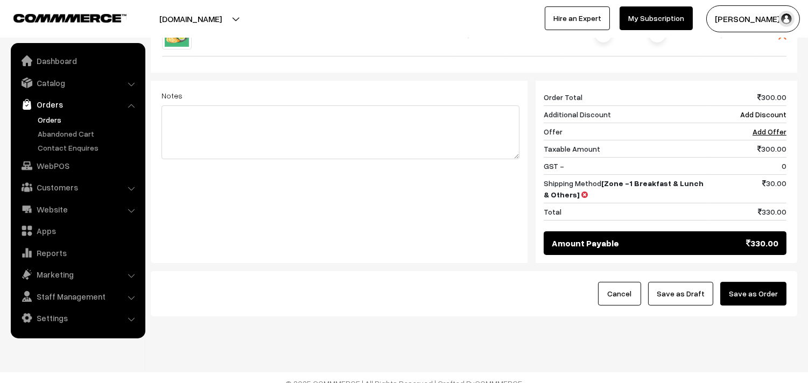
click at [753, 282] on button "Save as Order" at bounding box center [753, 294] width 66 height 24
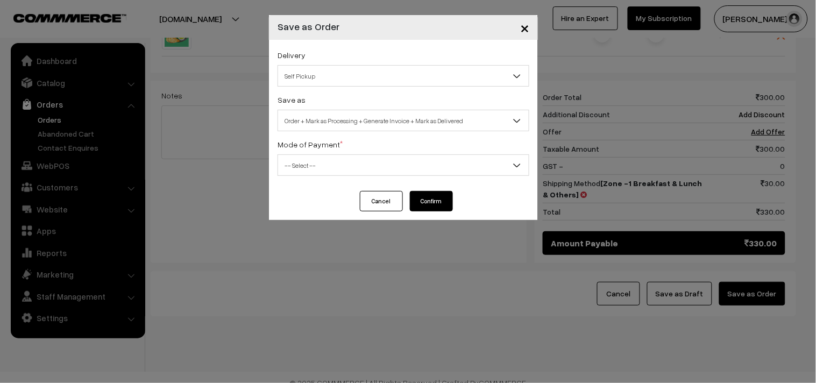
click at [305, 75] on span "Self Pickup" at bounding box center [403, 76] width 251 height 19
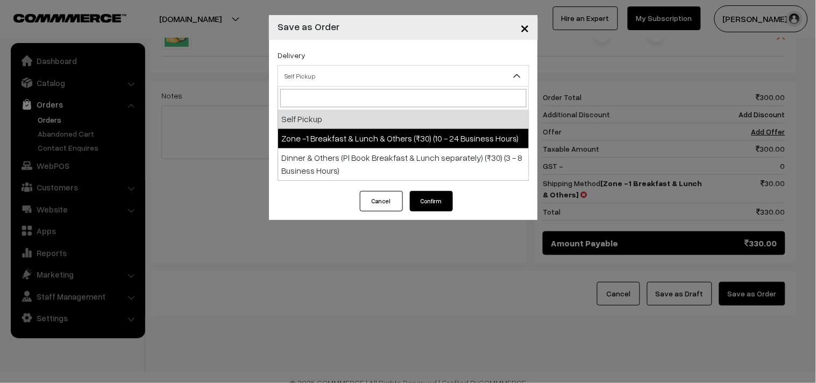
drag, startPoint x: 328, startPoint y: 135, endPoint x: 331, endPoint y: 128, distance: 8.2
select select "ZON1"
select select "3"
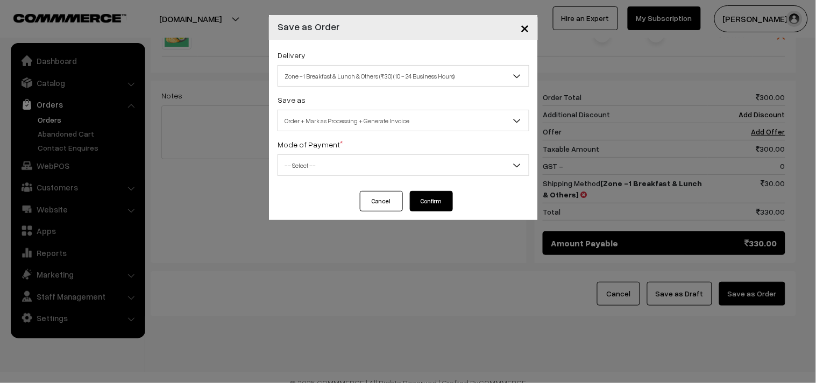
click at [336, 120] on span "Order + Mark as Processing + Generate Invoice" at bounding box center [403, 120] width 251 height 19
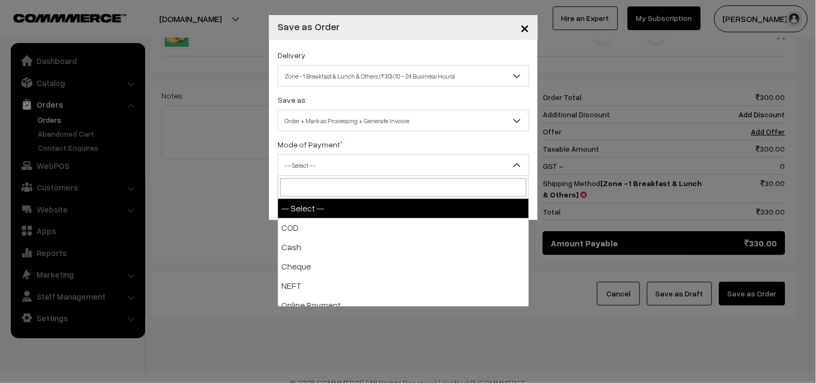
drag, startPoint x: 311, startPoint y: 168, endPoint x: 308, endPoint y: 178, distance: 9.5
click at [310, 168] on span "-- Select --" at bounding box center [403, 165] width 251 height 19
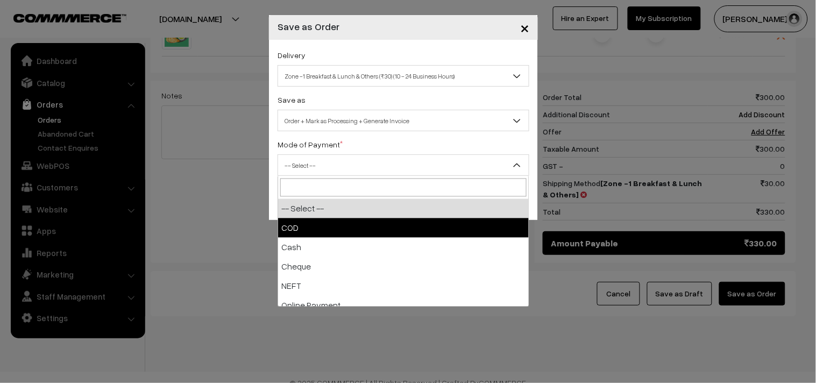
drag, startPoint x: 302, startPoint y: 227, endPoint x: 379, endPoint y: 215, distance: 78.4
select select "1"
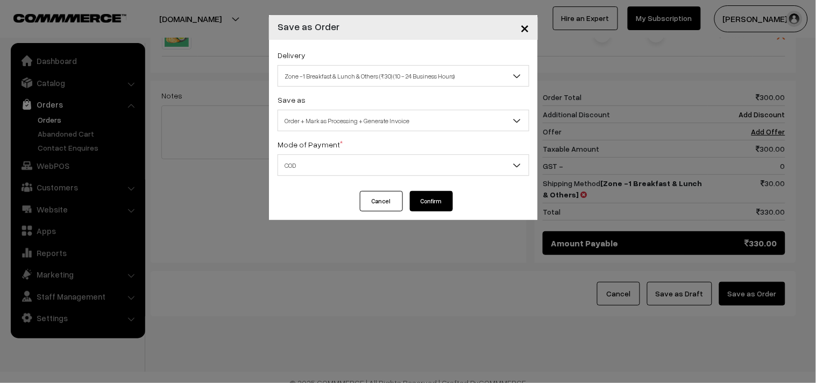
click at [438, 193] on button "Confirm" at bounding box center [431, 201] width 43 height 20
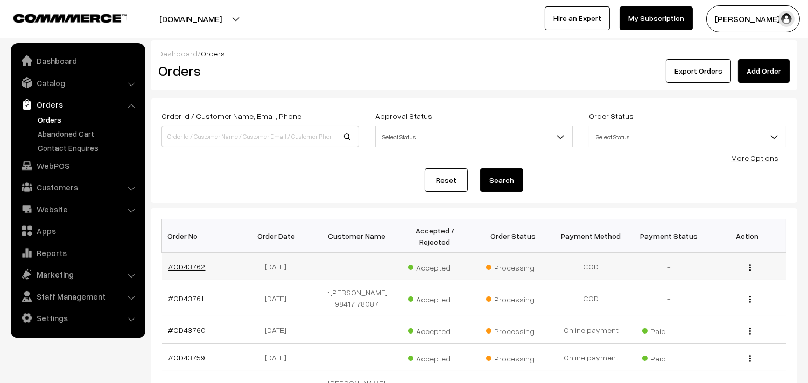
click at [190, 265] on link "#OD43762" at bounding box center [186, 266] width 37 height 9
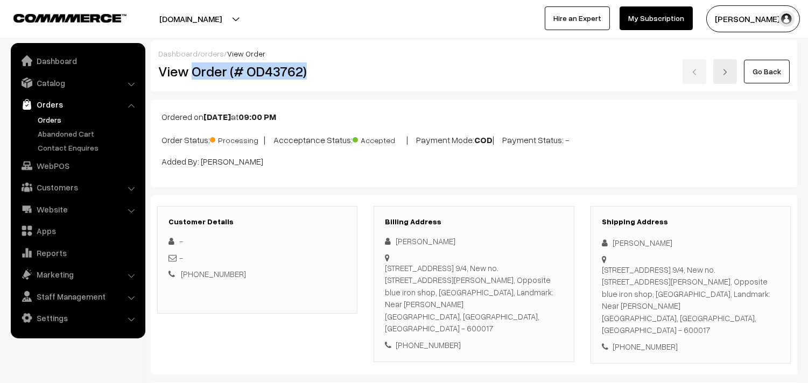
drag, startPoint x: 0, startPoint y: 0, endPoint x: 320, endPoint y: 72, distance: 328.1
click at [320, 72] on h2 "View Order (# OD43762)" at bounding box center [258, 71] width 200 height 17
copy h2 "Order (# OD43762)"
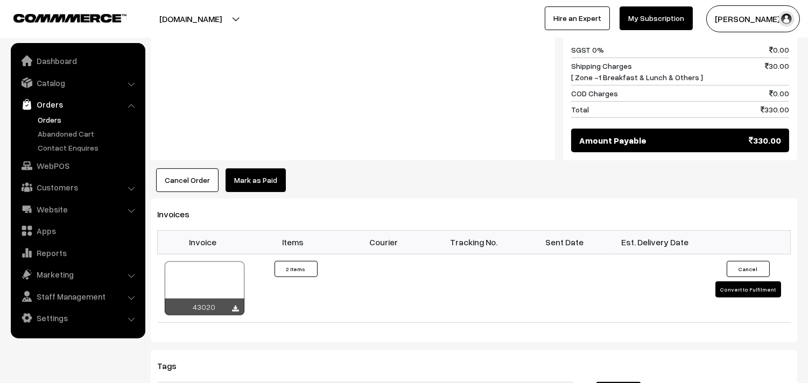
scroll to position [777, 0]
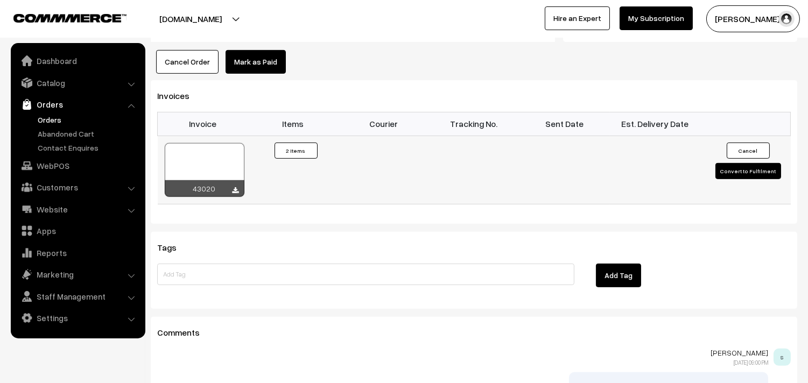
click at [229, 180] on div "43020" at bounding box center [205, 188] width 80 height 17
click at [235, 187] on icon at bounding box center [235, 190] width 6 height 7
click at [48, 164] on link "WebPOS" at bounding box center [77, 165] width 128 height 19
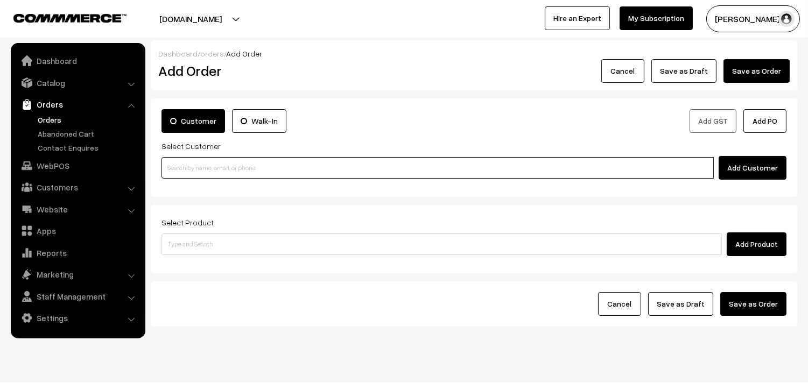
click at [228, 168] on input at bounding box center [437, 168] width 552 height 22
paste input "80569 32293"
click at [186, 159] on input "80569 32293" at bounding box center [437, 168] width 552 height 22
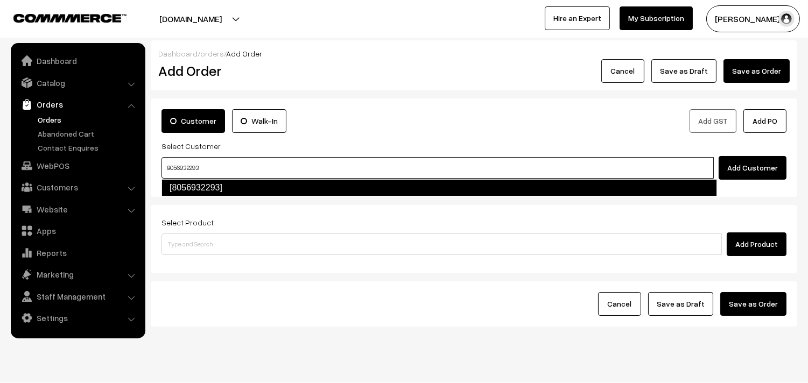
click at [190, 186] on link "[8056932293]" at bounding box center [438, 187] width 555 height 17
type input "8056932293"
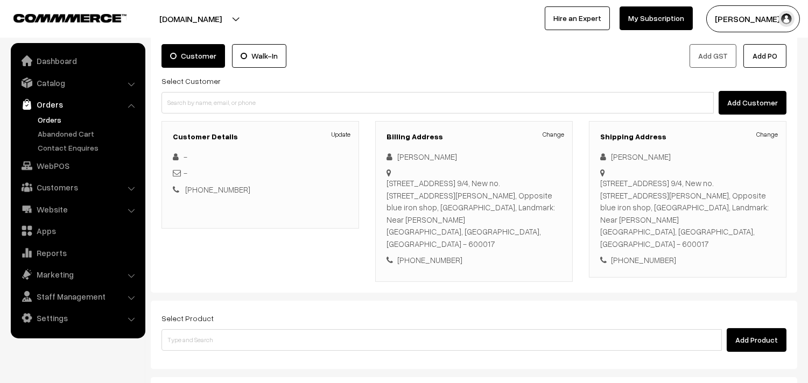
scroll to position [82, 0]
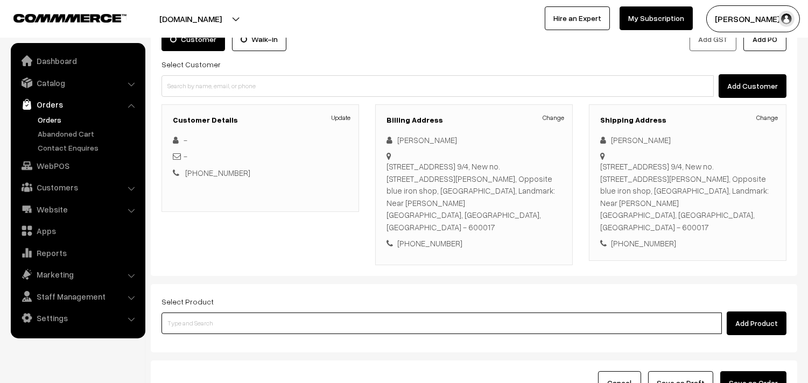
click at [214, 313] on input at bounding box center [441, 324] width 560 height 22
type input "idly up"
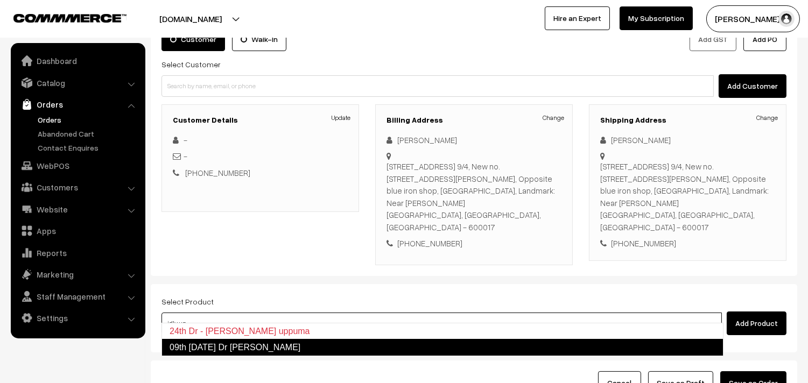
click at [226, 345] on link "09th [DATE] Dr [PERSON_NAME]" at bounding box center [442, 347] width 562 height 17
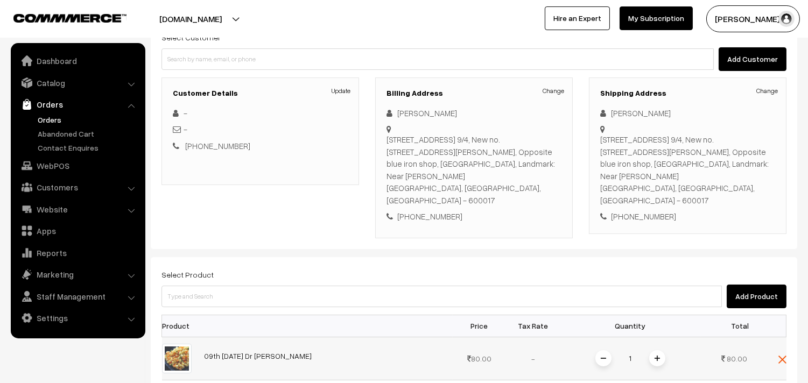
scroll to position [171, 0]
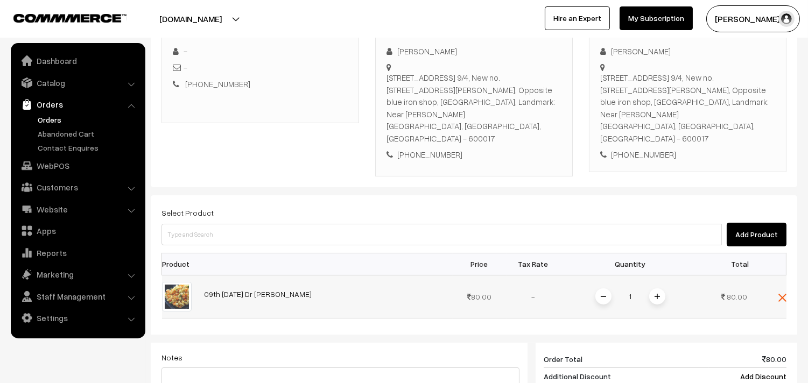
click at [655, 294] on img at bounding box center [656, 296] width 5 height 5
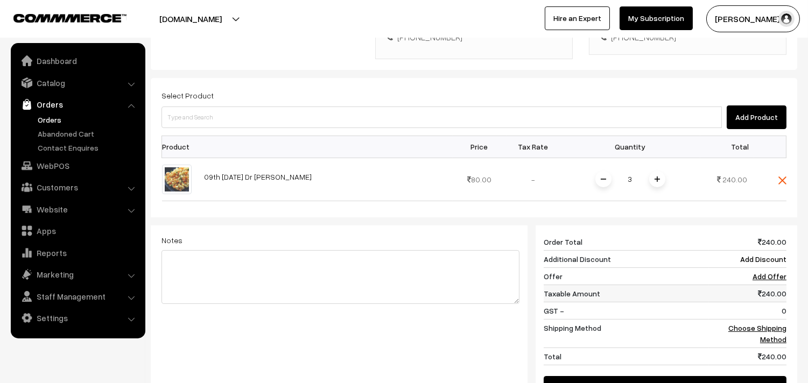
scroll to position [291, 0]
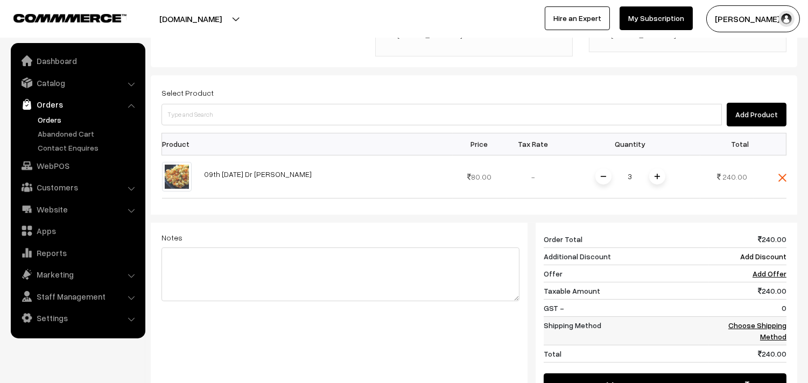
click at [761, 321] on link "Choose Shipping Method" at bounding box center [757, 331] width 58 height 20
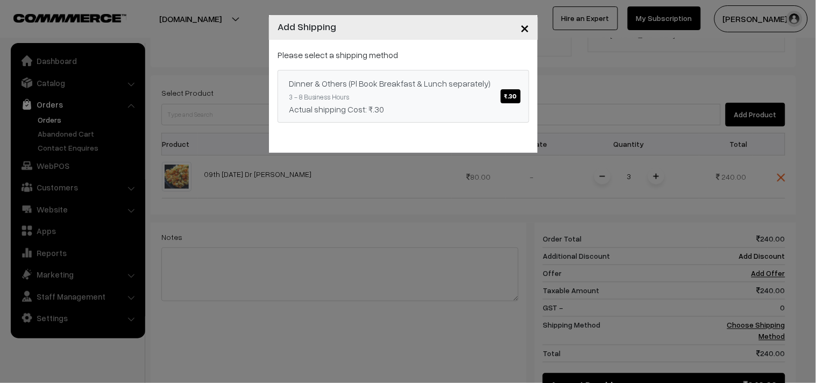
click at [440, 85] on div "Dinner & Others (Pl Book Breakfast & Lunch separately) ₹.30" at bounding box center [403, 83] width 229 height 13
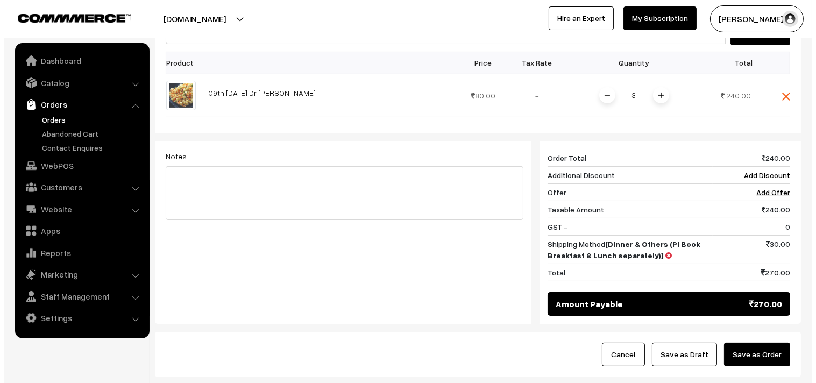
scroll to position [433, 0]
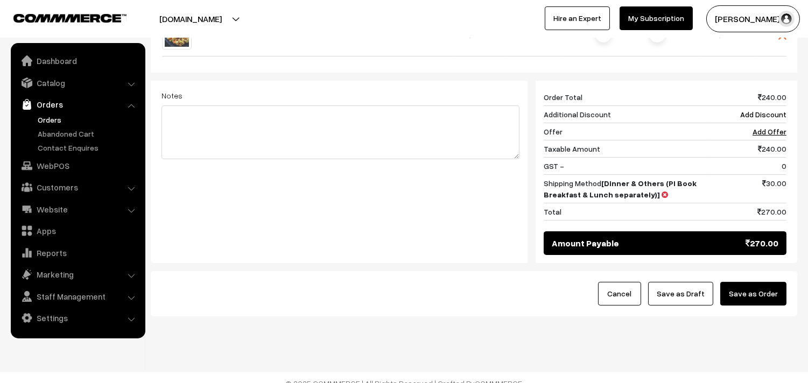
click at [763, 293] on button "Save as Order" at bounding box center [753, 294] width 66 height 24
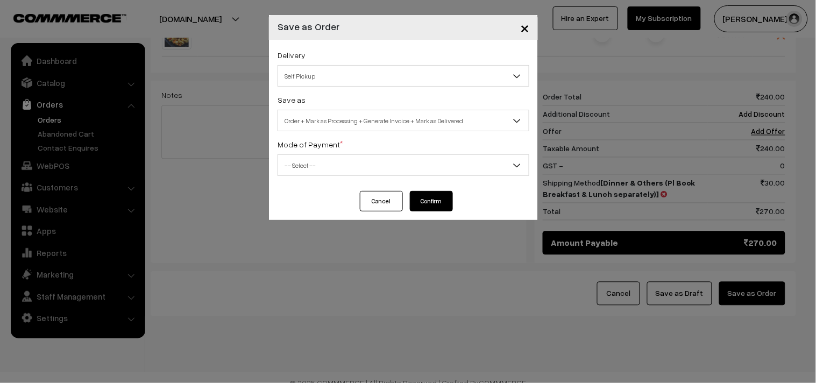
click at [345, 76] on span "Self Pickup" at bounding box center [403, 76] width 251 height 19
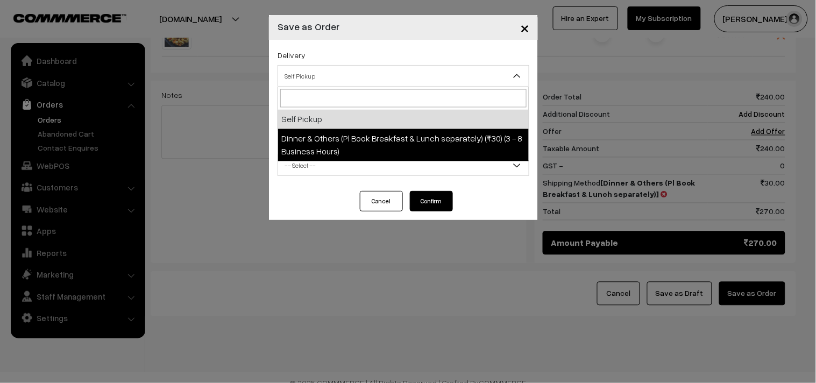
select select "DOP1"
select select "3"
click at [379, 132] on div "Delivery Self Pickup Dinner & Others (Pl Book Breakfast & Lunch separately) (₹3…" at bounding box center [403, 115] width 269 height 151
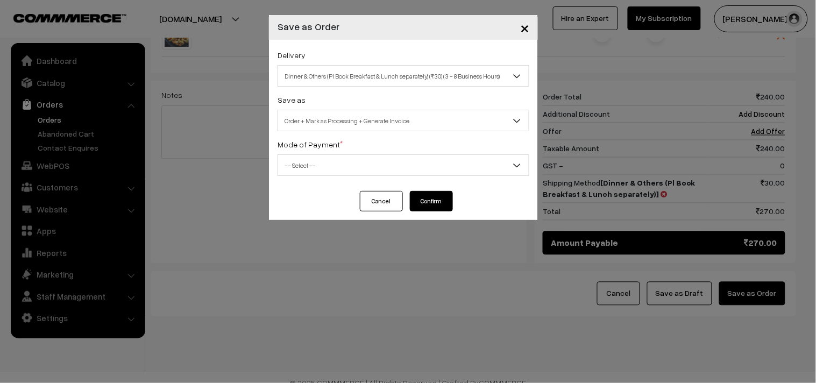
click at [368, 124] on span "Order + Mark as Processing + Generate Invoice" at bounding box center [403, 120] width 251 height 19
click at [323, 167] on span "-- Select --" at bounding box center [403, 165] width 251 height 19
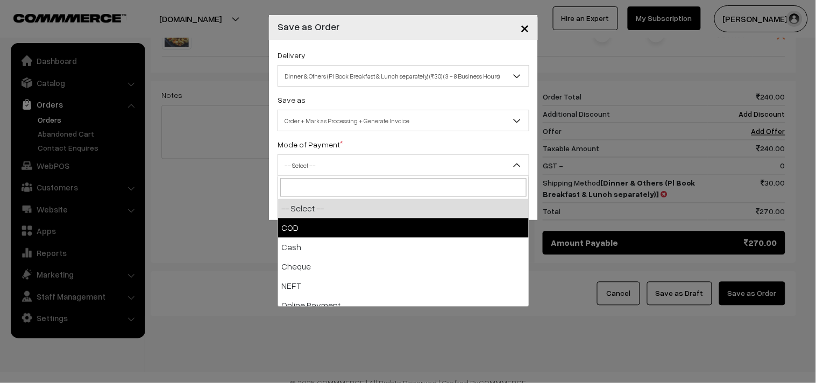
select select "1"
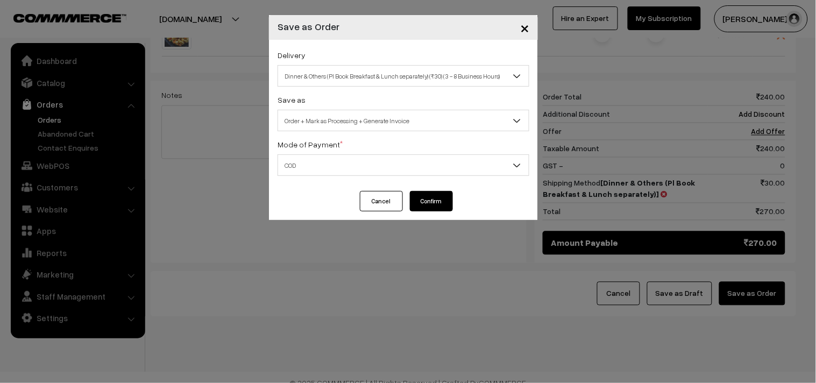
click at [430, 203] on button "Confirm" at bounding box center [431, 201] width 43 height 20
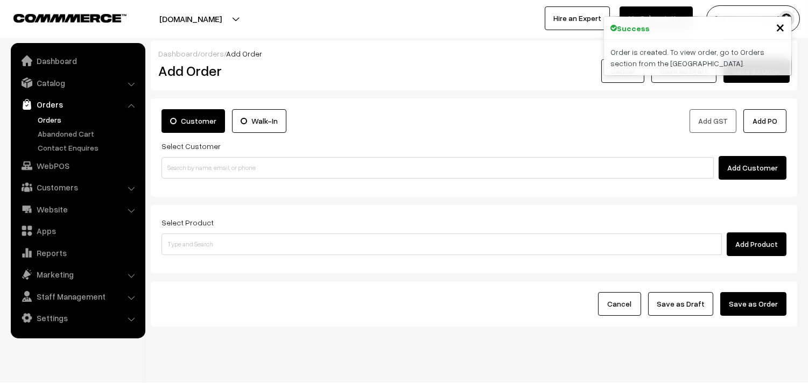
click at [52, 117] on link "Orders" at bounding box center [88, 119] width 107 height 11
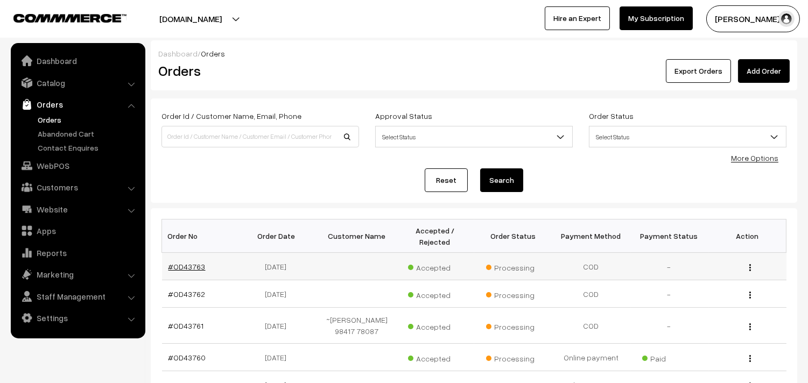
click at [186, 266] on link "#OD43763" at bounding box center [186, 266] width 37 height 9
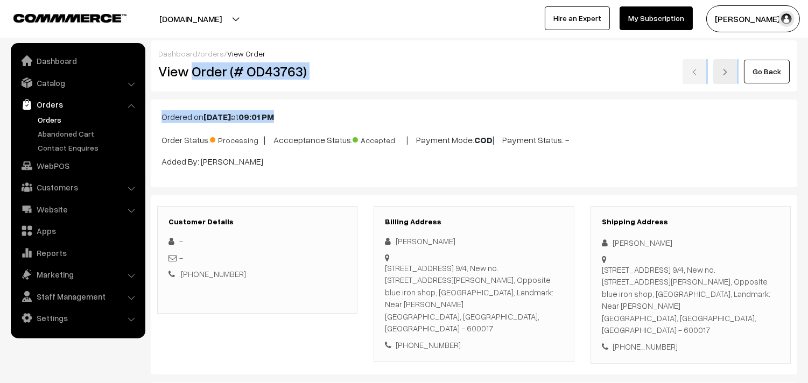
drag, startPoint x: 194, startPoint y: 72, endPoint x: 374, endPoint y: 97, distance: 182.5
copy div "Order (# OD43763) Go Back Ordered on [DATE] 09:01 PM"
click at [206, 90] on div "Dashboard / orders / View Order View Order (# OD43763) Go Back" at bounding box center [474, 65] width 646 height 51
drag, startPoint x: 191, startPoint y: 75, endPoint x: 396, endPoint y: 114, distance: 209.1
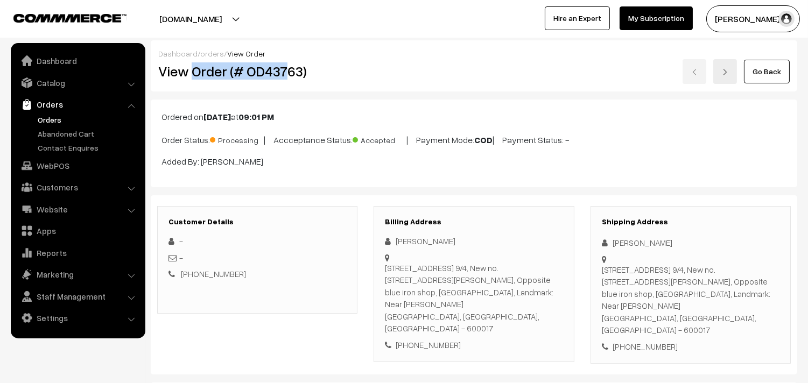
click at [318, 79] on h2 "View Order (# OD43763)" at bounding box center [258, 71] width 200 height 17
copy h2 "Order (# OD43763)"
click at [348, 70] on h2 "View Order (# OD43763)" at bounding box center [258, 71] width 200 height 17
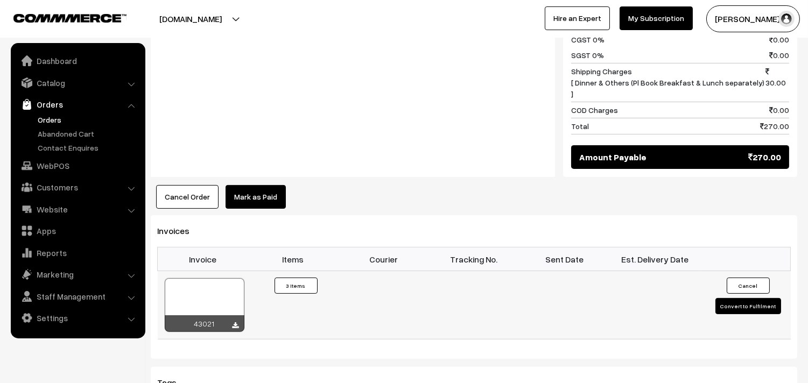
scroll to position [598, 0]
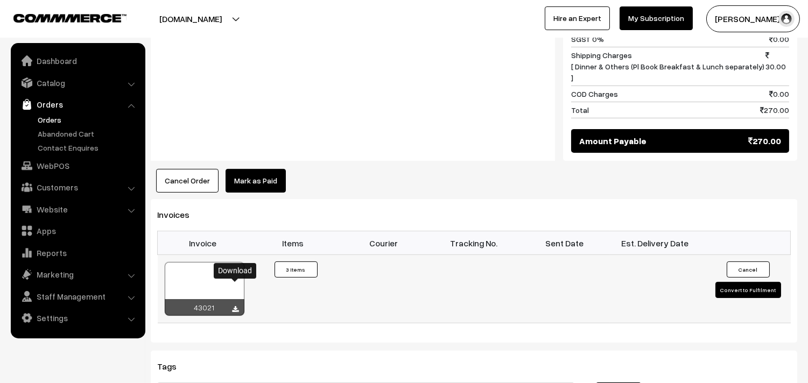
click at [233, 306] on icon at bounding box center [235, 309] width 6 height 7
drag, startPoint x: 47, startPoint y: 160, endPoint x: 90, endPoint y: 162, distance: 42.6
click at [47, 160] on link "WebPOS" at bounding box center [77, 165] width 128 height 19
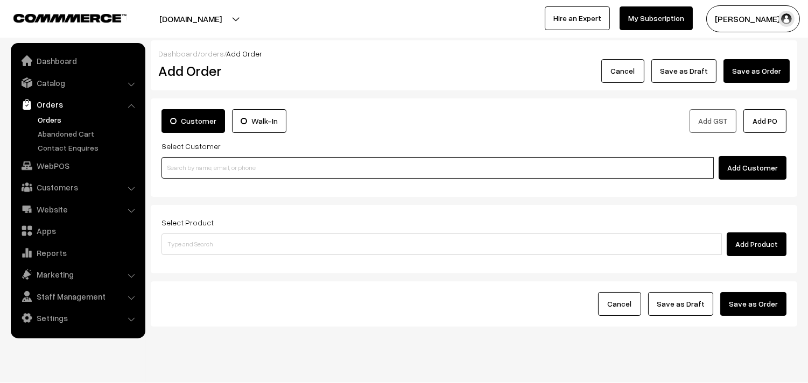
paste input "98401 40417"
click at [219, 175] on input at bounding box center [437, 168] width 552 height 22
click at [181, 158] on input "98401 40417" at bounding box center [437, 168] width 552 height 22
click at [189, 180] on link "Sugantha 98401 40417 [9840140417]" at bounding box center [439, 188] width 554 height 16
type input "98401 40417"
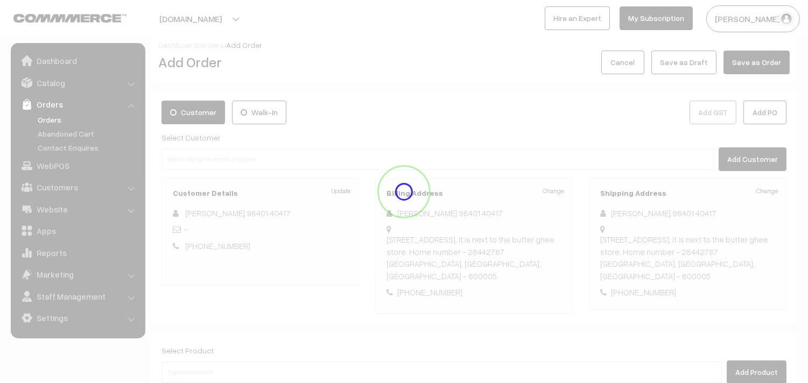
scroll to position [119, 0]
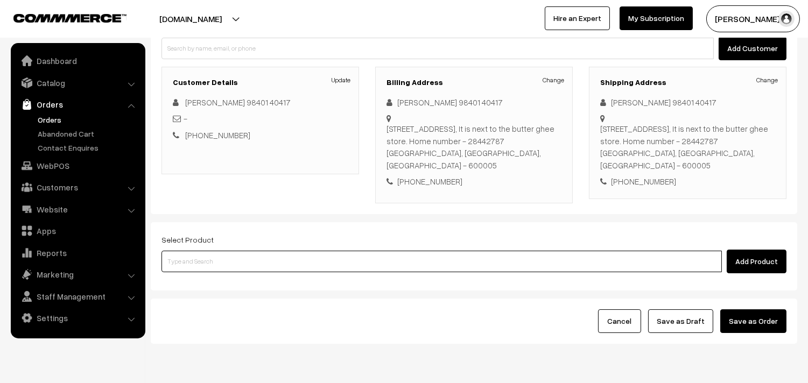
drag, startPoint x: 215, startPoint y: 250, endPoint x: 211, endPoint y: 244, distance: 7.5
click at [215, 251] on input at bounding box center [441, 262] width 560 height 22
type input "ghee do"
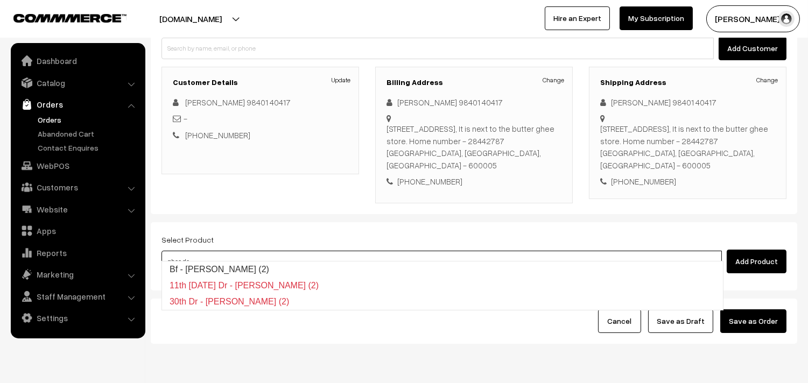
click at [203, 264] on link "Bf - Ghee Dosa (2)" at bounding box center [442, 269] width 561 height 16
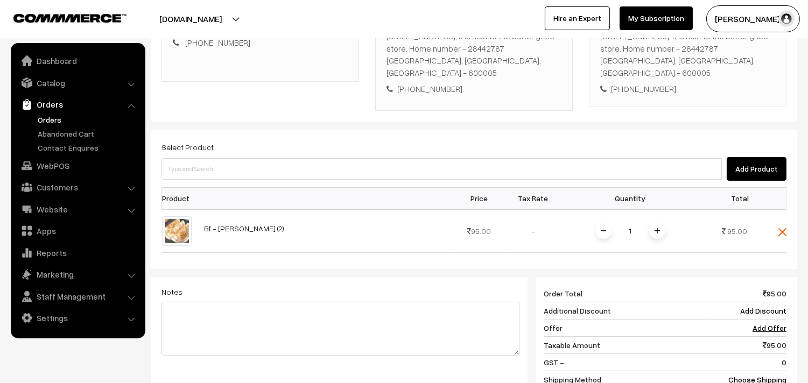
scroll to position [239, 0]
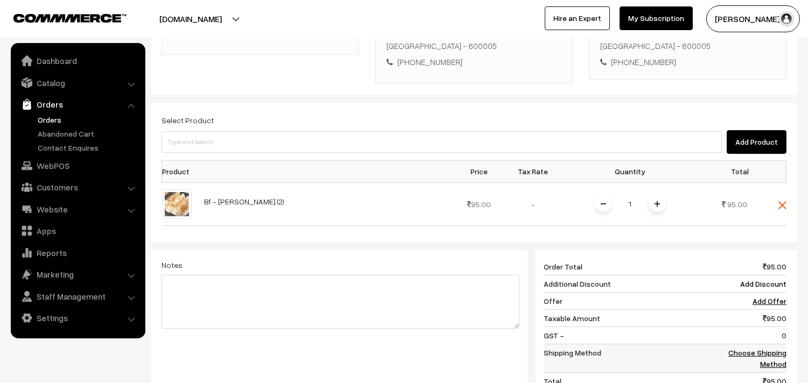
click at [767, 348] on link "Choose Shipping Method" at bounding box center [757, 358] width 58 height 20
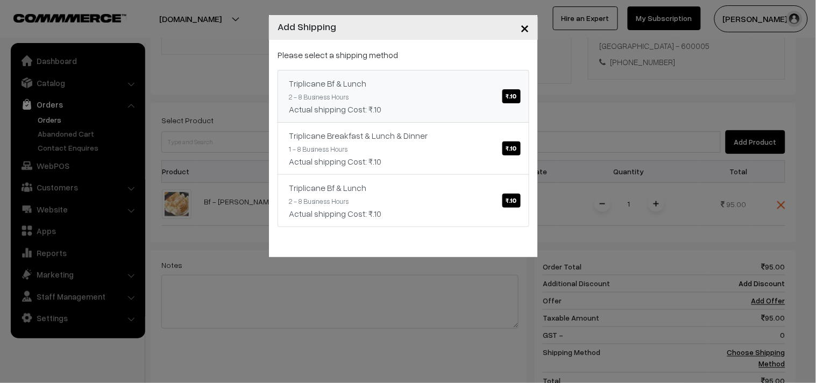
click at [484, 97] on link "Triplicane Bf & Lunch ₹.10 2 - 8 Business Hours Actual shipping Cost: ₹.10" at bounding box center [404, 96] width 252 height 53
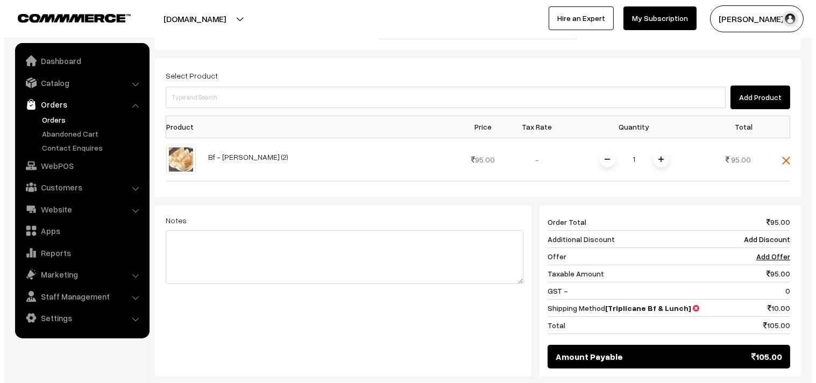
scroll to position [299, 0]
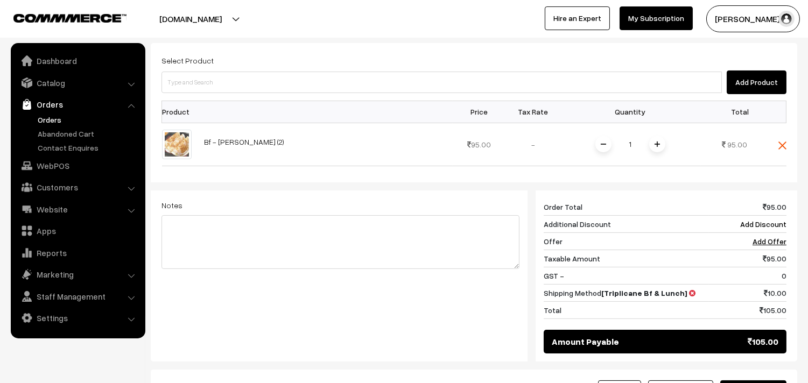
click at [763, 336] on span "105.00" at bounding box center [762, 341] width 31 height 13
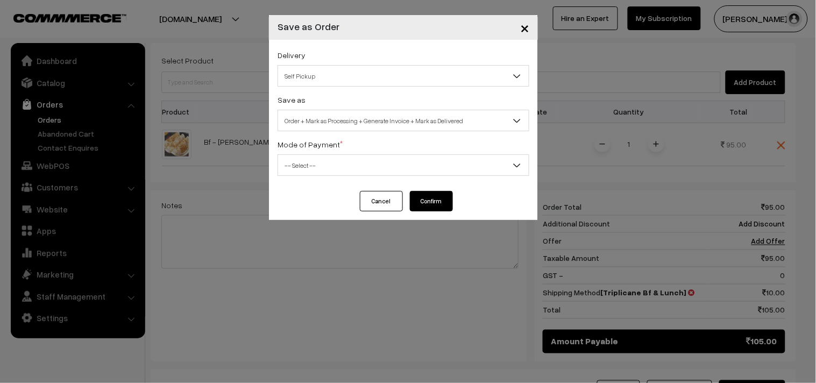
click at [354, 95] on div "Save as Order Order + Mark as Processing Order + Mark as Processing + Generate …" at bounding box center [404, 112] width 252 height 38
click at [348, 81] on span "Self Pickup" at bounding box center [403, 76] width 251 height 19
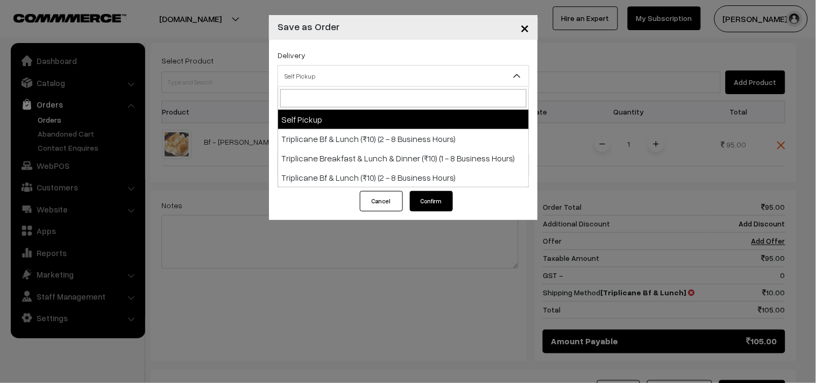
select select "TO1"
select select "3"
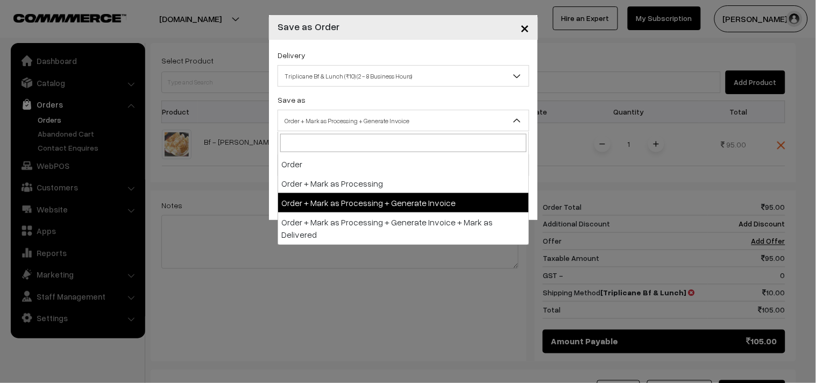
click at [335, 121] on span "Order + Mark as Processing + Generate Invoice" at bounding box center [403, 120] width 251 height 19
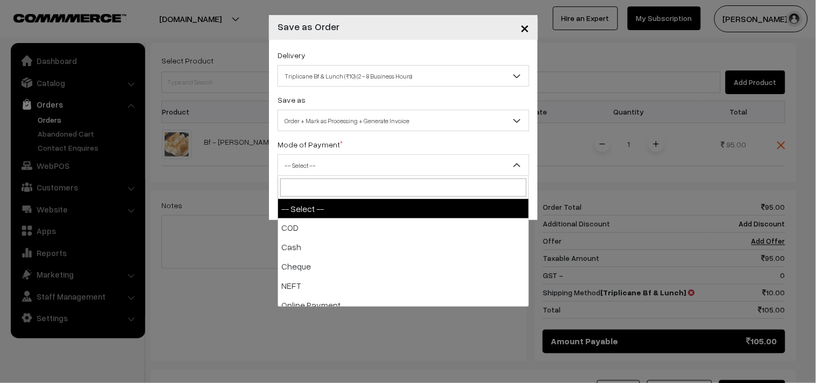
click at [337, 165] on span "-- Select --" at bounding box center [403, 165] width 251 height 19
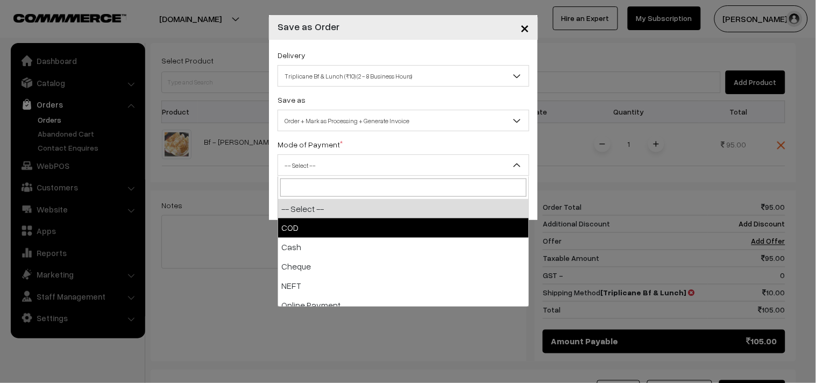
drag, startPoint x: 326, startPoint y: 224, endPoint x: 381, endPoint y: 230, distance: 55.2
select select "1"
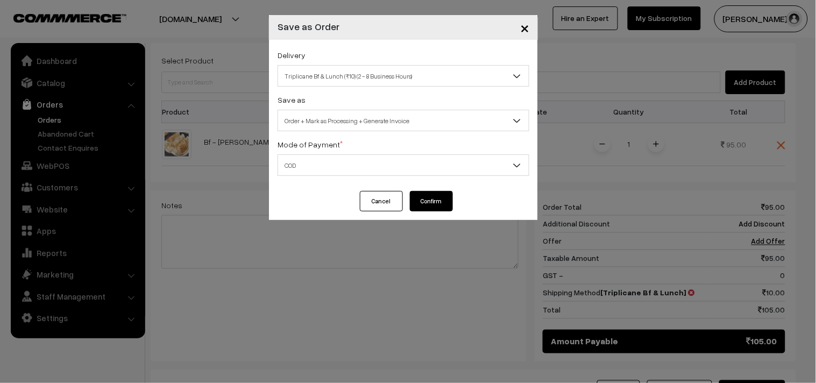
click at [432, 202] on button "Confirm" at bounding box center [431, 201] width 43 height 20
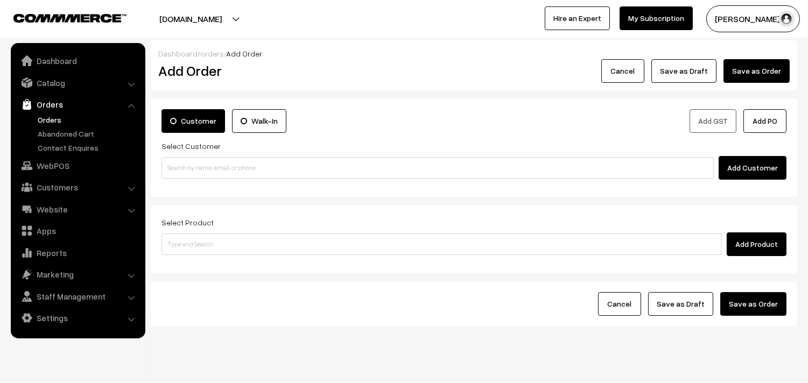
drag, startPoint x: 47, startPoint y: 112, endPoint x: 52, endPoint y: 117, distance: 6.8
click at [48, 112] on link "Orders" at bounding box center [77, 104] width 128 height 19
click at [50, 117] on link "Orders" at bounding box center [88, 119] width 107 height 11
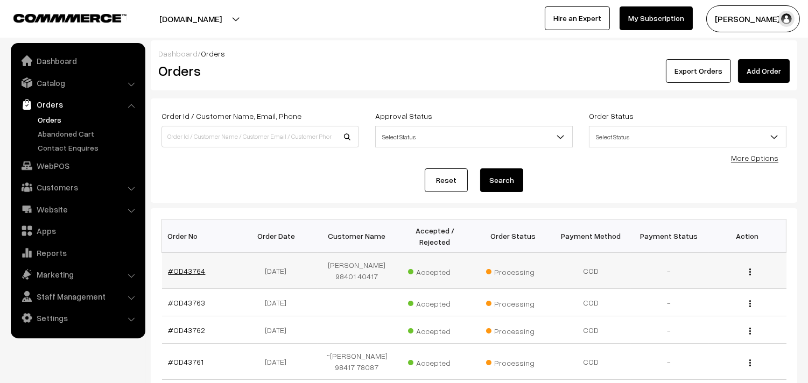
click at [192, 269] on link "#OD43764" at bounding box center [186, 270] width 37 height 9
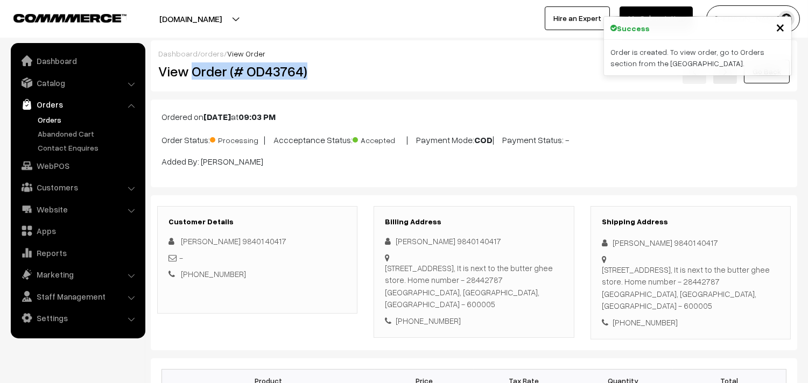
drag, startPoint x: 192, startPoint y: 70, endPoint x: 339, endPoint y: 76, distance: 147.5
click at [339, 76] on h2 "View Order (# OD43764)" at bounding box center [258, 71] width 200 height 17
copy h2 "Order (# OD43764)"
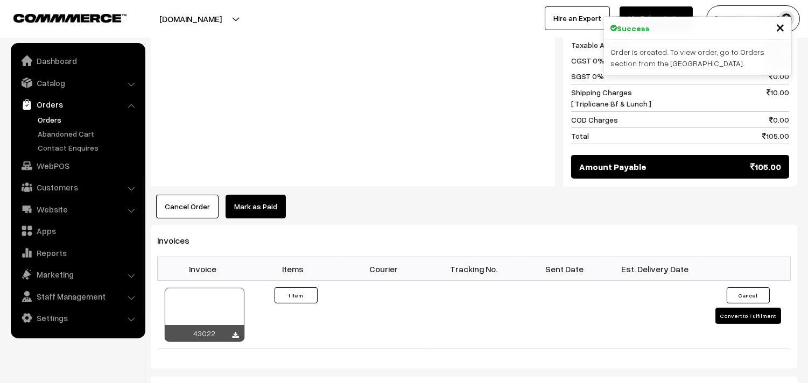
scroll to position [538, 0]
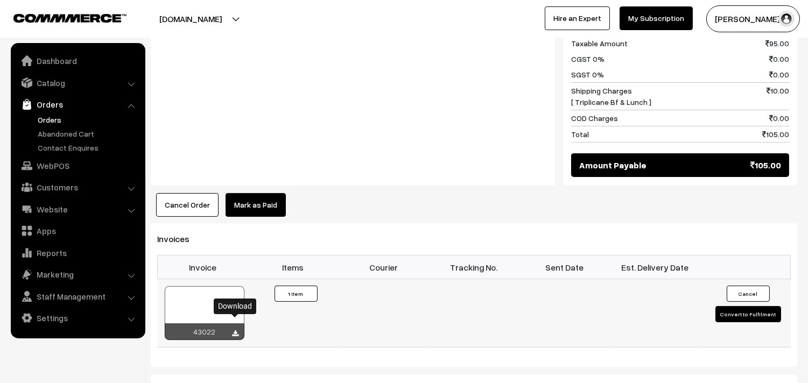
click at [237, 330] on icon at bounding box center [235, 333] width 6 height 7
click at [58, 159] on link "WebPOS" at bounding box center [77, 165] width 128 height 19
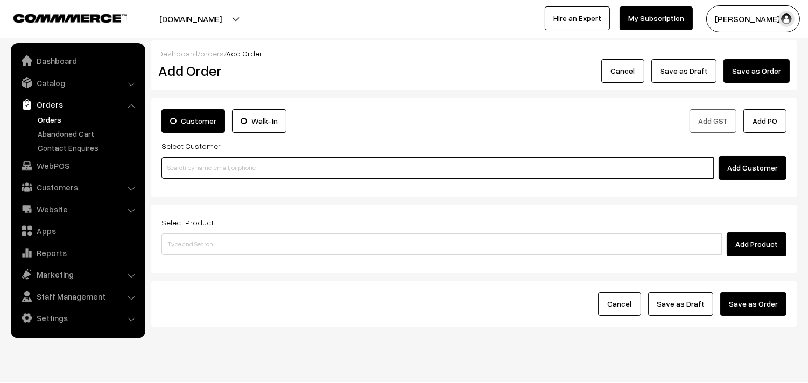
click at [217, 162] on input at bounding box center [437, 168] width 552 height 22
paste input "98401 40417"
click at [188, 184] on link "Sugantha 98401 40417 [9840140417]" at bounding box center [439, 188] width 554 height 16
type input "98401 40417"
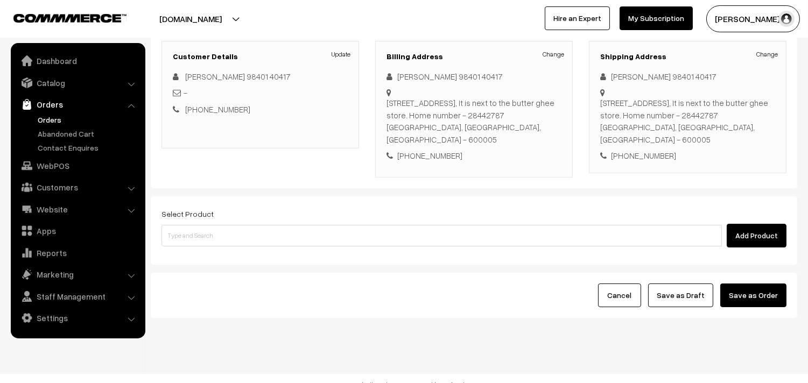
scroll to position [146, 0]
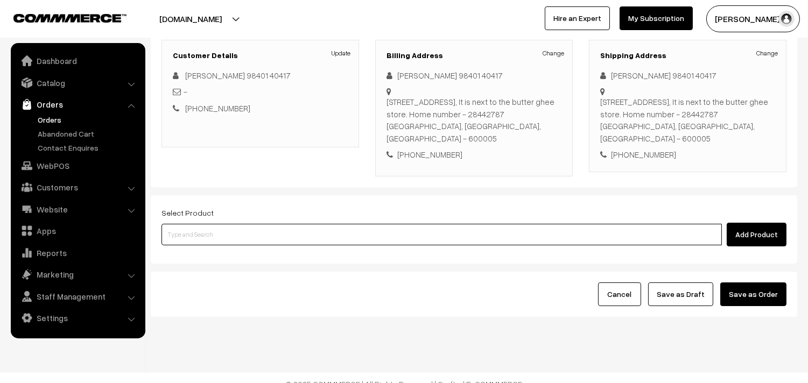
click at [216, 224] on input at bounding box center [441, 235] width 560 height 22
type input "karive"
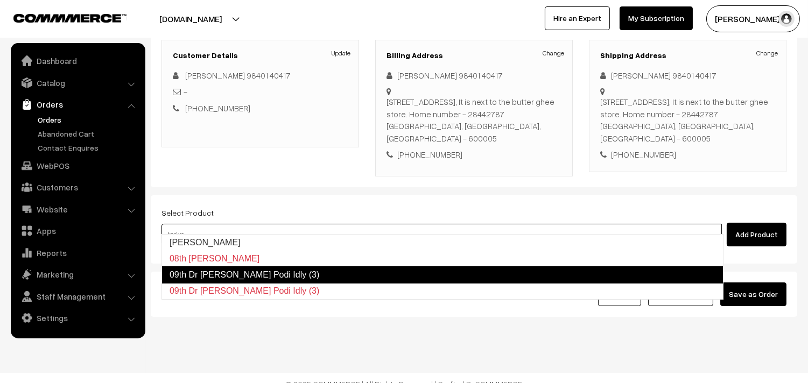
click at [244, 275] on link "09th Dr [PERSON_NAME] Podi Idly (3)" at bounding box center [442, 274] width 562 height 17
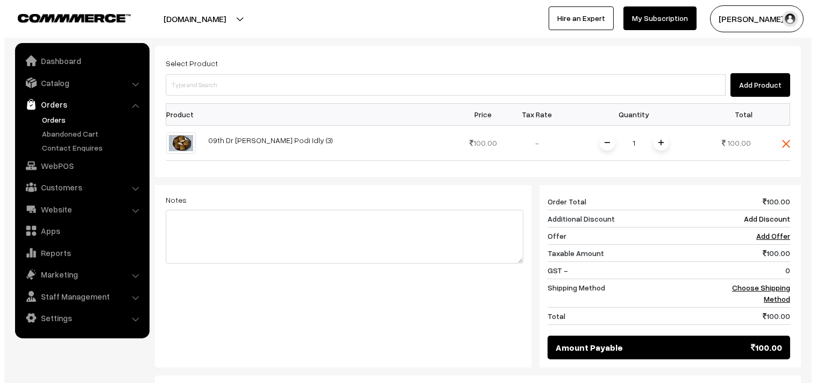
scroll to position [385, 0]
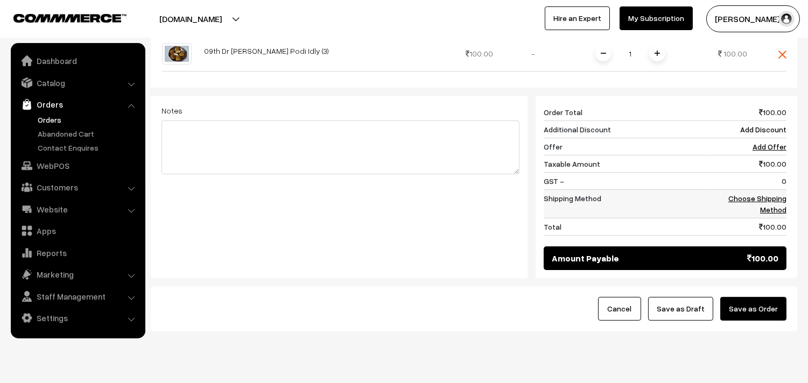
click at [756, 194] on link "Choose Shipping Method" at bounding box center [757, 204] width 58 height 20
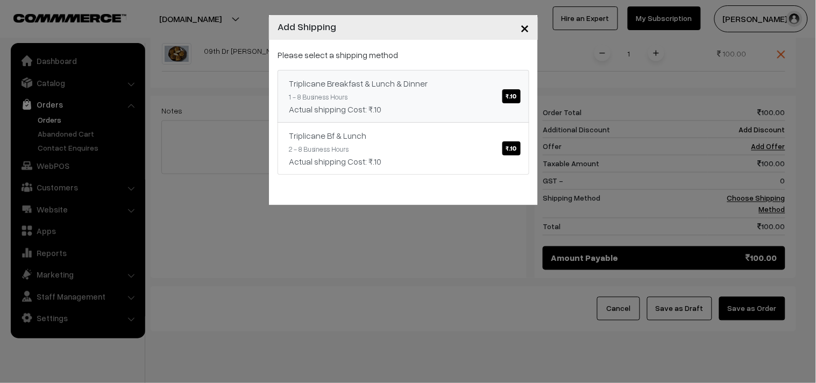
click at [482, 101] on link "Triplicane Breakfast & Lunch & Dinner ₹.10 1 - 8 Business Hours Actual shipping…" at bounding box center [404, 96] width 252 height 53
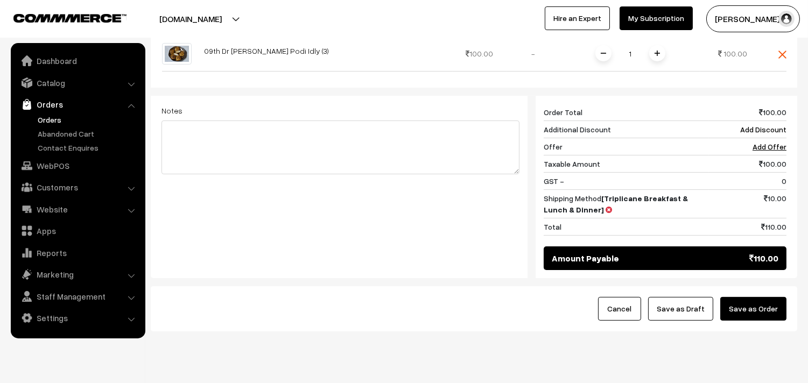
click at [731, 297] on button "Save as Order" at bounding box center [753, 309] width 66 height 24
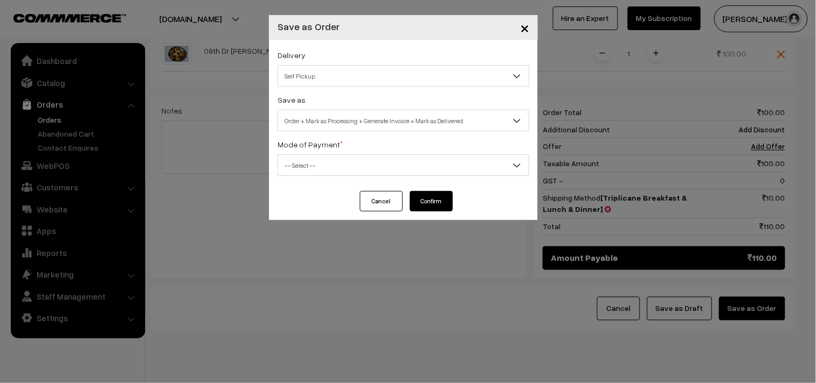
click at [313, 72] on span "Self Pickup" at bounding box center [403, 76] width 251 height 19
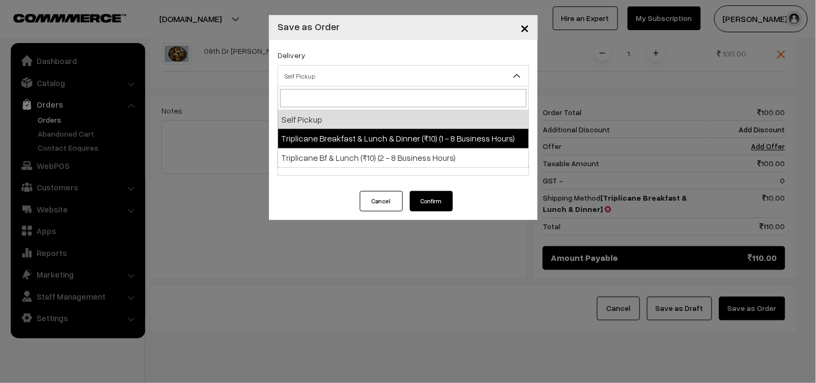
select select "TBL1"
select select "3"
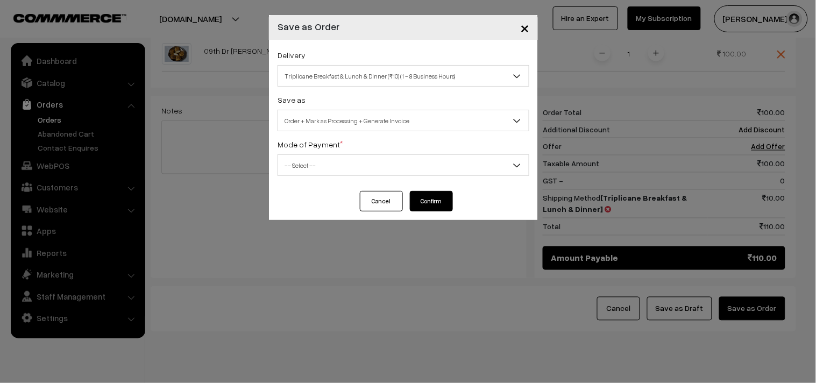
click at [350, 119] on span "Order + Mark as Processing + Generate Invoice" at bounding box center [403, 120] width 251 height 19
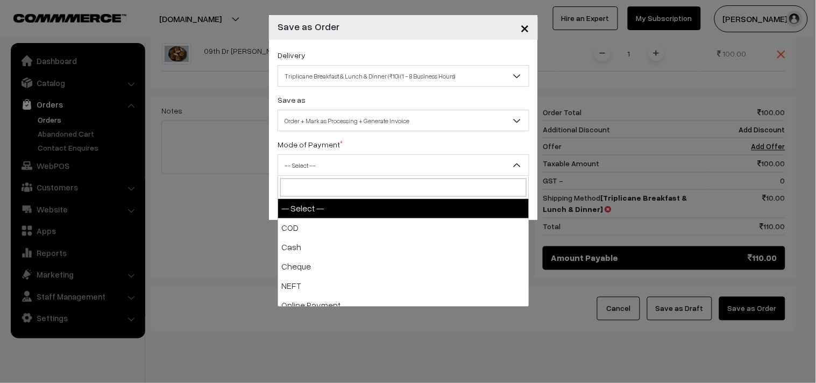
click at [322, 164] on span "-- Select --" at bounding box center [403, 165] width 251 height 19
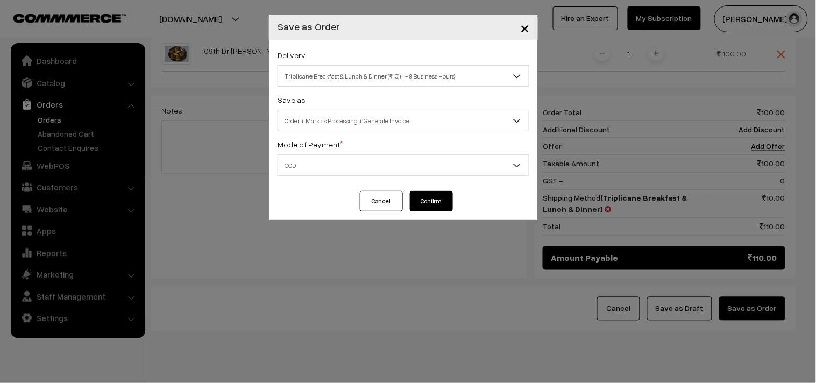
select select "1"
click at [435, 195] on button "Confirm" at bounding box center [431, 201] width 43 height 20
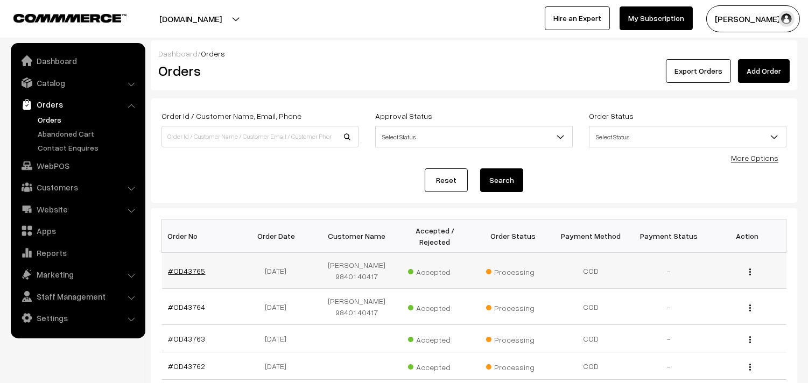
click at [190, 273] on link "#OD43765" at bounding box center [186, 270] width 37 height 9
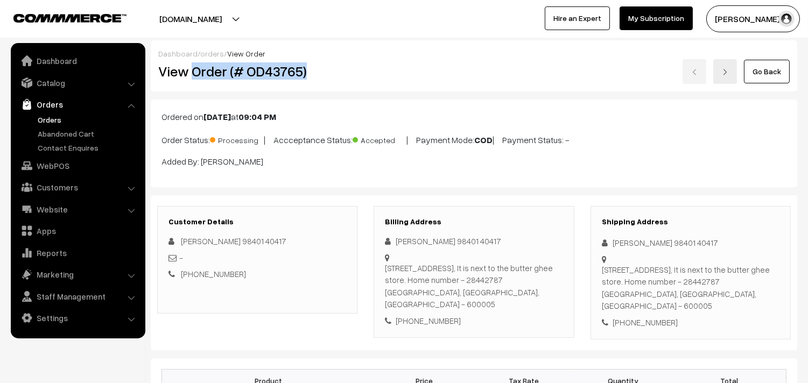
drag, startPoint x: 193, startPoint y: 70, endPoint x: 352, endPoint y: 89, distance: 160.4
click at [355, 69] on h2 "View Order (# OD43765)" at bounding box center [258, 71] width 200 height 17
copy h2 "Order (# OD43765)"
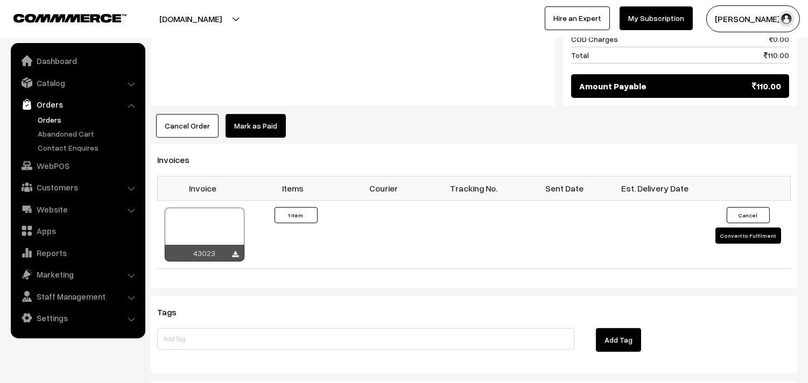
scroll to position [657, 0]
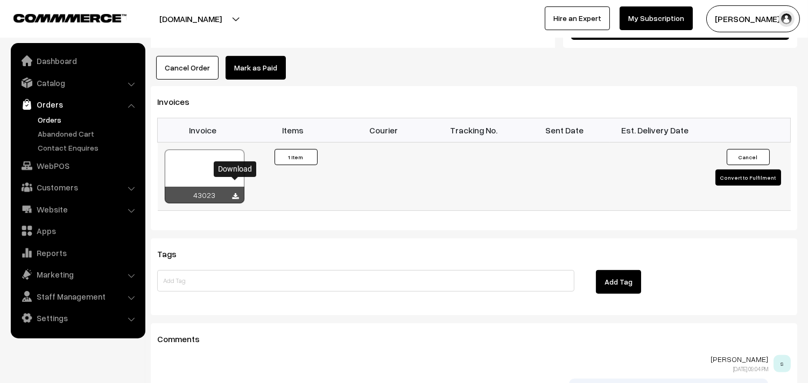
click at [234, 193] on icon at bounding box center [235, 196] width 6 height 7
click at [59, 119] on link "Orders" at bounding box center [88, 119] width 107 height 11
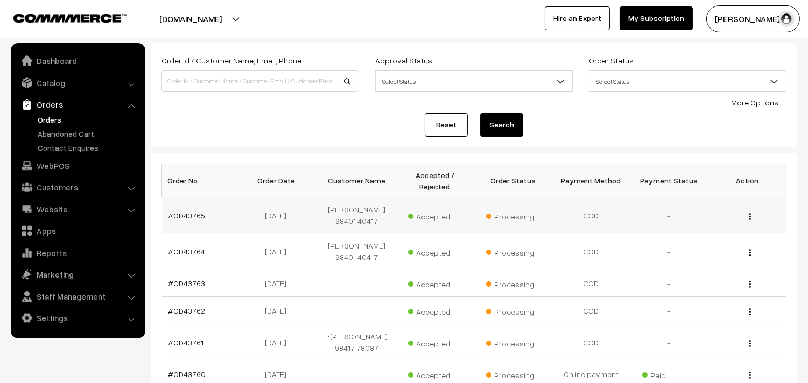
scroll to position [60, 0]
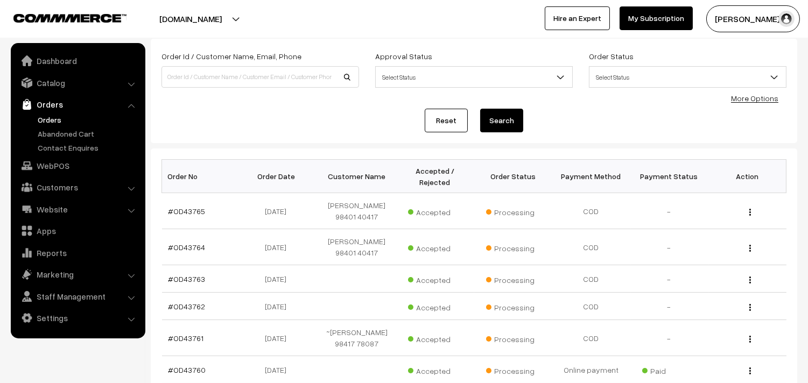
click at [60, 116] on link "Orders" at bounding box center [88, 119] width 107 height 11
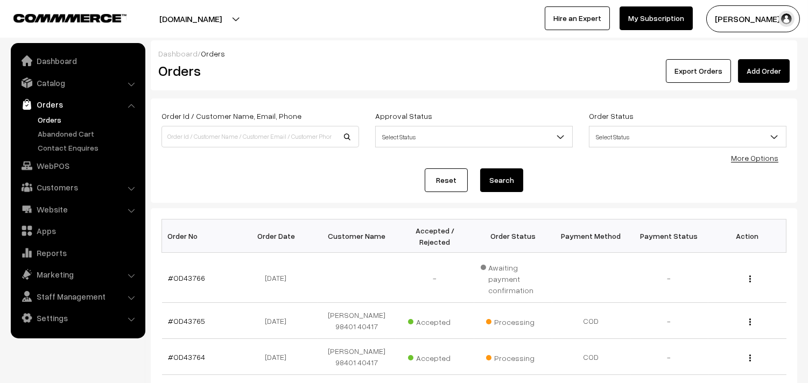
click at [58, 117] on link "Orders" at bounding box center [88, 119] width 107 height 11
click at [198, 273] on link "#OD43766" at bounding box center [186, 277] width 37 height 9
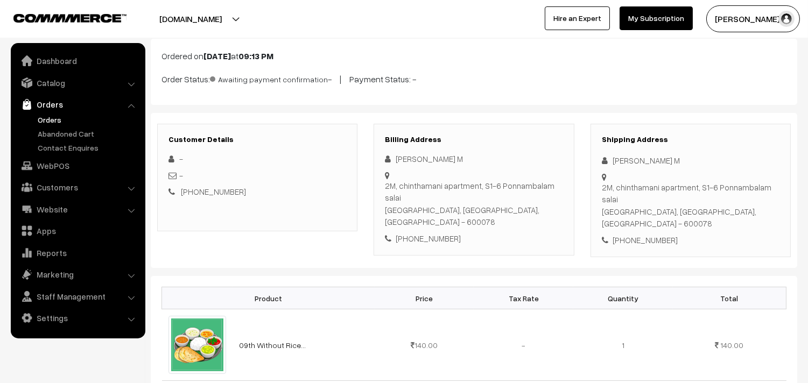
scroll to position [60, 0]
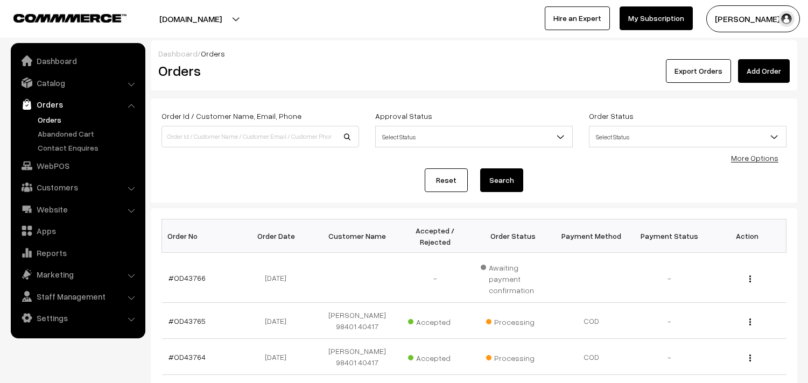
scroll to position [45, 0]
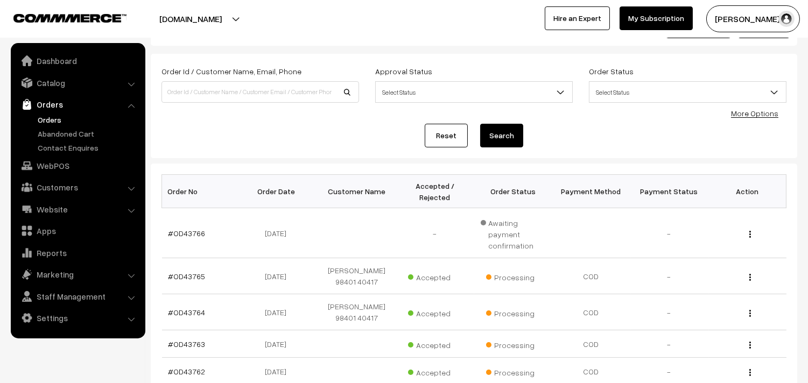
click at [43, 118] on link "Orders" at bounding box center [88, 119] width 107 height 11
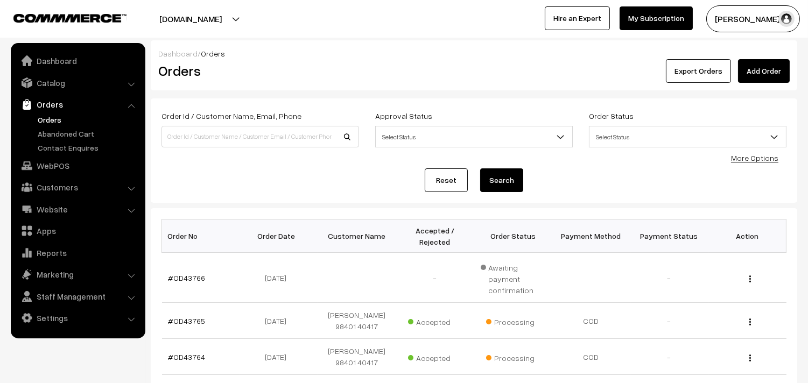
click at [48, 119] on link "Orders" at bounding box center [88, 119] width 107 height 11
click at [49, 116] on link "Orders" at bounding box center [88, 119] width 107 height 11
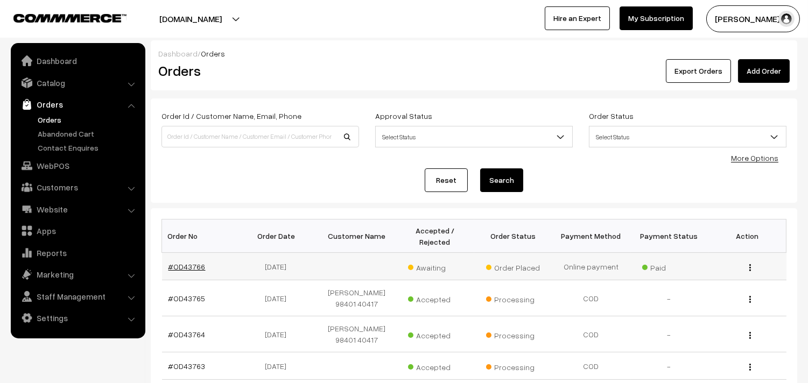
click at [181, 269] on link "#OD43766" at bounding box center [186, 266] width 37 height 9
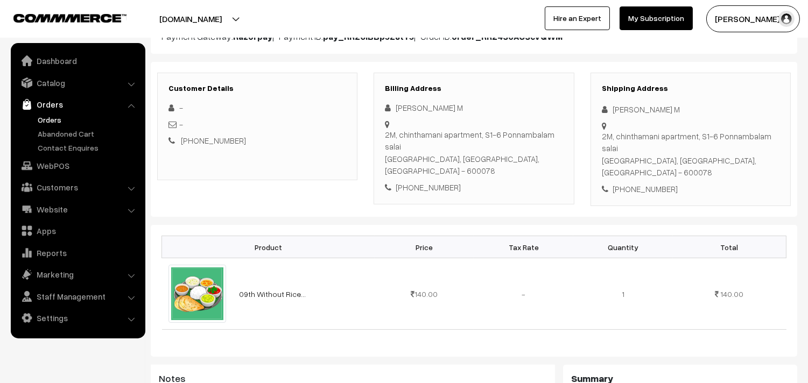
scroll to position [119, 0]
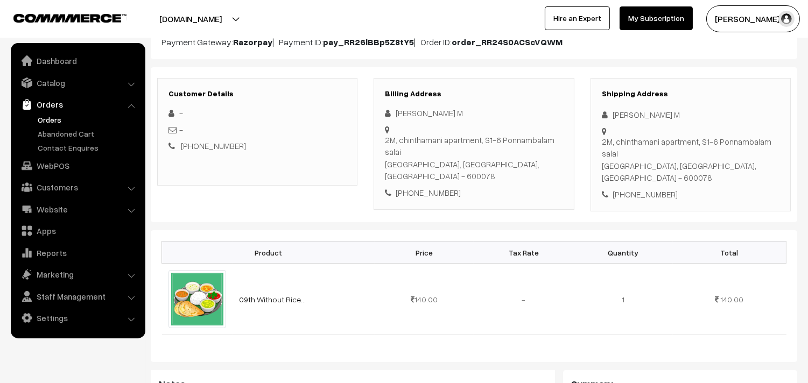
click at [46, 120] on link "Orders" at bounding box center [88, 119] width 107 height 11
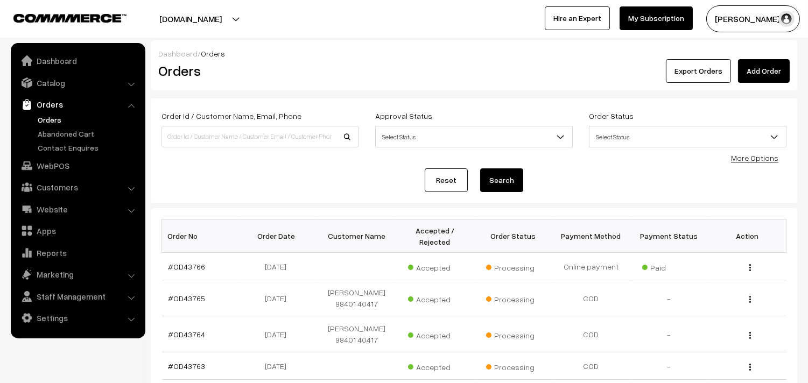
click at [43, 114] on link "Orders" at bounding box center [88, 119] width 107 height 11
click at [52, 117] on link "Orders" at bounding box center [88, 119] width 107 height 11
click at [57, 116] on link "Orders" at bounding box center [88, 119] width 107 height 11
click at [52, 119] on link "Orders" at bounding box center [88, 119] width 107 height 11
click at [46, 122] on link "Orders" at bounding box center [88, 119] width 107 height 11
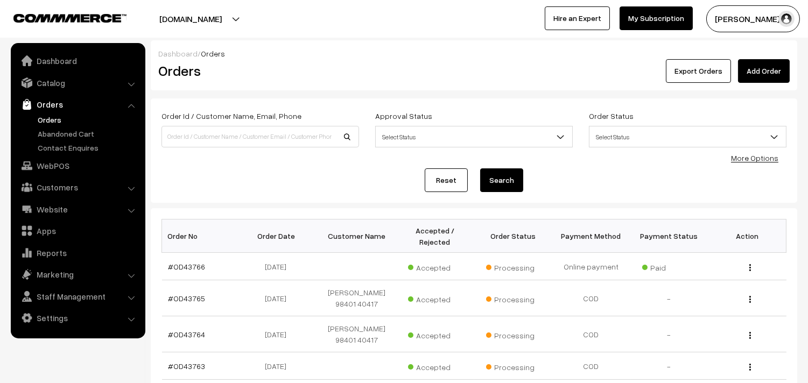
click at [54, 116] on link "Orders" at bounding box center [88, 119] width 107 height 11
click at [44, 118] on link "Orders" at bounding box center [88, 119] width 107 height 11
click at [52, 119] on link "Orders" at bounding box center [88, 119] width 107 height 11
click at [58, 120] on link "Orders" at bounding box center [88, 119] width 107 height 11
